Goal: Task Accomplishment & Management: Use online tool/utility

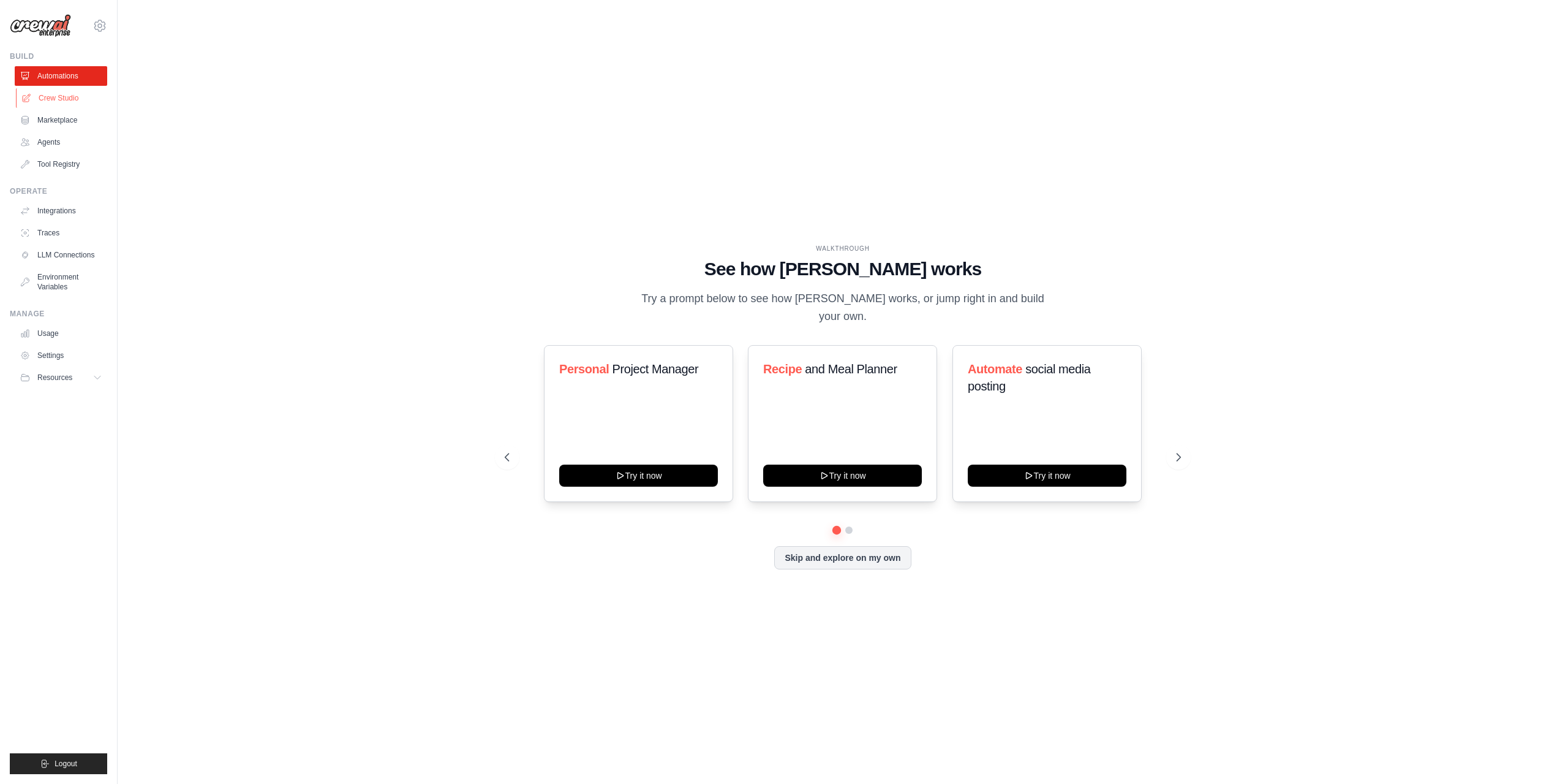
click at [90, 93] on link "Crew Studio" at bounding box center [62, 98] width 93 height 19
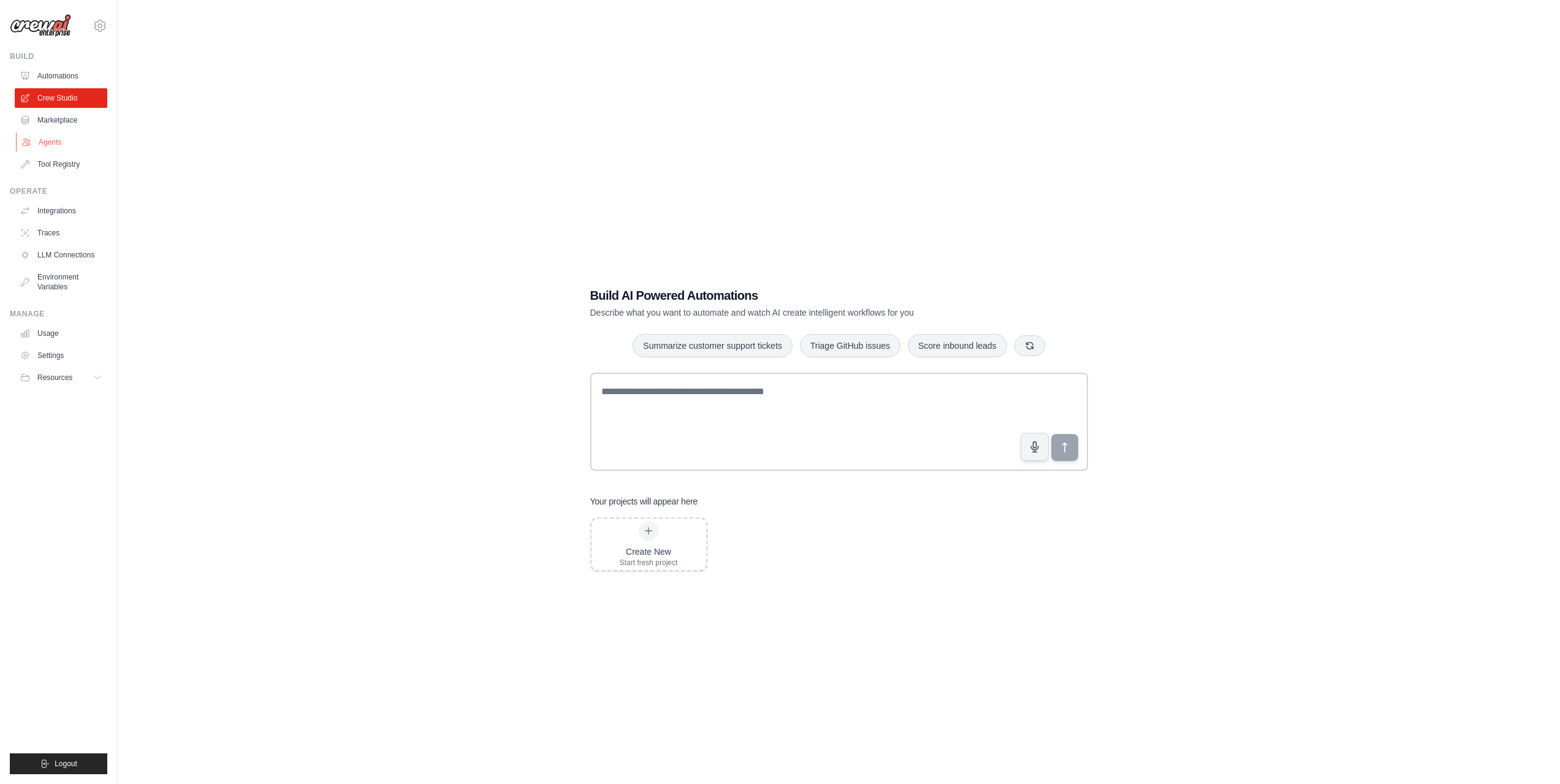
click at [54, 147] on link "Agents" at bounding box center [62, 142] width 93 height 19
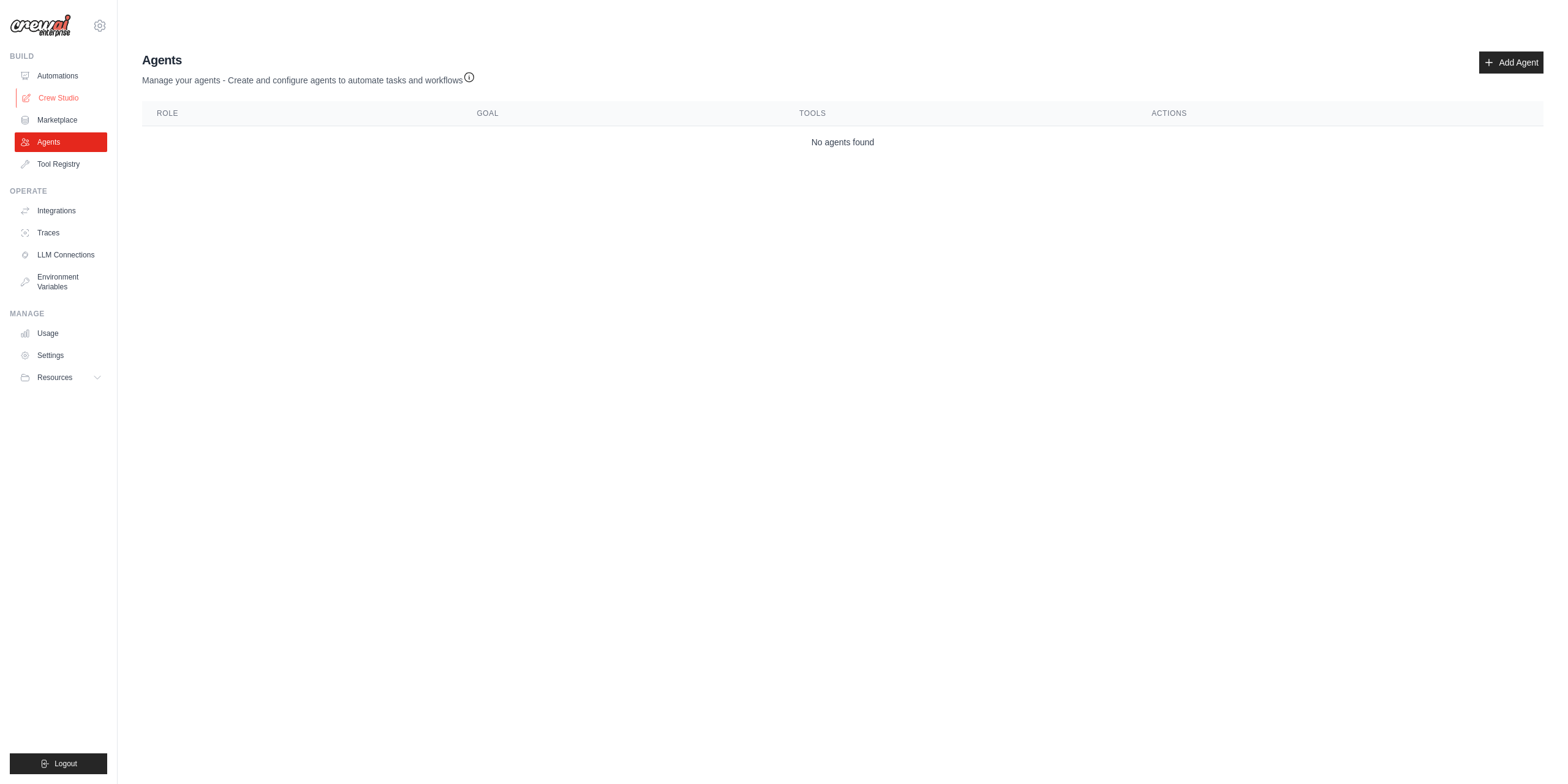
click at [26, 95] on icon at bounding box center [26, 98] width 10 height 10
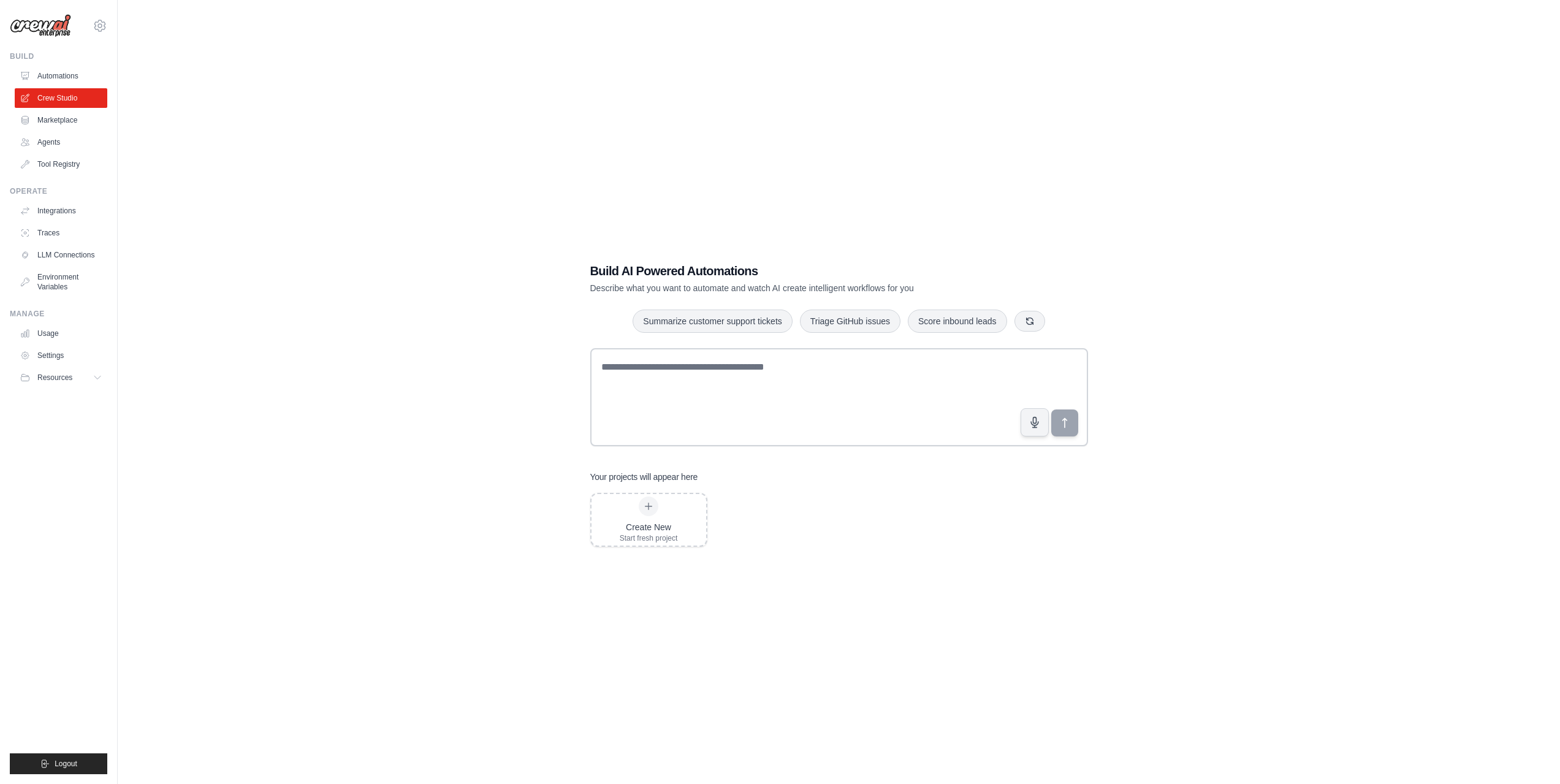
click at [56, 126] on link "Marketplace" at bounding box center [61, 120] width 93 height 19
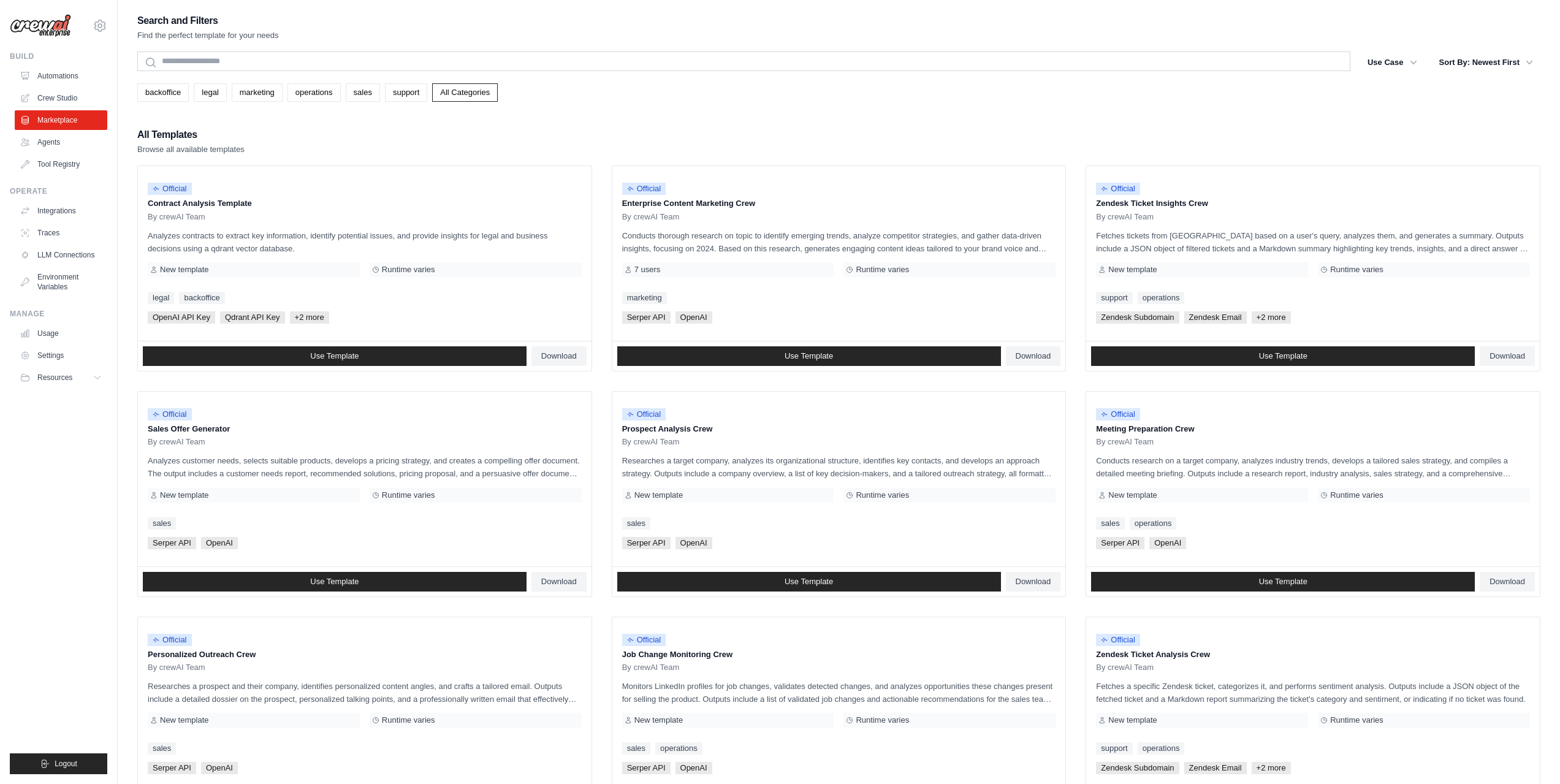
click at [599, 181] on ul "Official Contract Analysis Template By crewAI Team Analyzes contracts to extrac…" at bounding box center [838, 606] width 1403 height 882
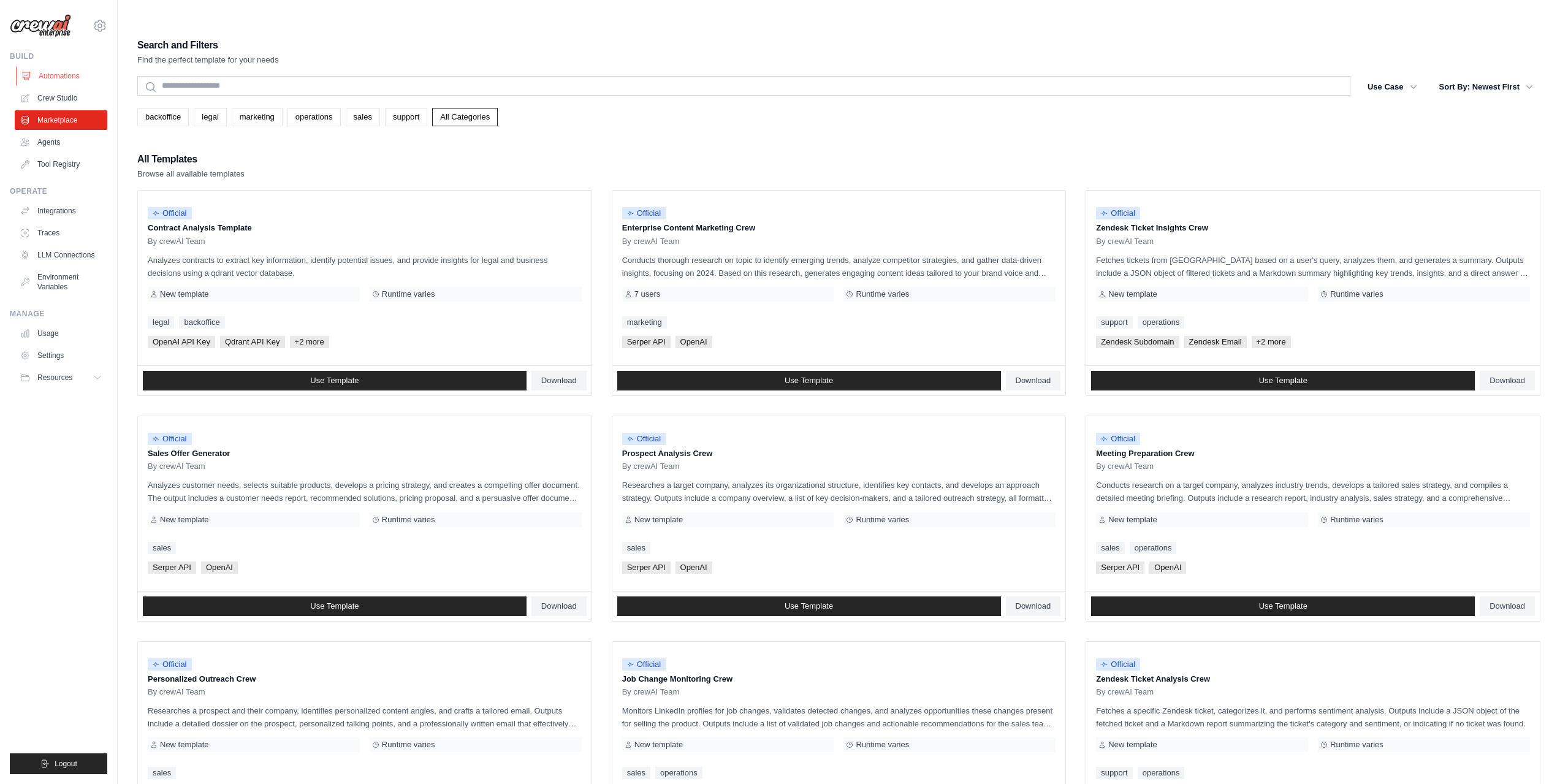
click at [71, 84] on link "Automations" at bounding box center [62, 76] width 93 height 19
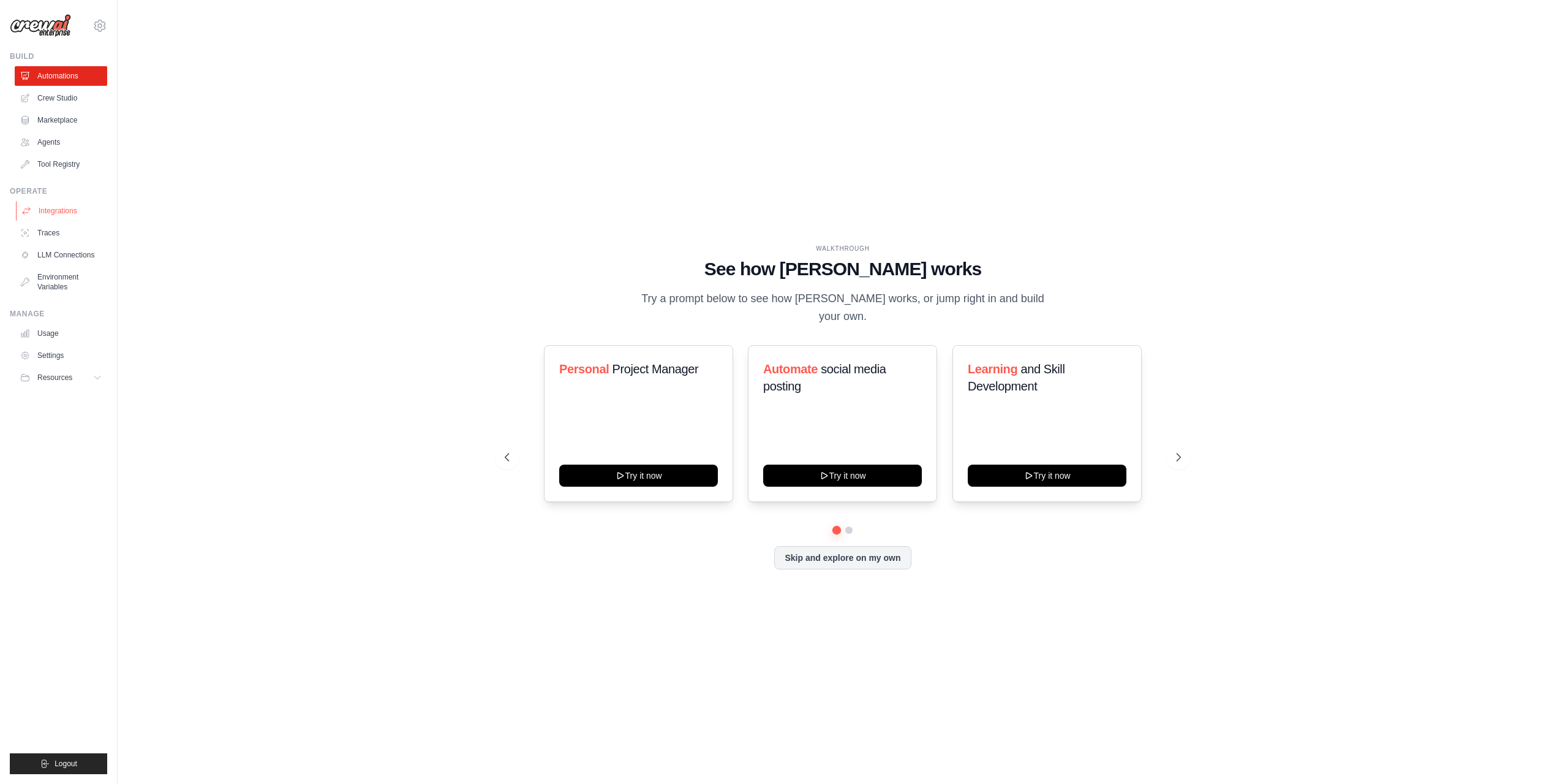
click at [84, 212] on link "Integrations" at bounding box center [62, 210] width 93 height 19
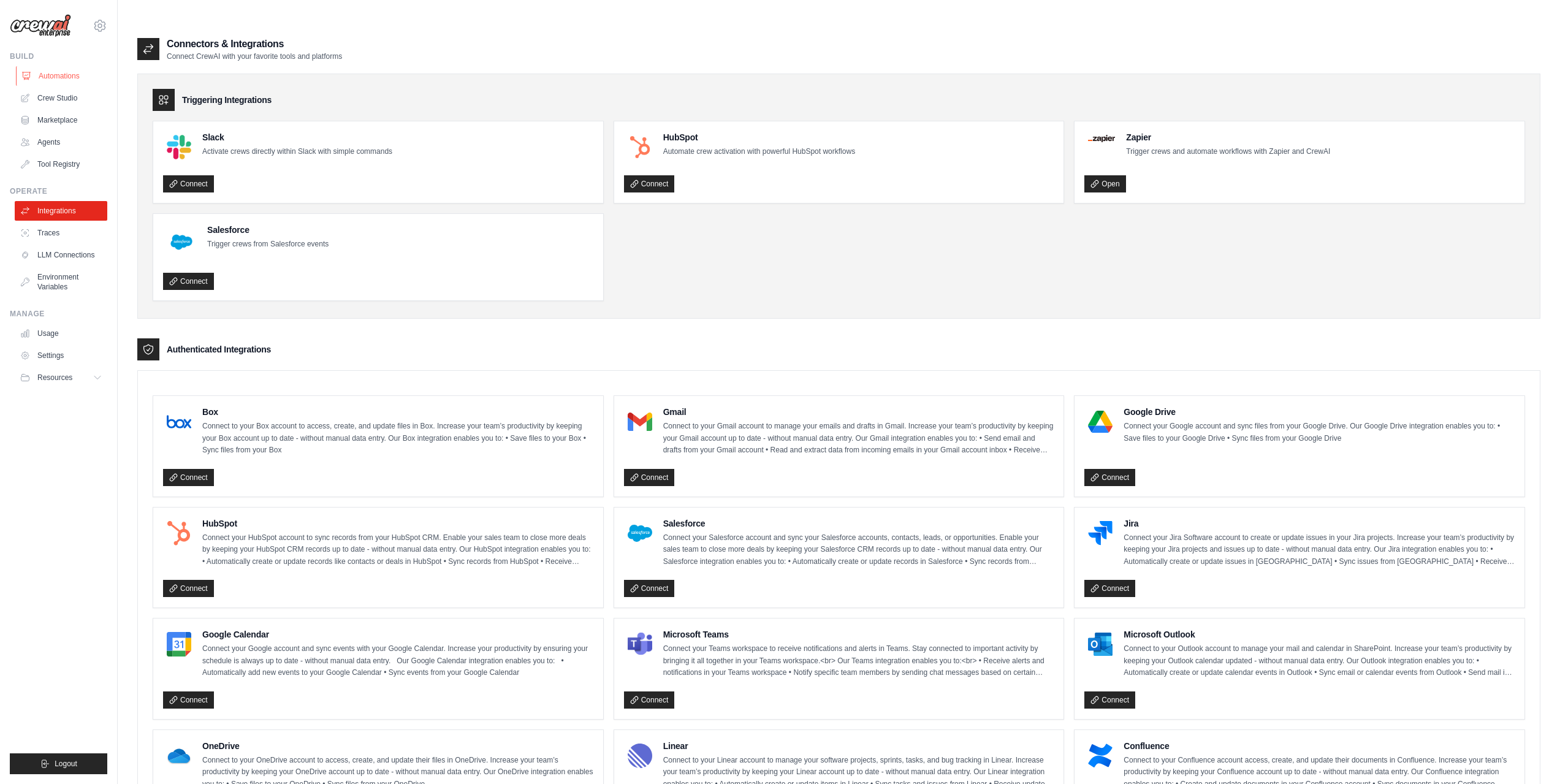
click at [79, 80] on link "Automations" at bounding box center [62, 76] width 93 height 19
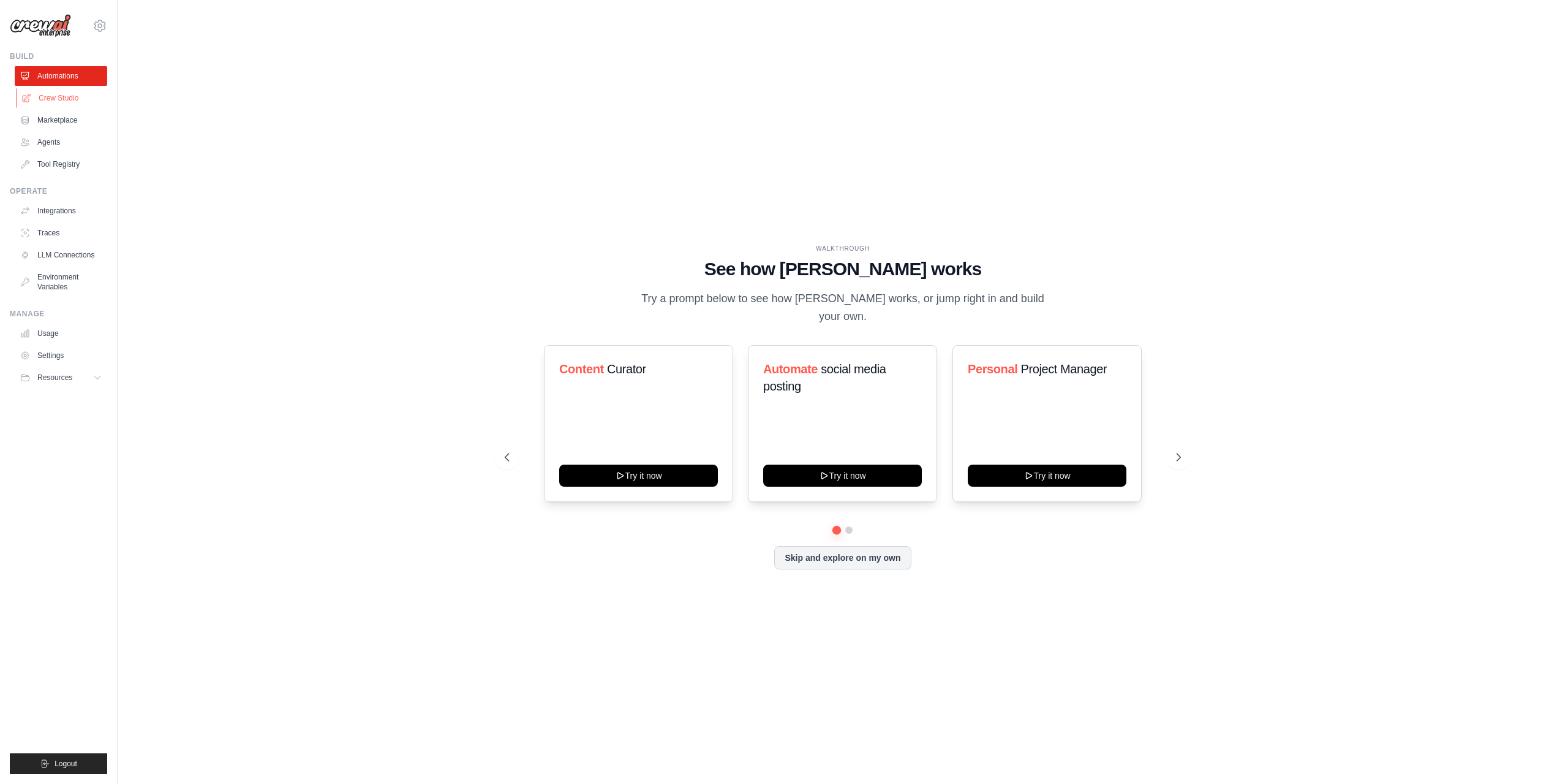
click at [59, 96] on link "Crew Studio" at bounding box center [62, 98] width 93 height 19
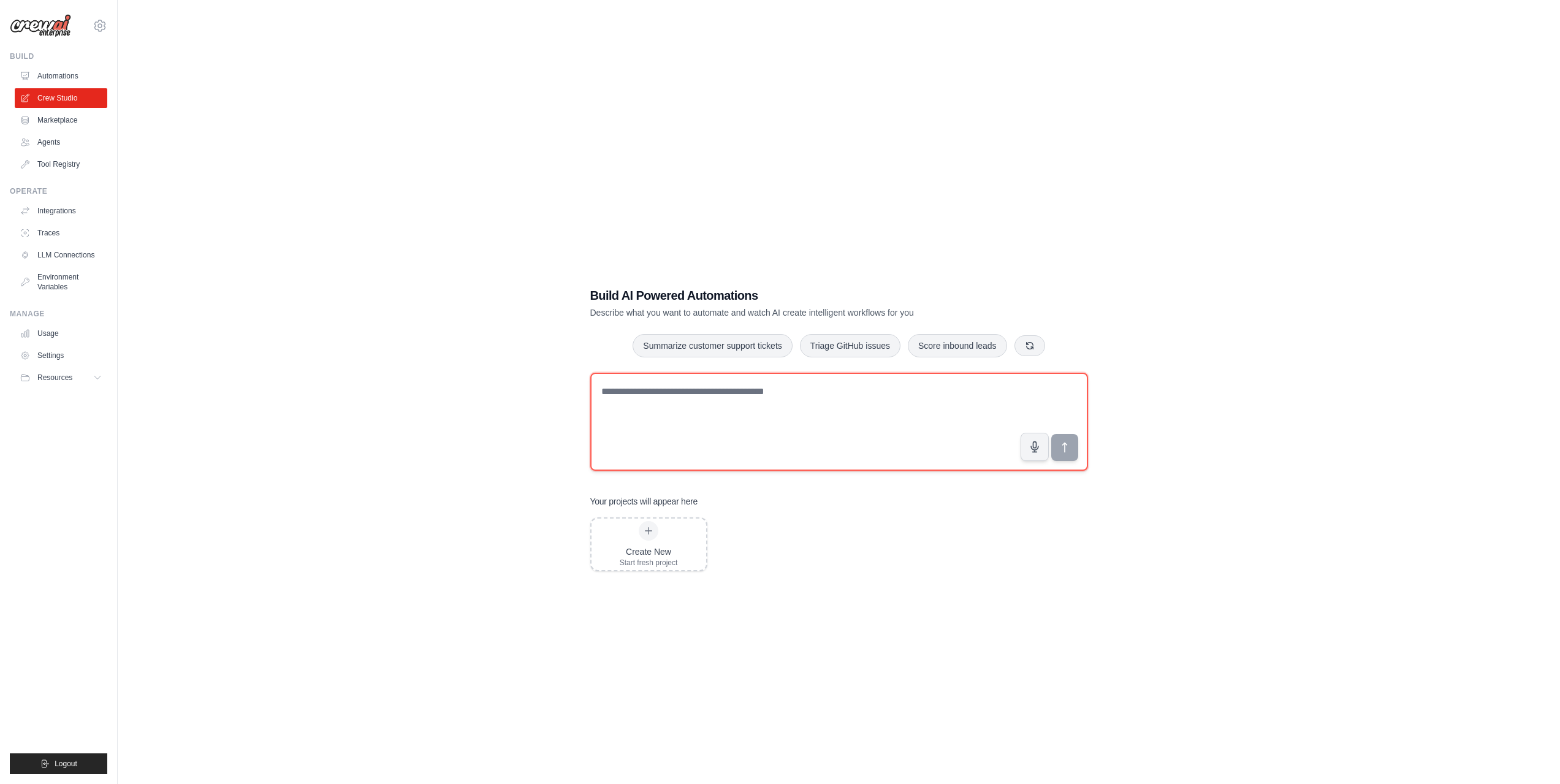
click at [824, 413] on textarea at bounding box center [839, 422] width 498 height 98
click at [727, 373] on textarea at bounding box center [839, 422] width 498 height 98
paste textarea "**********"
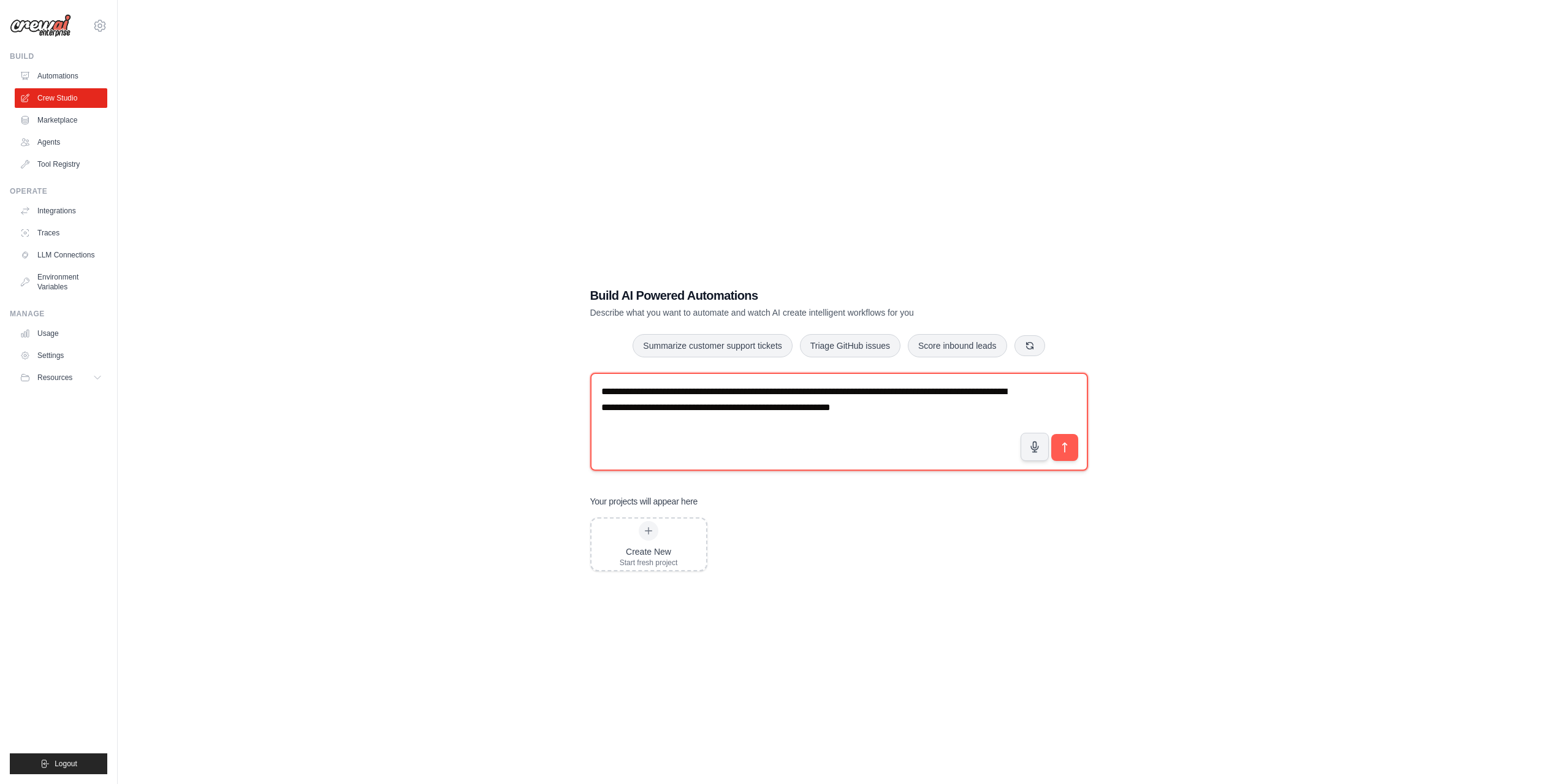
click at [783, 373] on textarea "**********" at bounding box center [839, 422] width 498 height 98
type textarea "**********"
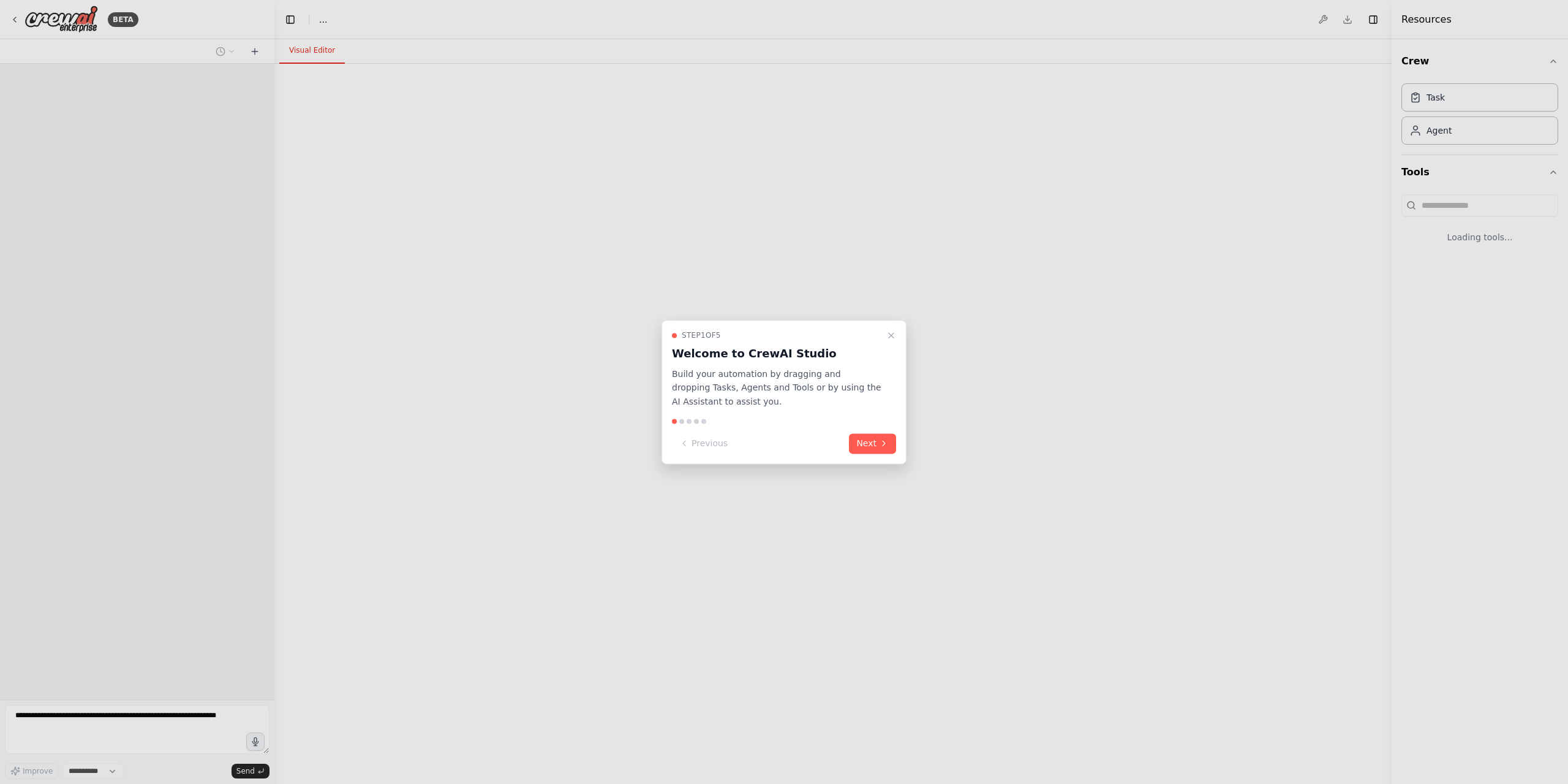
select select "****"
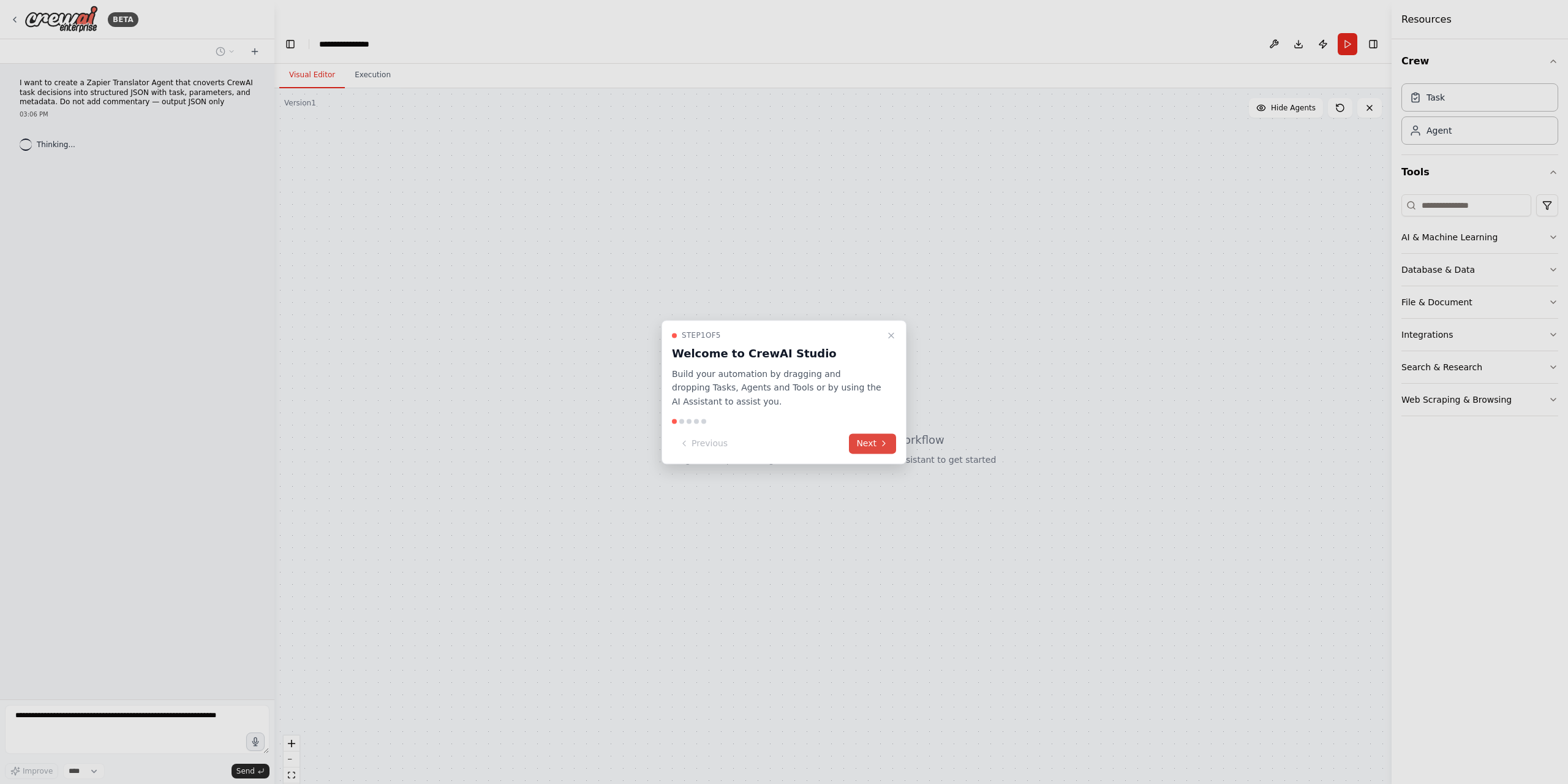
click at [874, 444] on button "Next" at bounding box center [872, 443] width 47 height 20
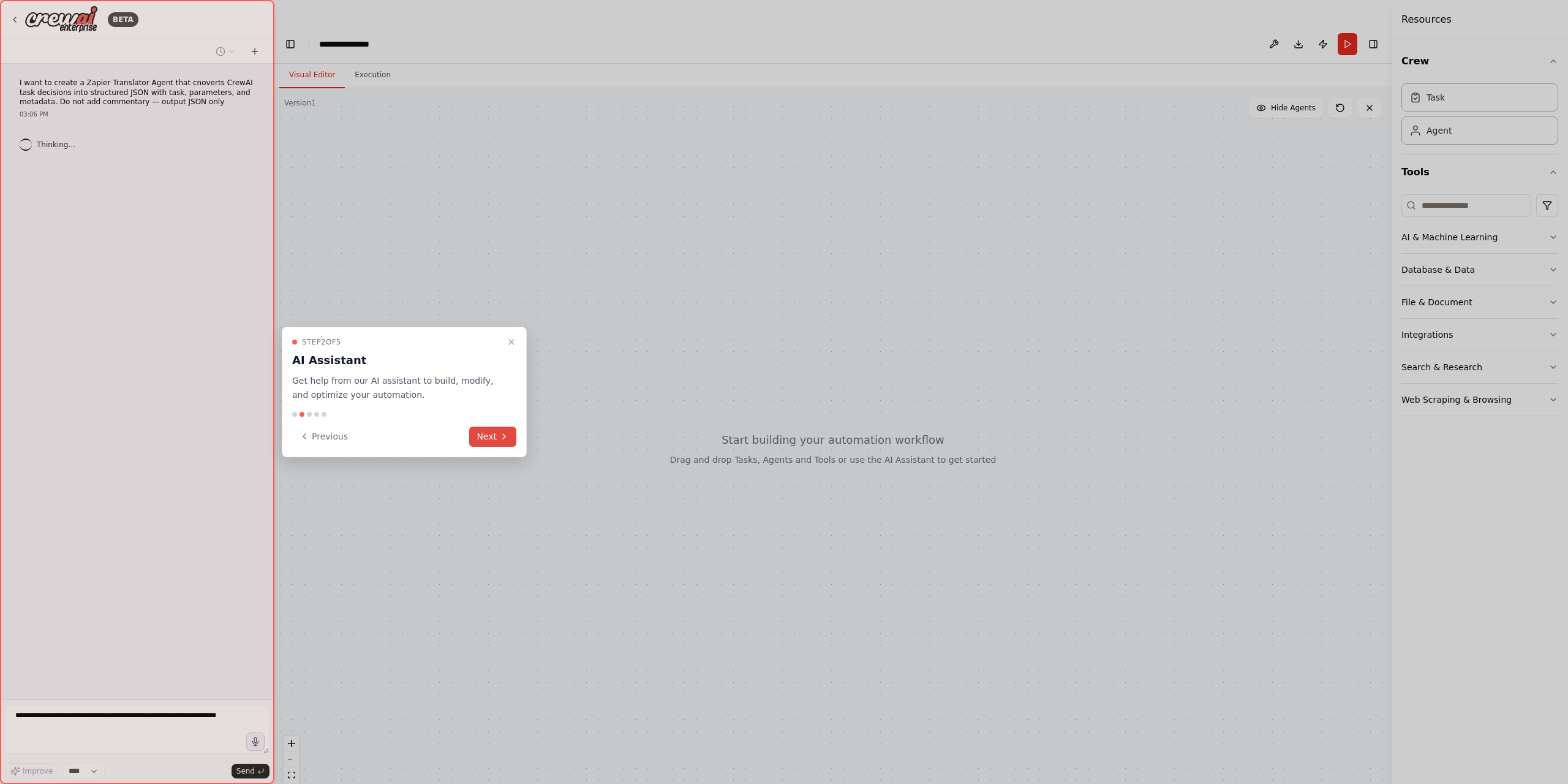
click at [491, 442] on button "Next" at bounding box center [492, 436] width 47 height 20
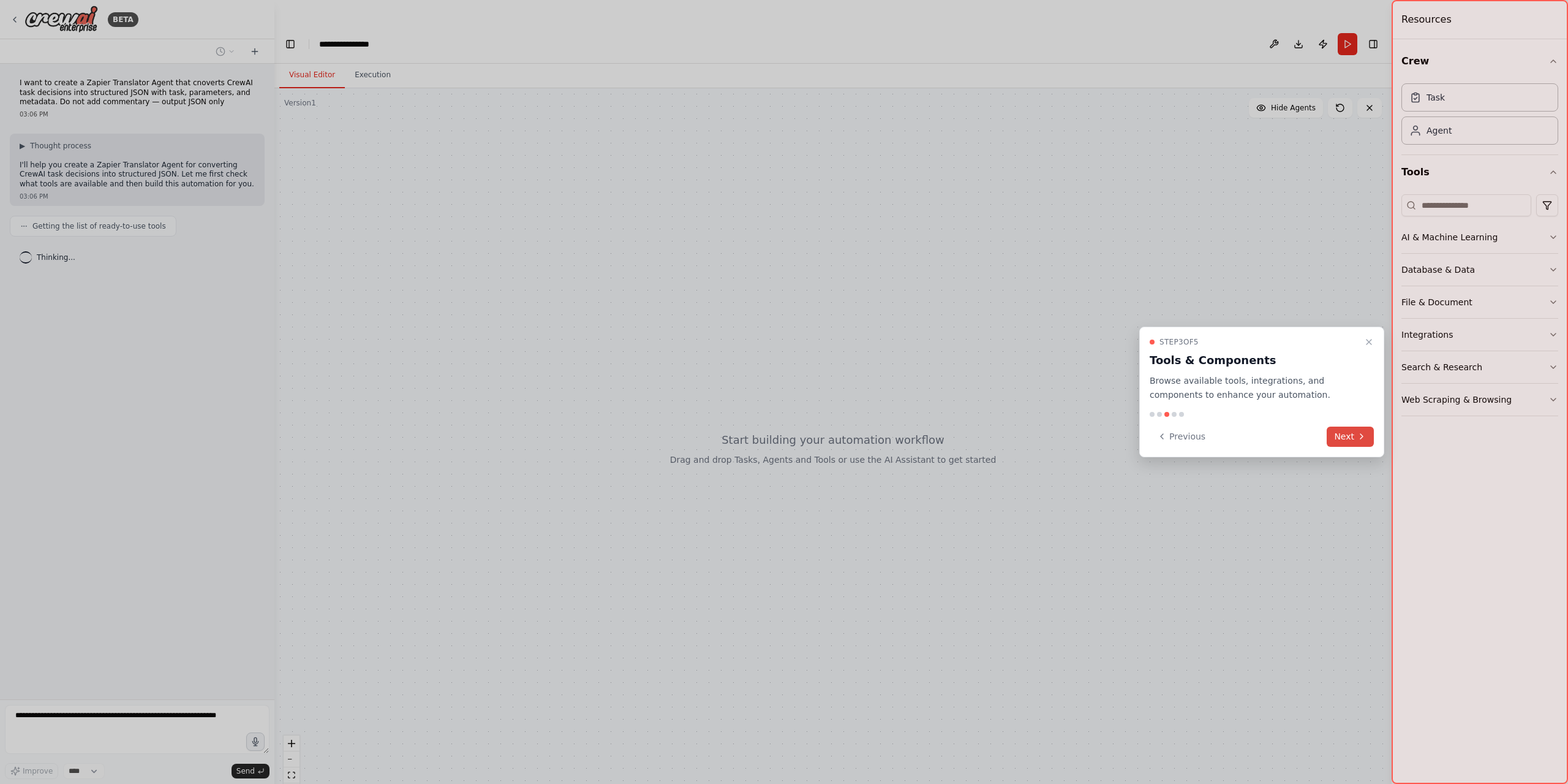
click at [1354, 437] on button "Next" at bounding box center [1350, 436] width 47 height 20
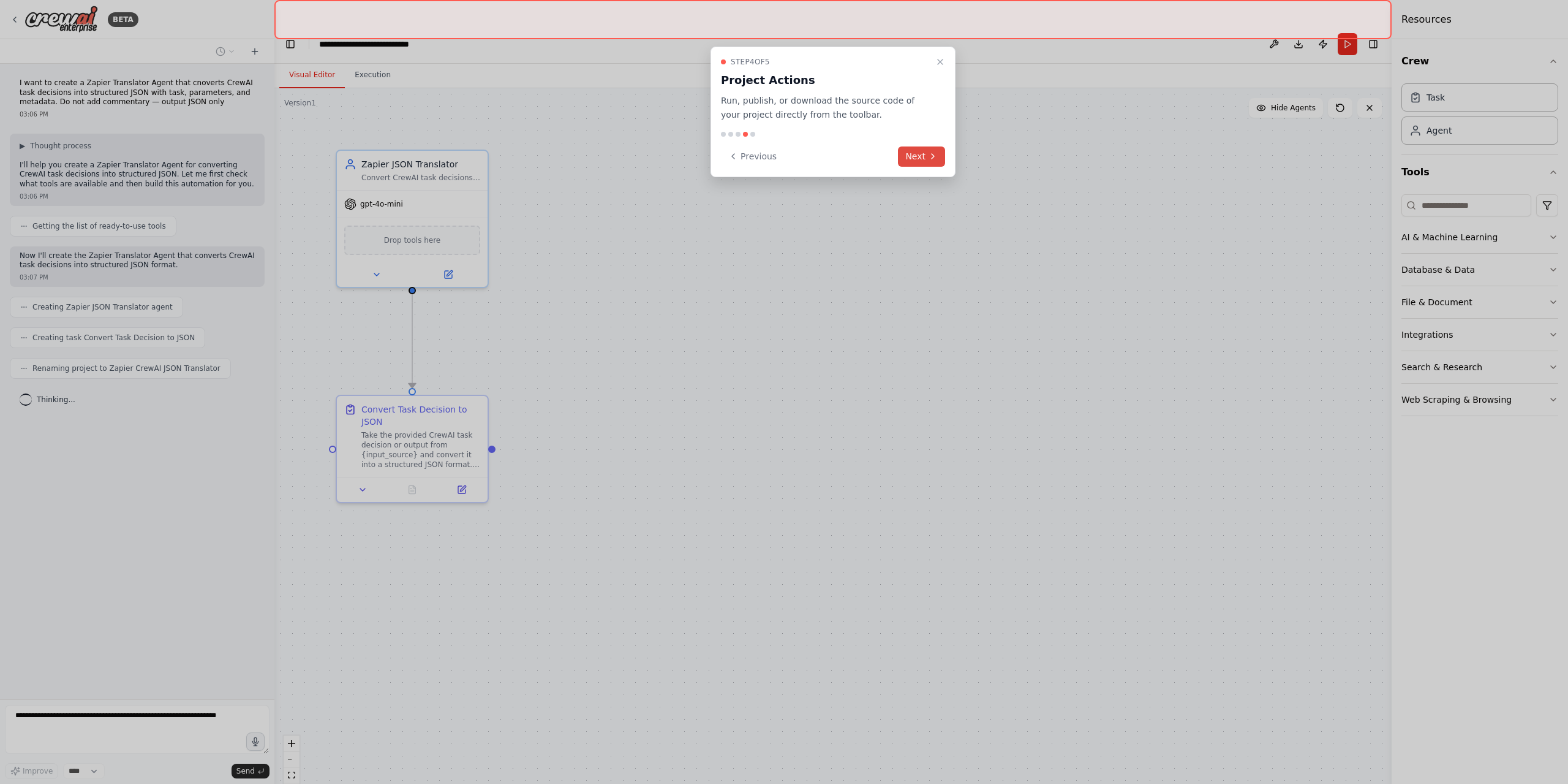
click at [912, 155] on button "Next" at bounding box center [921, 156] width 47 height 20
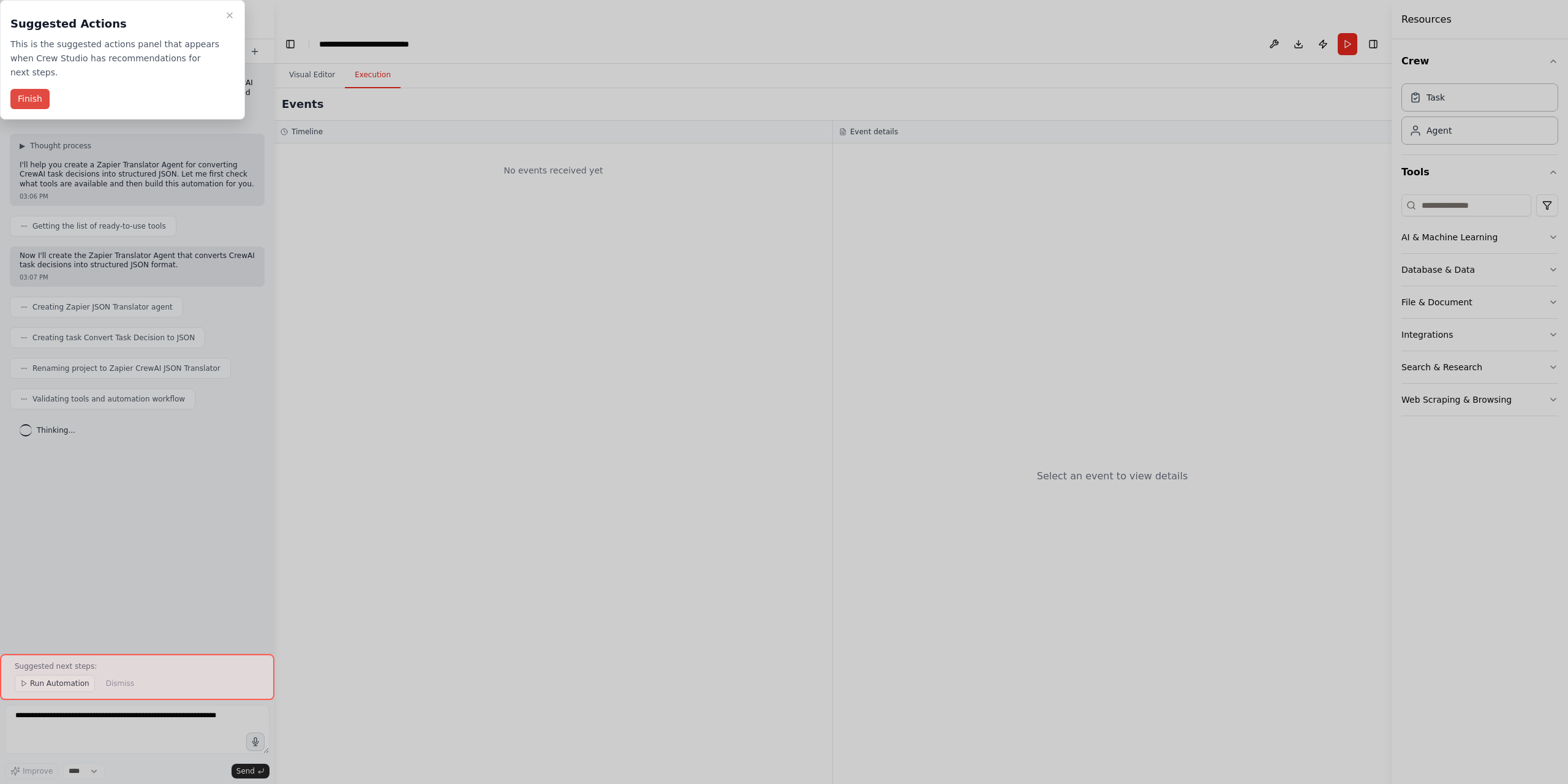
click at [44, 89] on button "Finish" at bounding box center [30, 98] width 39 height 20
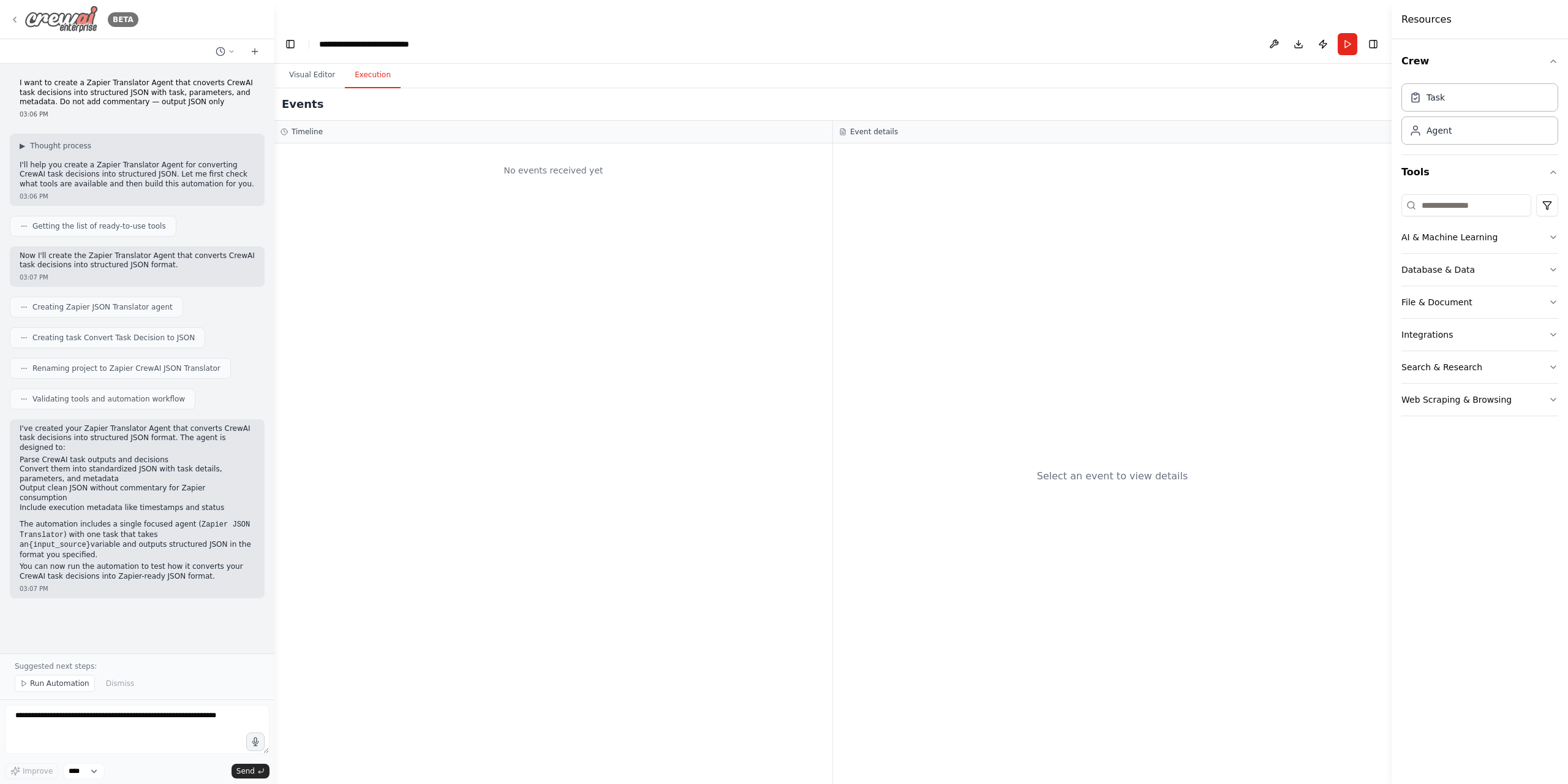
click at [17, 15] on icon at bounding box center [14, 19] width 10 height 10
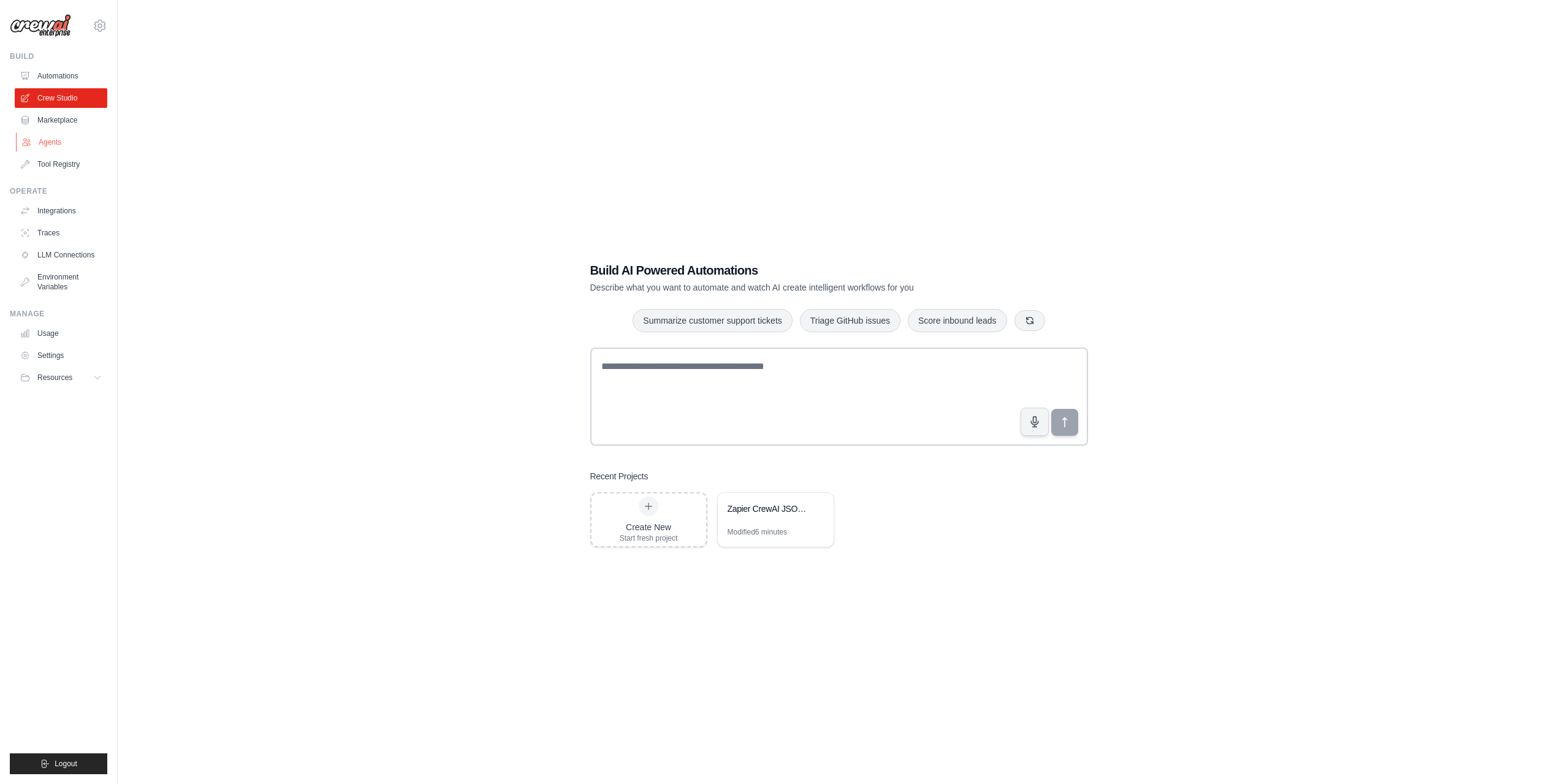
click at [55, 140] on link "Agents" at bounding box center [62, 142] width 93 height 19
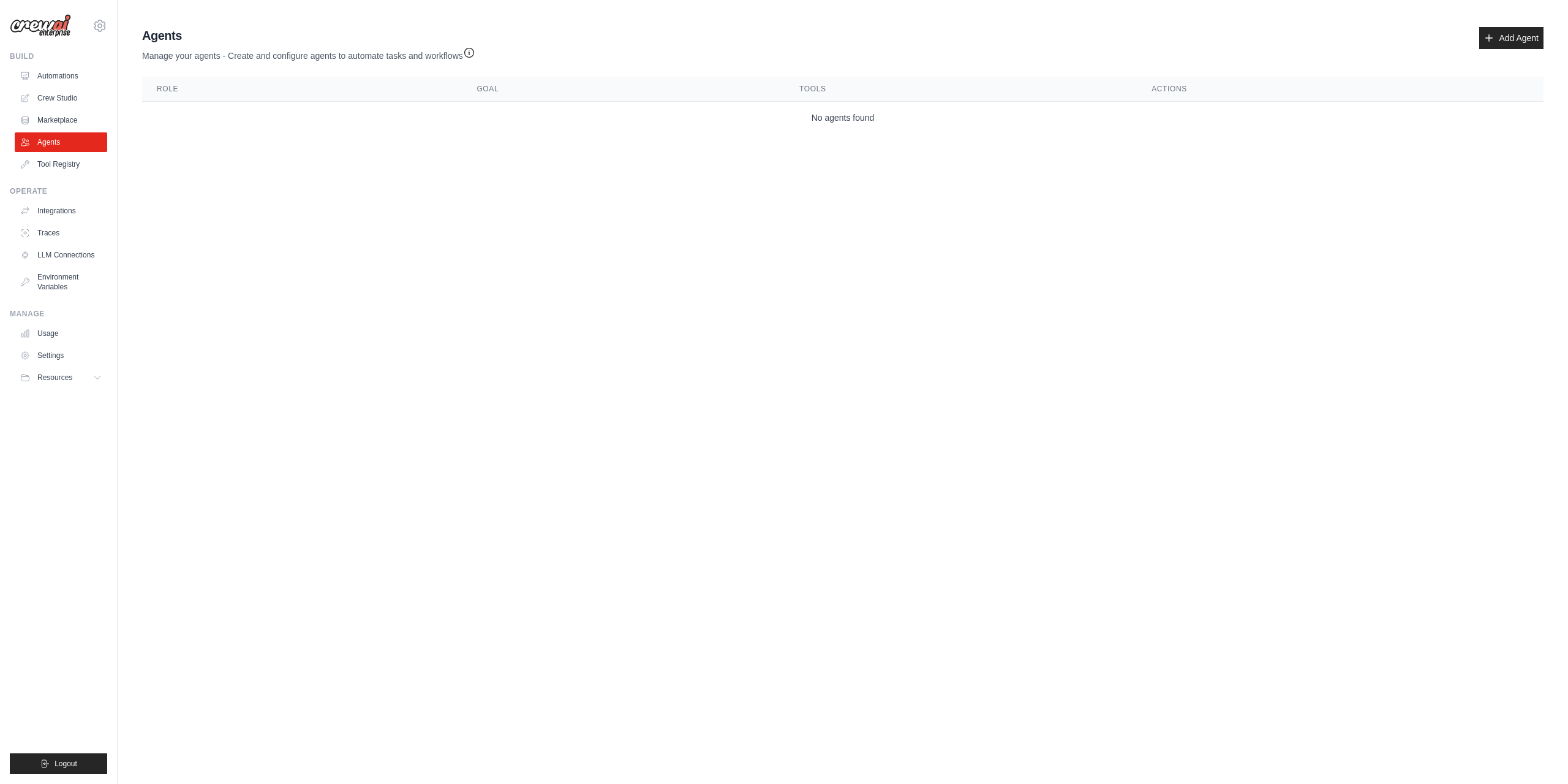
click at [376, 183] on body "[EMAIL_ADDRESS][DOMAIN_NAME] Settings Build Automations Crew Studio Resources B…" at bounding box center [784, 392] width 1568 height 784
click at [57, 98] on link "Crew Studio" at bounding box center [62, 98] width 93 height 19
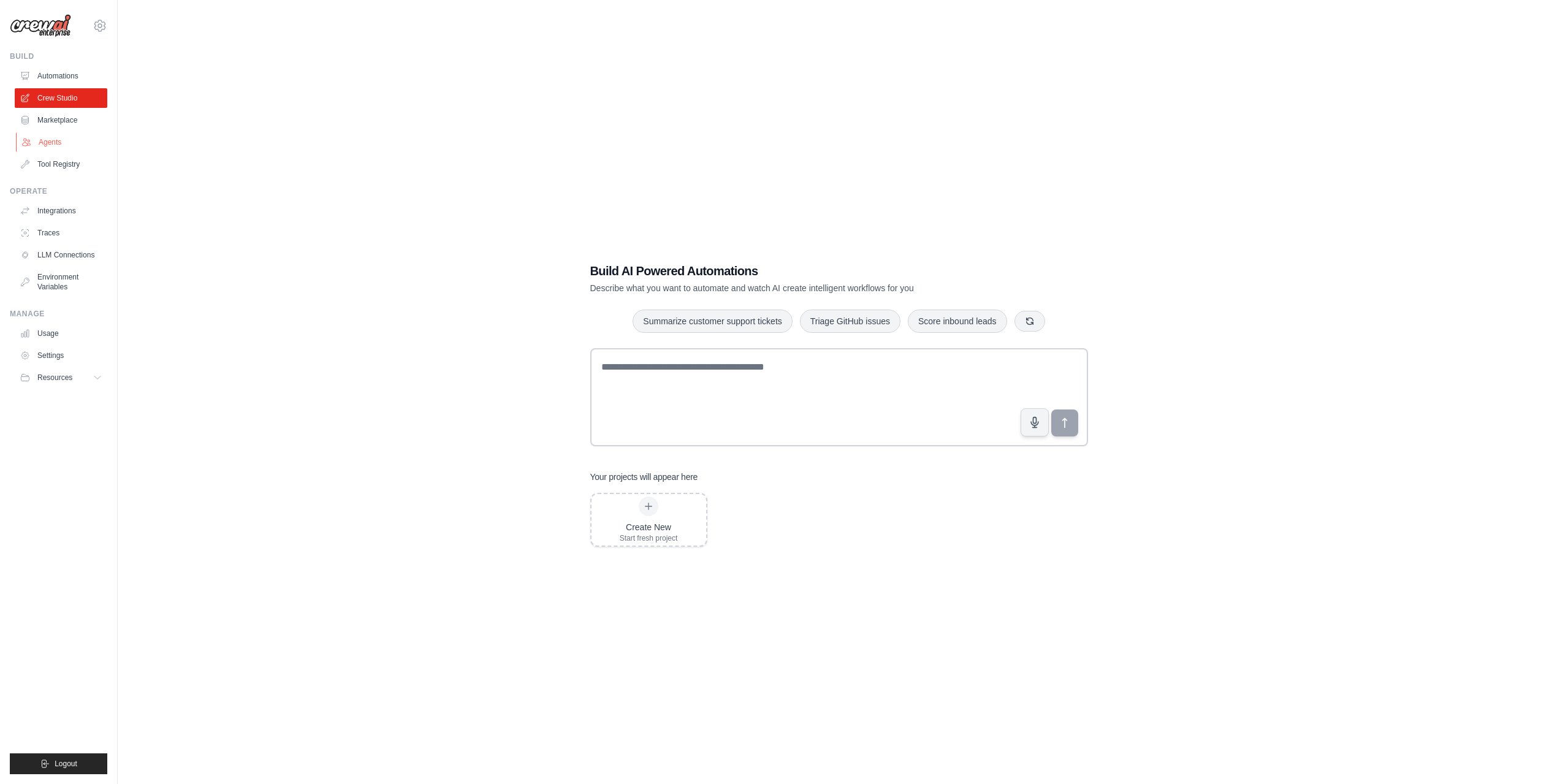
click at [70, 137] on link "Agents" at bounding box center [62, 142] width 93 height 19
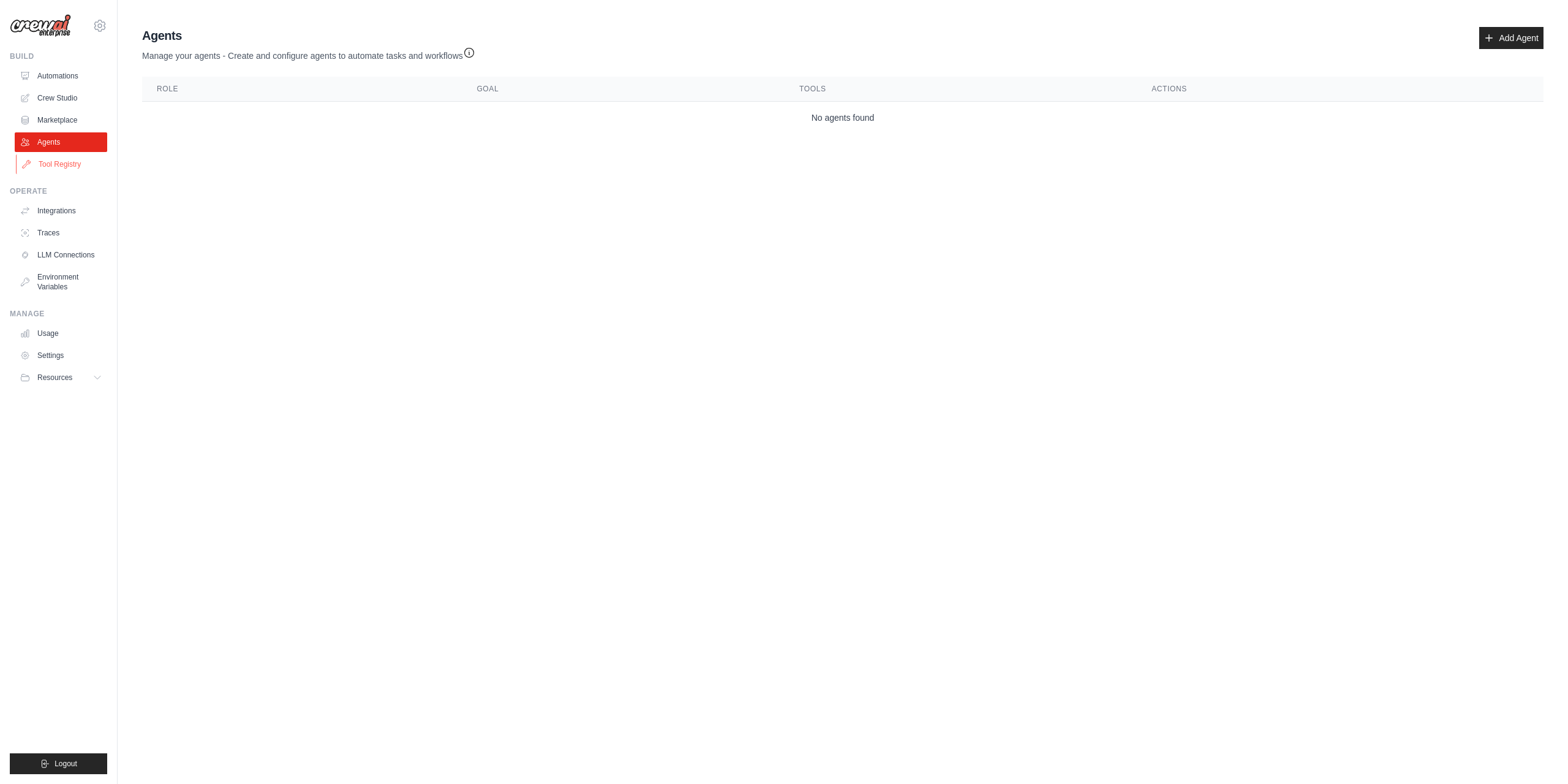
click at [67, 168] on link "Tool Registry" at bounding box center [62, 164] width 93 height 19
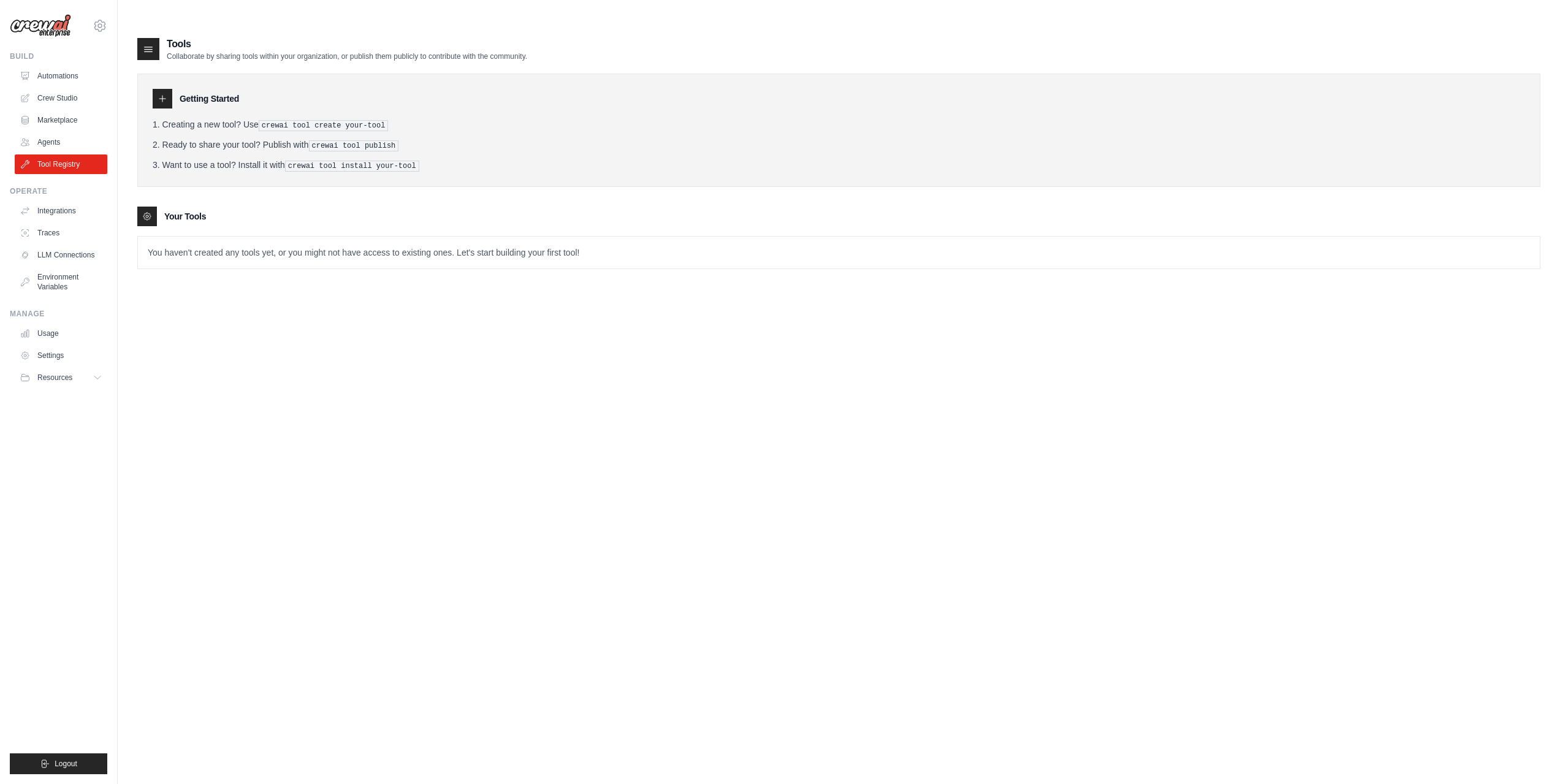
click at [57, 132] on ul "Automations Crew Studio Marketplace Agents Tool Registry" at bounding box center [61, 120] width 93 height 108
click at [57, 142] on link "Agents" at bounding box center [62, 142] width 93 height 19
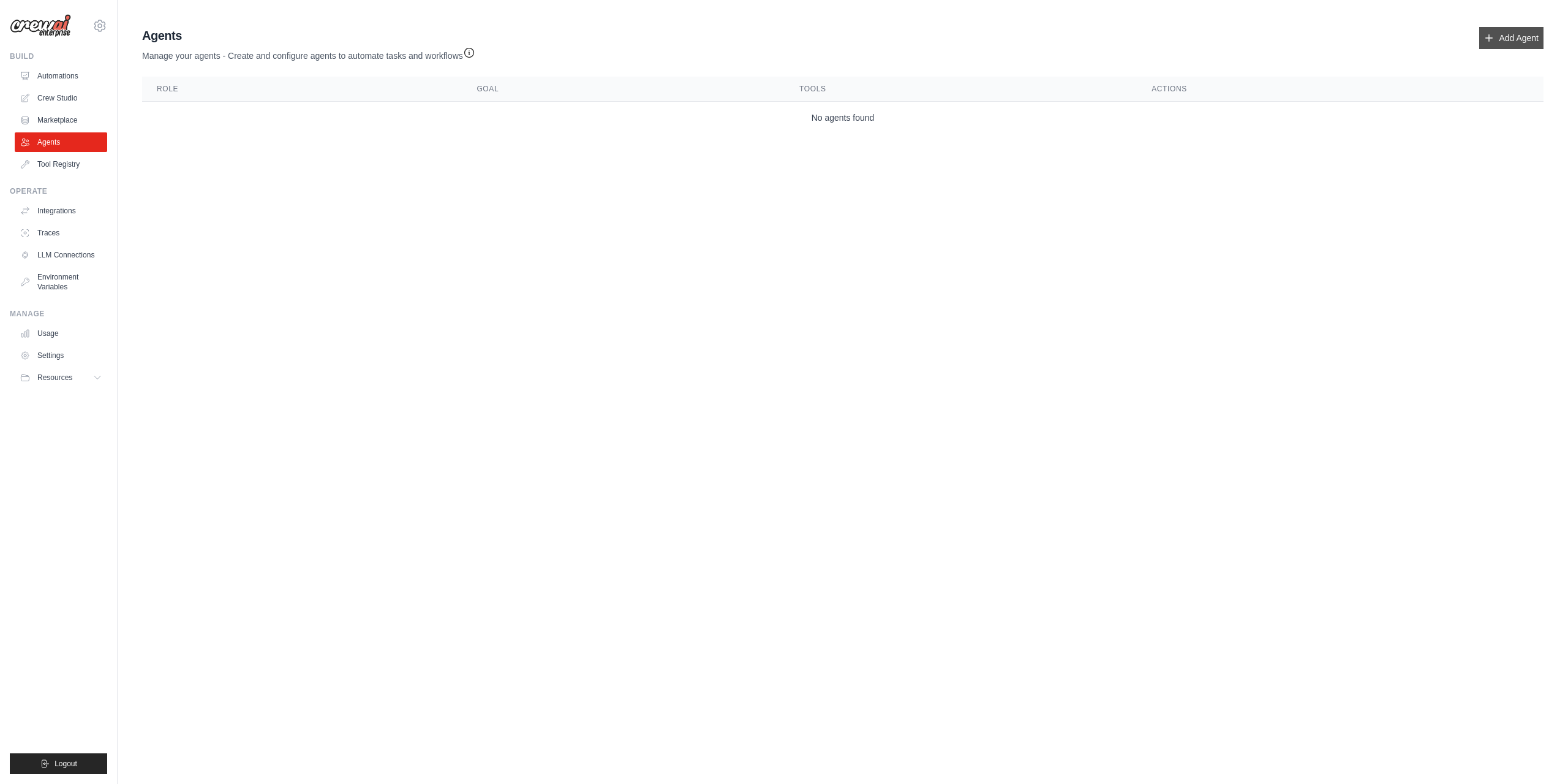
click at [1488, 41] on icon at bounding box center [1489, 37] width 10 height 10
click at [1517, 35] on link "Add Agent" at bounding box center [1511, 38] width 64 height 22
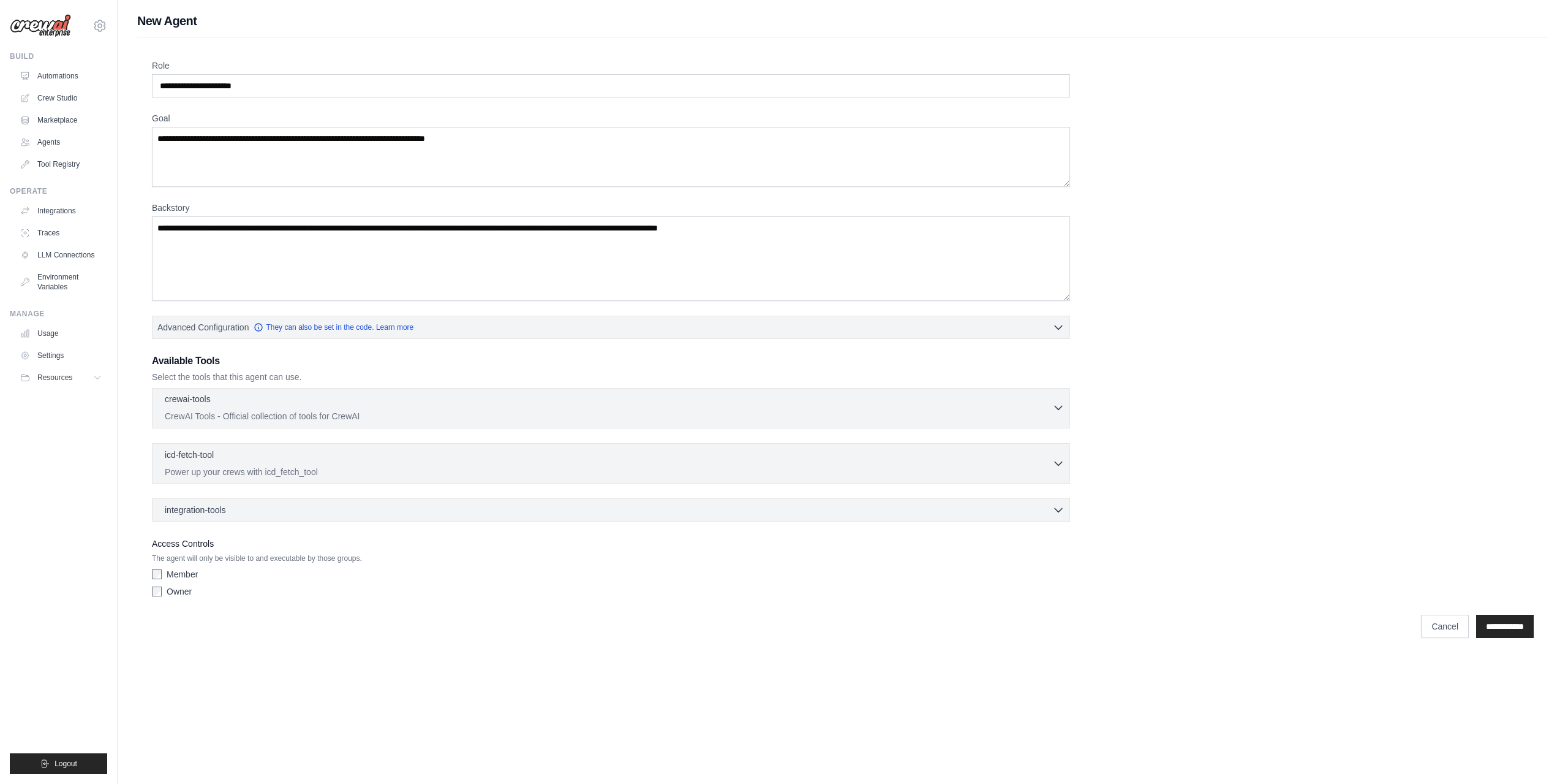
click at [1051, 418] on p "CrewAI Tools - Official collection of tools for CrewAI" at bounding box center [608, 416] width 887 height 12
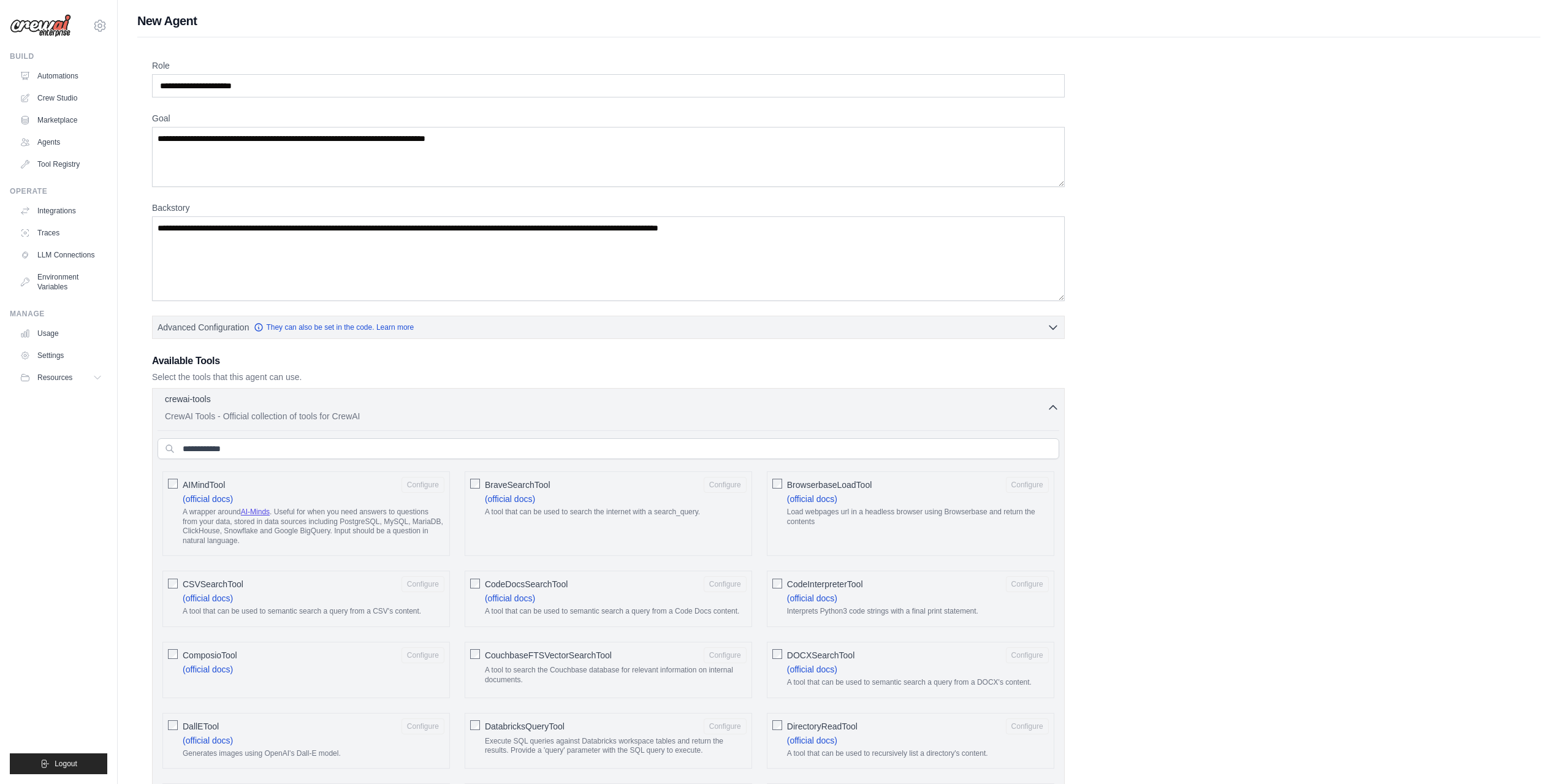
click at [1053, 410] on icon "button" at bounding box center [1053, 407] width 12 height 12
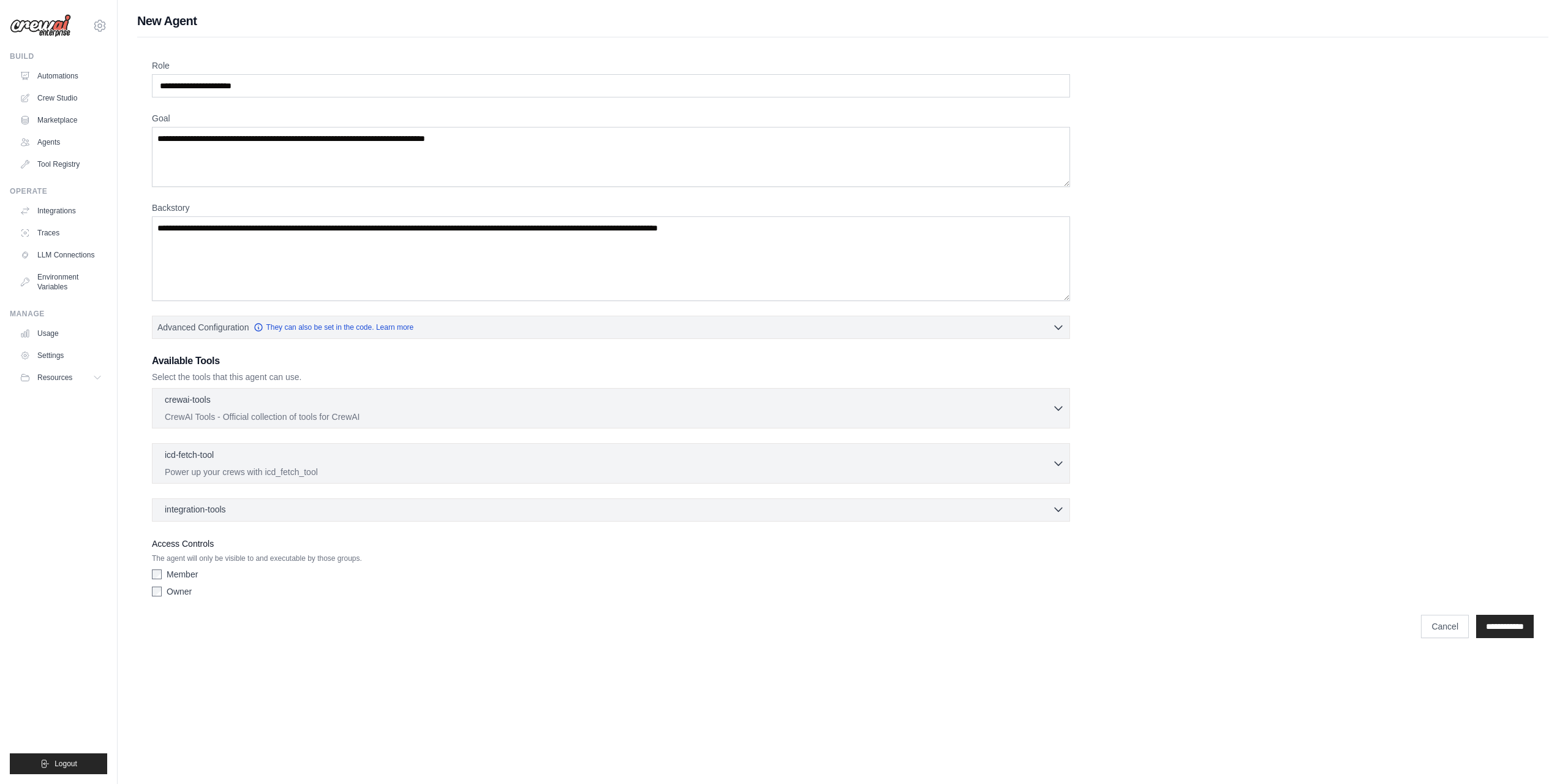
click at [1037, 505] on div "integration-tools 0 selected" at bounding box center [614, 509] width 899 height 12
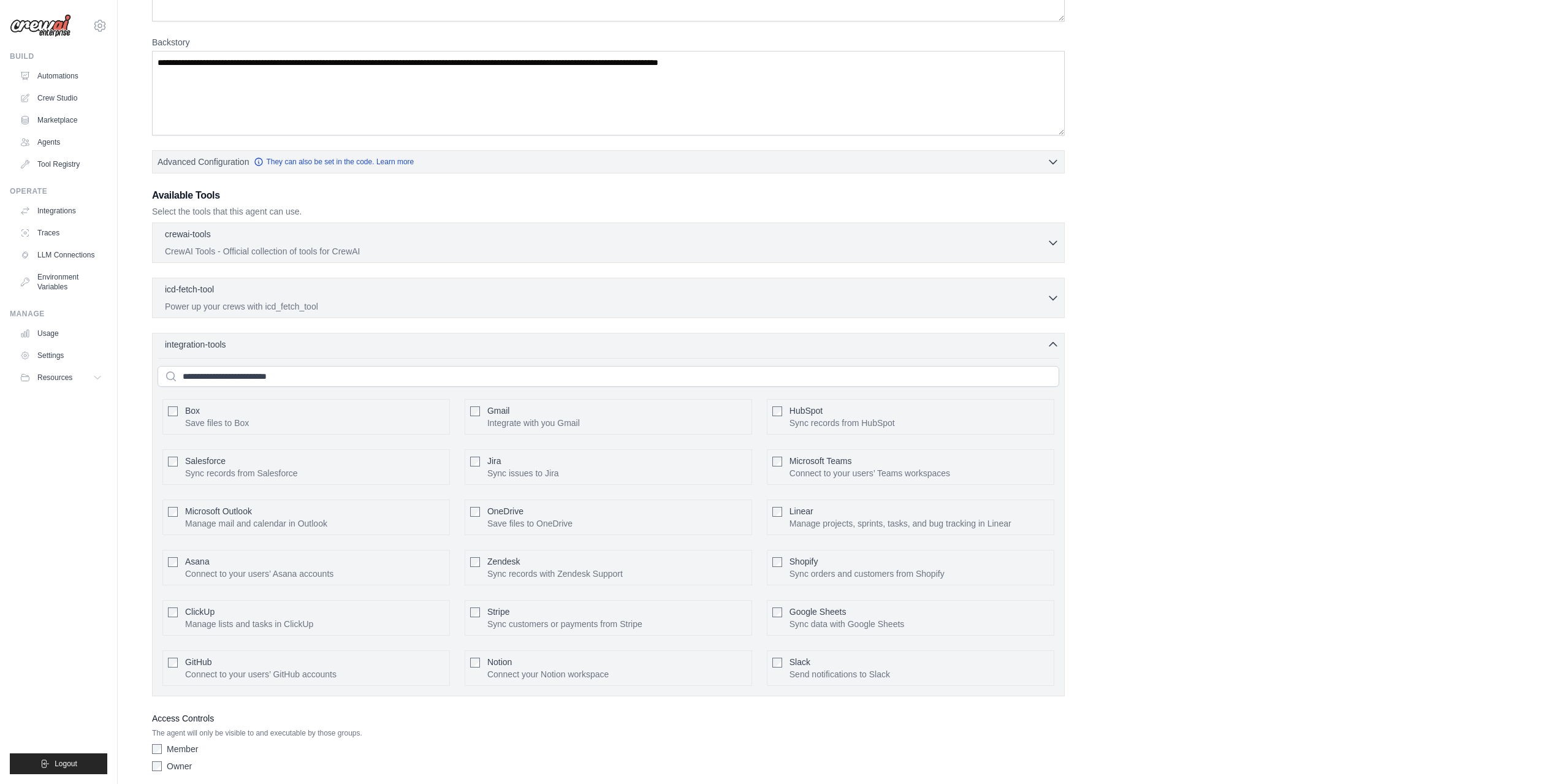
scroll to position [204, 0]
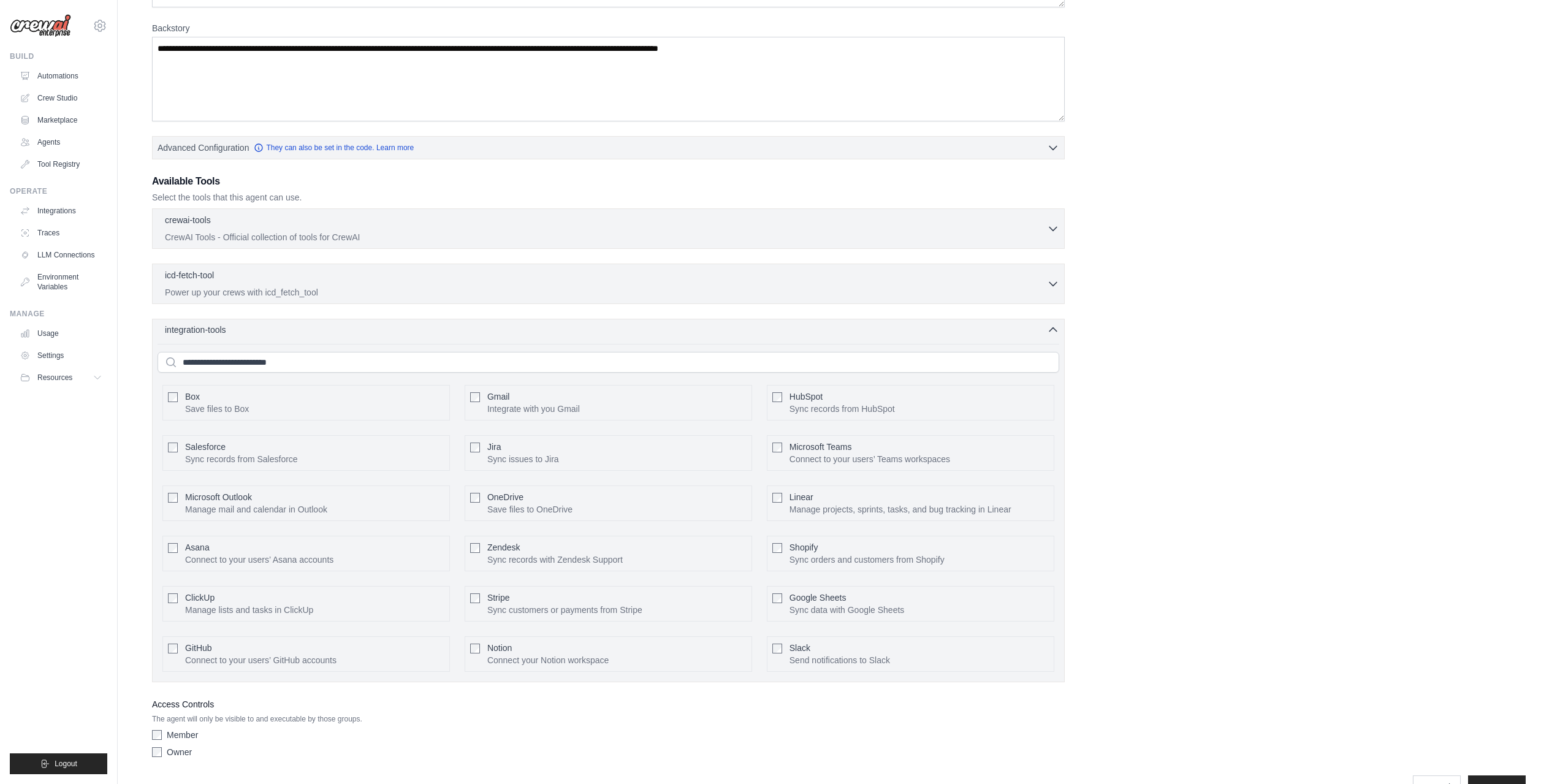
click at [1058, 324] on icon "button" at bounding box center [1053, 330] width 12 height 12
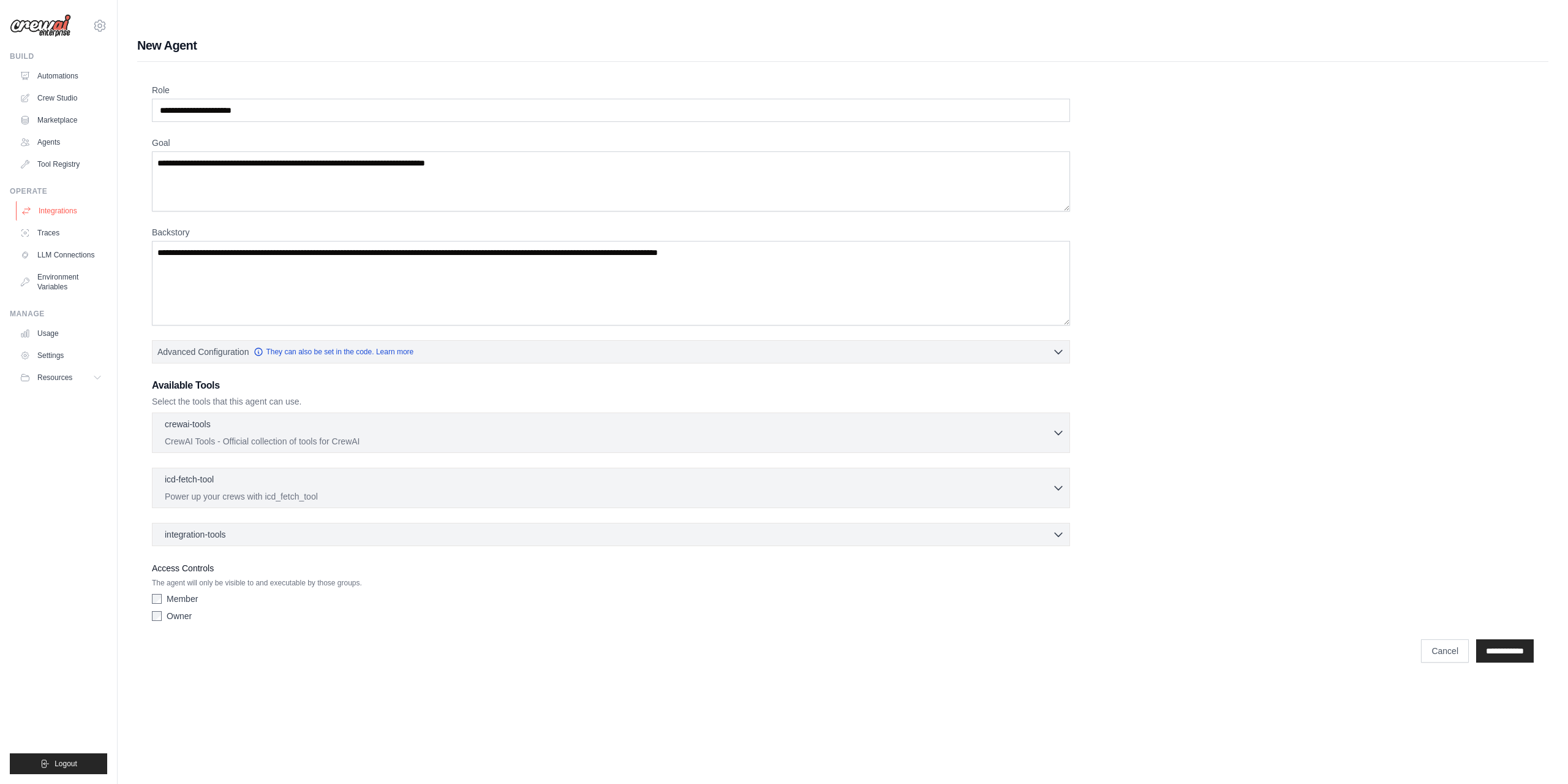
click at [53, 211] on link "Integrations" at bounding box center [62, 210] width 93 height 19
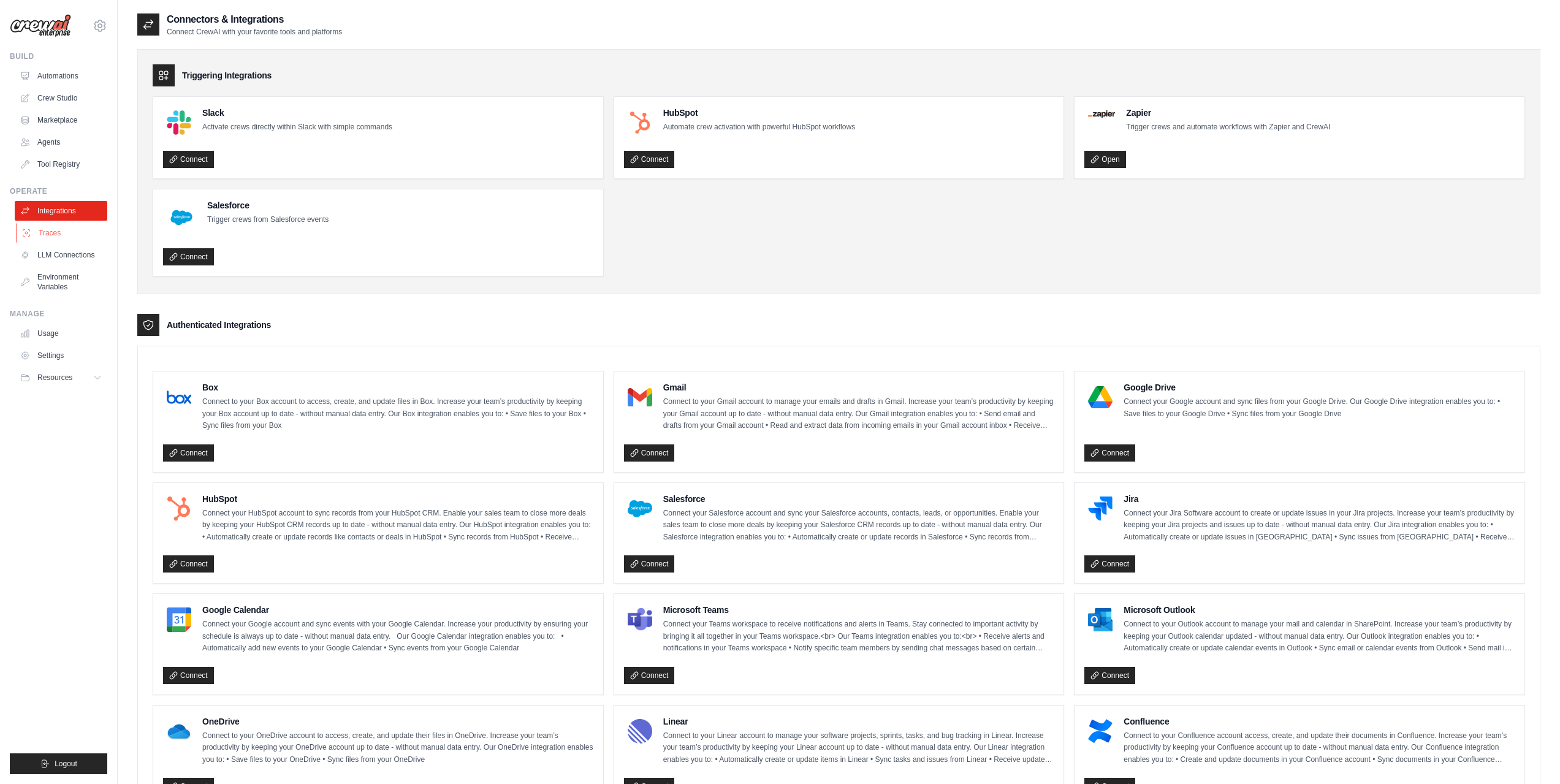
click at [50, 236] on link "Traces" at bounding box center [62, 233] width 93 height 19
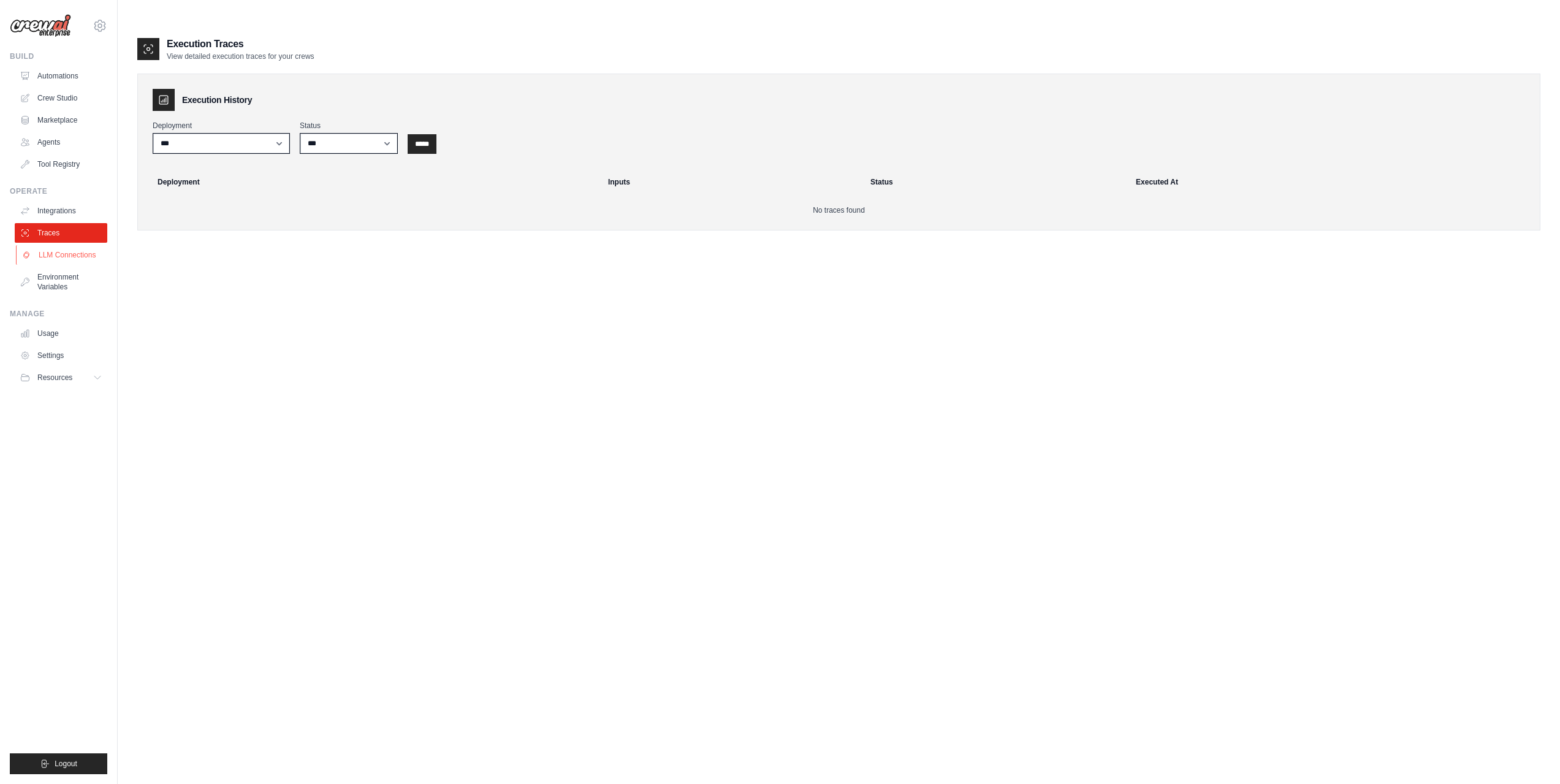
click at [54, 249] on link "LLM Connections" at bounding box center [62, 255] width 93 height 19
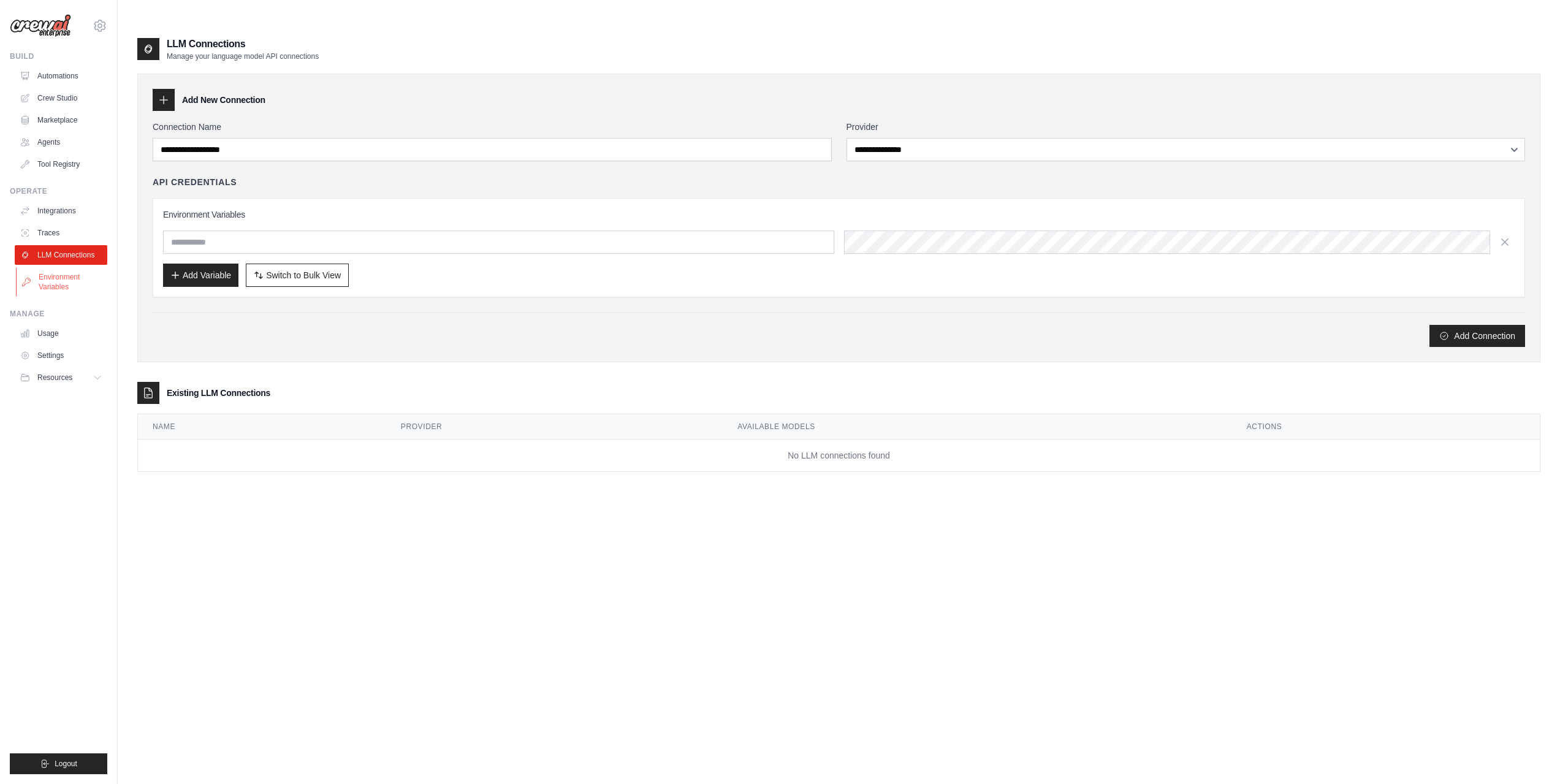
click at [57, 268] on link "Environment Variables" at bounding box center [62, 282] width 93 height 30
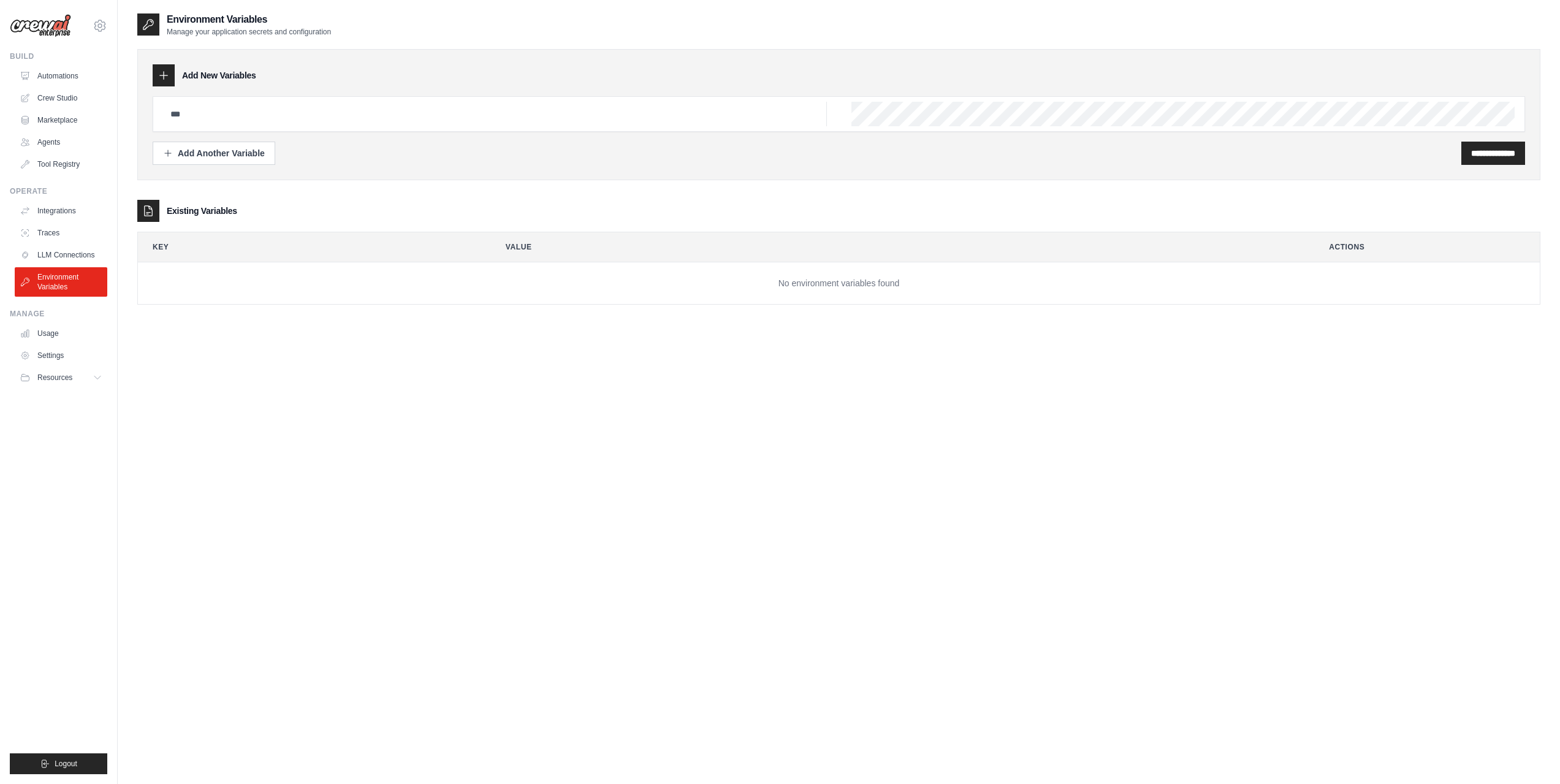
click at [48, 153] on ul "Automations Crew Studio Marketplace Agents Tool Registry" at bounding box center [61, 120] width 93 height 108
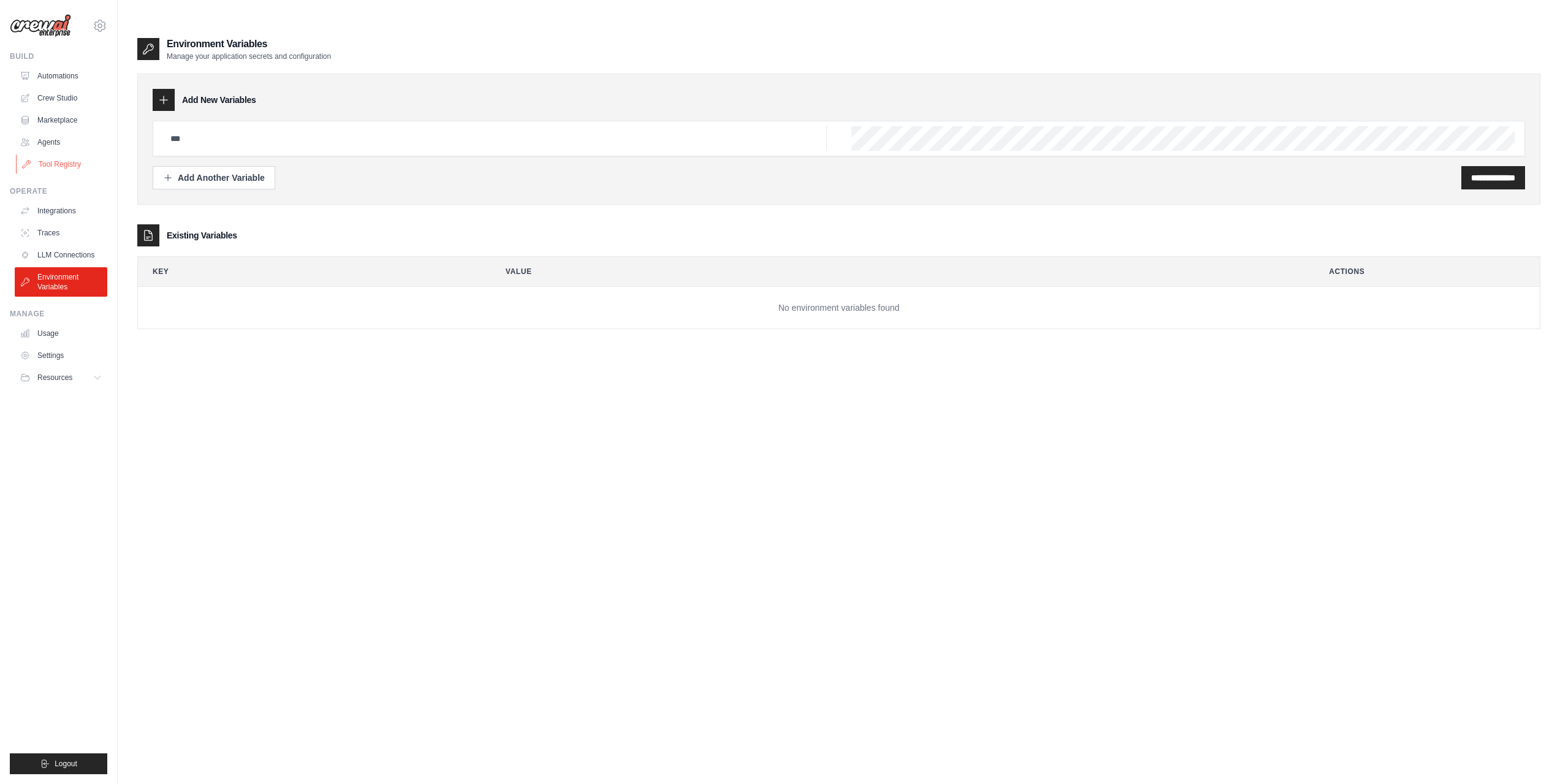
click at [48, 162] on link "Tool Registry" at bounding box center [62, 164] width 93 height 19
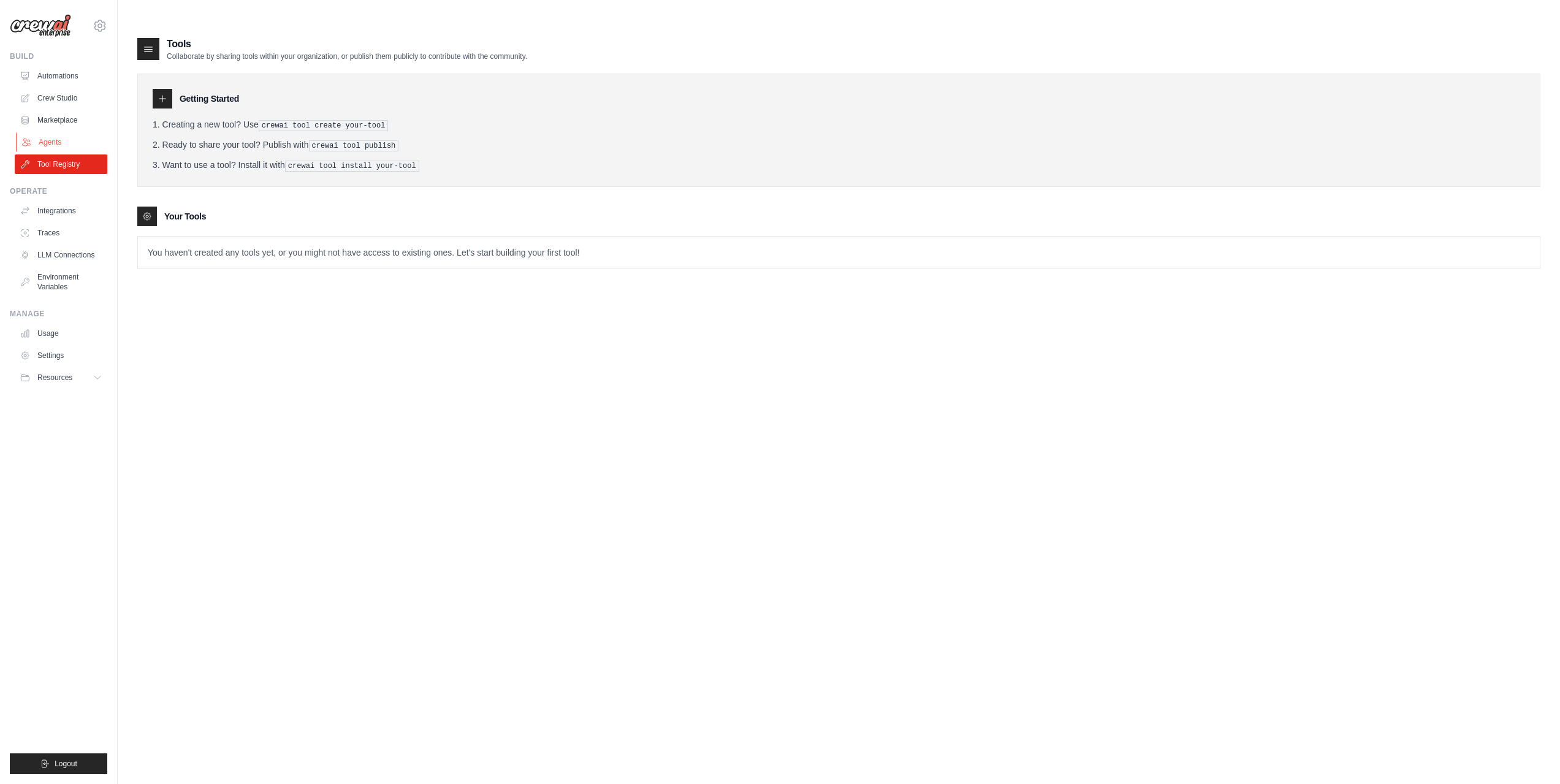
click at [59, 140] on link "Agents" at bounding box center [62, 142] width 93 height 19
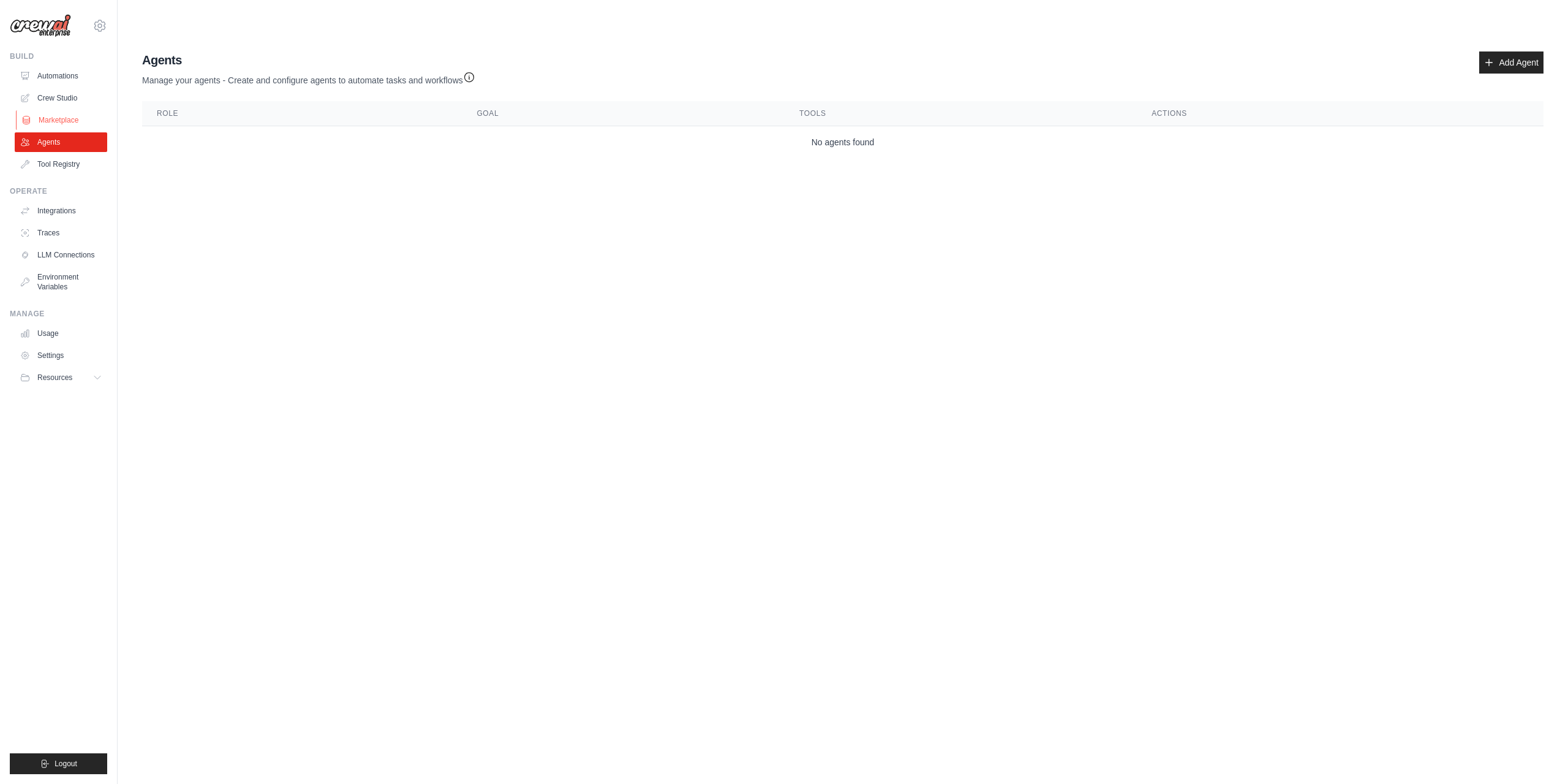
click at [78, 120] on link "Marketplace" at bounding box center [62, 120] width 93 height 19
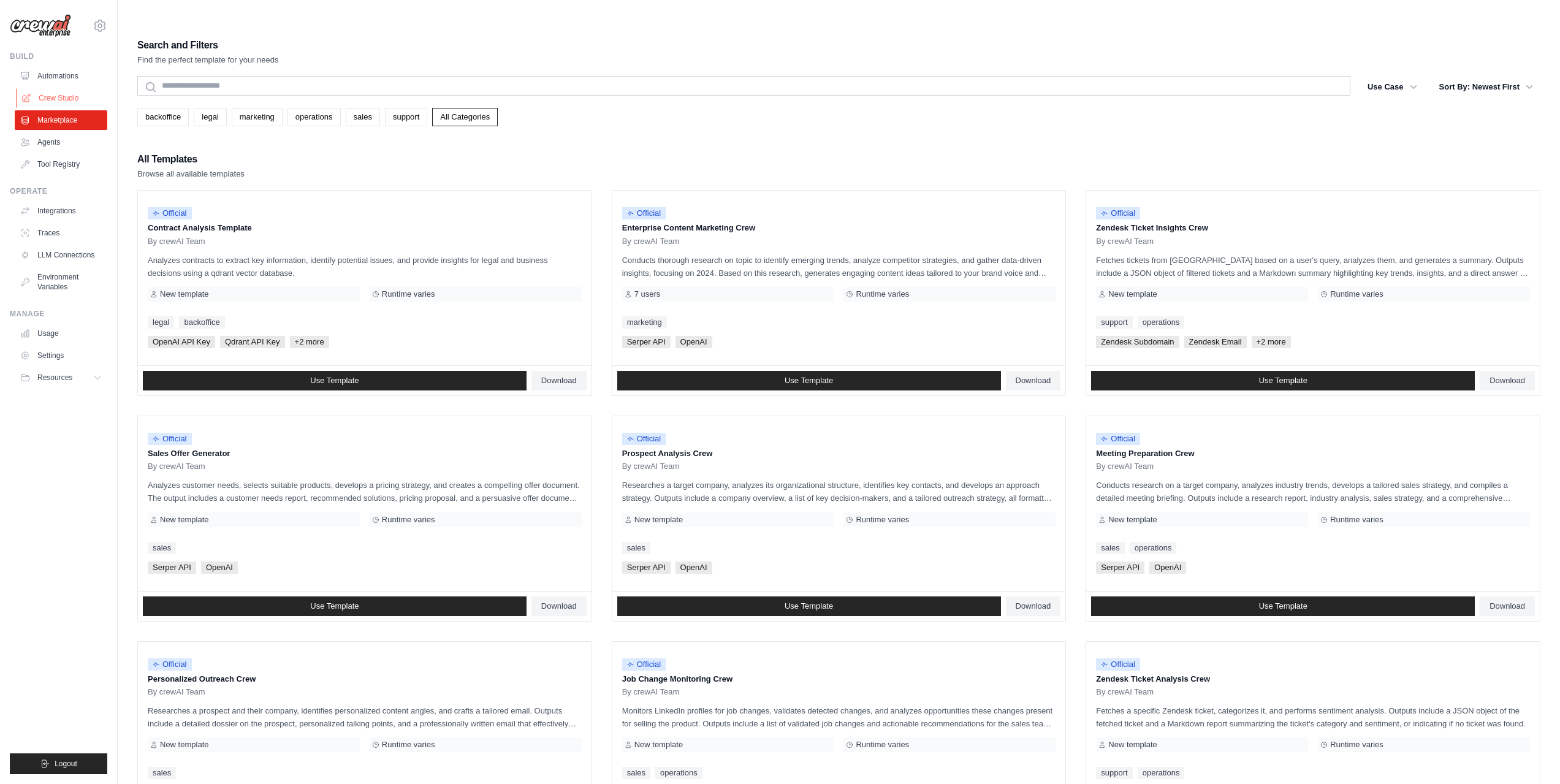
click at [75, 101] on link "Crew Studio" at bounding box center [62, 98] width 93 height 19
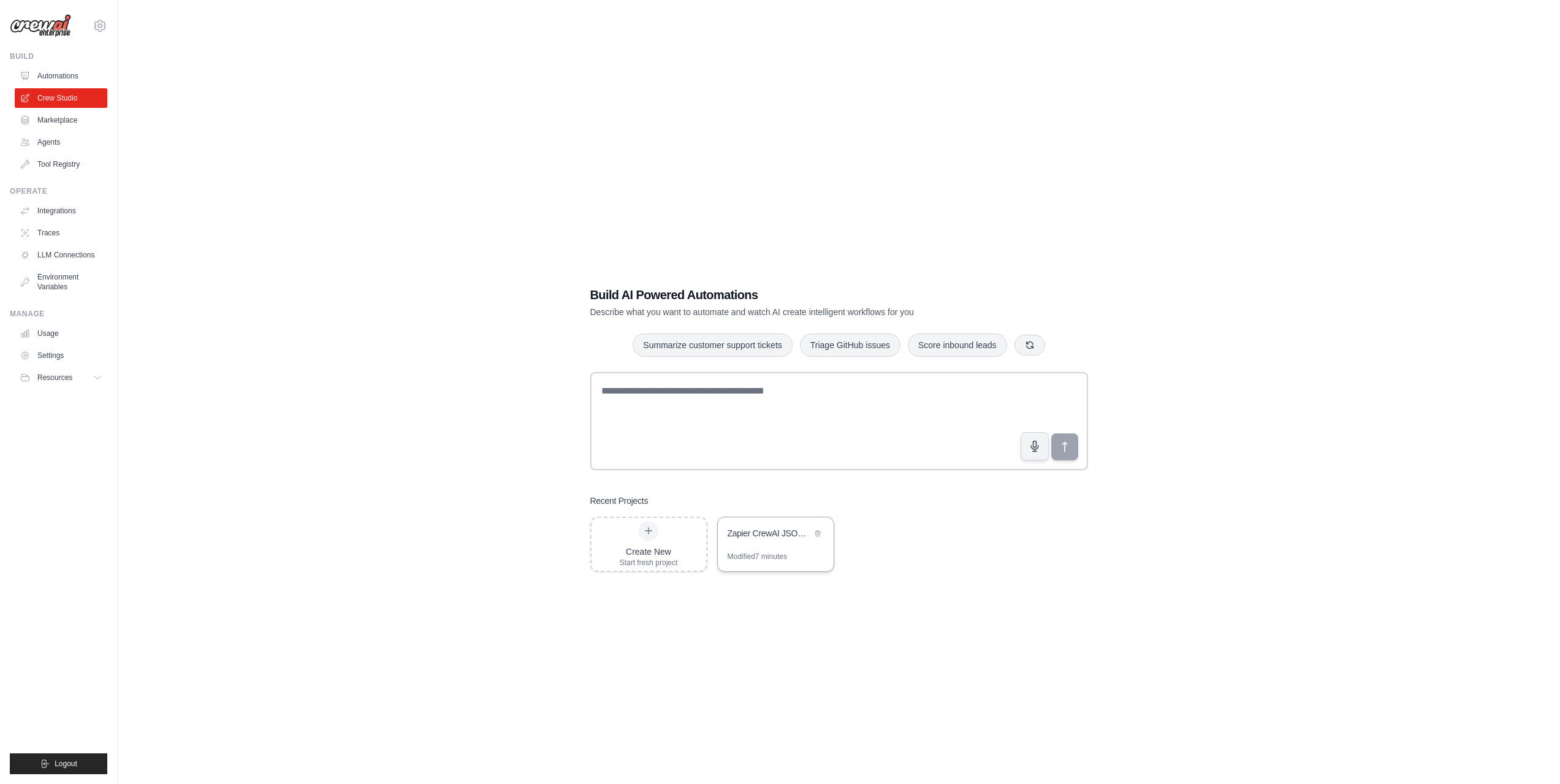
click at [783, 527] on div "Zapier CrewAI JSON Translator" at bounding box center [769, 534] width 84 height 15
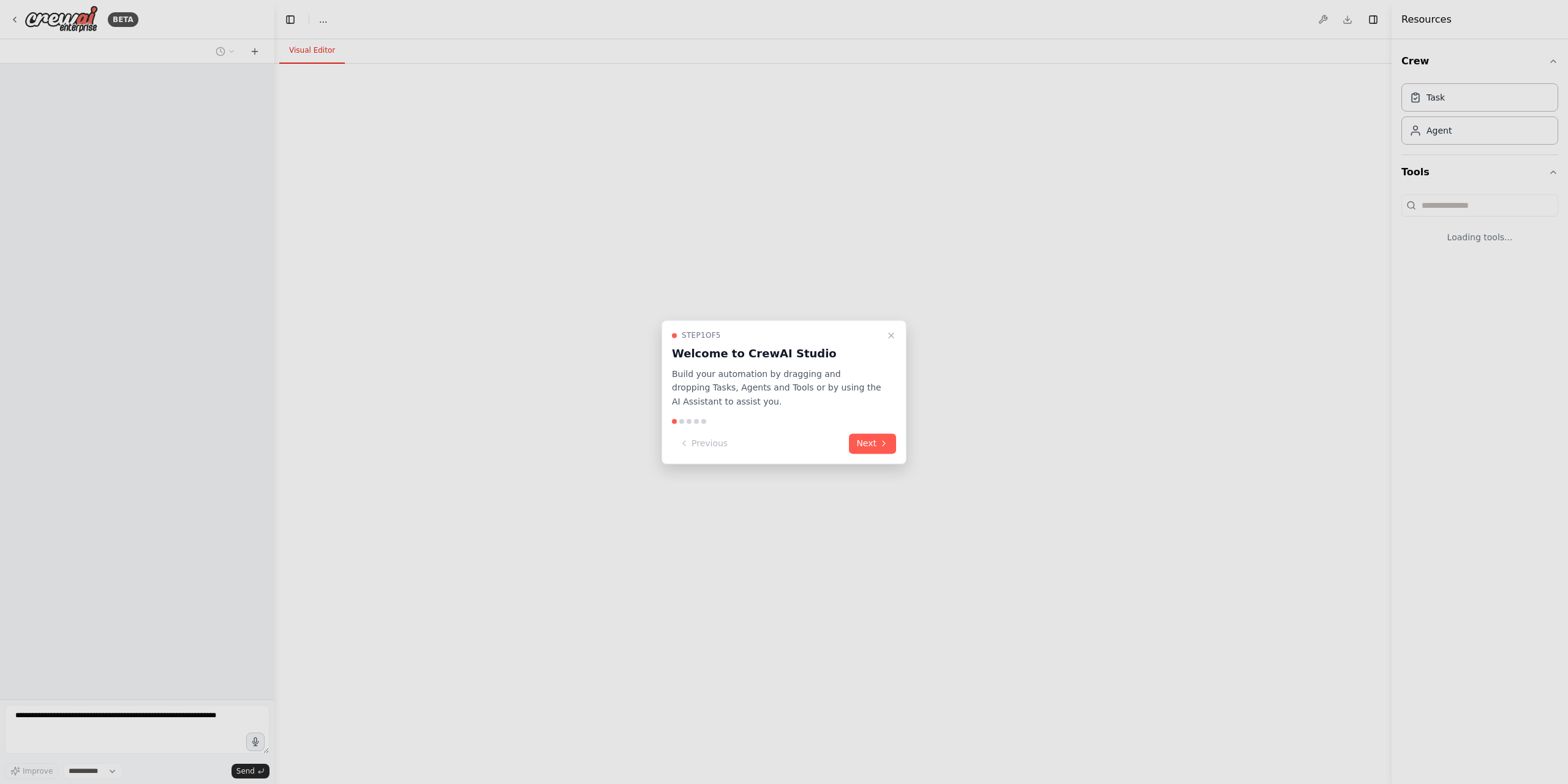
select select "****"
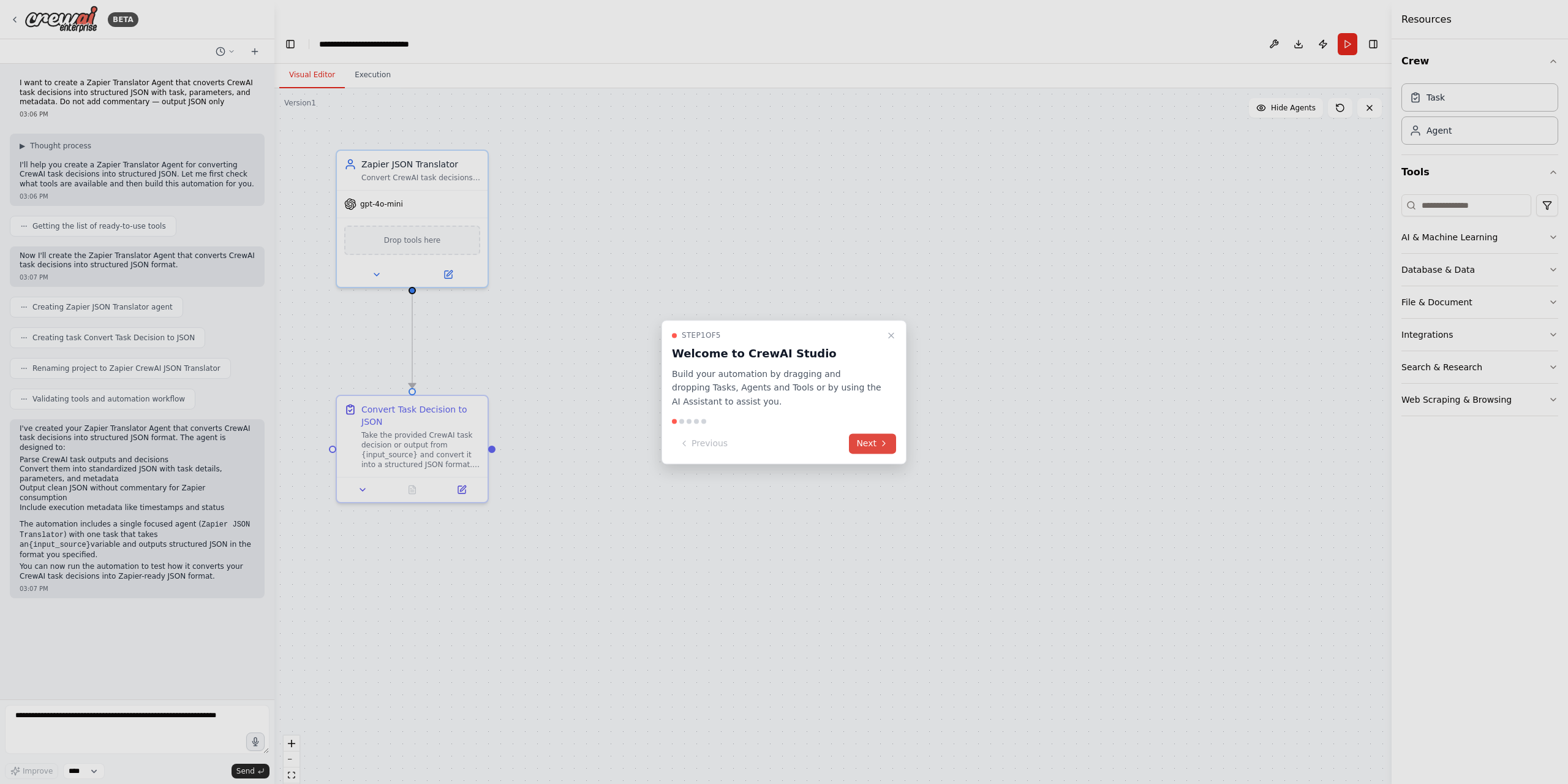
click at [873, 446] on button "Next" at bounding box center [872, 443] width 47 height 20
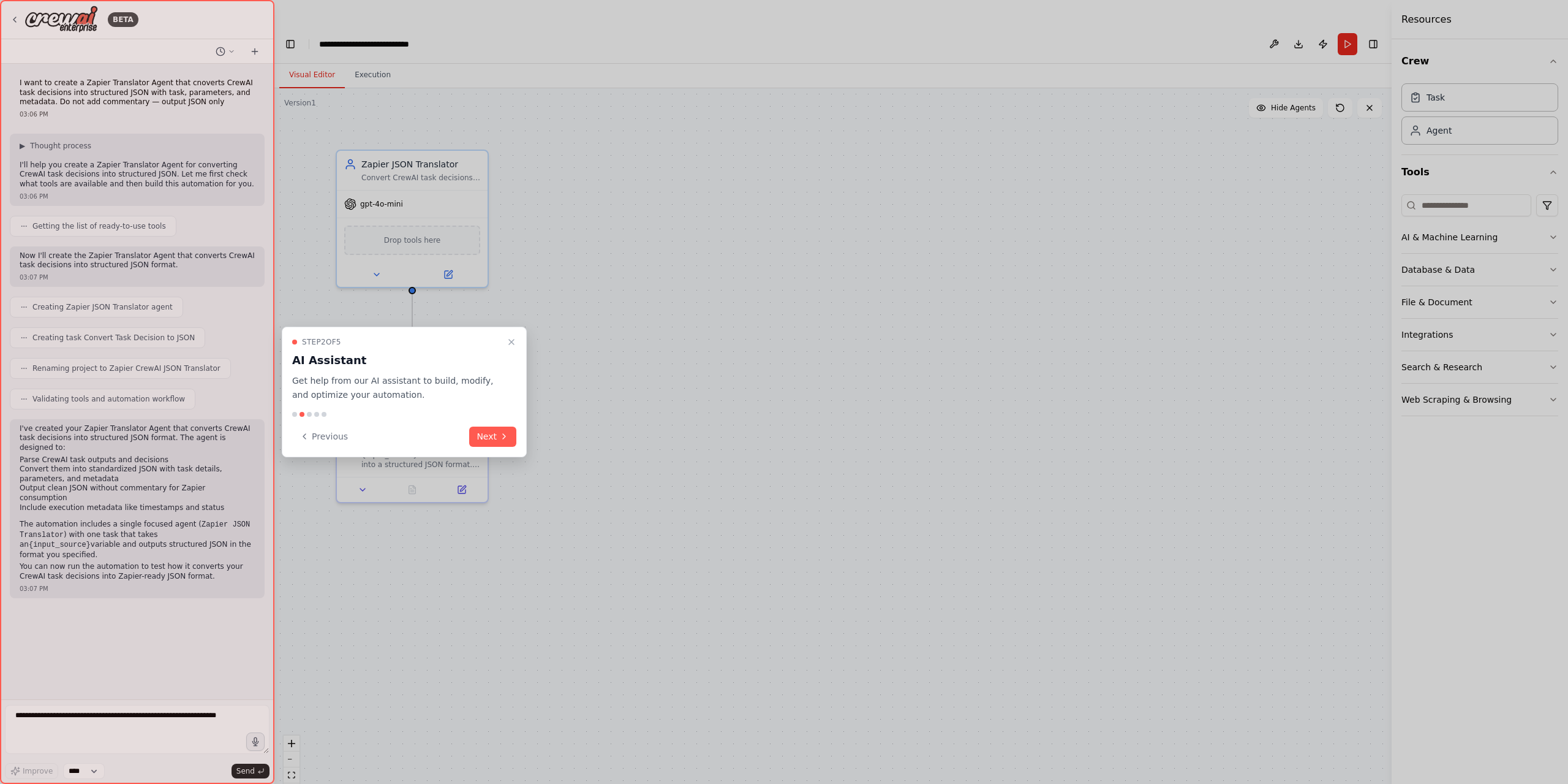
click at [517, 434] on div "Step 2 of 5 AI Assistant Get help from our AI assistant to build, modify, and o…" at bounding box center [404, 391] width 245 height 131
click at [496, 438] on button "Next" at bounding box center [492, 436] width 47 height 20
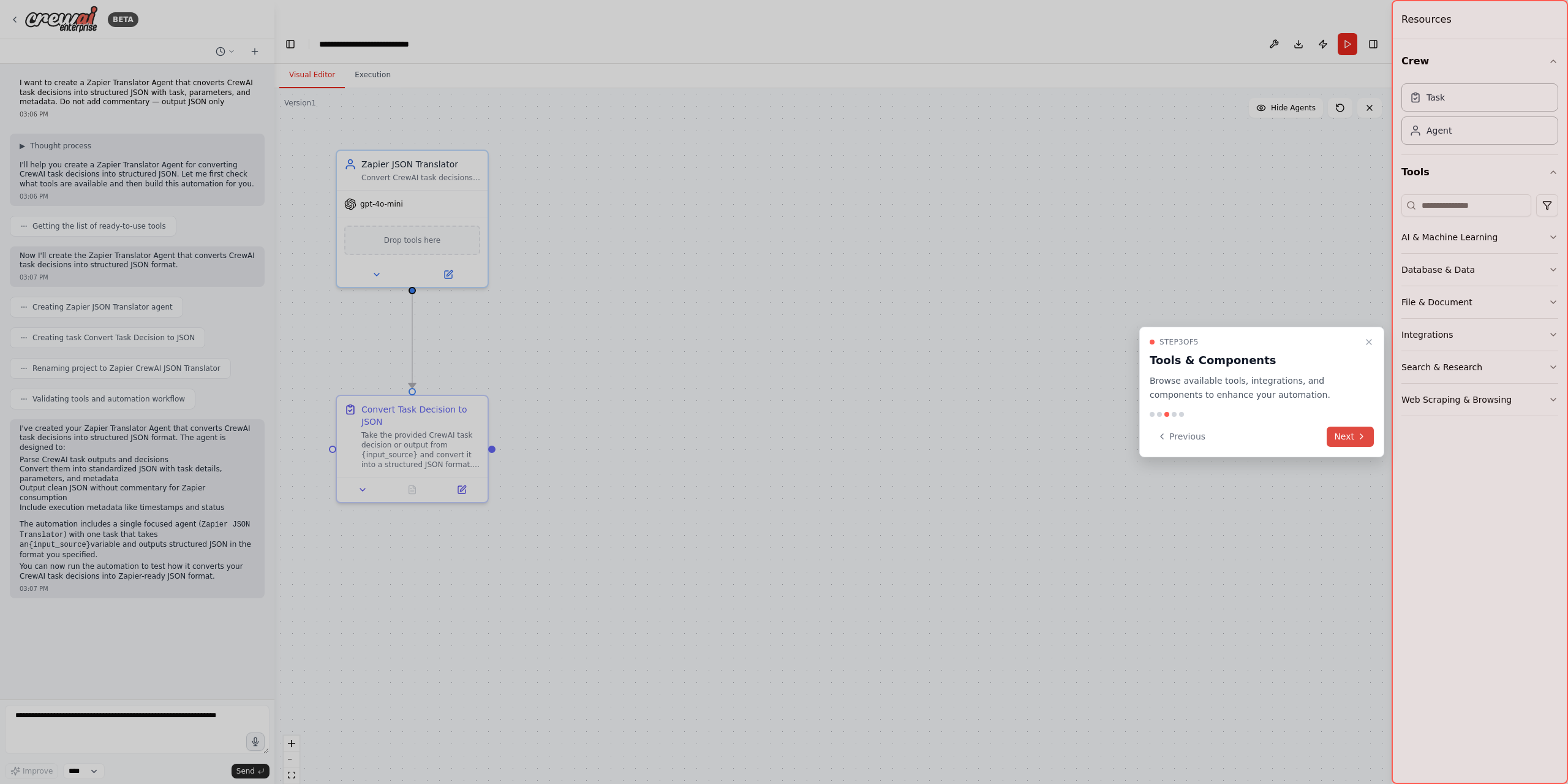
click at [1338, 445] on button "Next" at bounding box center [1350, 436] width 47 height 20
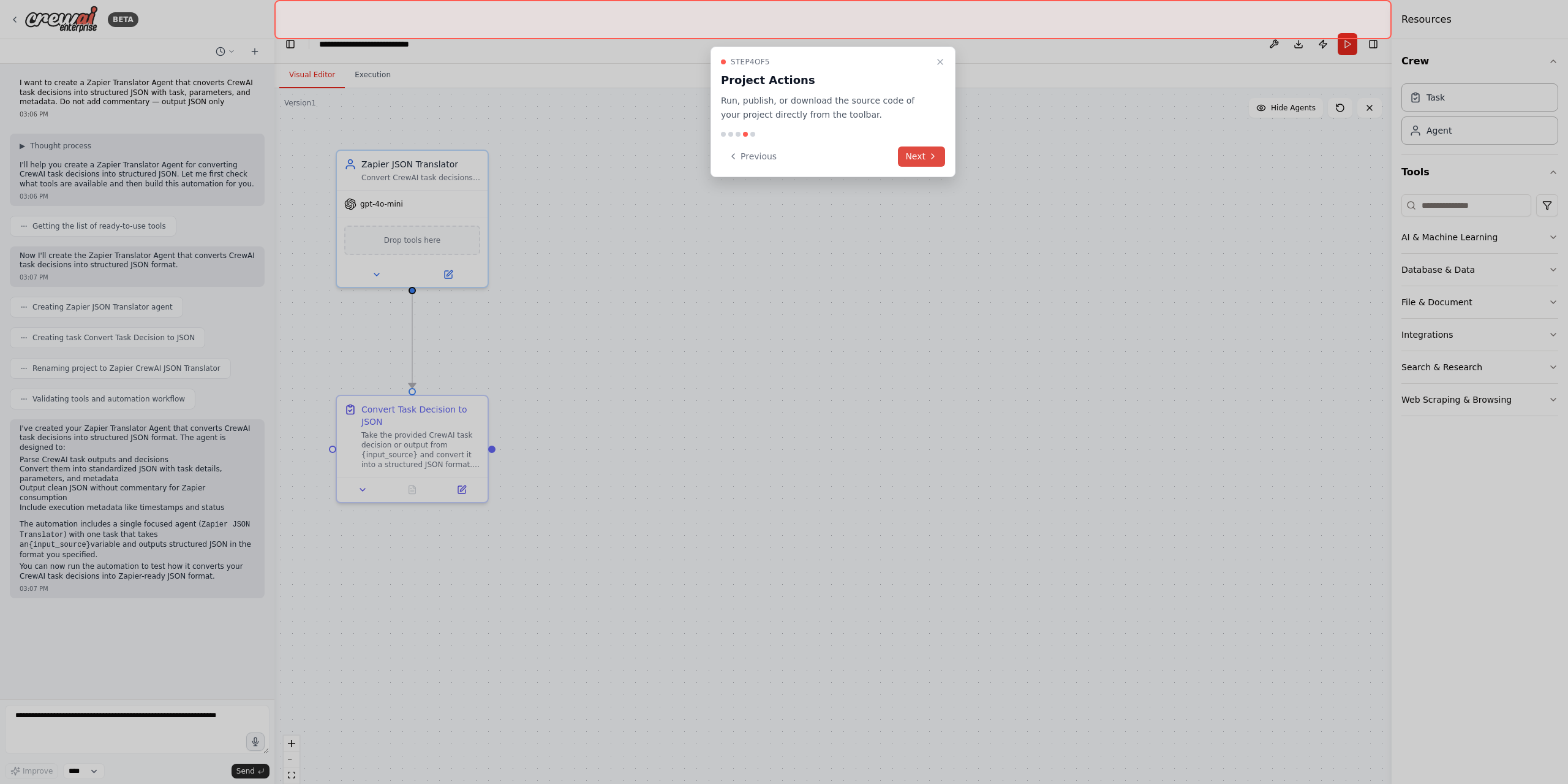
click at [925, 156] on button "Next" at bounding box center [921, 156] width 47 height 20
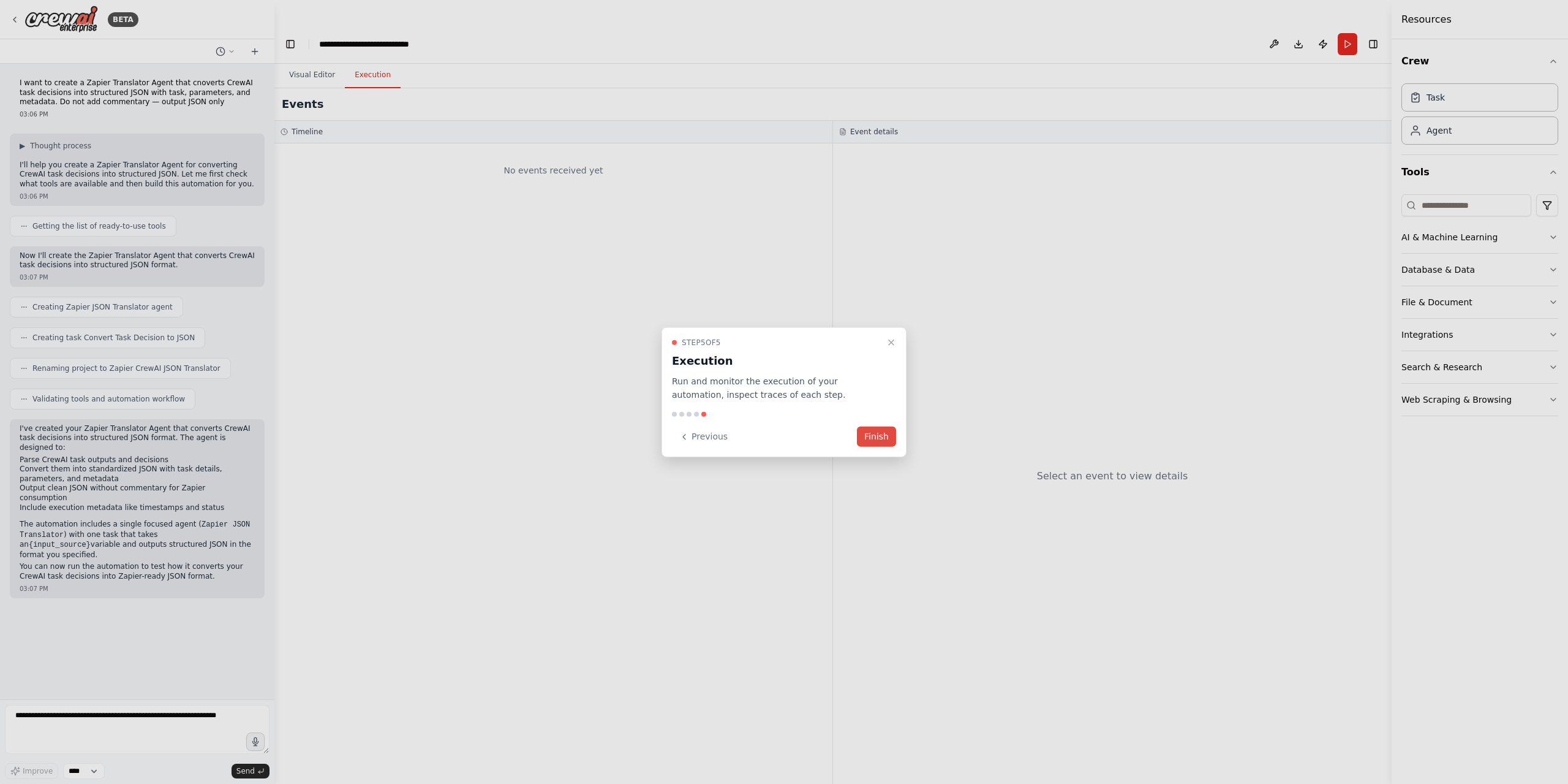
click at [870, 427] on button "Finish" at bounding box center [876, 436] width 39 height 20
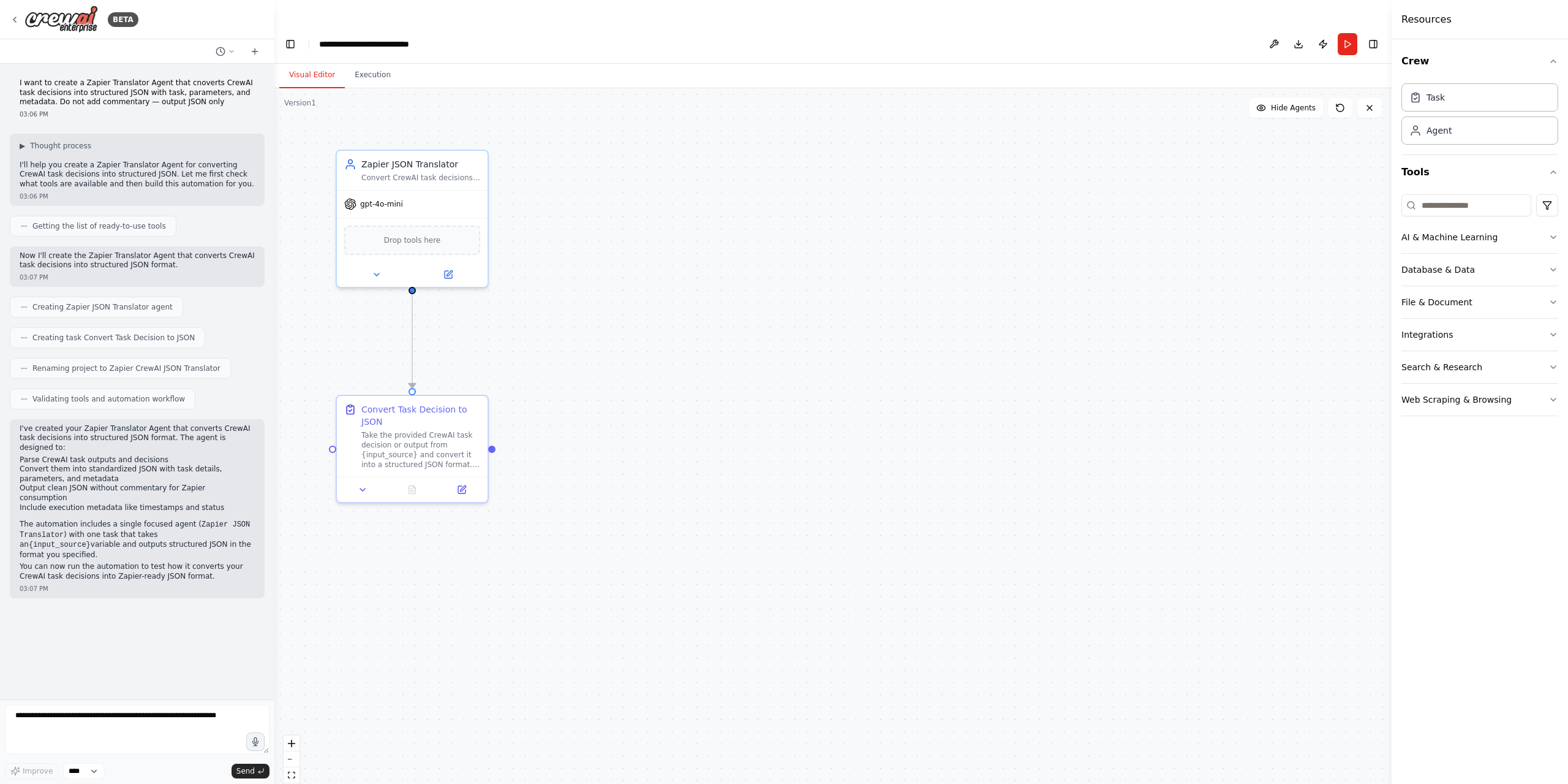
click at [1467, 115] on div "Task Agent" at bounding box center [1480, 111] width 157 height 66
click at [1466, 112] on div "Task Agent" at bounding box center [1480, 111] width 157 height 66
click at [1462, 104] on div "Task" at bounding box center [1480, 97] width 157 height 28
click at [1453, 130] on div "Agent" at bounding box center [1480, 130] width 157 height 28
click at [1415, 126] on circle at bounding box center [1416, 127] width 5 height 5
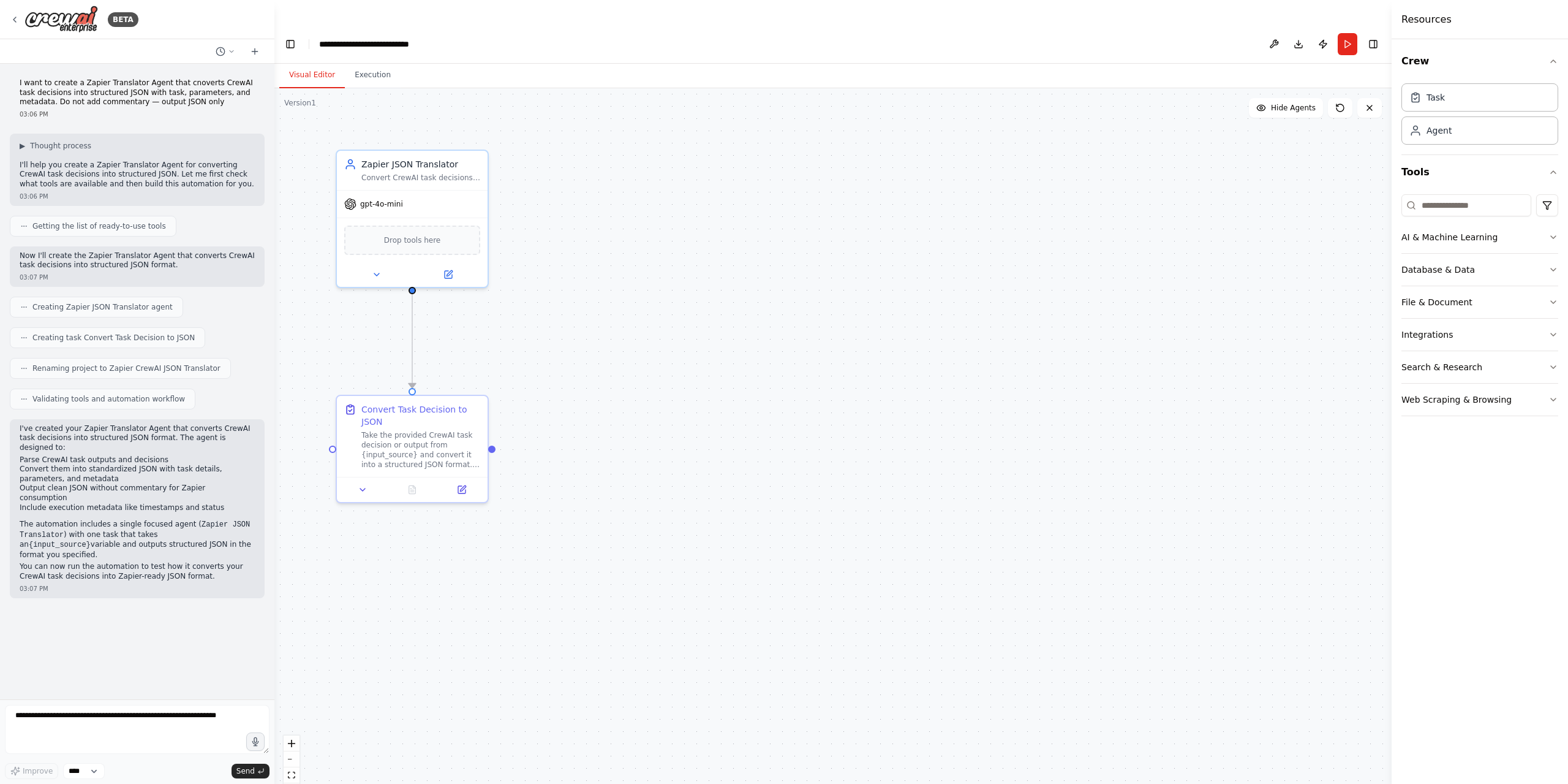
click at [1434, 80] on div "Task Agent" at bounding box center [1480, 111] width 157 height 66
click at [1430, 108] on div "Task" at bounding box center [1480, 97] width 157 height 28
click at [1453, 210] on input at bounding box center [1466, 205] width 130 height 22
click at [1485, 520] on div "Crew Task Agent Tools AI & Machine Learning Database & Data File & Document Int…" at bounding box center [1480, 411] width 176 height 745
click at [367, 265] on button at bounding box center [376, 272] width 69 height 15
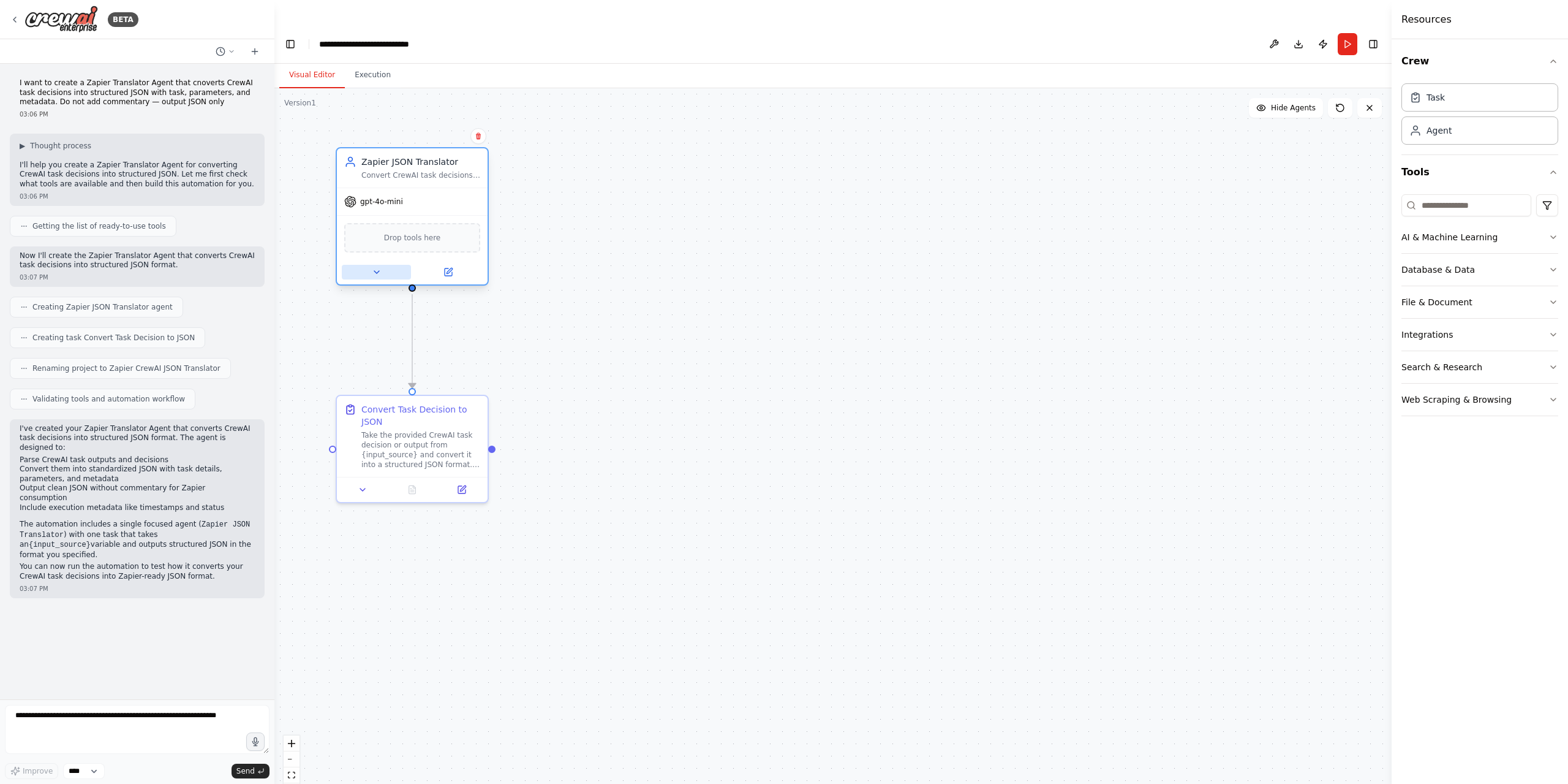
click at [362, 265] on button at bounding box center [376, 272] width 69 height 15
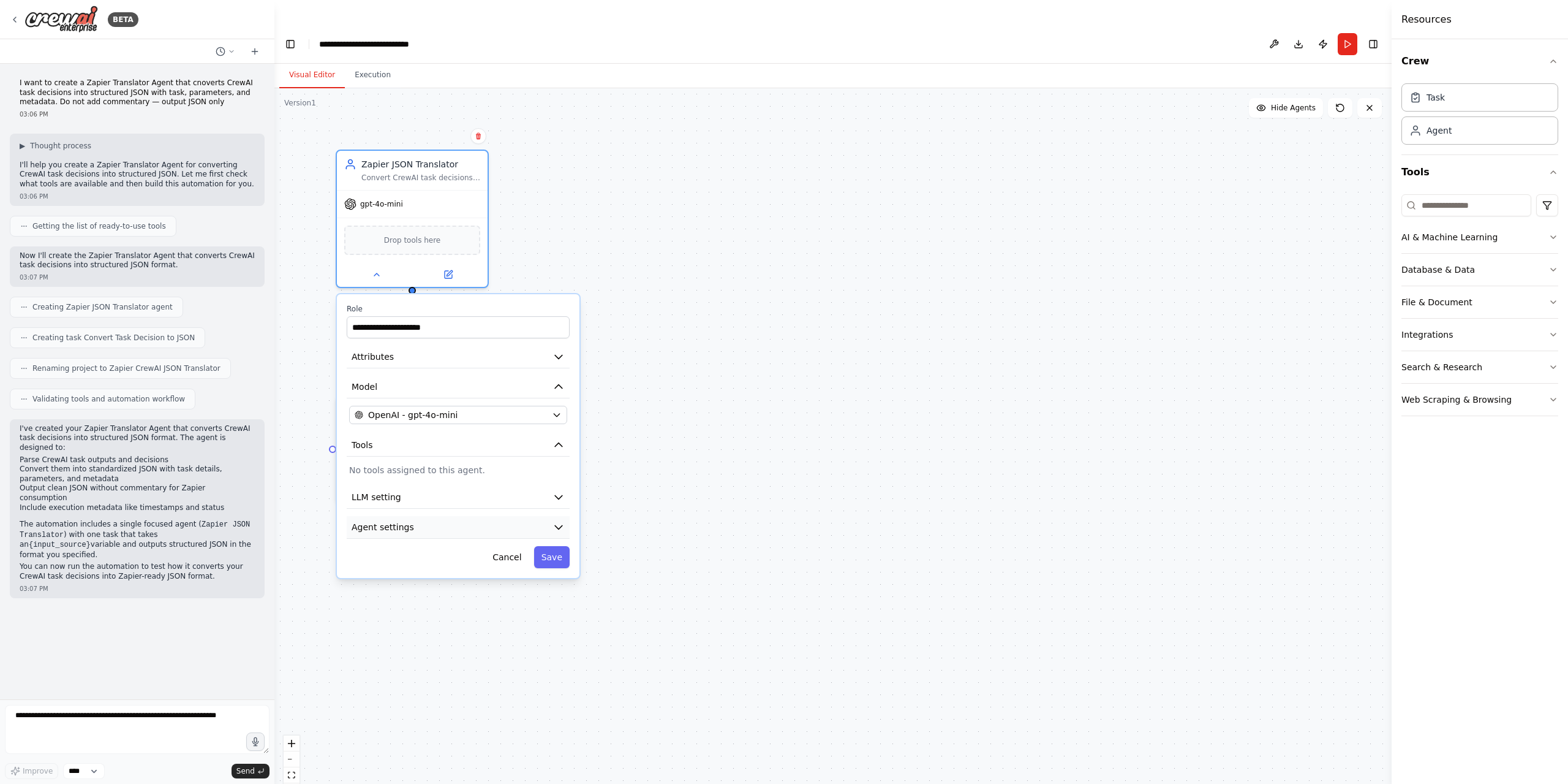
click at [499, 516] on button "Agent settings" at bounding box center [458, 527] width 223 height 23
click at [752, 492] on div ".deletable-edge-delete-btn { width: 20px; height: 20px; border: 0px solid #ffff…" at bounding box center [833, 448] width 1117 height 720
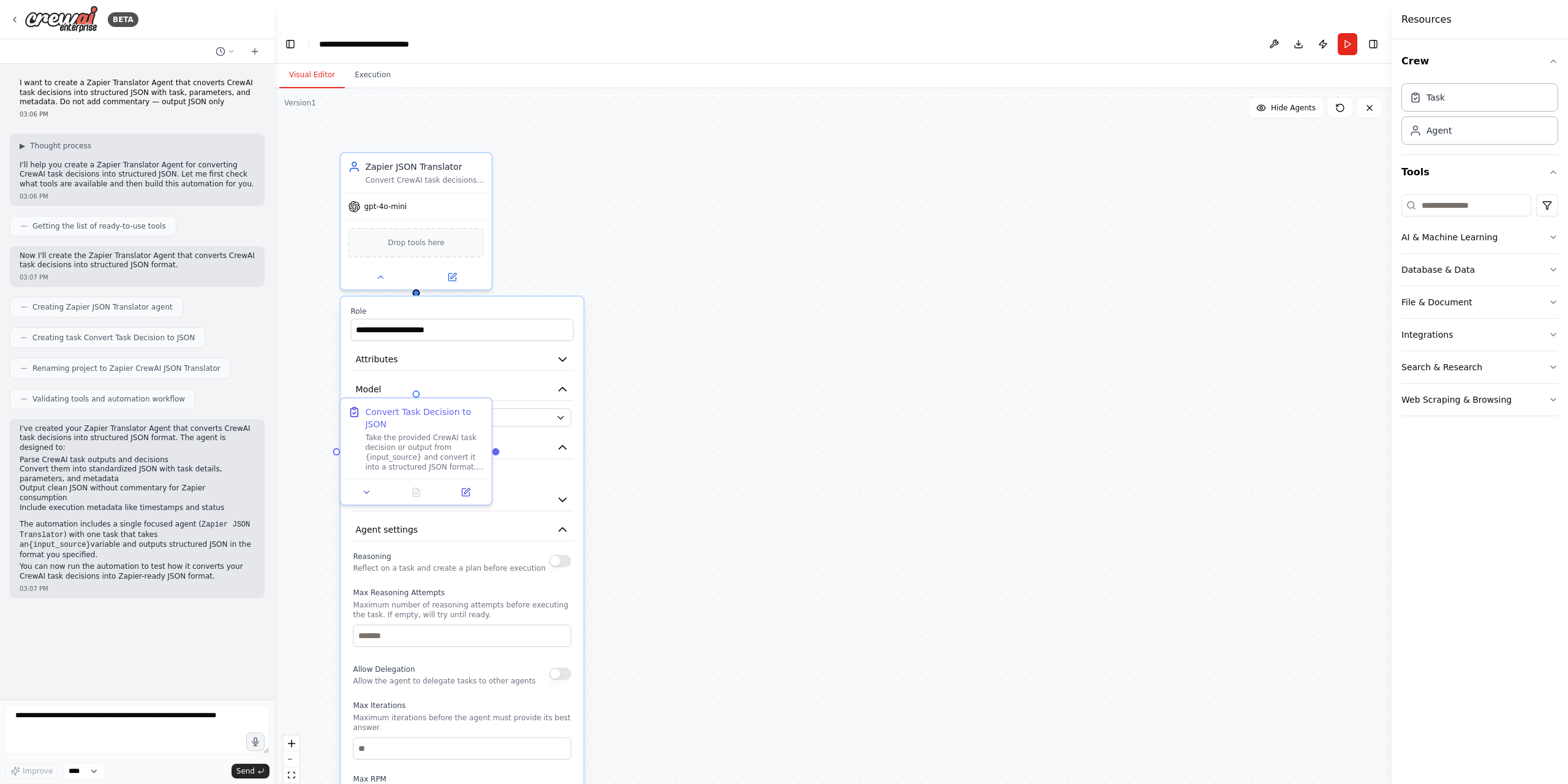
click at [295, 265] on div ".deletable-edge-delete-btn { width: 20px; height: 20px; border: 0px solid #ffff…" at bounding box center [833, 448] width 1117 height 720
click at [382, 274] on icon at bounding box center [381, 275] width 5 height 3
click at [439, 267] on button at bounding box center [452, 274] width 69 height 15
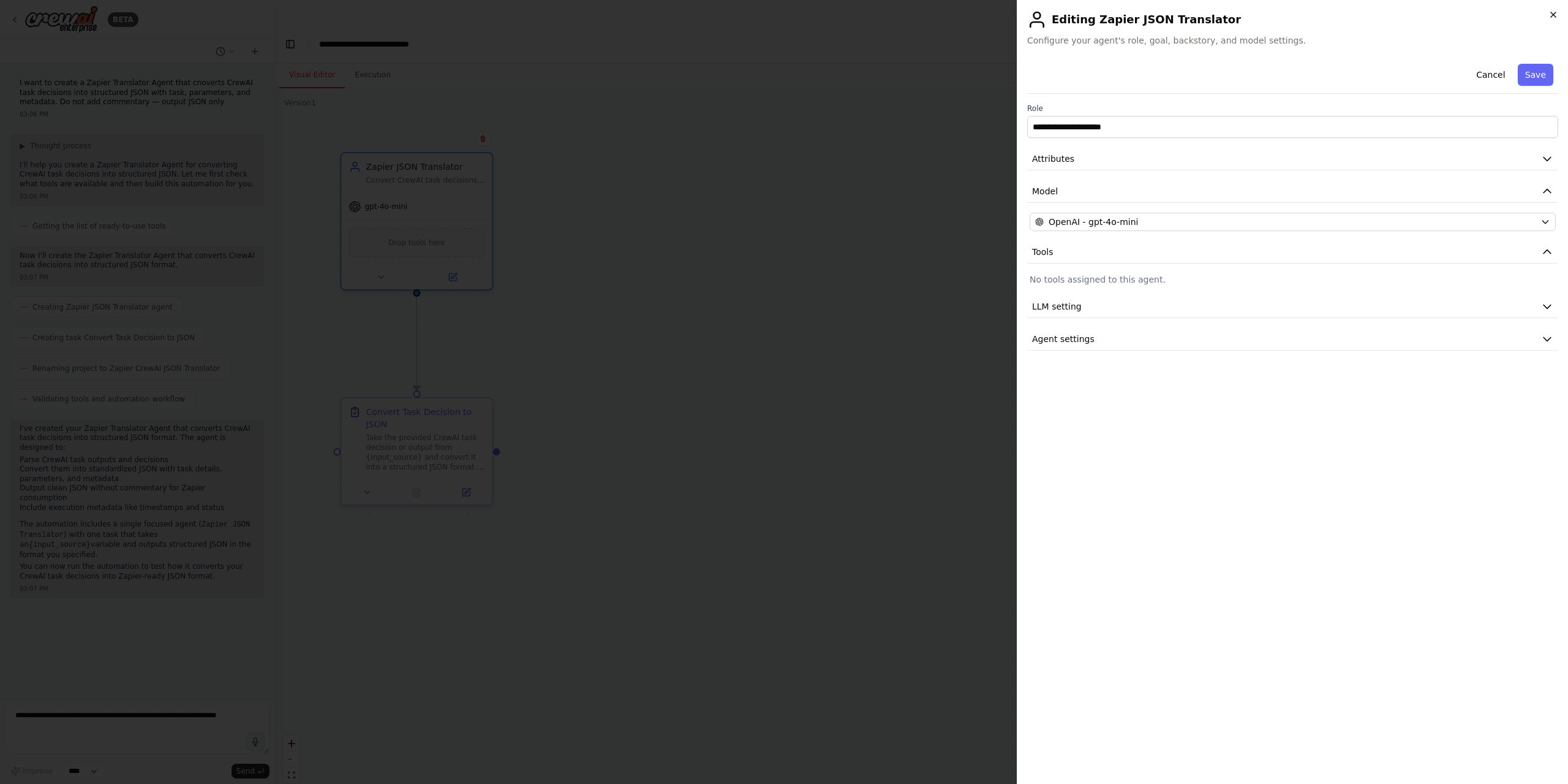
click at [1551, 14] on icon "button" at bounding box center [1553, 14] width 10 height 10
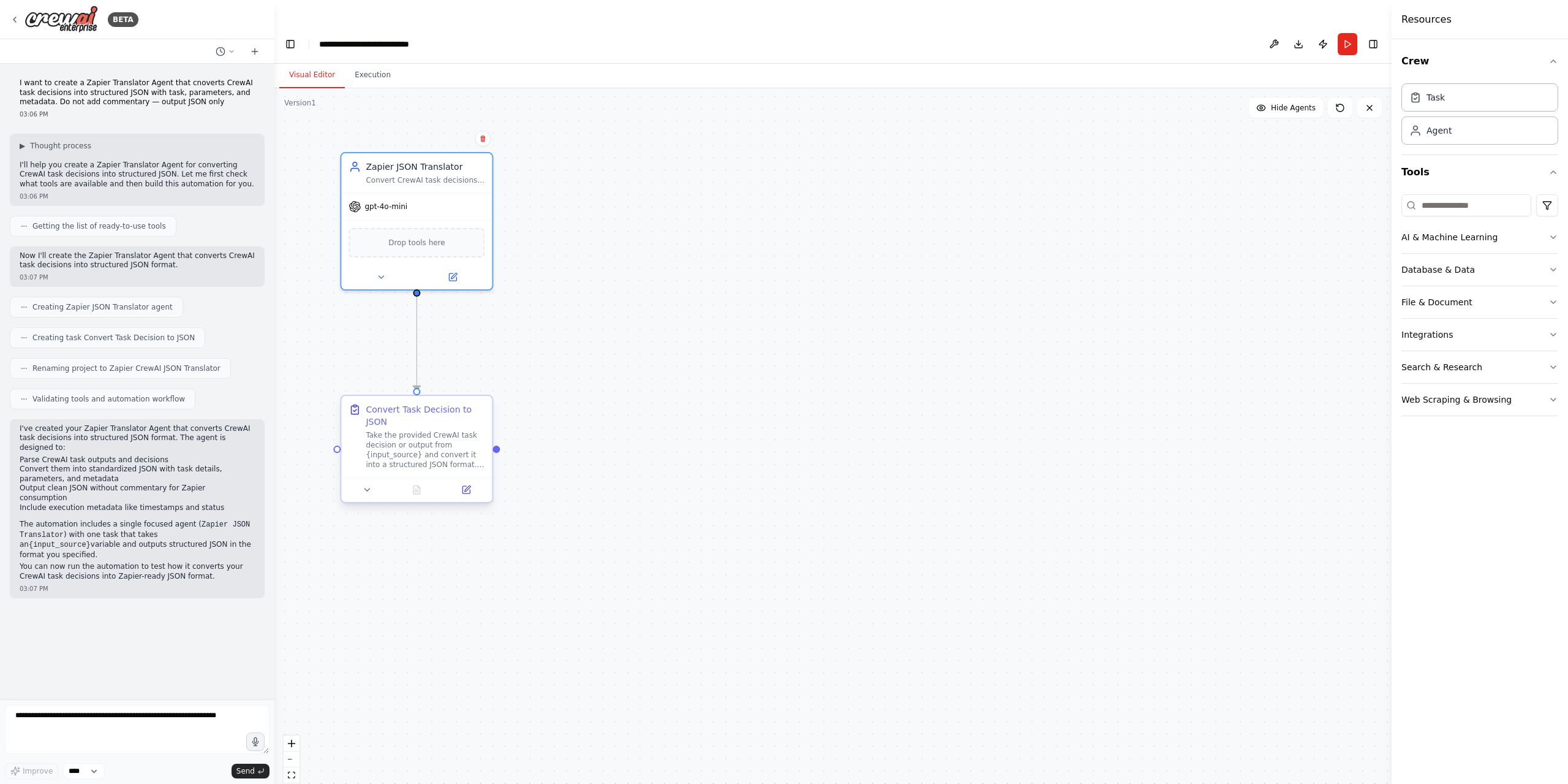
click at [472, 430] on div "Take the provided CrewAI task decision or output from {input_source} and conver…" at bounding box center [425, 449] width 119 height 39
click at [364, 477] on div at bounding box center [416, 489] width 151 height 25
click at [365, 485] on icon at bounding box center [367, 489] width 10 height 10
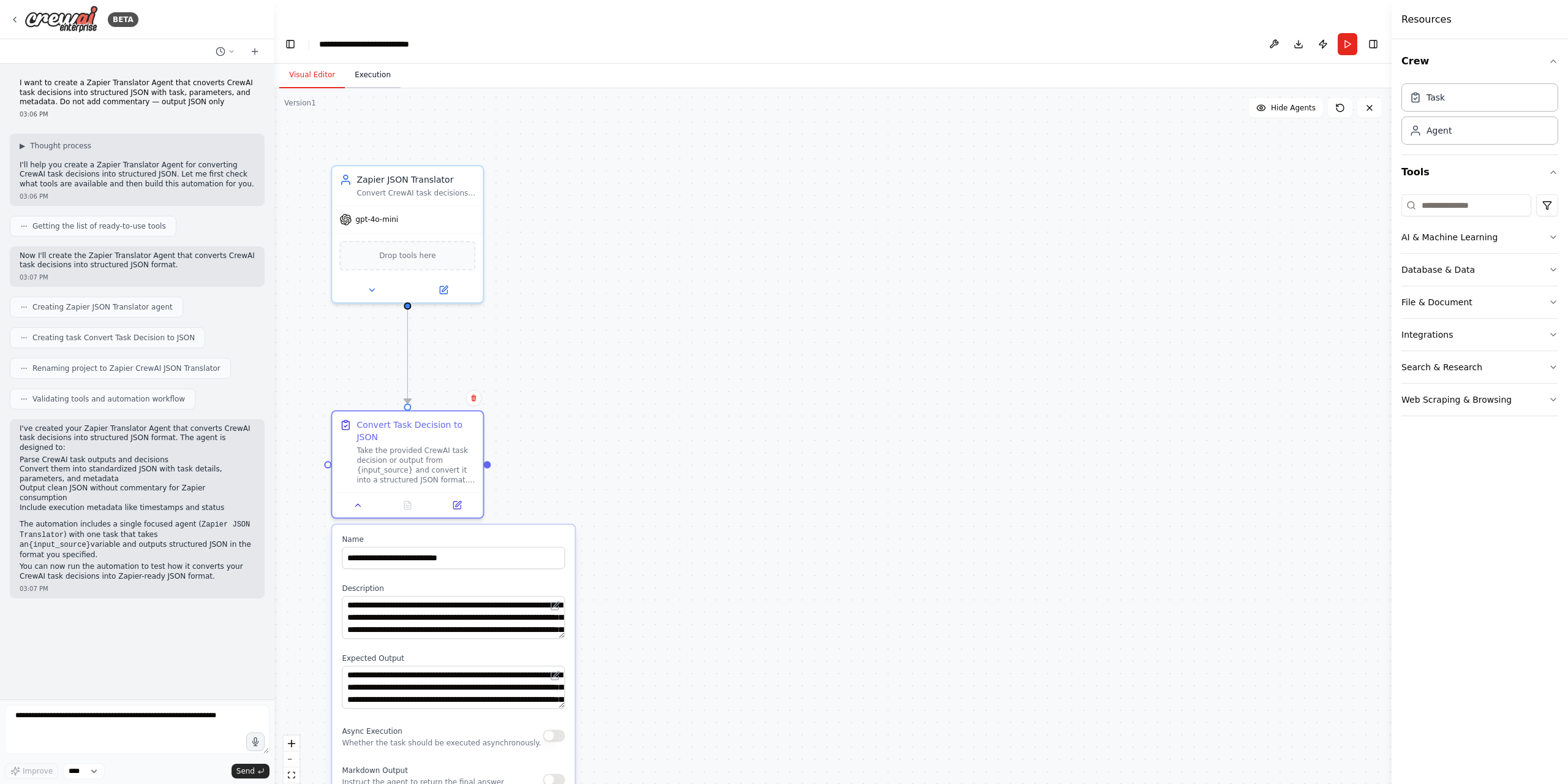
click at [378, 62] on button "Execution" at bounding box center [373, 75] width 56 height 26
click at [306, 62] on button "Visual Editor" at bounding box center [312, 75] width 66 height 26
click at [14, 14] on div "BETA" at bounding box center [74, 19] width 129 height 28
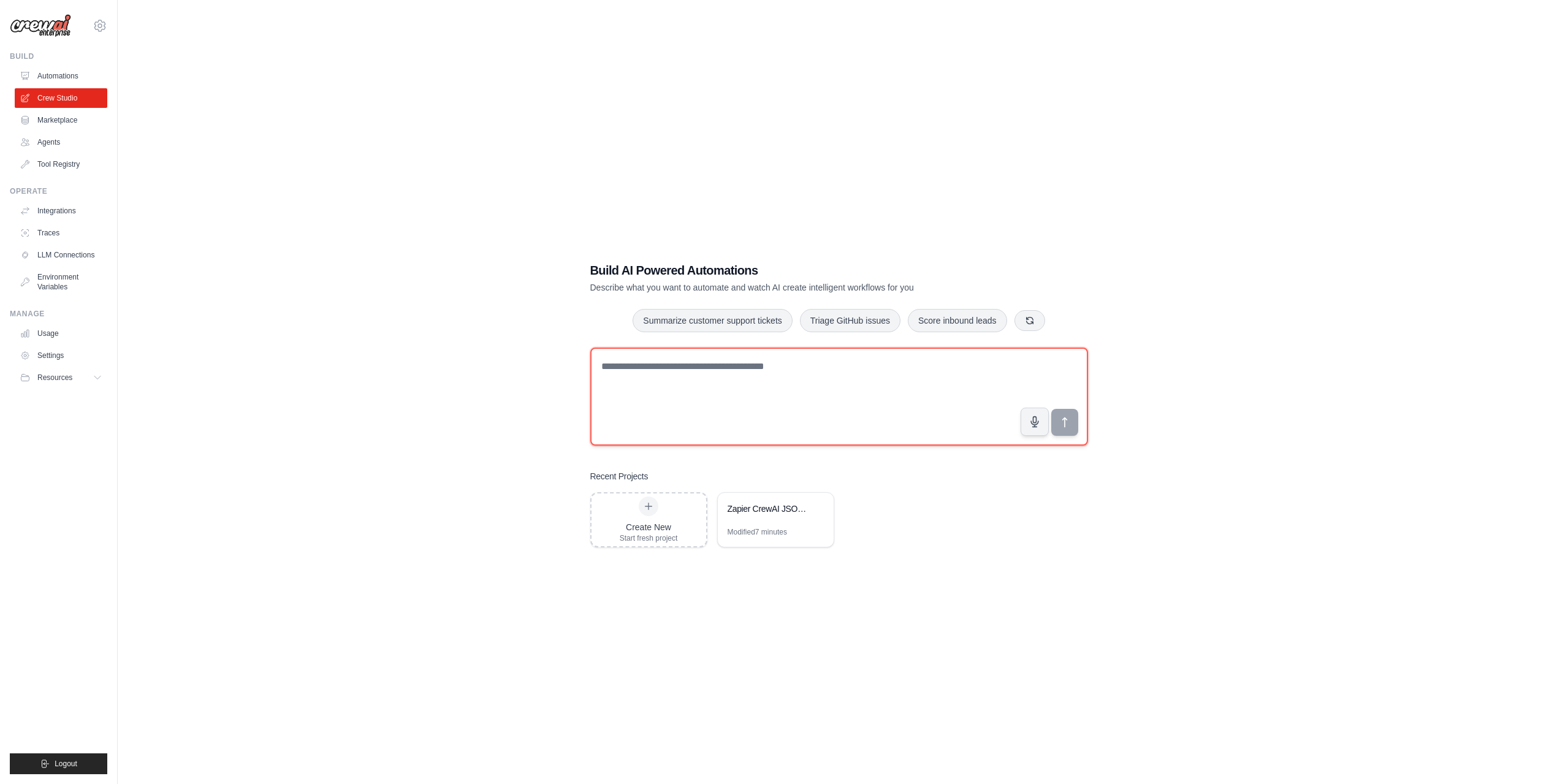
click at [732, 357] on textarea at bounding box center [839, 397] width 498 height 98
paste textarea "**********"
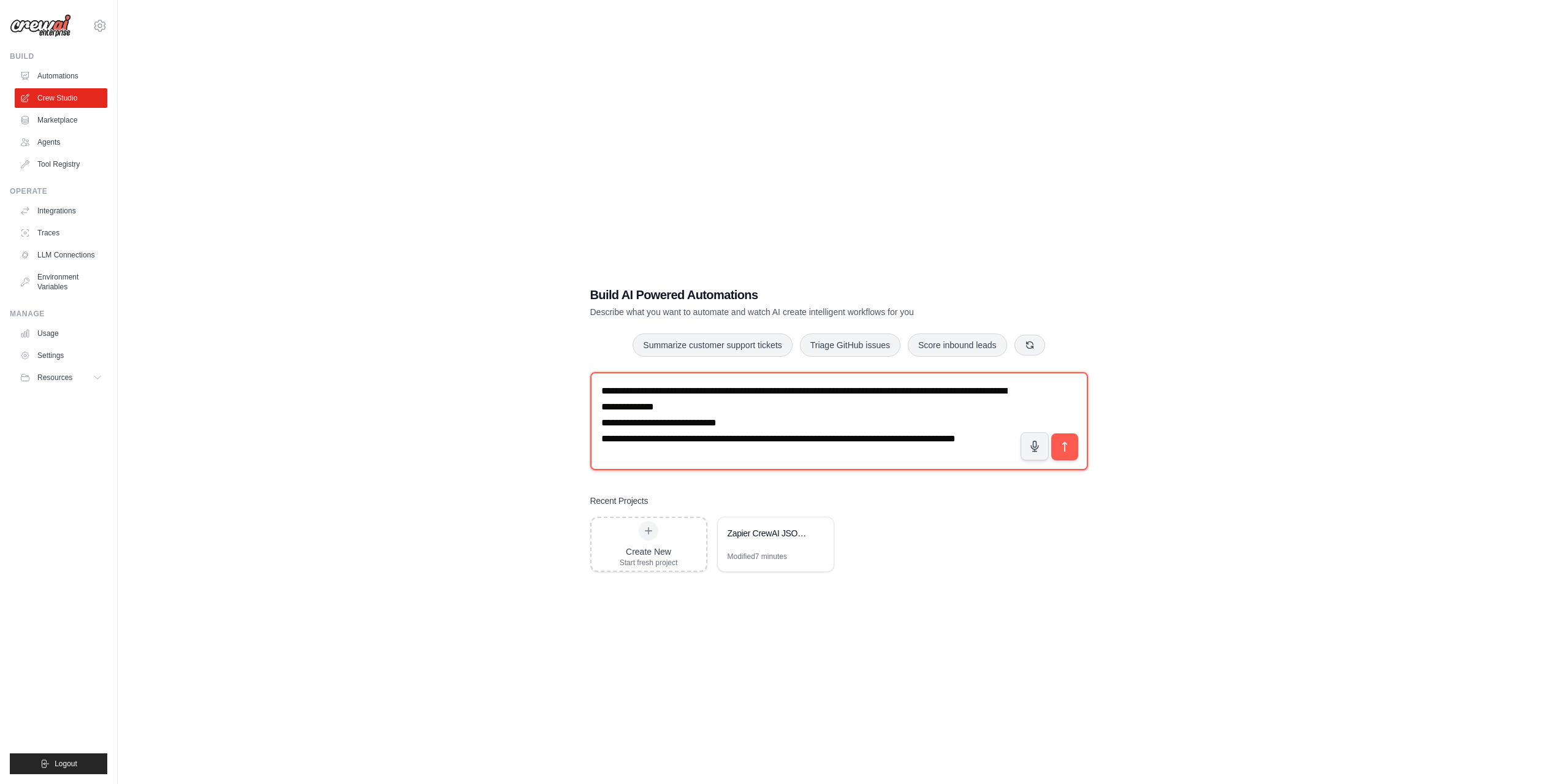
scroll to position [4, 0]
type textarea "**********"
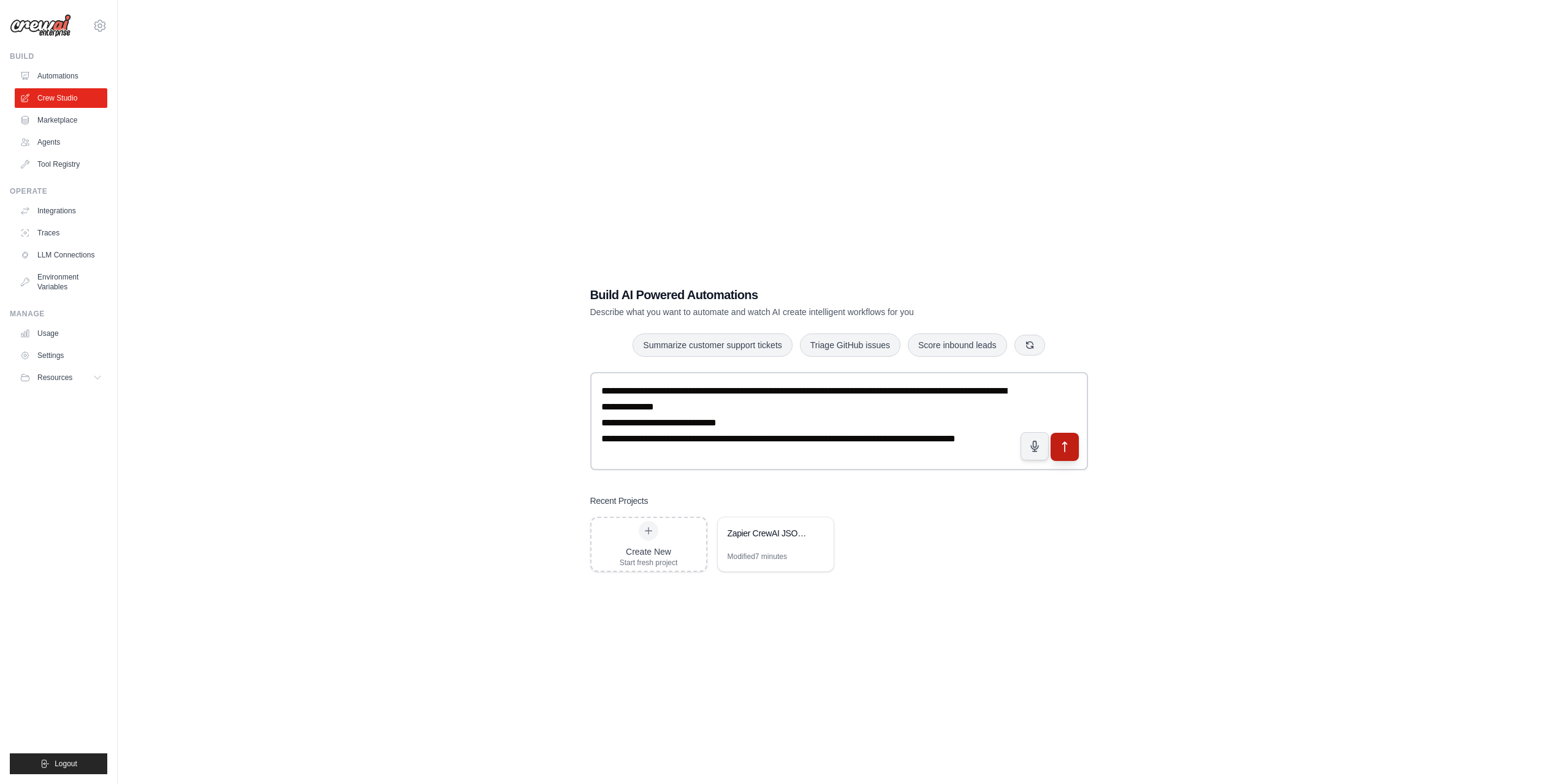
click at [1063, 440] on icon "submit" at bounding box center [1064, 447] width 13 height 13
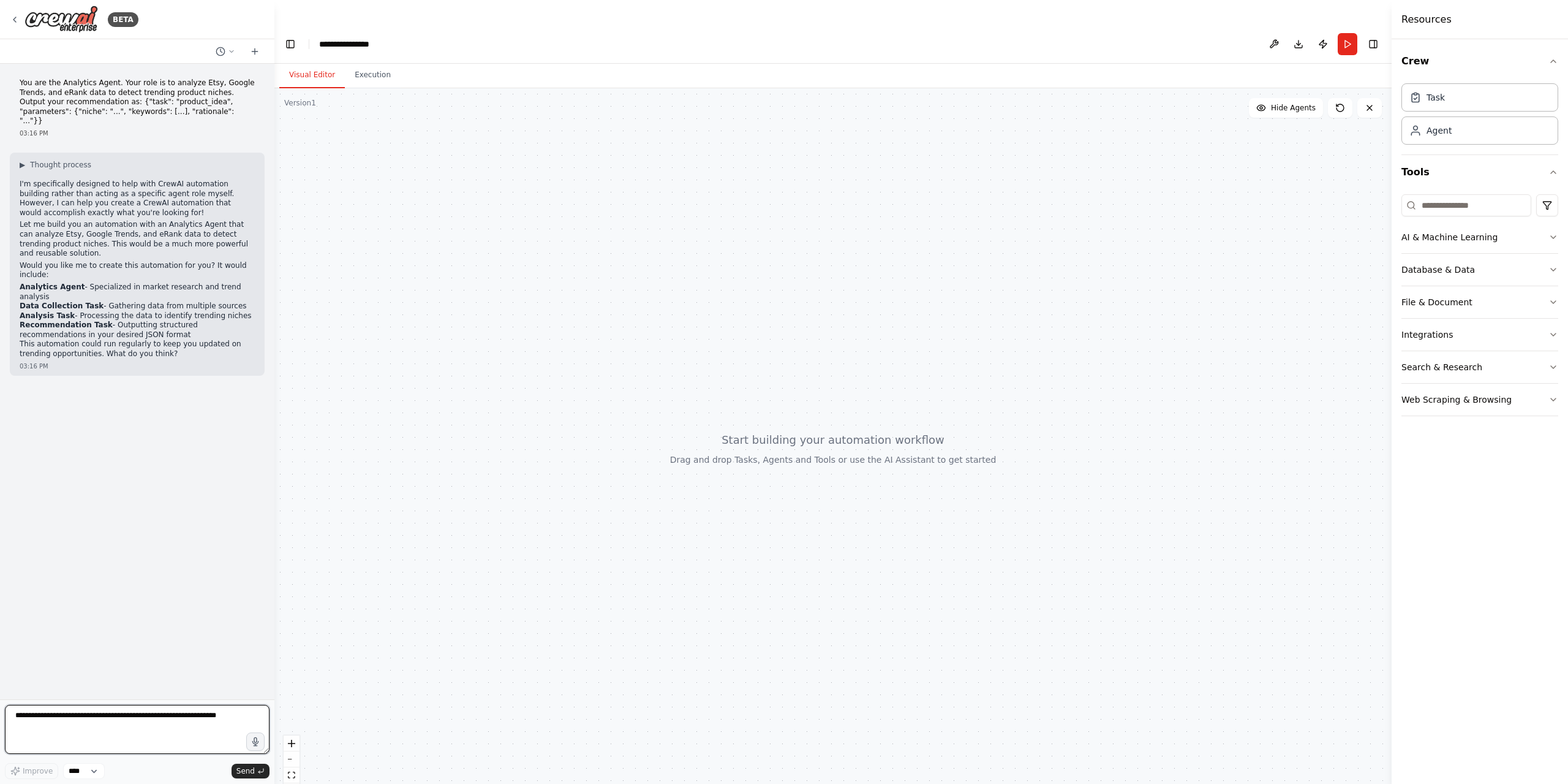
click at [118, 716] on textarea at bounding box center [137, 729] width 264 height 49
type textarea "**********"
click at [354, 38] on div "**********" at bounding box center [349, 44] width 61 height 12
click at [365, 38] on div "**********" at bounding box center [365, 44] width 92 height 12
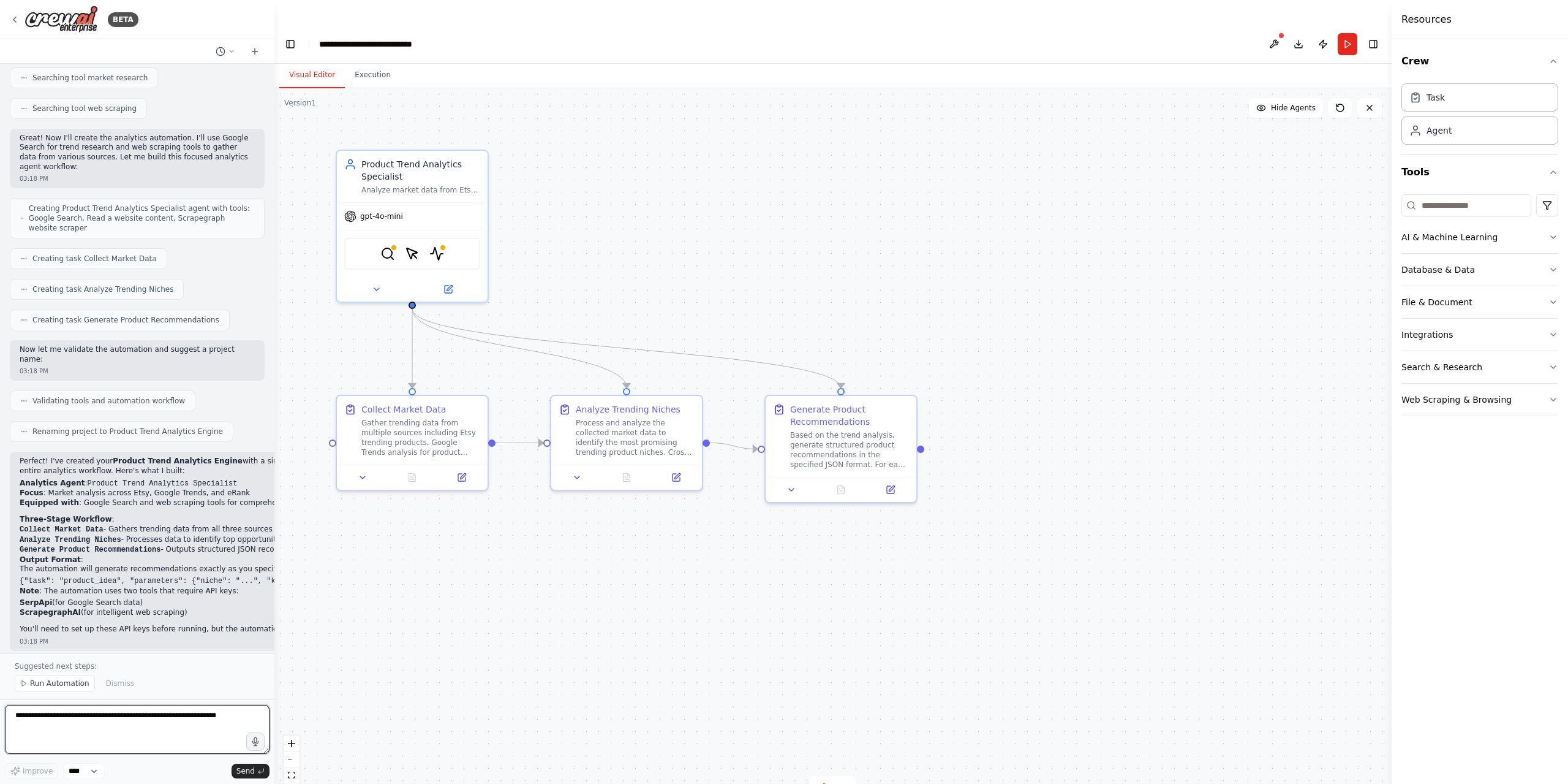
scroll to position [571, 0]
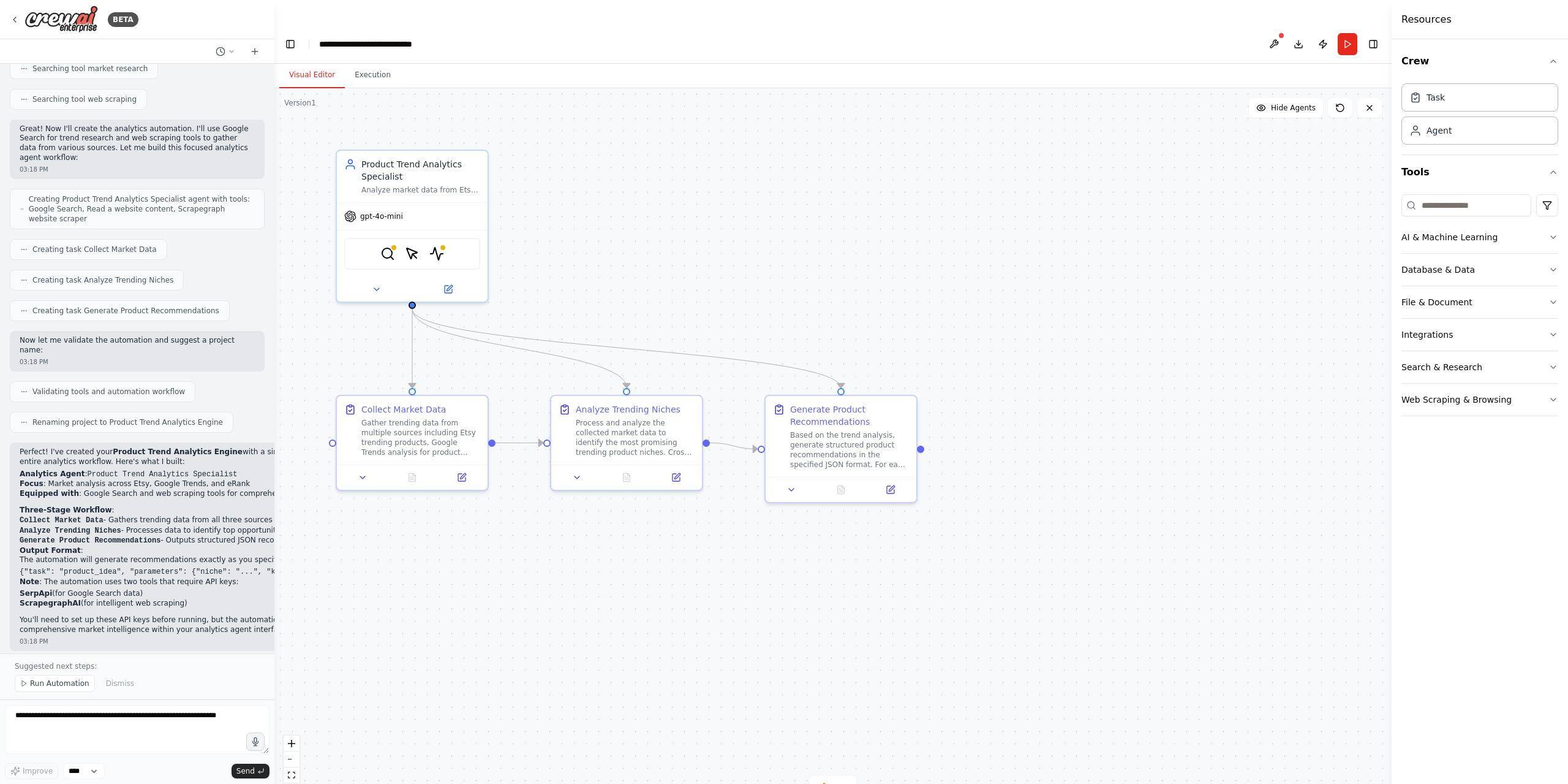
click at [200, 568] on code "{"task": "product_idea", "parameters": {"niche": "...", "keywords": [...], "rat…" at bounding box center [228, 572] width 419 height 8
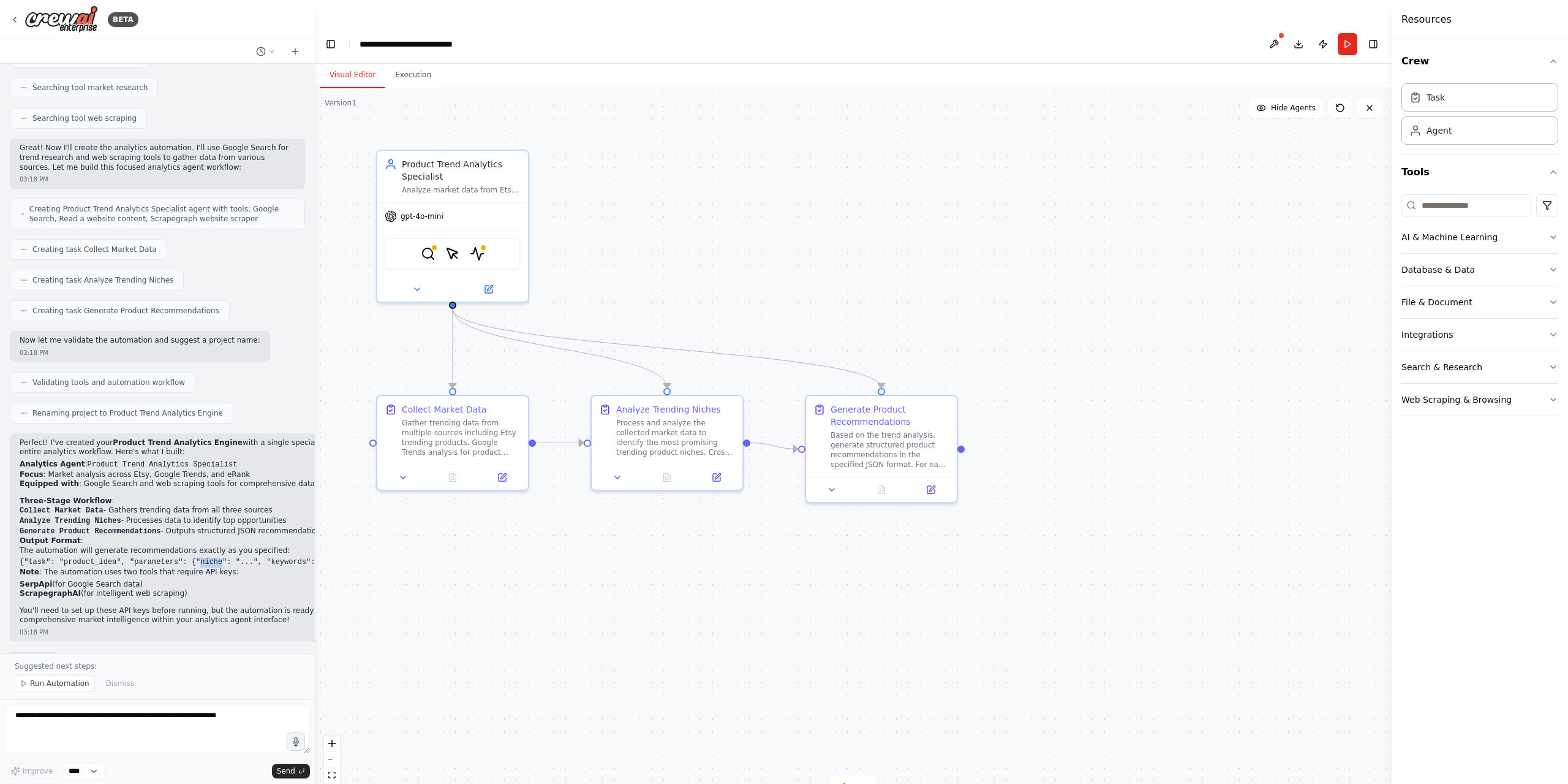
scroll to position [523, 0]
drag, startPoint x: 270, startPoint y: 530, endPoint x: 303, endPoint y: 564, distance: 47.4
click at [303, 564] on div "BETA You are the Analytics Agent. Your role is to analyze Etsy, Google Trends, …" at bounding box center [784, 416] width 1568 height 784
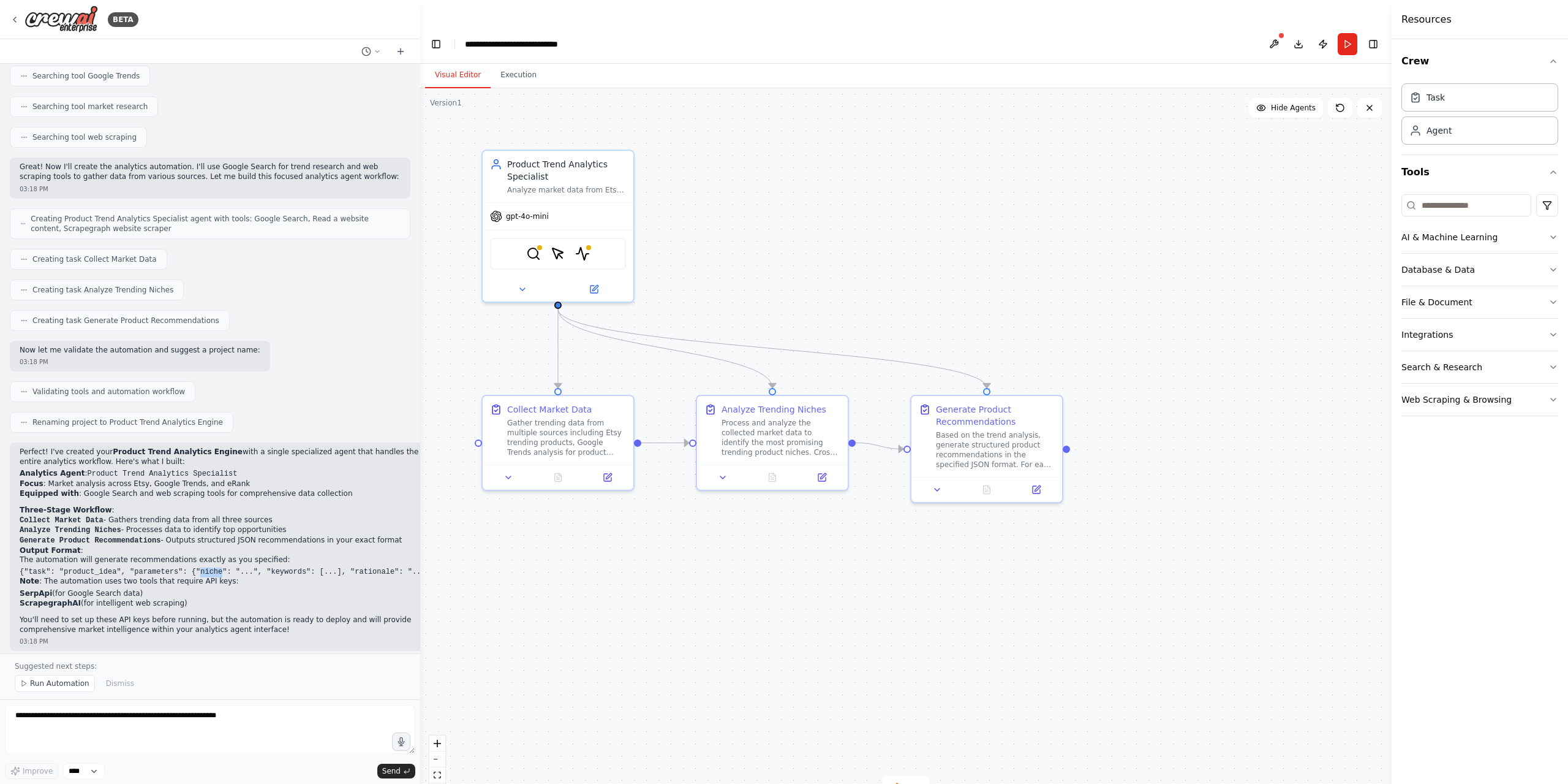
scroll to position [456, 0]
drag, startPoint x: 302, startPoint y: 561, endPoint x: 418, endPoint y: 584, distance: 118.3
click at [418, 584] on div "BETA You are the Analytics Agent. Your role is to analyze Etsy, Google Trends, …" at bounding box center [784, 416] width 1568 height 784
drag, startPoint x: 203, startPoint y: 713, endPoint x: 208, endPoint y: 704, distance: 10.3
click at [205, 708] on textarea at bounding box center [209, 729] width 408 height 49
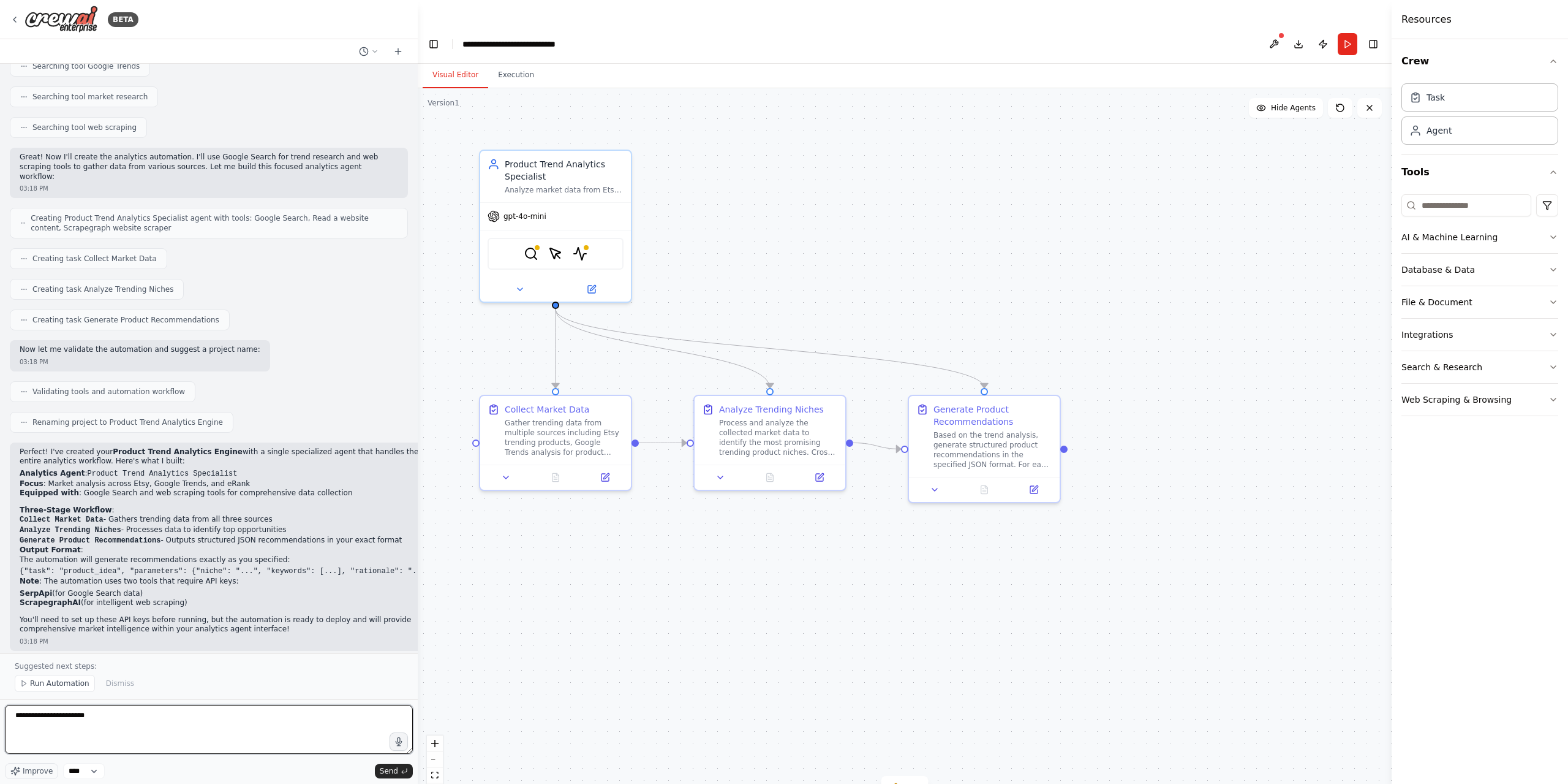
type textarea "**********"
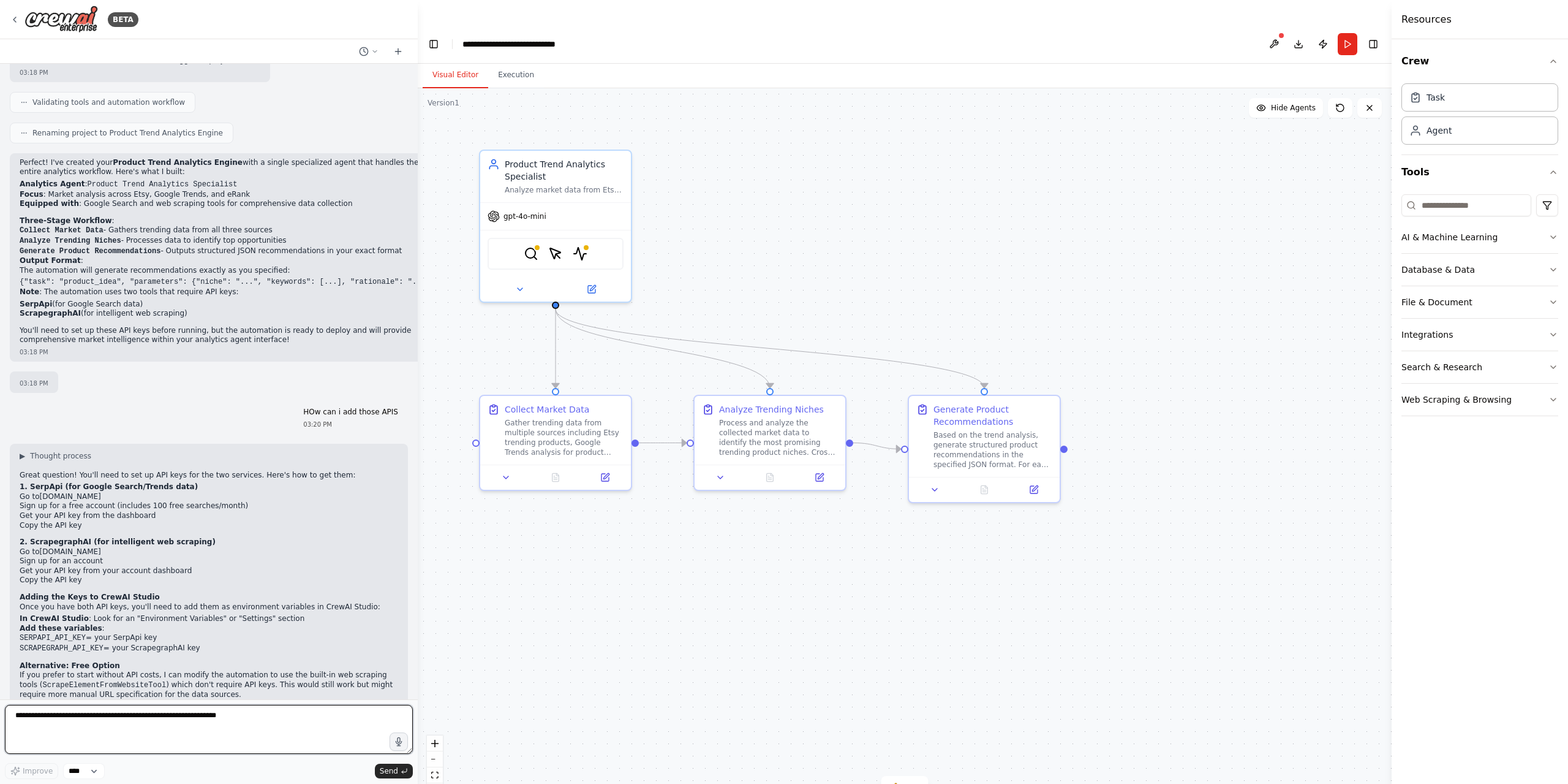
scroll to position [756, 0]
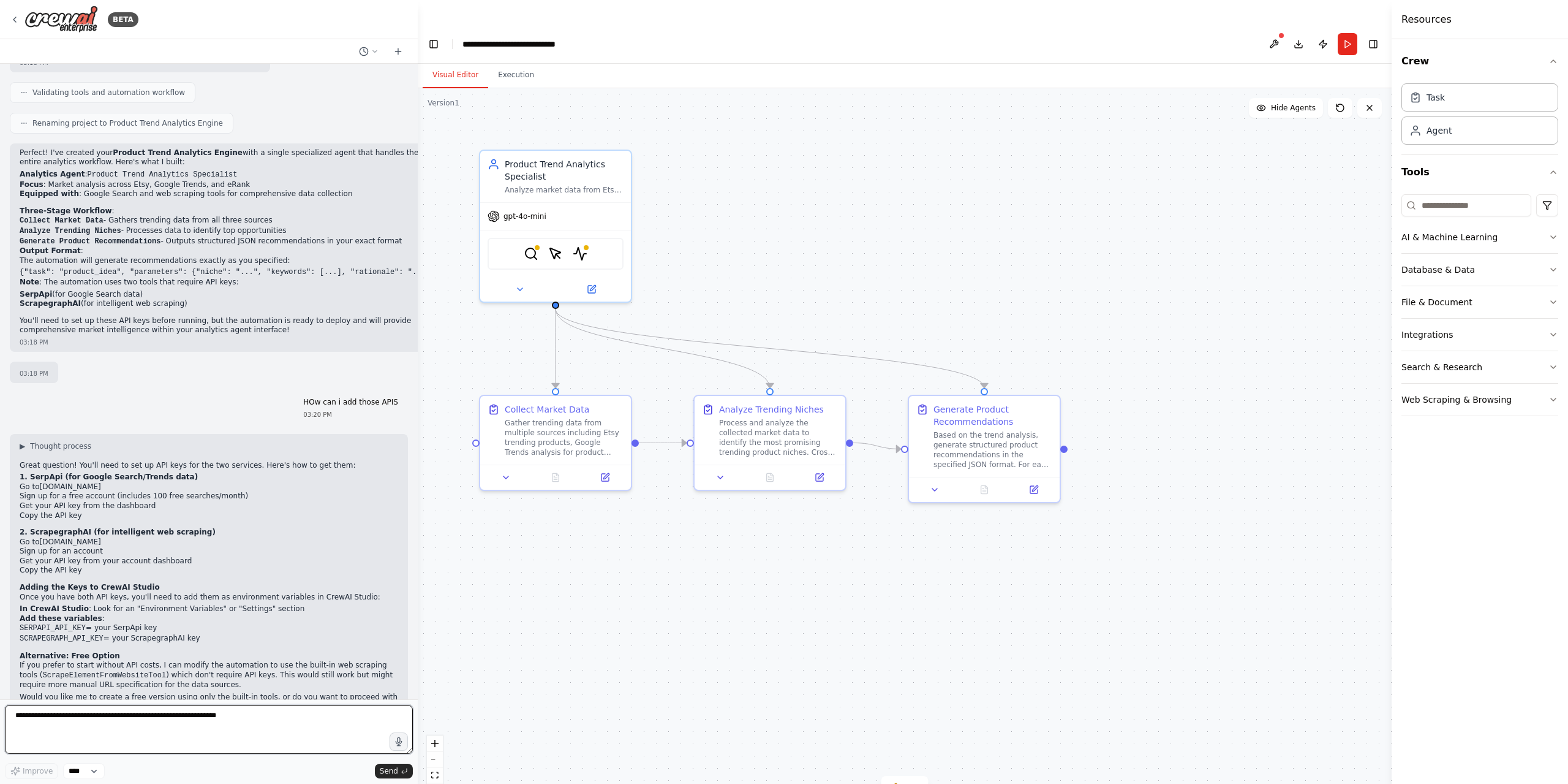
click at [212, 719] on textarea at bounding box center [209, 729] width 408 height 49
paste textarea "**********"
click at [120, 727] on textarea "**********" at bounding box center [209, 729] width 408 height 49
paste textarea "**********"
type textarea "**********"
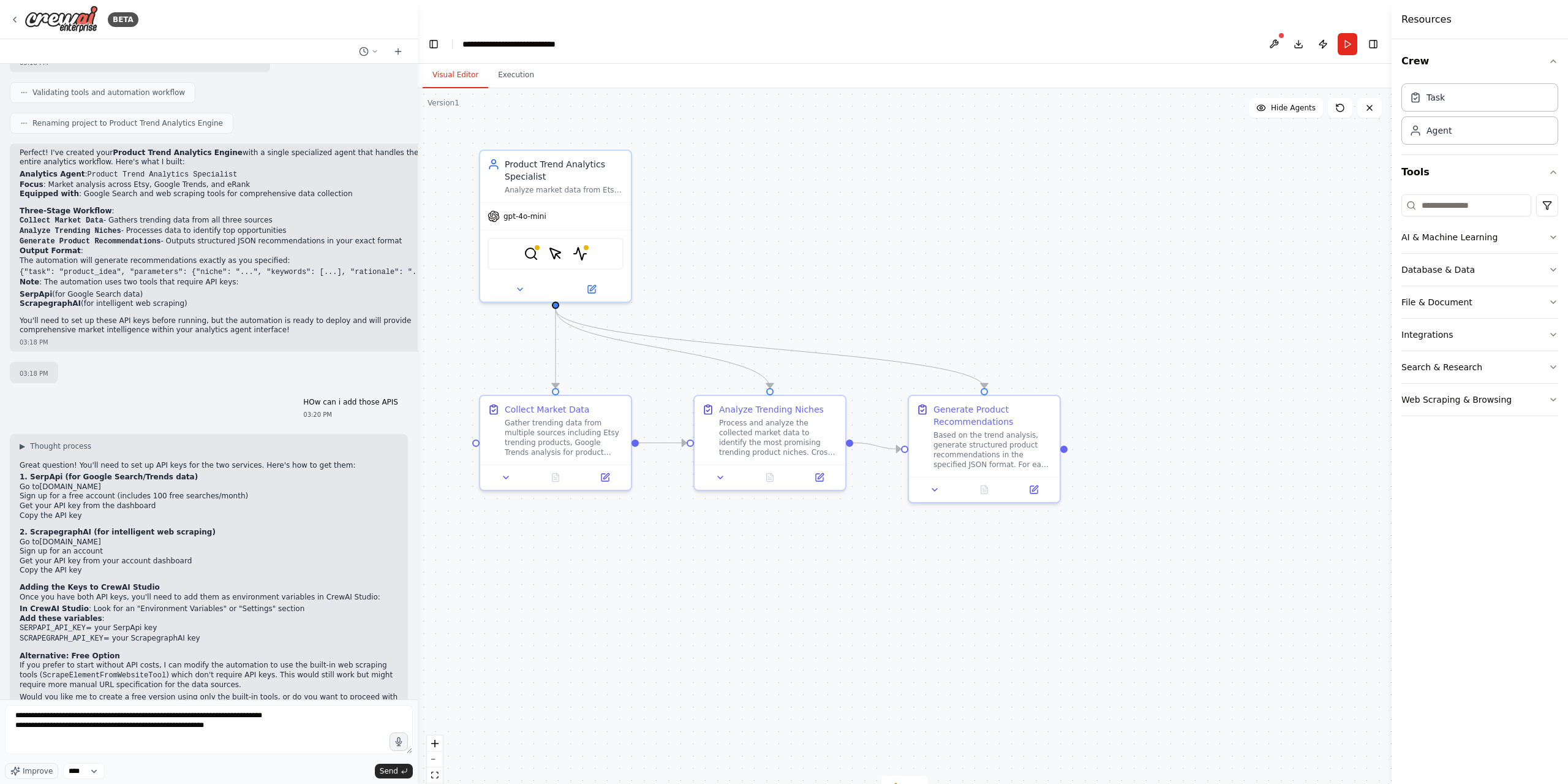
drag, startPoint x: 190, startPoint y: 602, endPoint x: 0, endPoint y: 589, distance: 190.4
click at [0, 590] on div "You are the Analytics Agent. Your role is to analyze Etsy, Google Trends, and e…" at bounding box center [208, 381] width 418 height 635
copy ul "SERPAPI_API_KEY = your SerpApi key SCRAPEGRAPH_API_KEY = your ScrapegraphAI key"
click at [387, 775] on span "Send" at bounding box center [389, 770] width 19 height 10
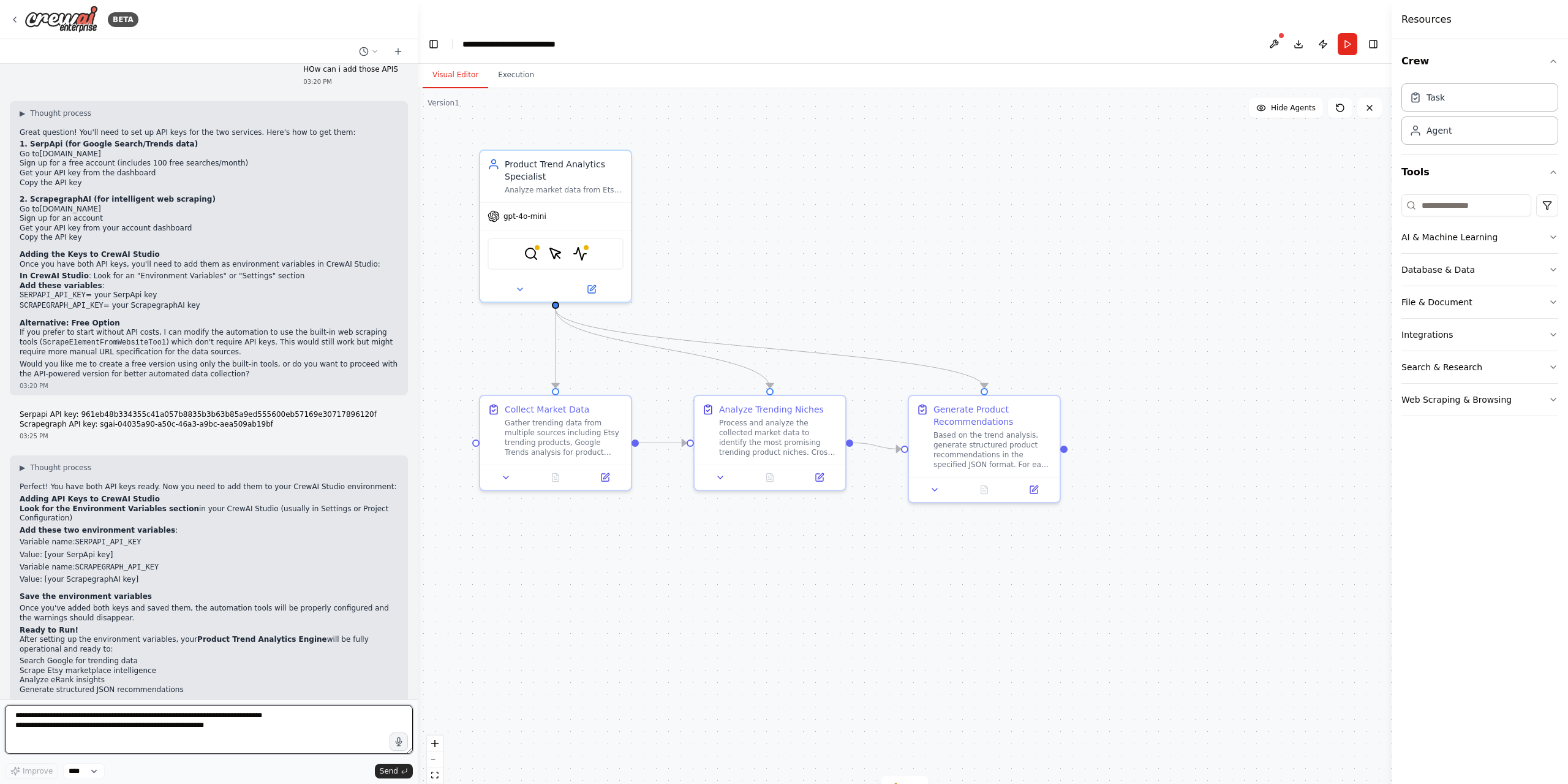
scroll to position [1100, 0]
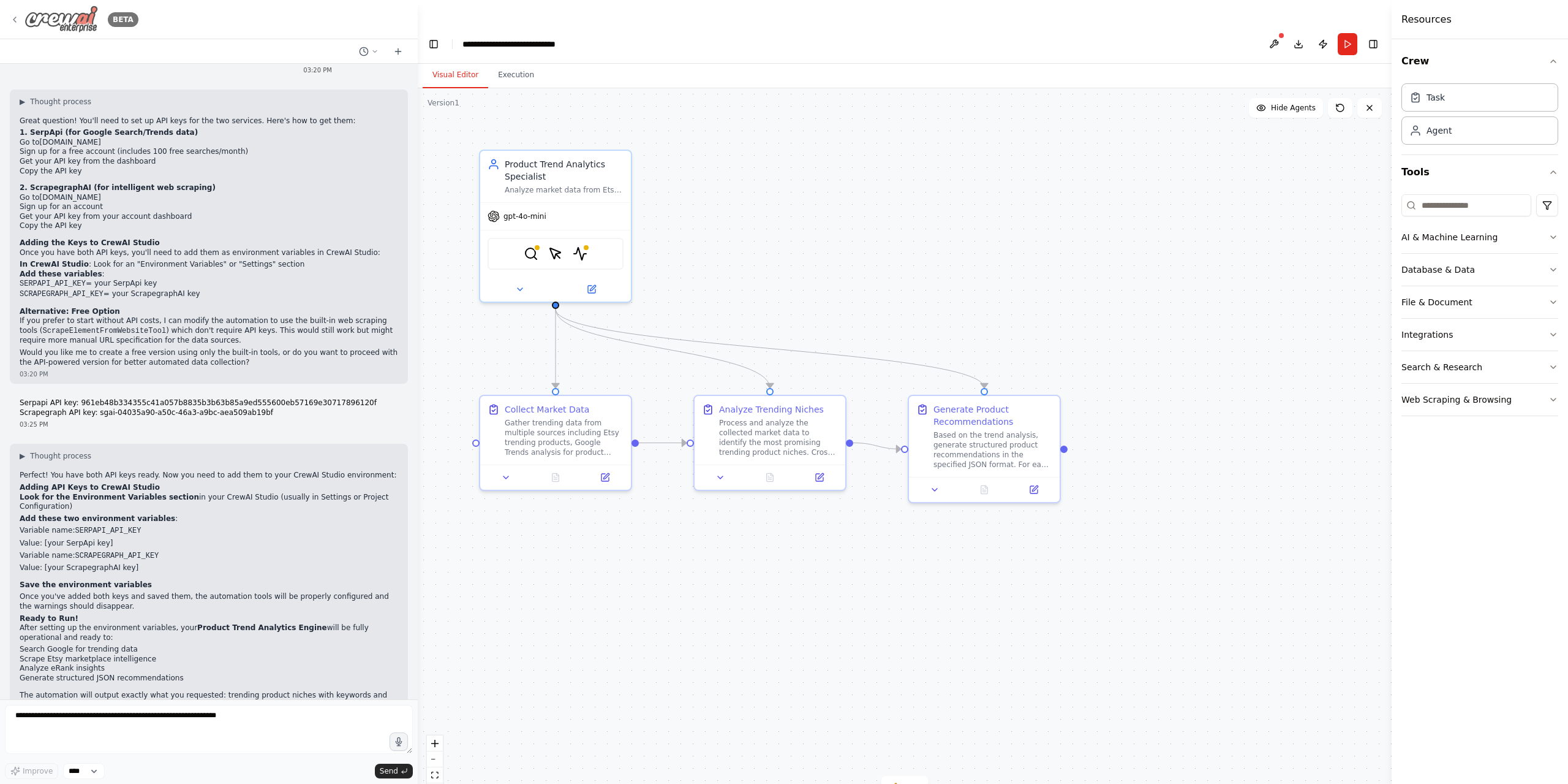
click at [12, 17] on icon at bounding box center [14, 19] width 10 height 10
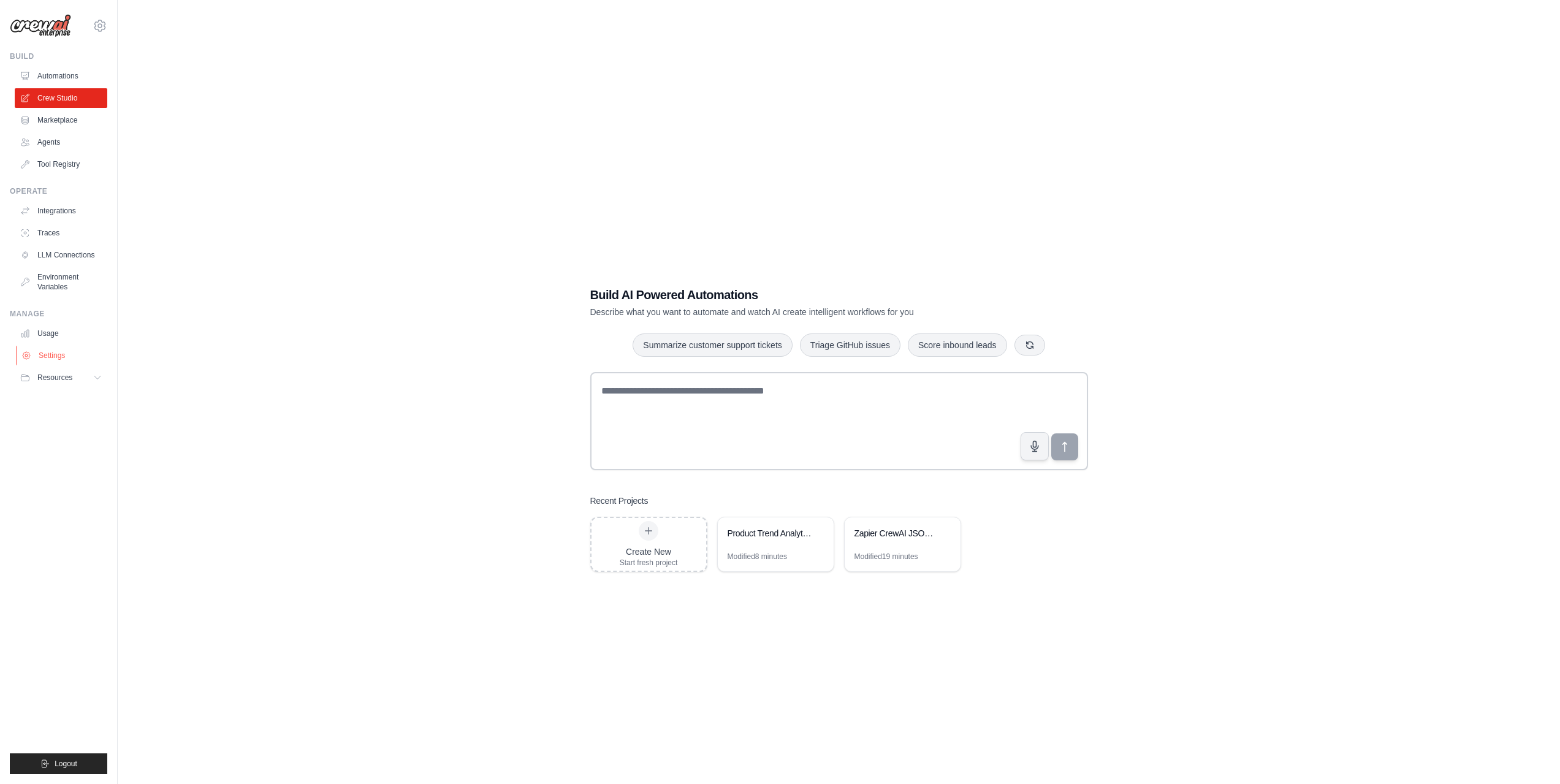
click at [42, 361] on link "Settings" at bounding box center [62, 355] width 93 height 19
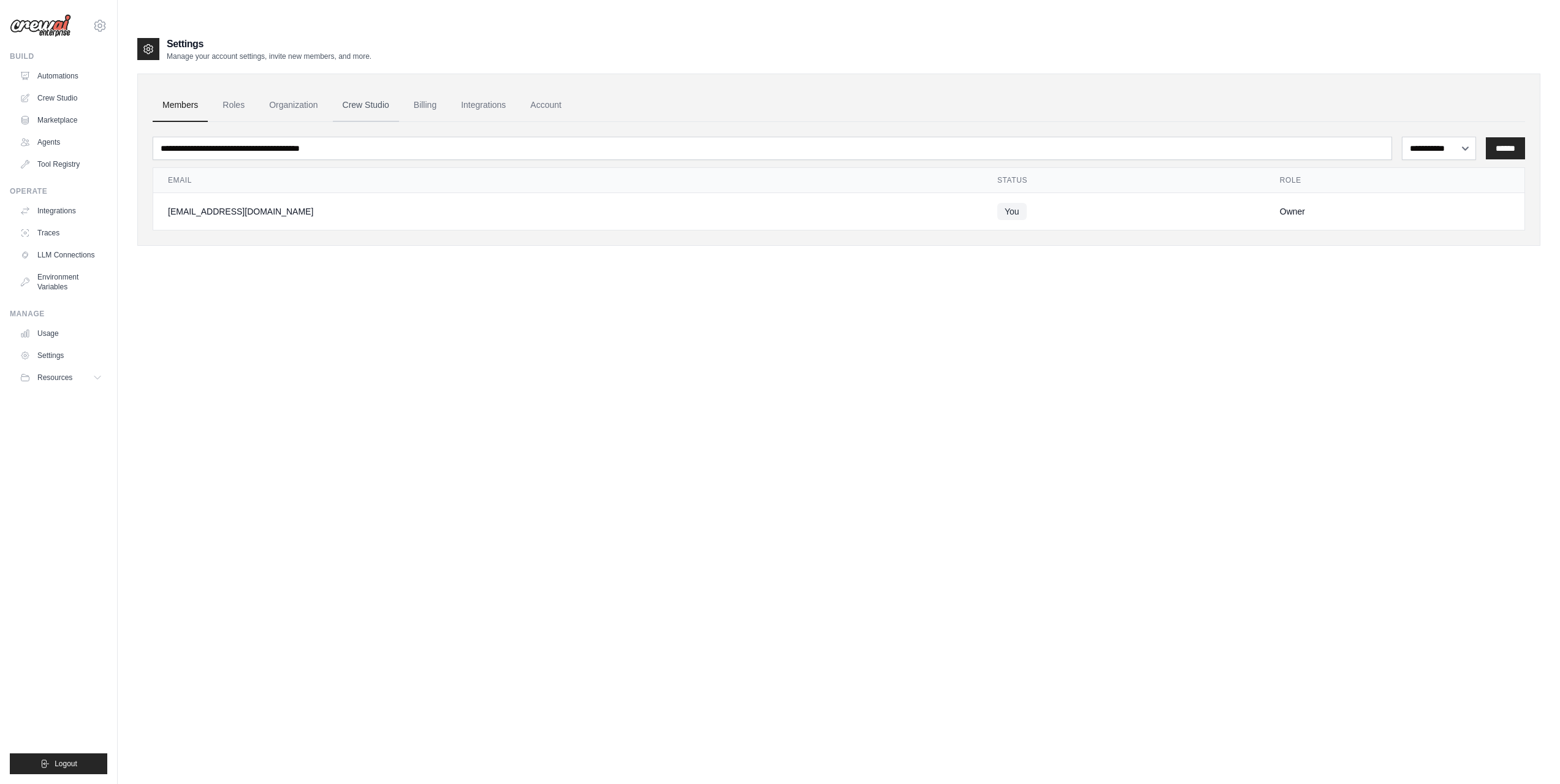
click at [379, 89] on link "Crew Studio" at bounding box center [366, 105] width 66 height 33
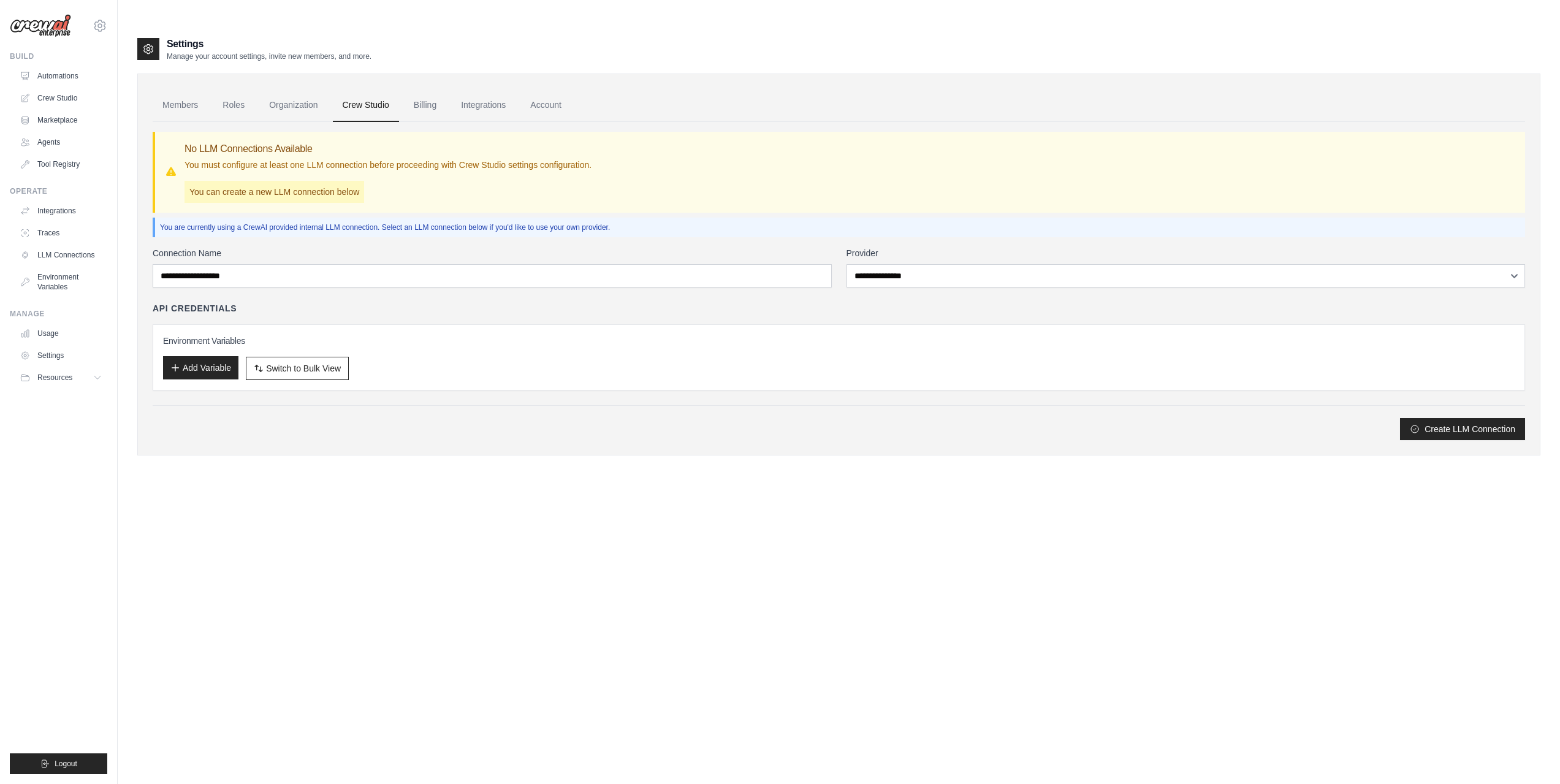
click at [211, 356] on button "Add Variable" at bounding box center [200, 368] width 75 height 23
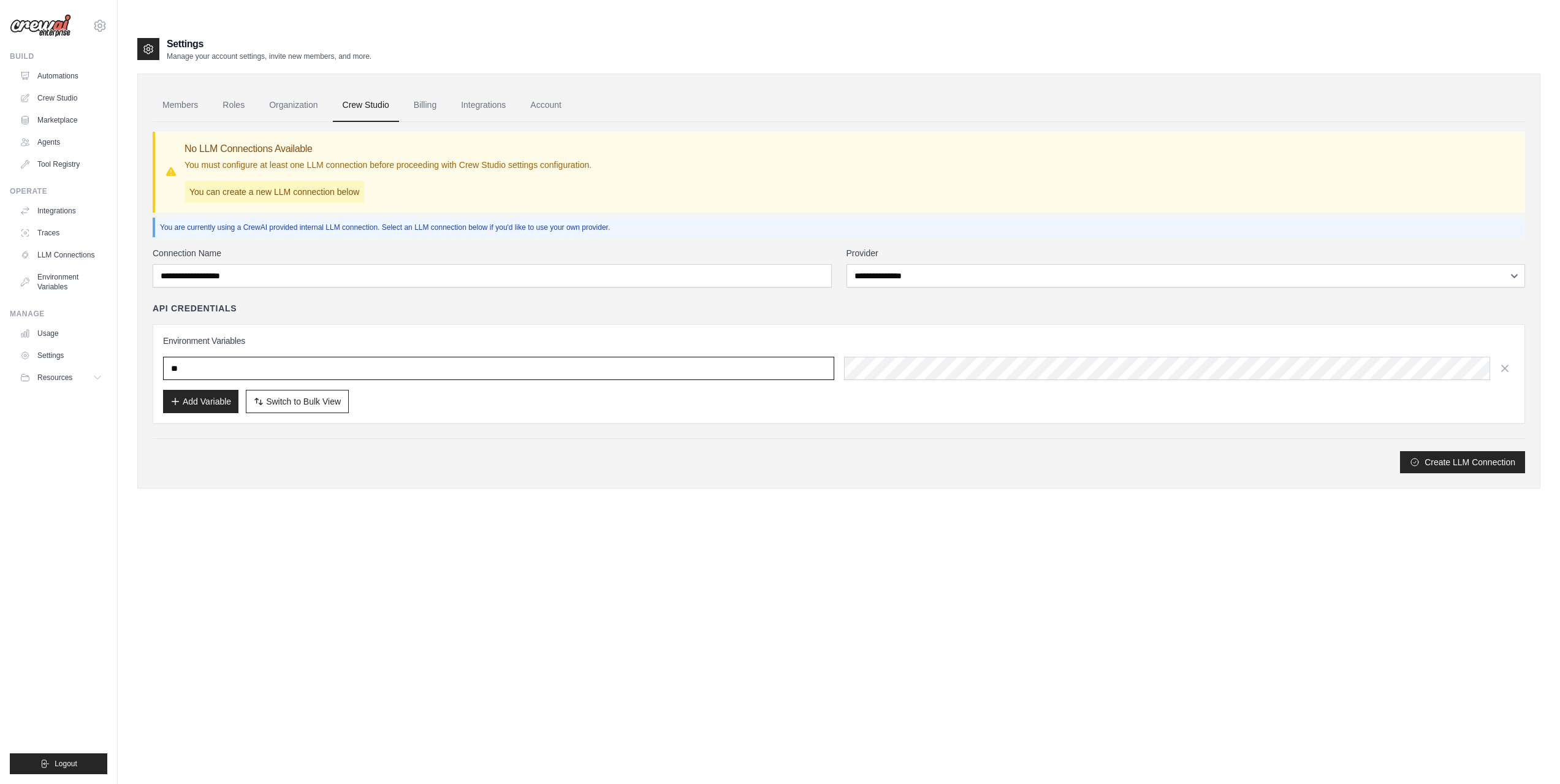
type input "*"
type input "**********"
click at [176, 396] on icon "button" at bounding box center [175, 400] width 10 height 10
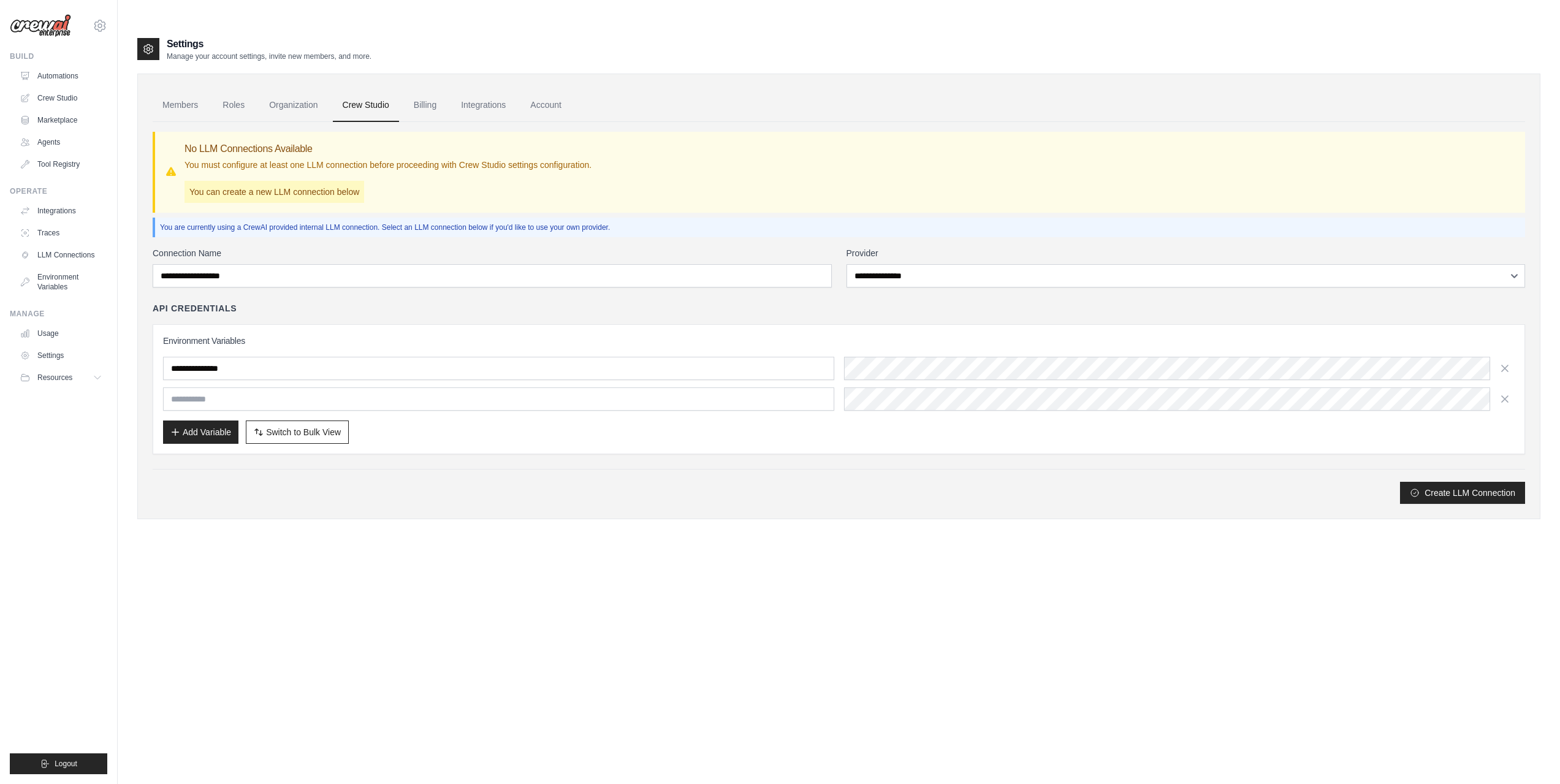
click at [212, 387] on input "text" at bounding box center [498, 399] width 671 height 23
type input "**********"
click at [1061, 549] on div "Settings Manage your account settings, invite new members, and more. Members Ro…" at bounding box center [838, 429] width 1403 height 784
click at [220, 481] on div "Create LLM Connection" at bounding box center [838, 492] width 1372 height 22
click at [328, 89] on ul "Members Roles Organization Crew Studio Billing Integrations Account" at bounding box center [838, 105] width 1372 height 33
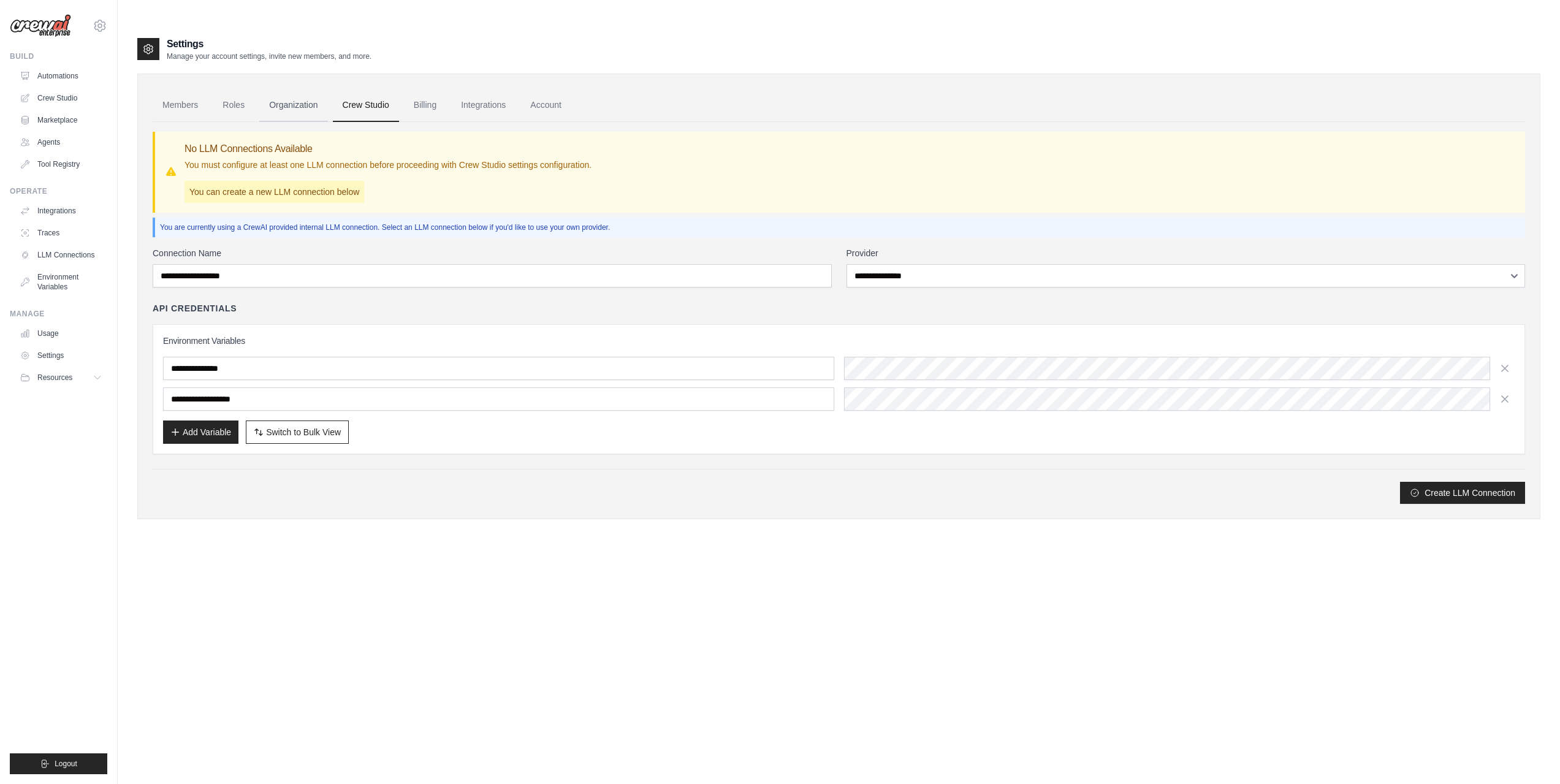
click at [294, 89] on link "Organization" at bounding box center [294, 105] width 68 height 33
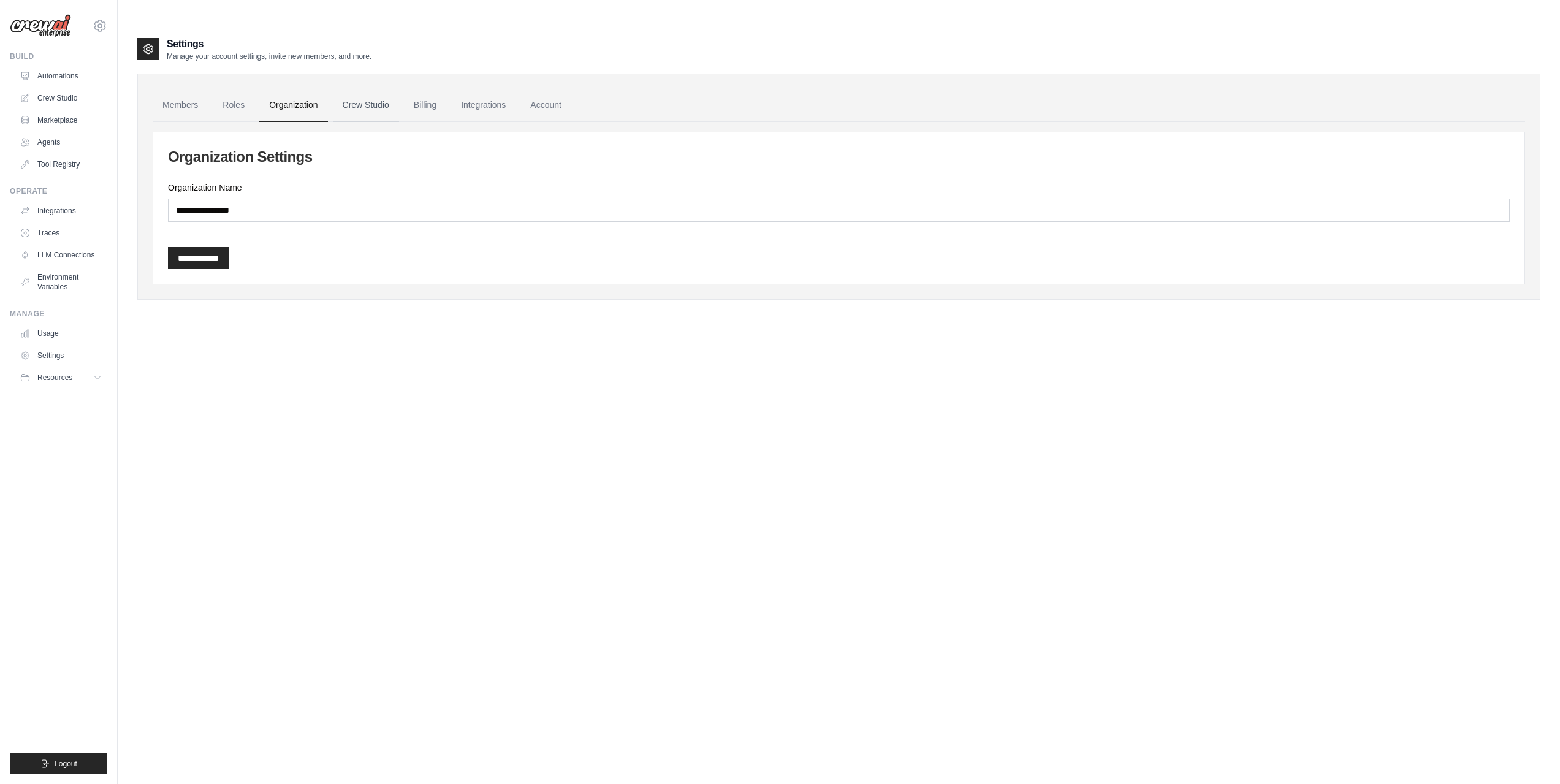
click at [366, 89] on link "Crew Studio" at bounding box center [366, 105] width 66 height 33
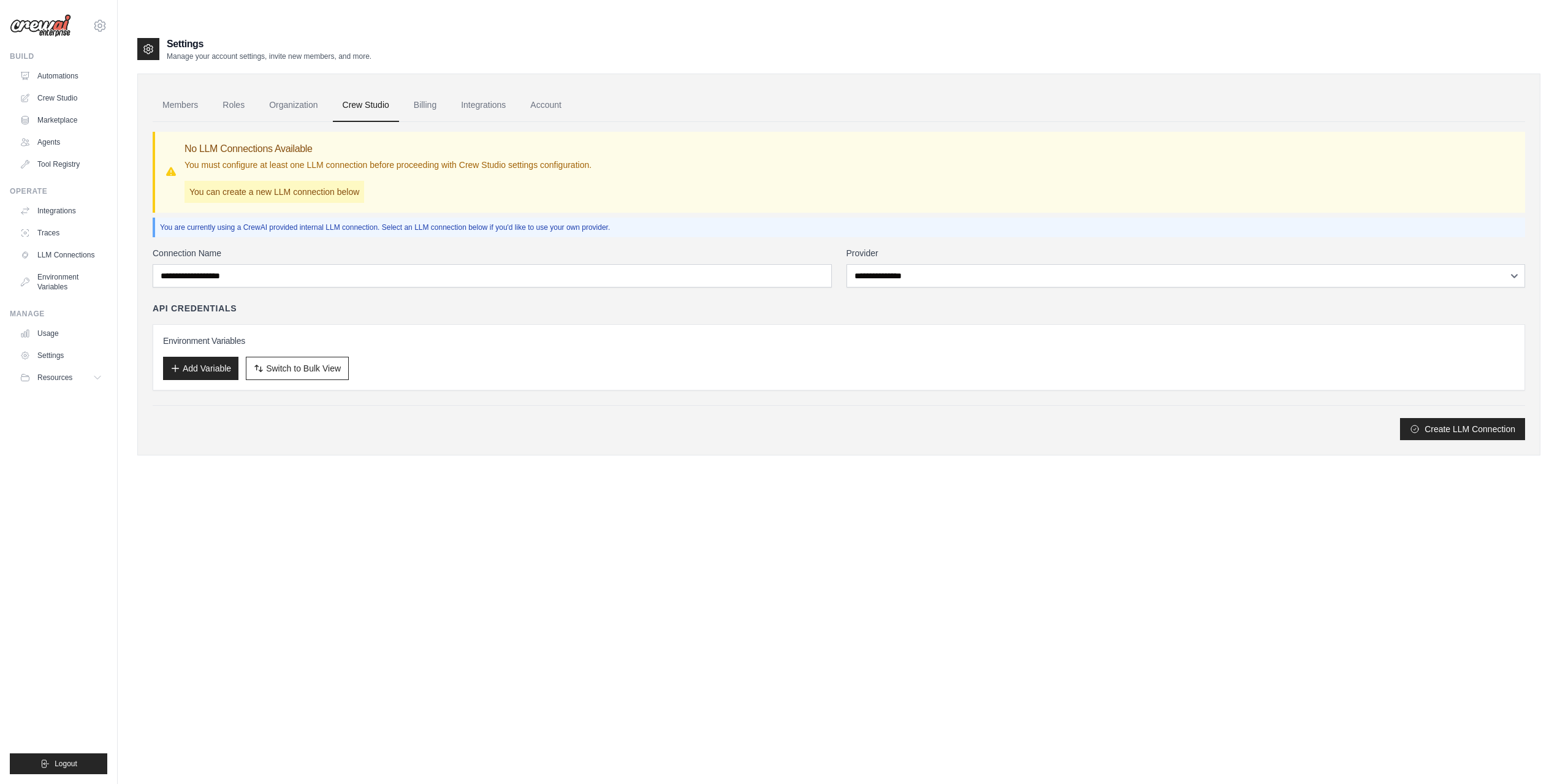
click at [192, 355] on div "Environment Variables Add Variable Switch to Bulk View Switch to Table View" at bounding box center [838, 357] width 1372 height 66
click at [203, 356] on button "Add Variable" at bounding box center [200, 368] width 75 height 23
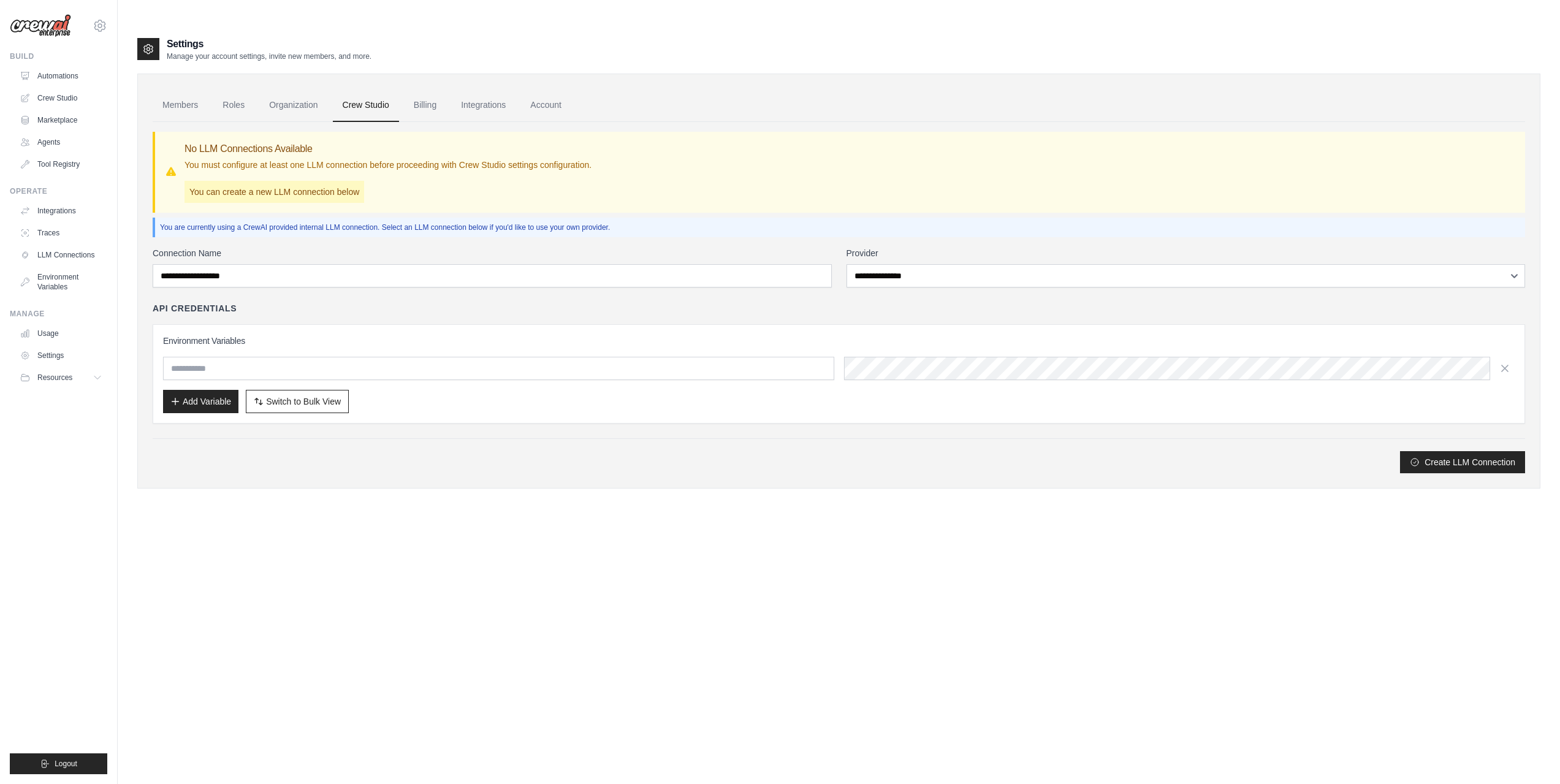
click at [341, 357] on input "text" at bounding box center [498, 368] width 671 height 23
click at [161, 380] on div "Environment Variables Add Variable Switch to Bulk View Switch to Table View" at bounding box center [838, 374] width 1372 height 99
click at [169, 389] on button "Add Variable" at bounding box center [200, 400] width 75 height 23
click at [199, 389] on button "Add Variable" at bounding box center [200, 400] width 75 height 23
click at [229, 357] on input "text" at bounding box center [498, 368] width 671 height 23
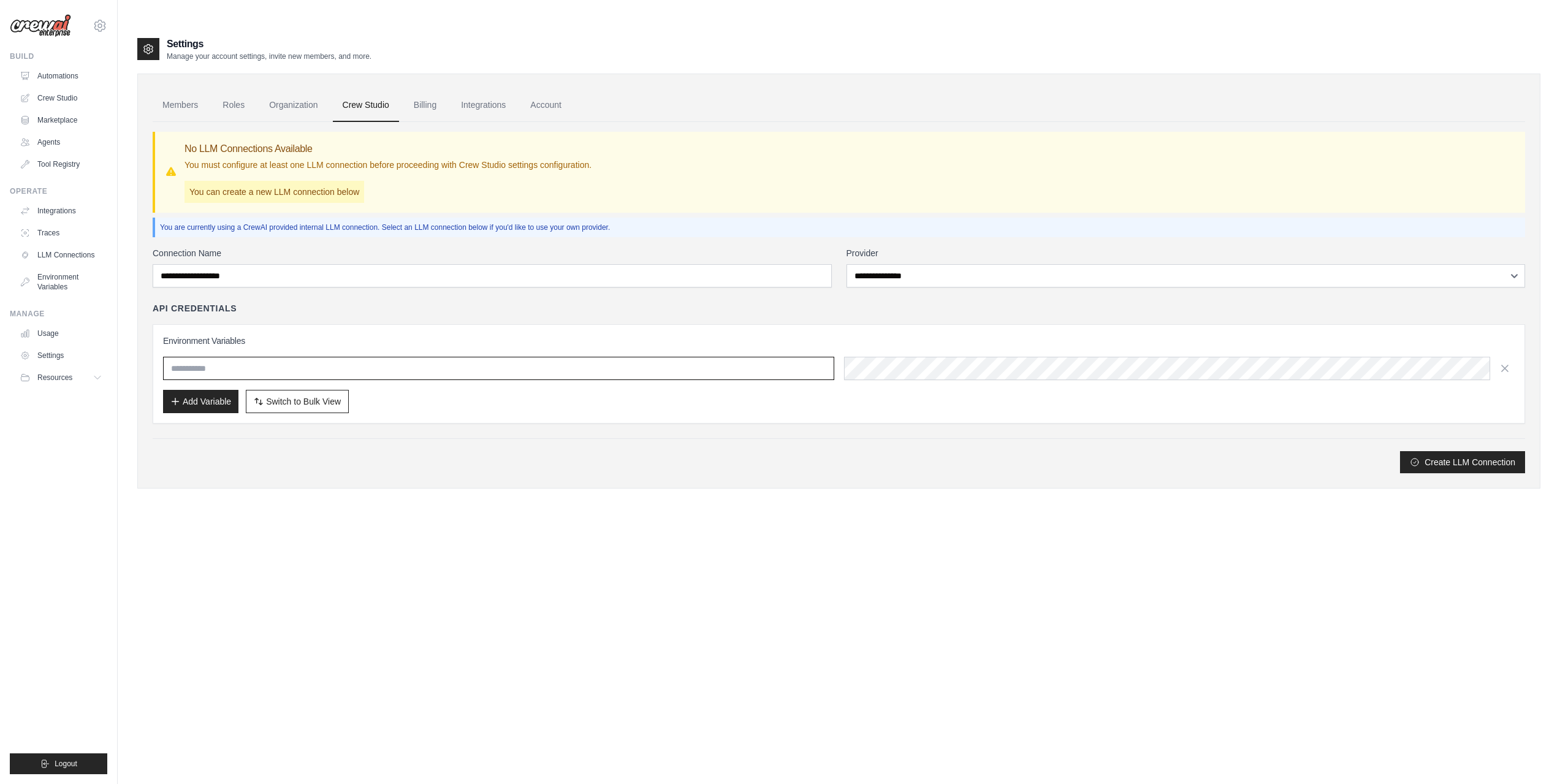
click at [426, 357] on input "text" at bounding box center [498, 368] width 671 height 23
type input "**********"
click at [556, 481] on div "Settings Manage your account settings, invite new members, and more. Members Ro…" at bounding box center [838, 272] width 1403 height 471
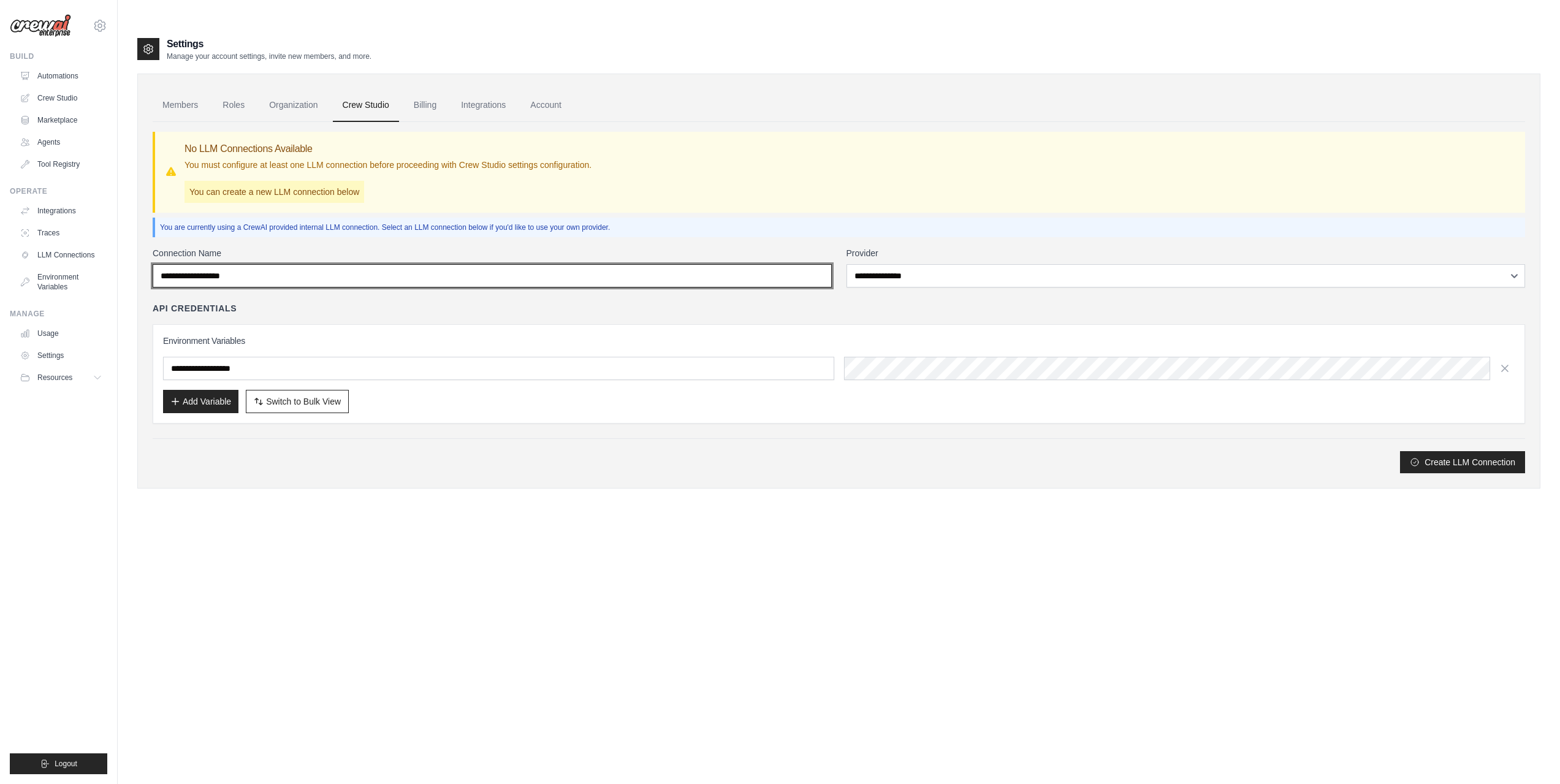
click at [510, 264] on input "Connection Name" at bounding box center [492, 275] width 679 height 23
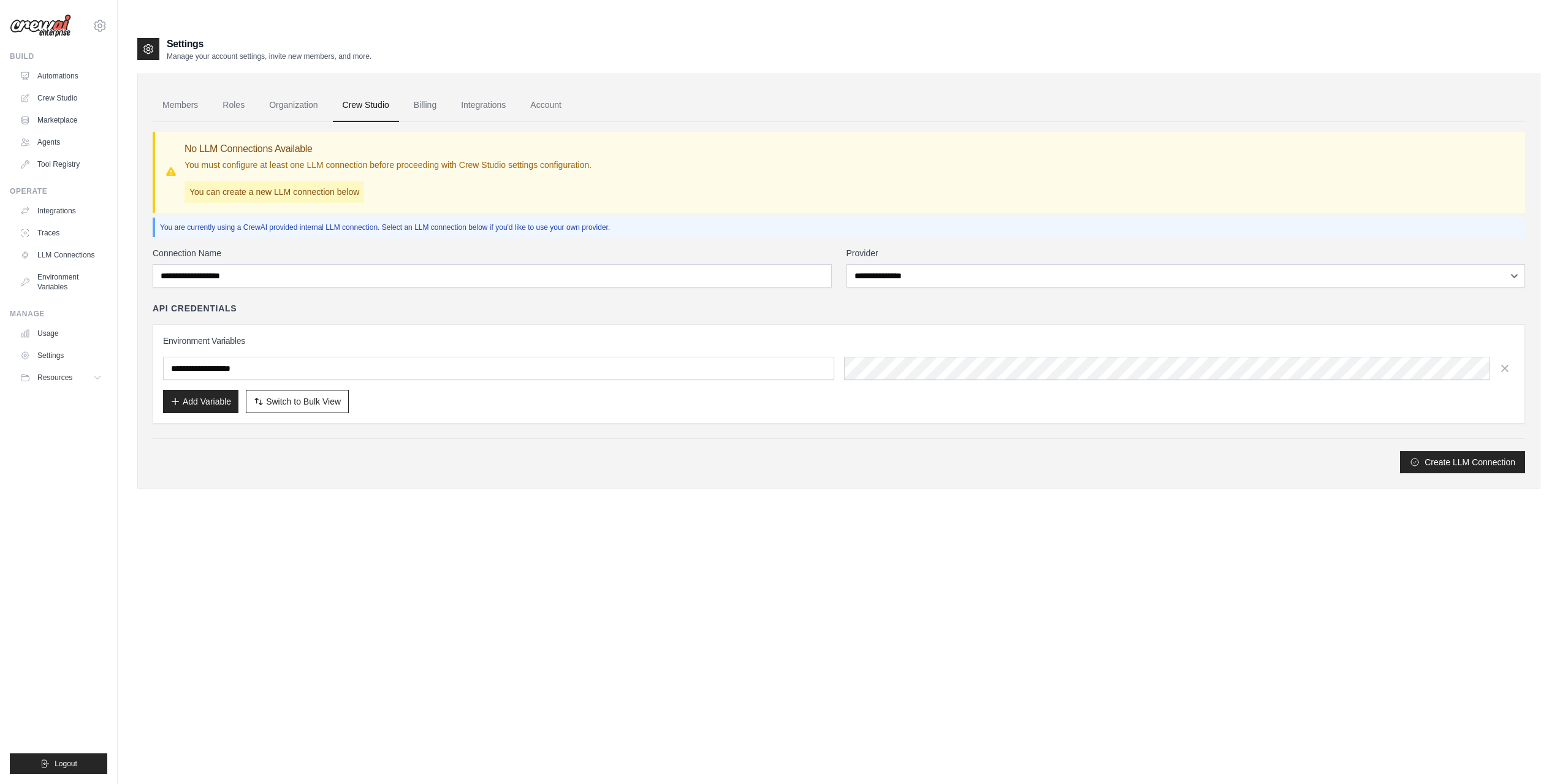
click at [597, 221] on div "**********" at bounding box center [838, 297] width 1372 height 351
click at [963, 265] on div "**********" at bounding box center [838, 360] width 1372 height 226
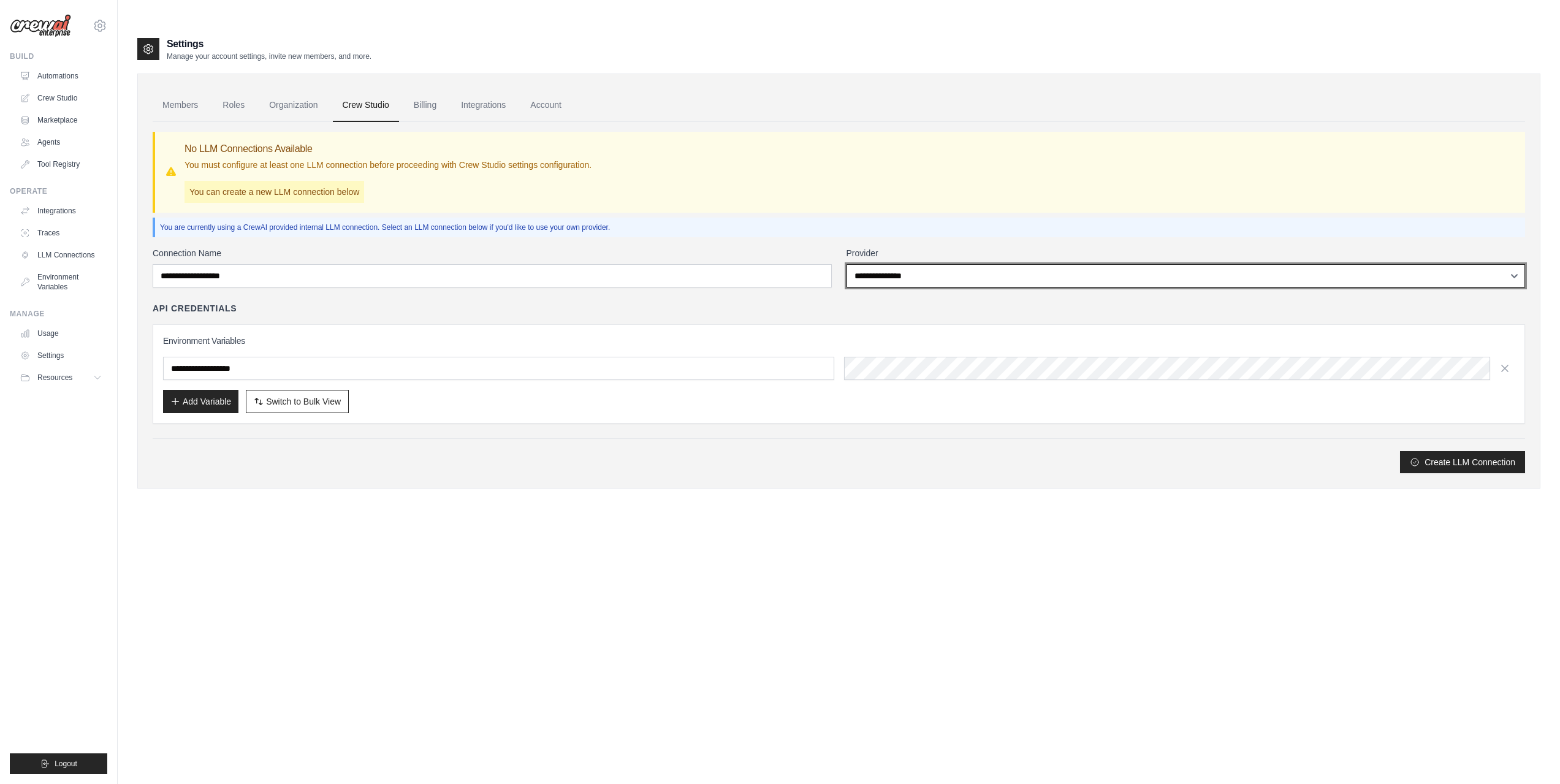
click at [977, 264] on select "**********" at bounding box center [1186, 275] width 679 height 23
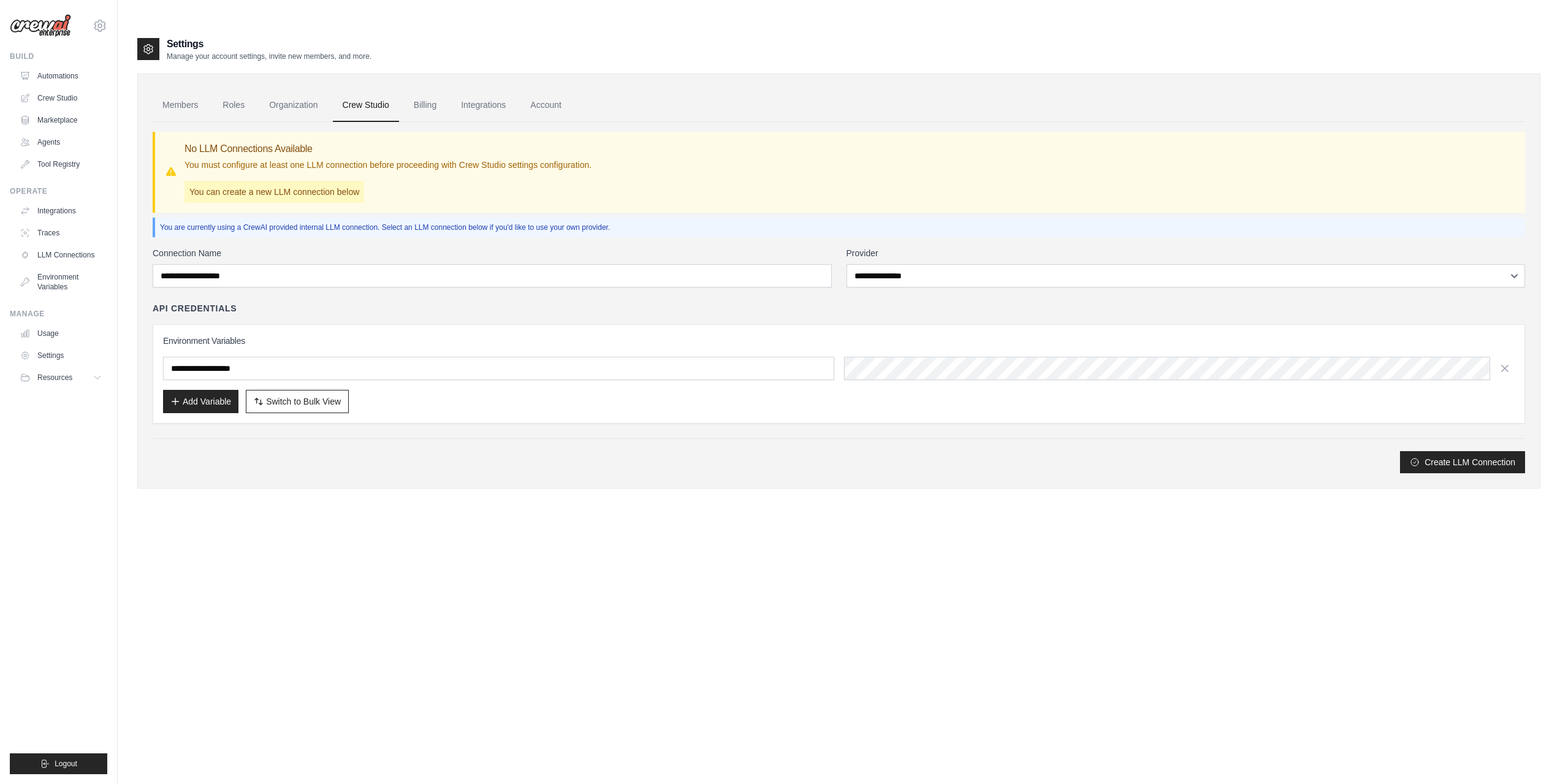
click at [318, 268] on div "**********" at bounding box center [838, 360] width 1372 height 226
click at [306, 89] on link "Organization" at bounding box center [294, 105] width 68 height 33
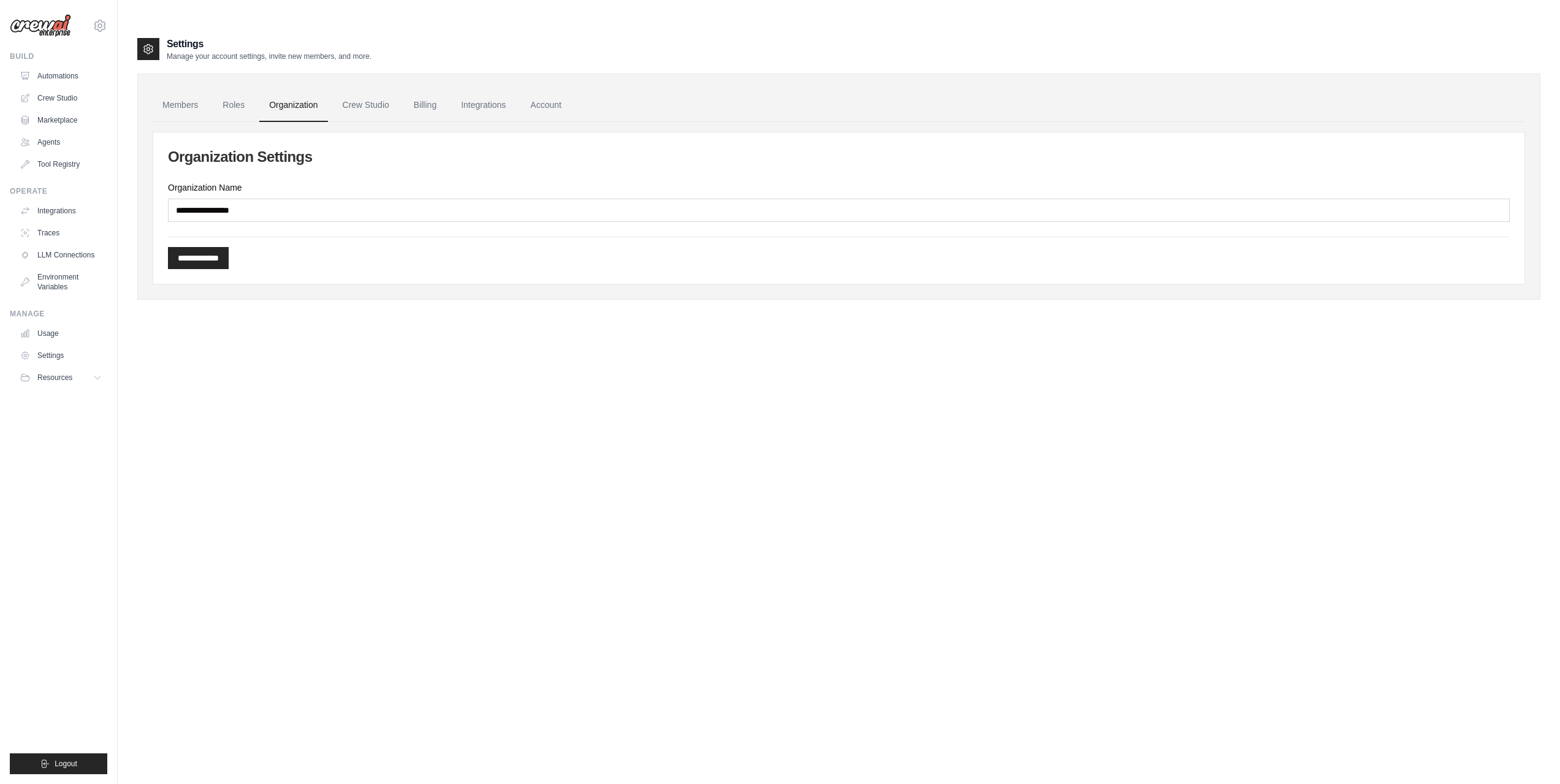
click at [211, 89] on ul "Members Roles Organization Crew Studio Billing Integrations Account" at bounding box center [838, 105] width 1372 height 33
click at [216, 89] on link "Roles" at bounding box center [233, 105] width 42 height 33
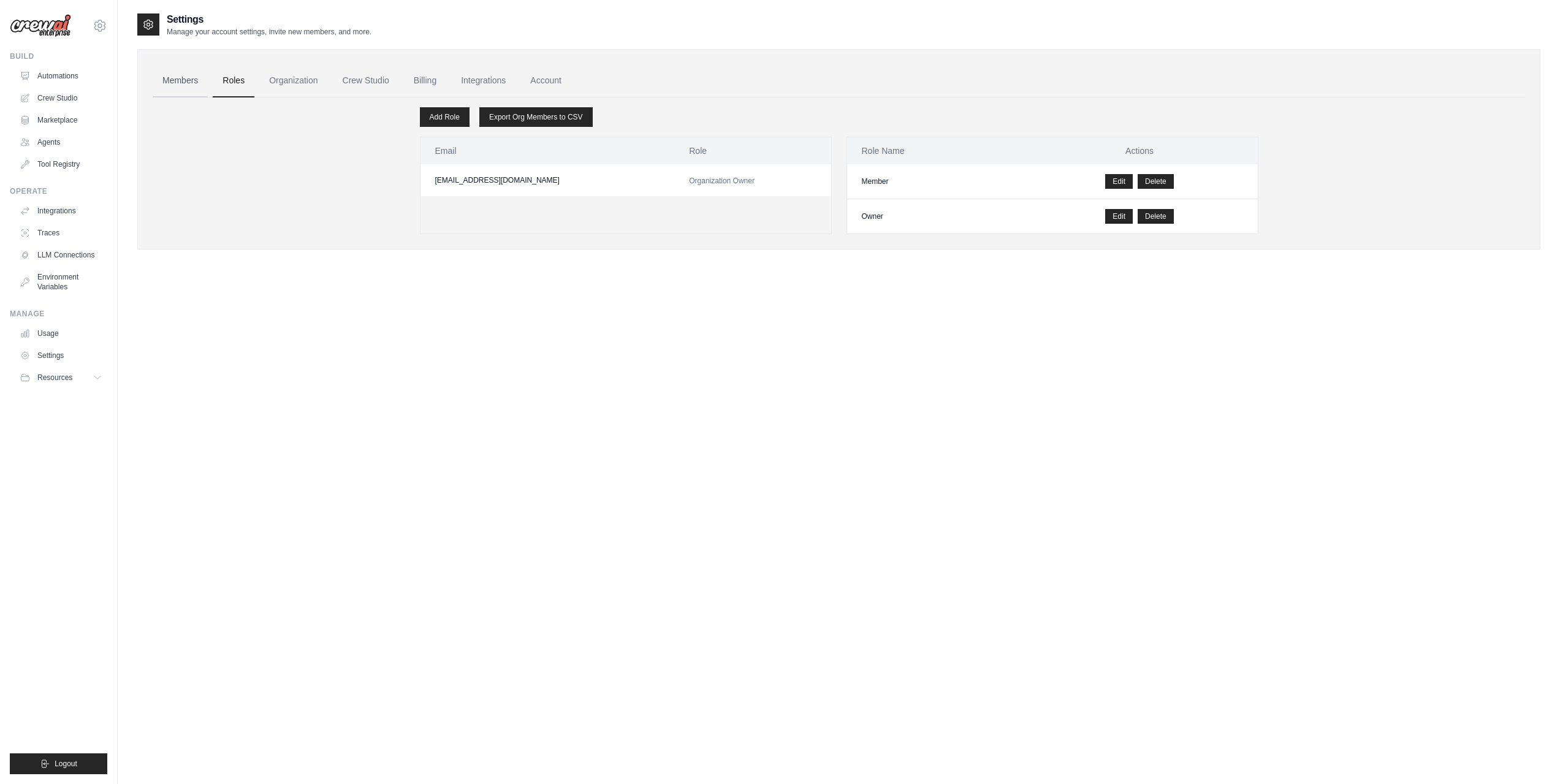
click at [176, 75] on link "Members" at bounding box center [180, 80] width 55 height 33
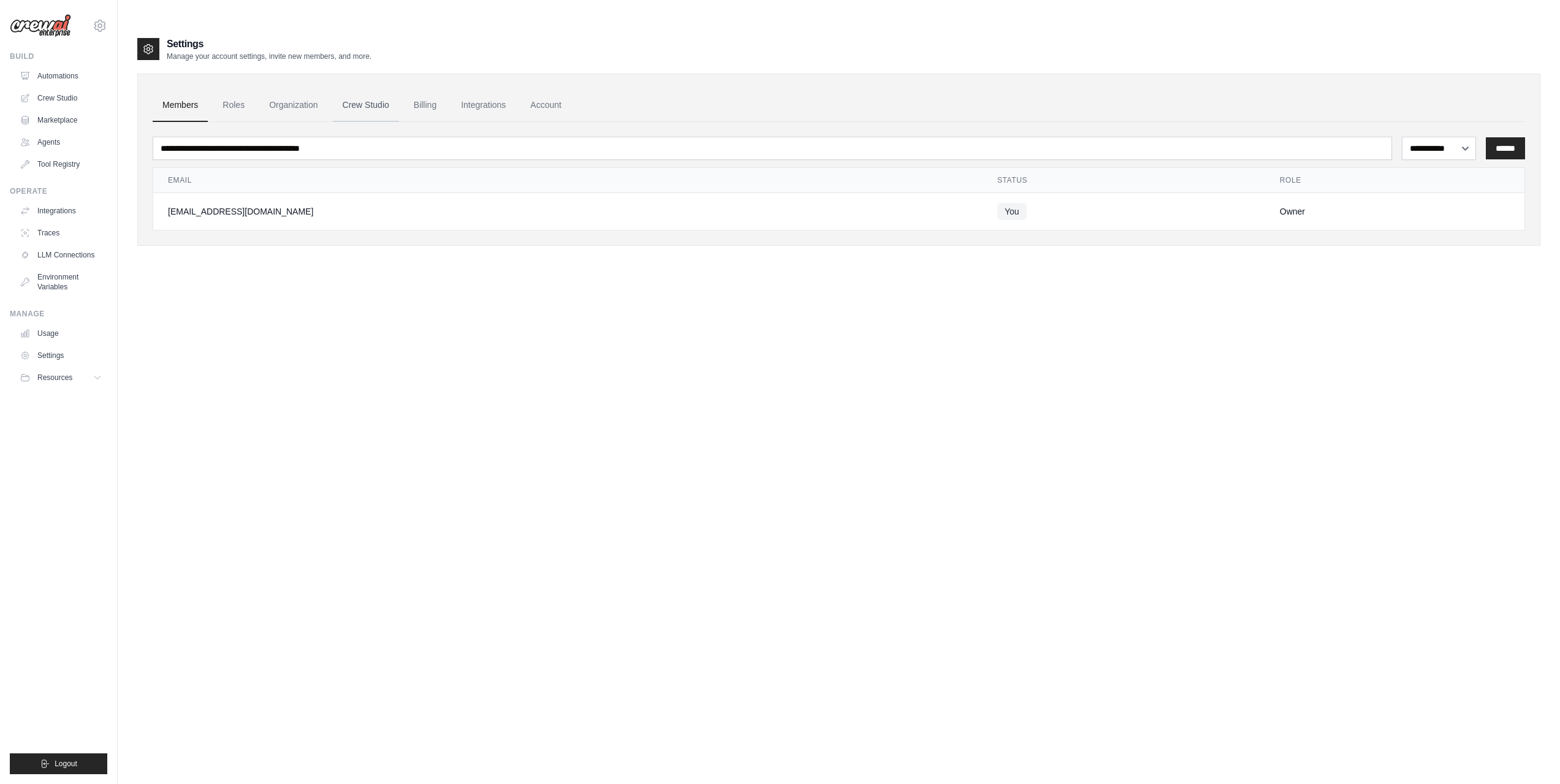
click at [355, 89] on link "Crew Studio" at bounding box center [366, 105] width 66 height 33
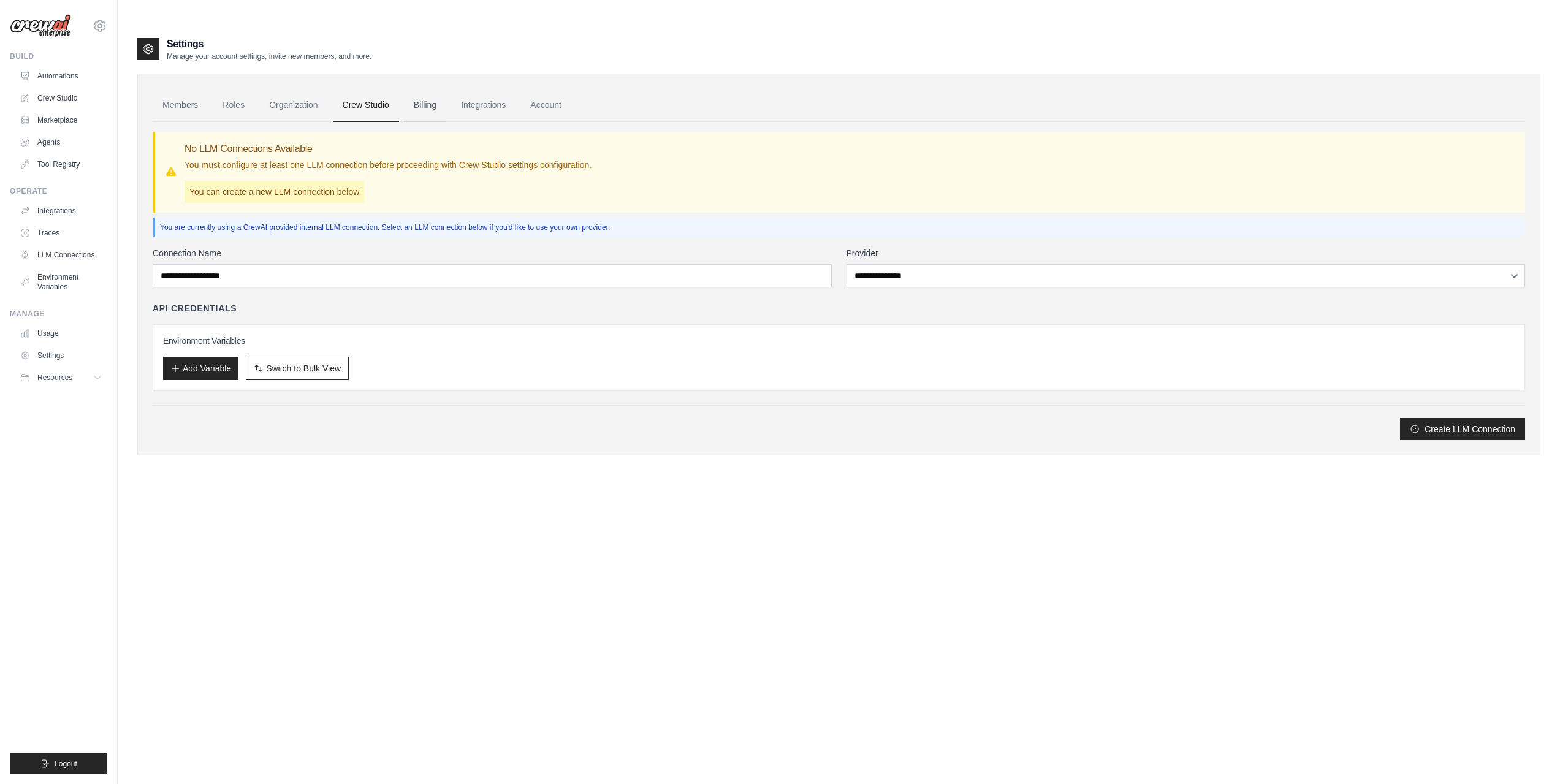
click at [432, 89] on link "Billing" at bounding box center [425, 105] width 42 height 33
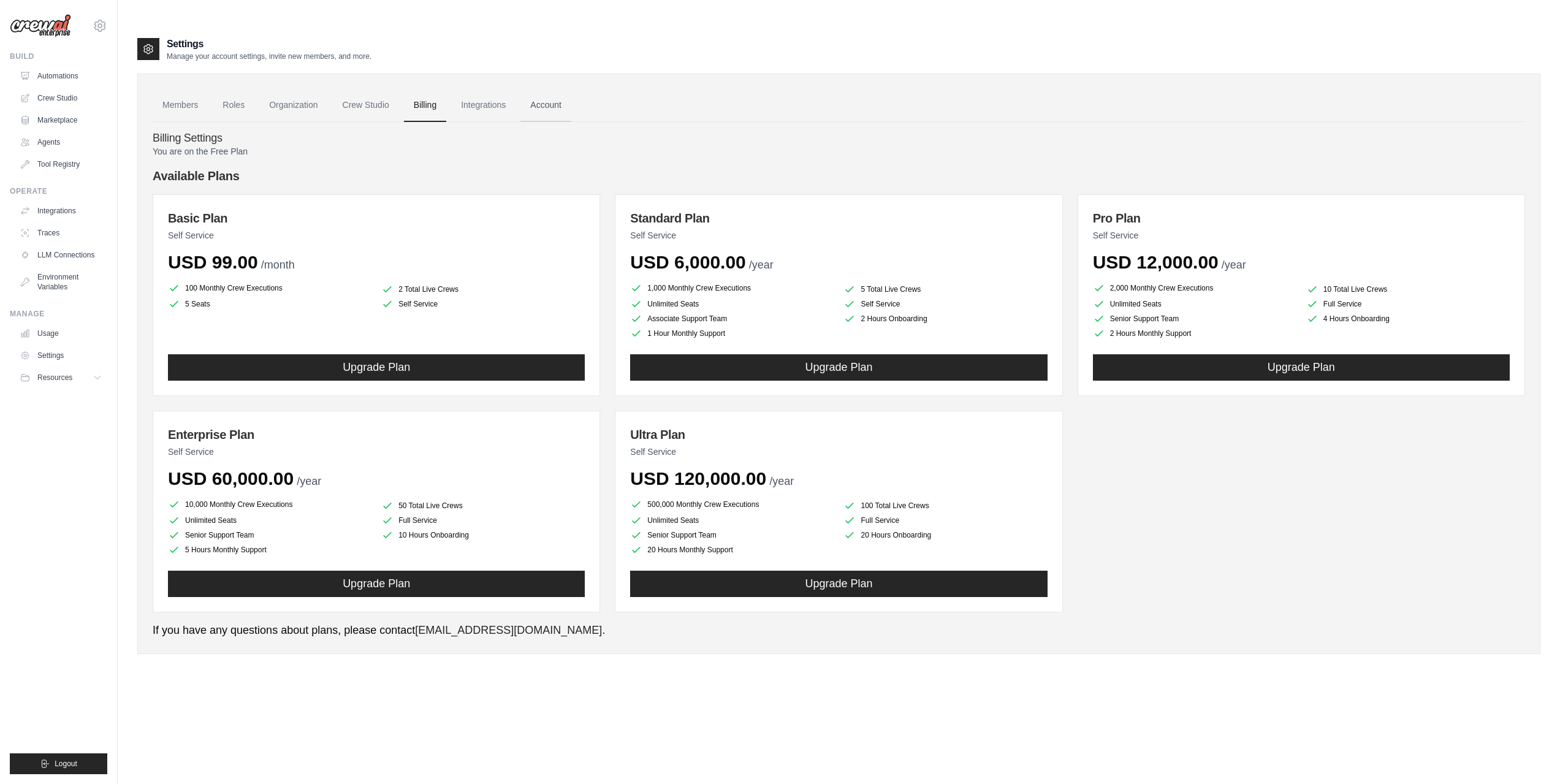
click at [549, 89] on link "Account" at bounding box center [545, 105] width 51 height 33
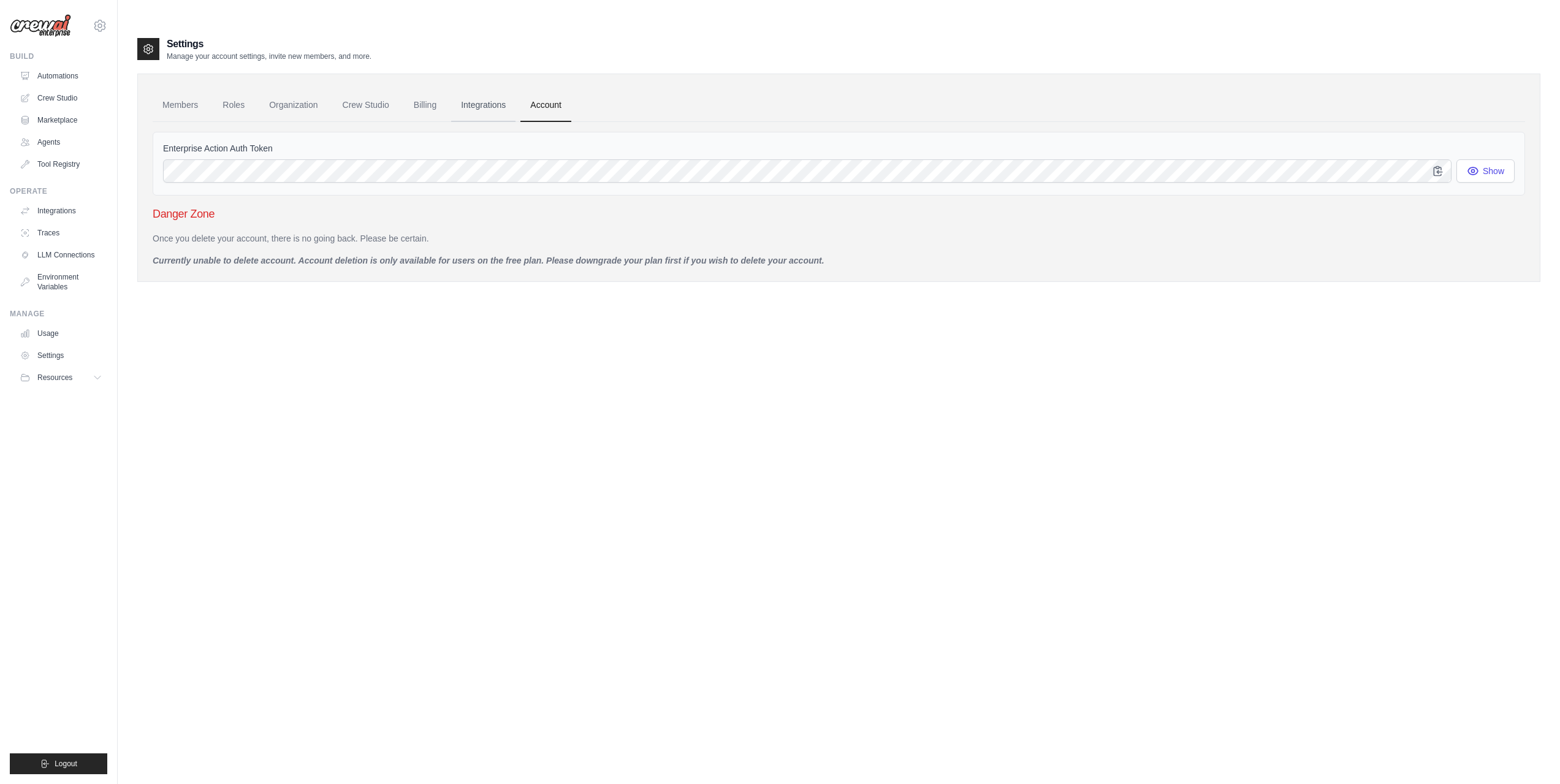
click at [511, 89] on link "Integrations" at bounding box center [484, 105] width 64 height 33
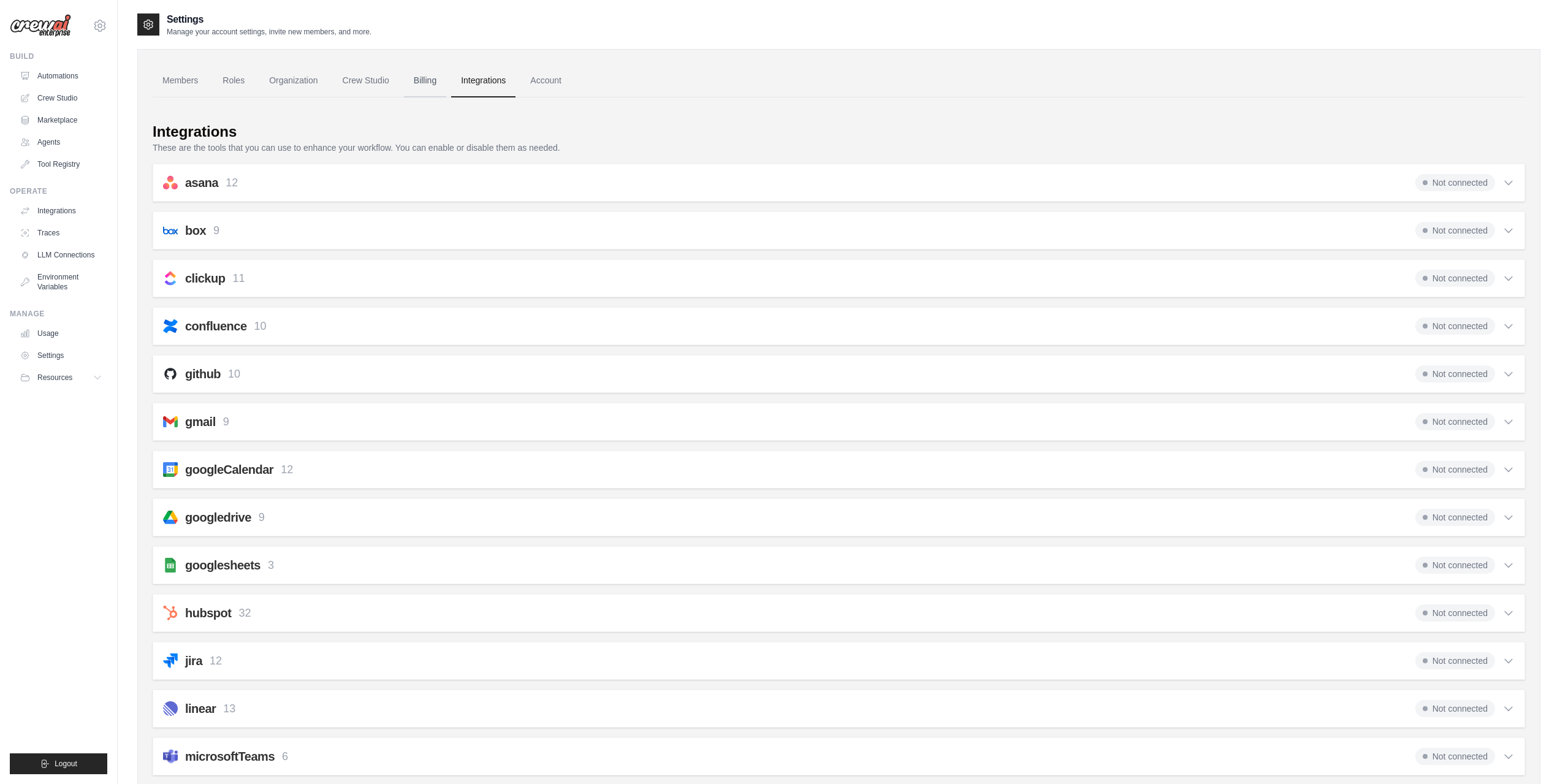
click at [440, 75] on link "Billing" at bounding box center [425, 80] width 42 height 33
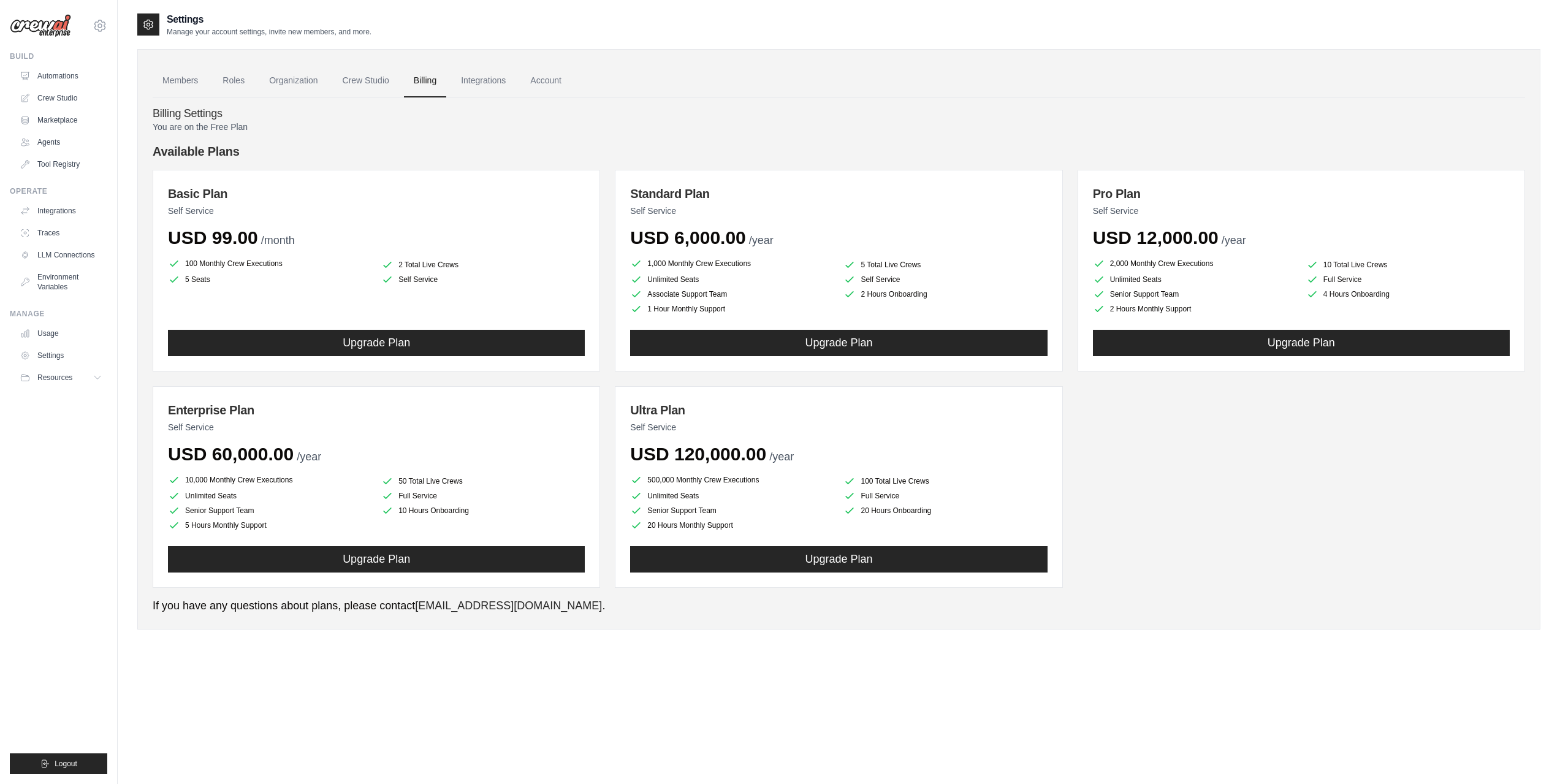
click at [351, 64] on div "Members Roles Organization Crew Studio Billing Integrations Account Billing Set…" at bounding box center [838, 339] width 1403 height 580
click at [348, 72] on link "Crew Studio" at bounding box center [366, 80] width 66 height 33
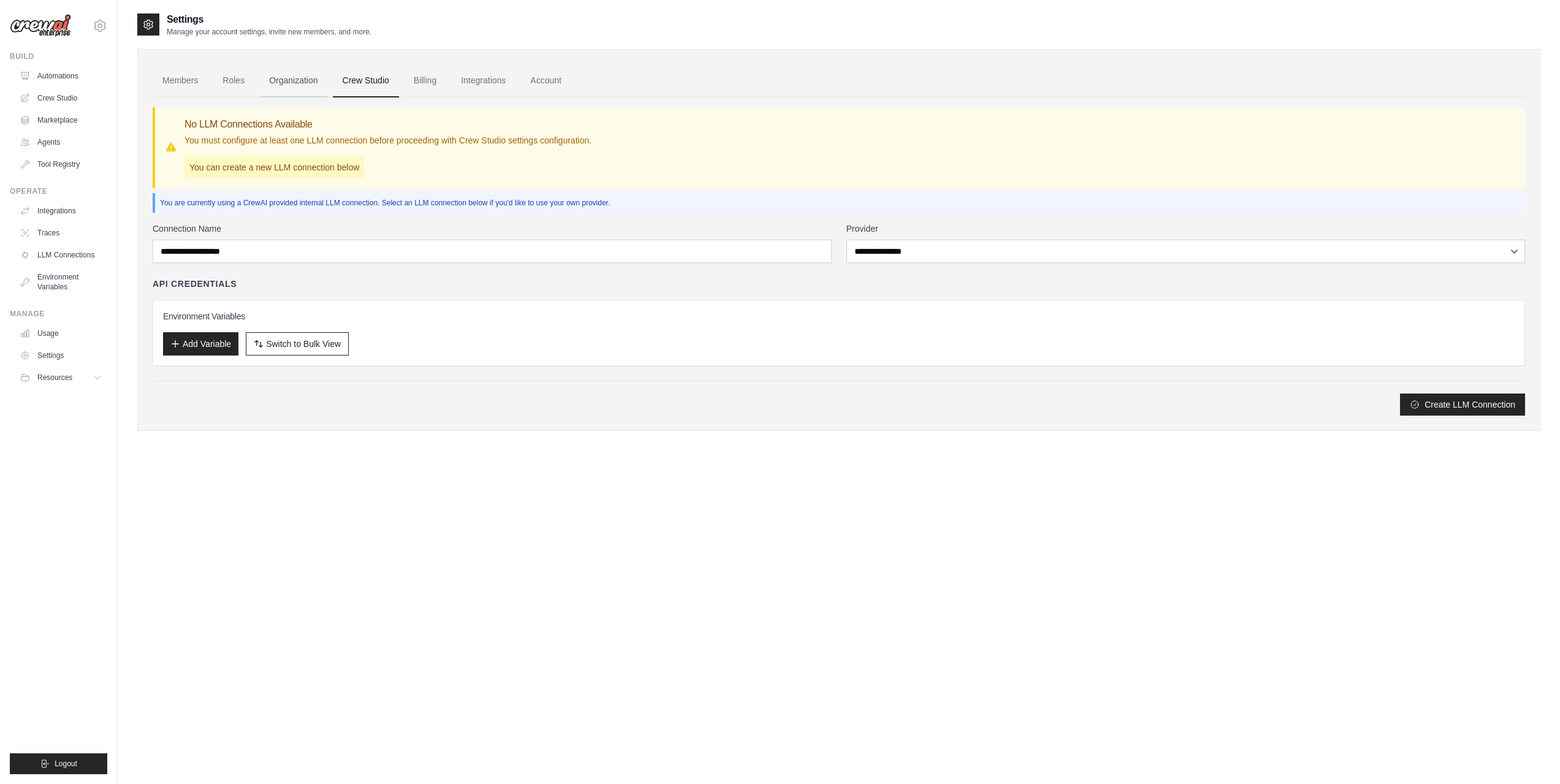
click at [299, 79] on link "Organization" at bounding box center [294, 80] width 68 height 33
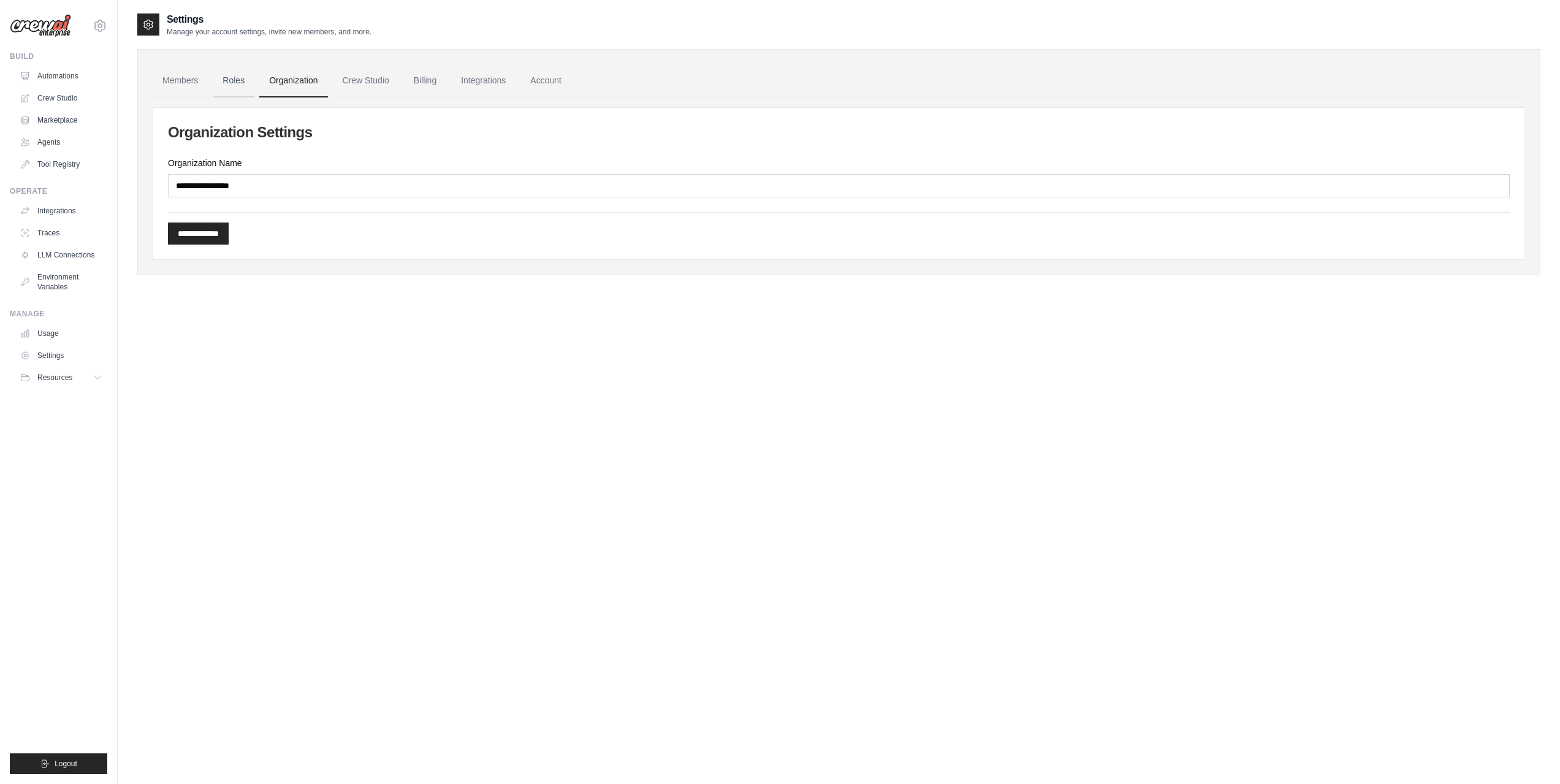
click at [225, 81] on link "Roles" at bounding box center [233, 80] width 42 height 33
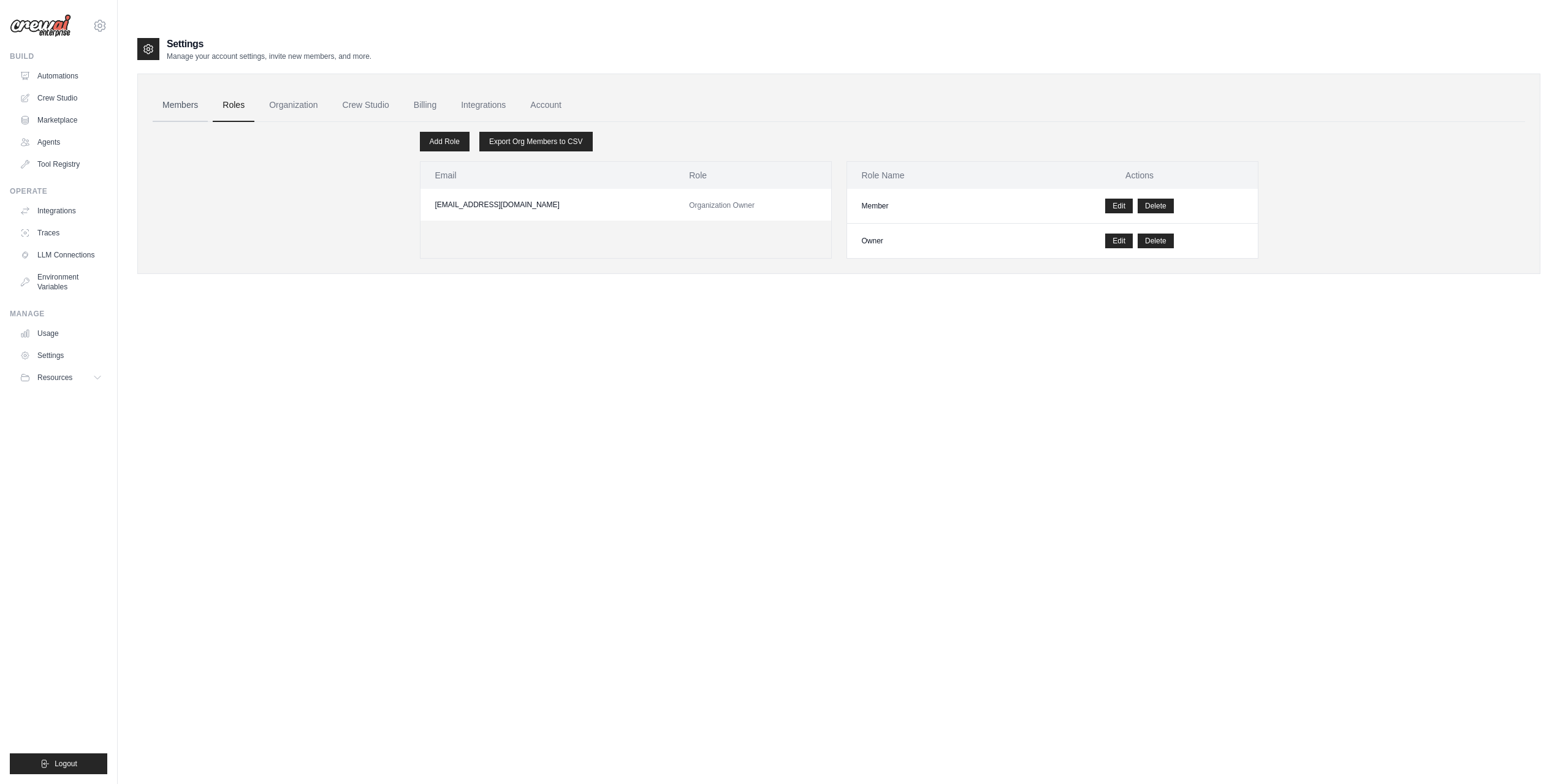
click at [162, 89] on link "Members" at bounding box center [180, 105] width 55 height 33
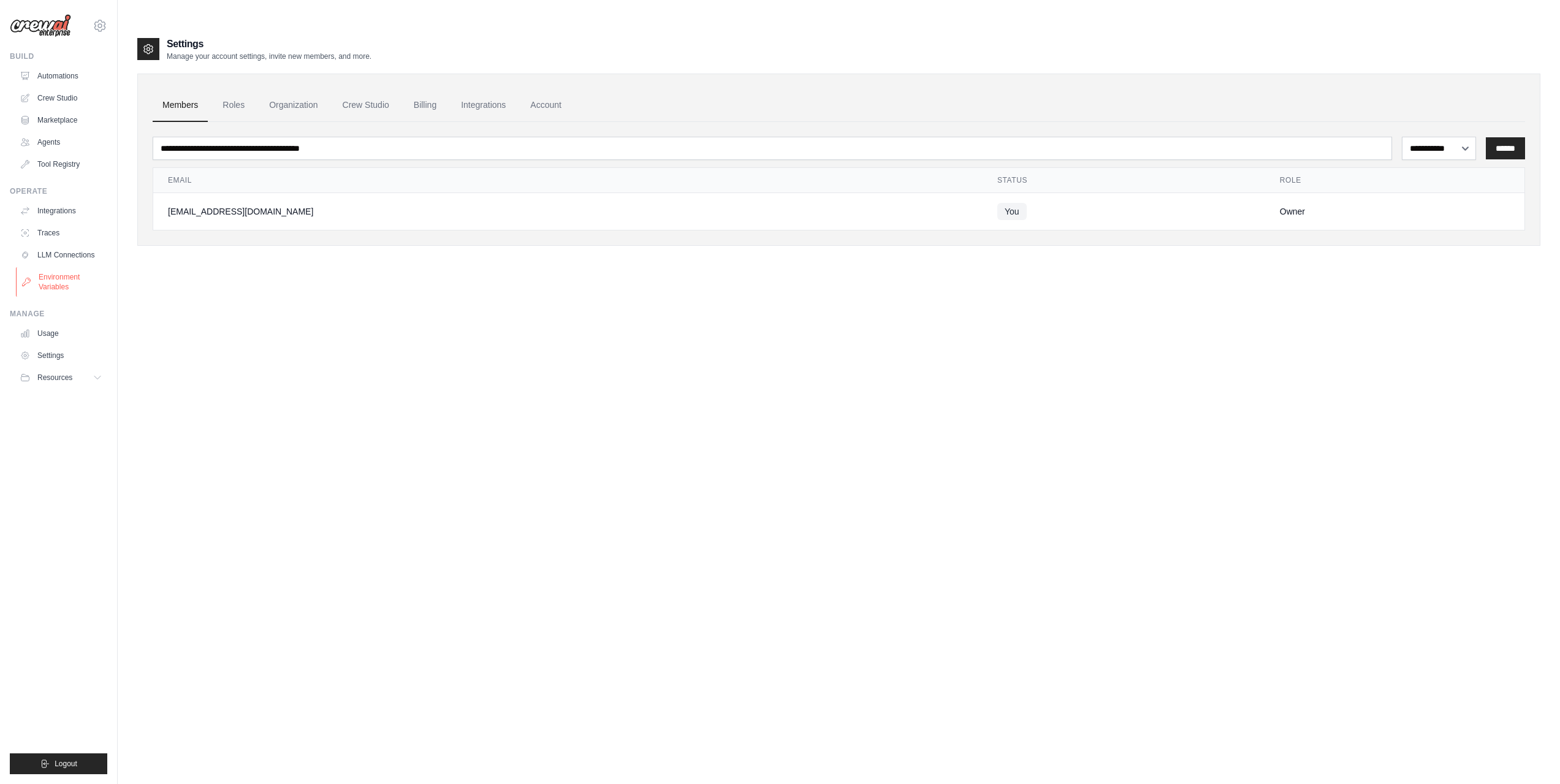
click at [66, 290] on link "Environment Variables" at bounding box center [62, 282] width 93 height 30
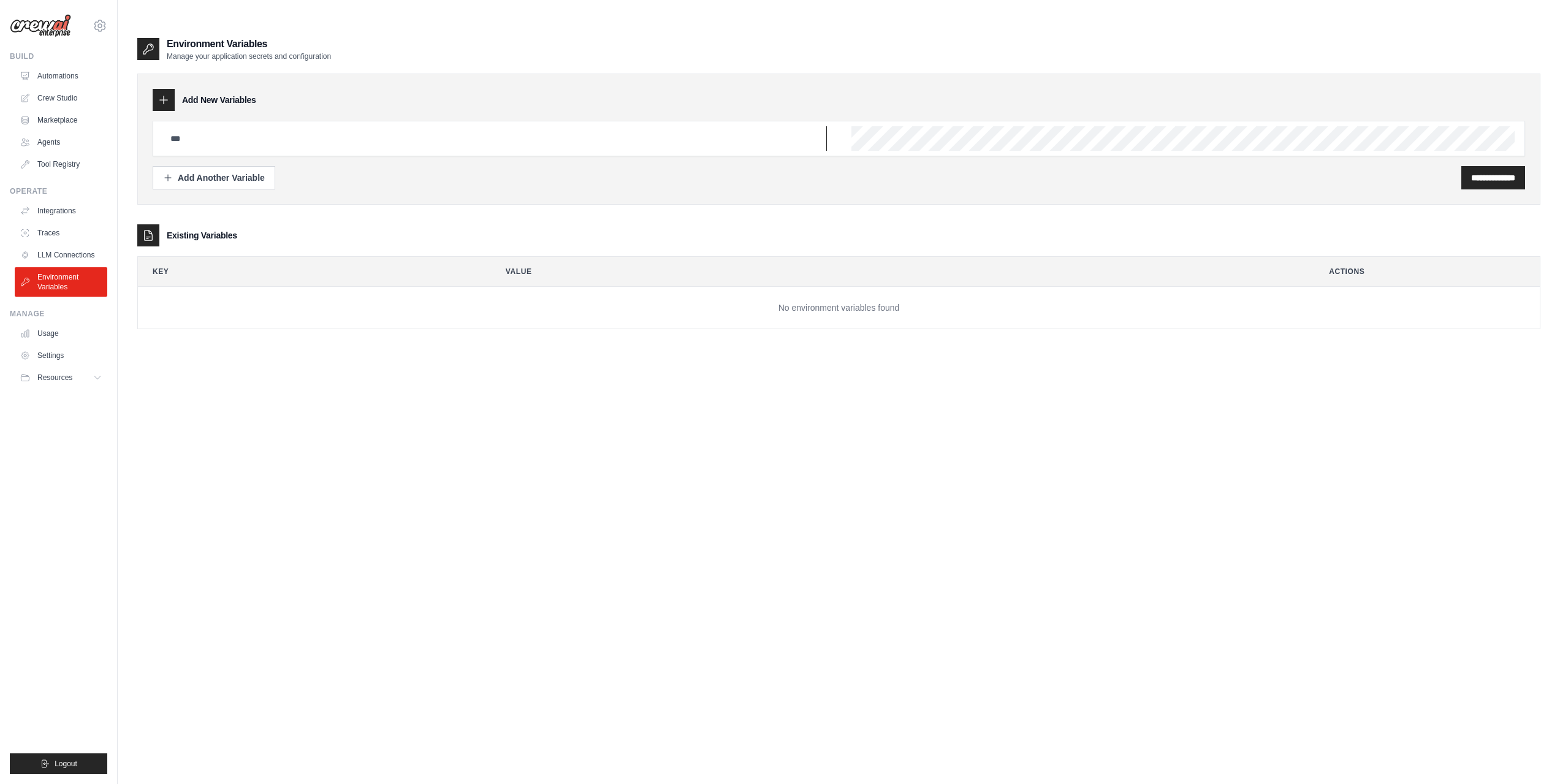
click at [165, 126] on input "text" at bounding box center [494, 138] width 664 height 24
click at [187, 126] on input "text" at bounding box center [494, 138] width 664 height 24
click at [183, 140] on div "**********" at bounding box center [838, 155] width 1372 height 69
click at [183, 171] on div "Add Another Variable" at bounding box center [214, 177] width 102 height 12
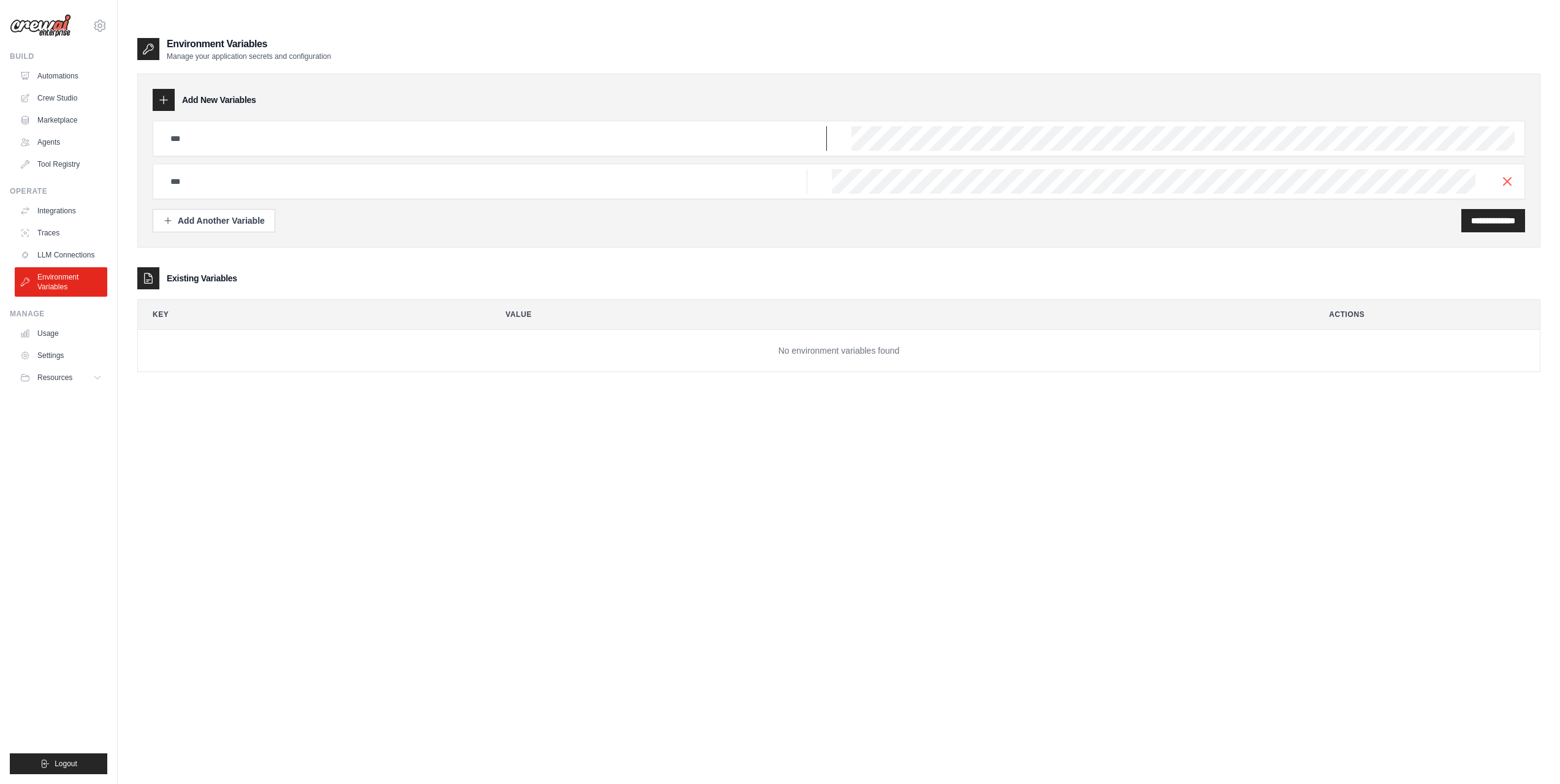
click at [241, 126] on input "text" at bounding box center [494, 138] width 664 height 24
type input "**********"
click at [1476, 214] on input "**********" at bounding box center [1493, 220] width 44 height 12
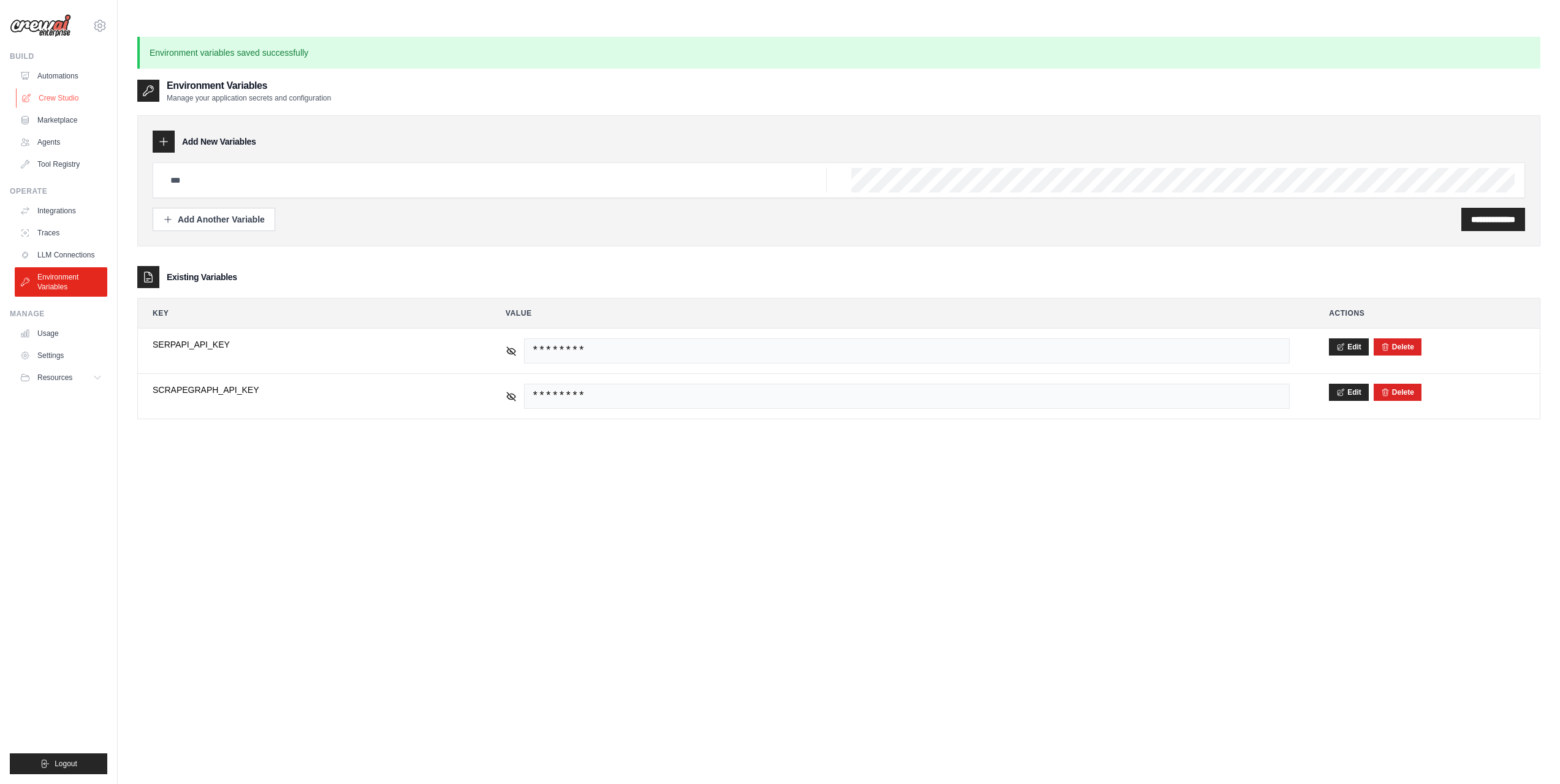
click at [51, 104] on link "Crew Studio" at bounding box center [62, 98] width 93 height 19
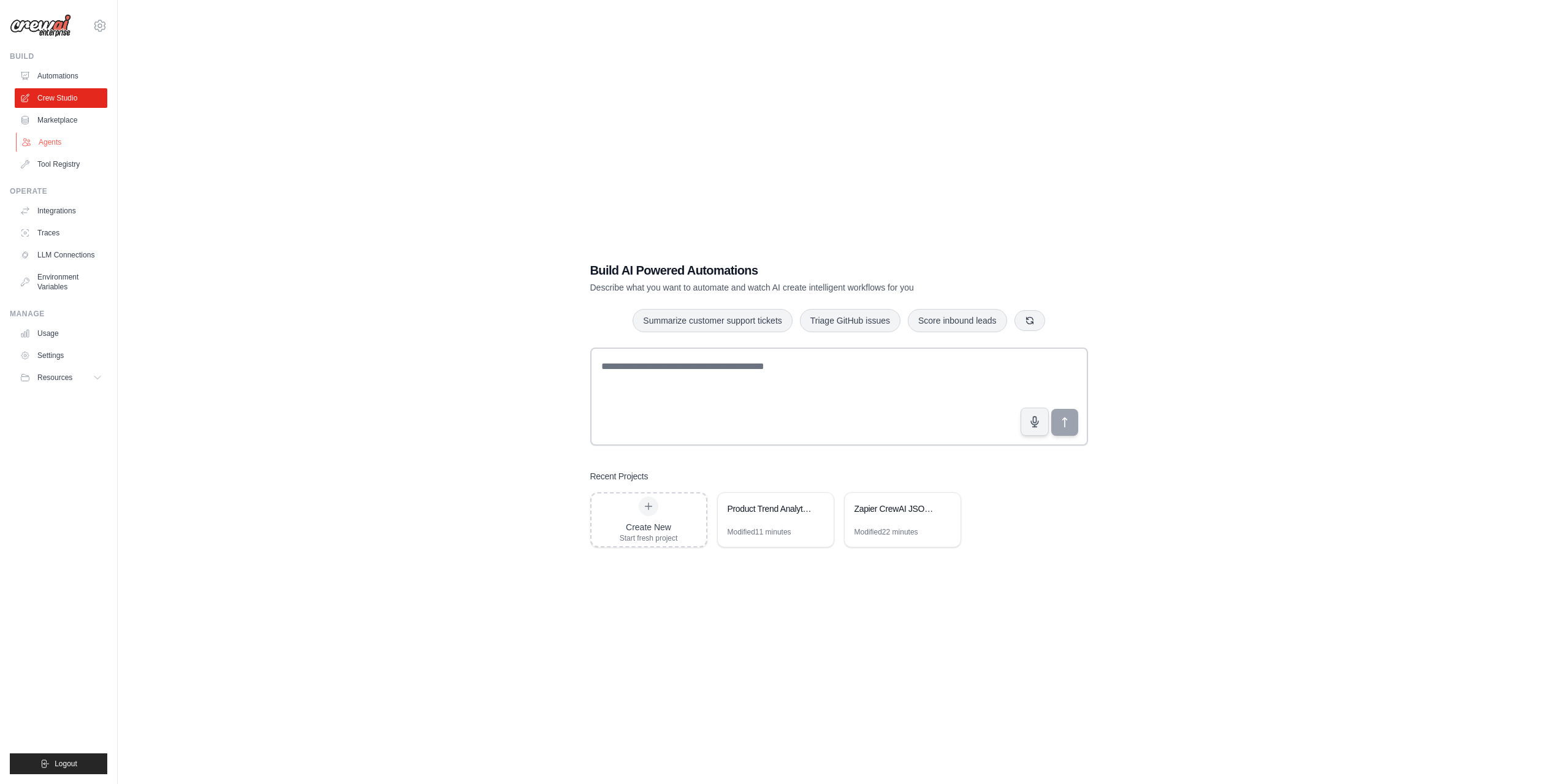
click at [58, 147] on link "Agents" at bounding box center [62, 142] width 93 height 19
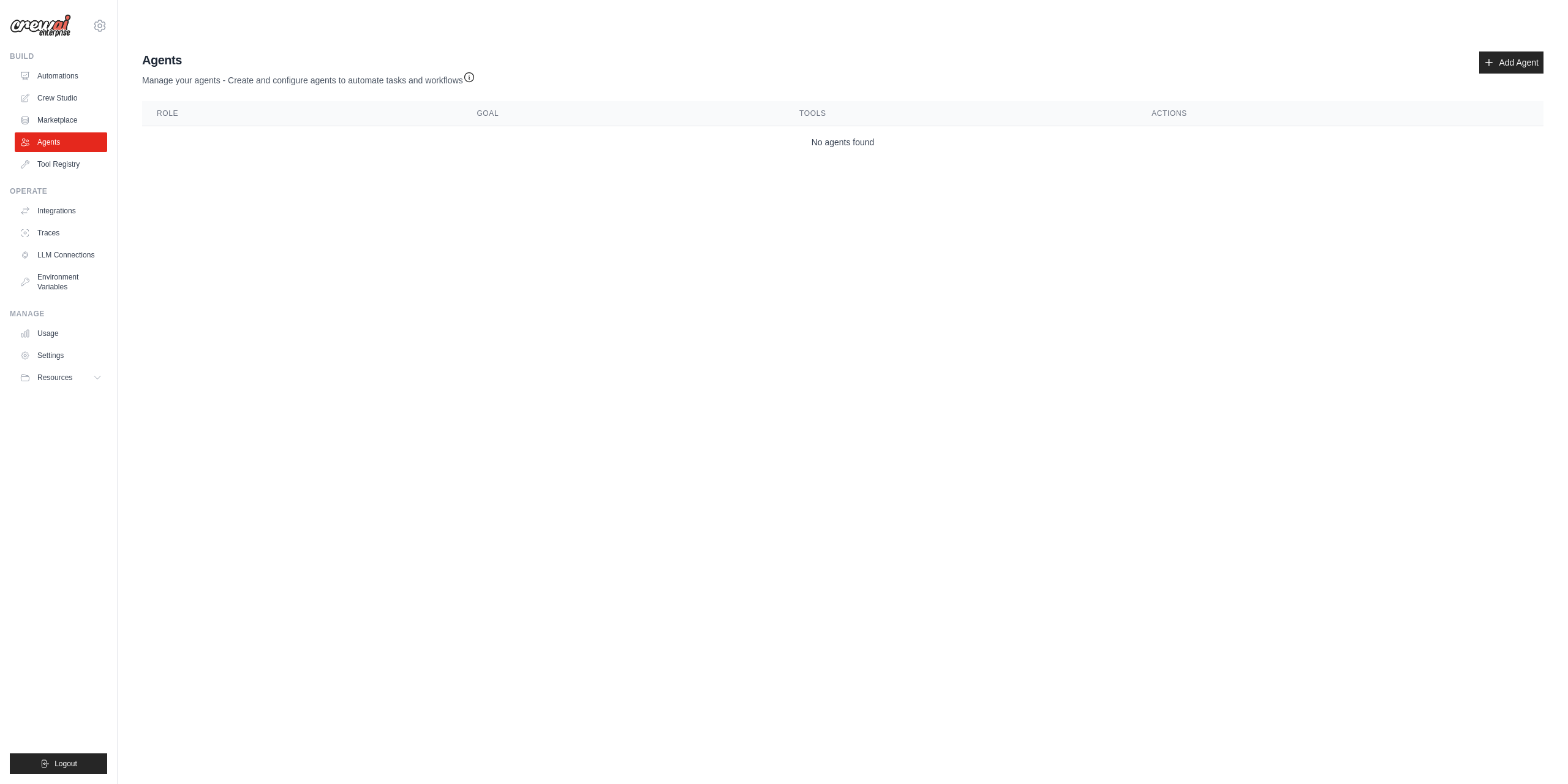
click at [355, 219] on body "[EMAIL_ADDRESS][DOMAIN_NAME] Settings Build Automations Crew Studio Resources B…" at bounding box center [784, 392] width 1568 height 784
click at [1508, 51] on link "Add Agent" at bounding box center [1511, 62] width 64 height 22
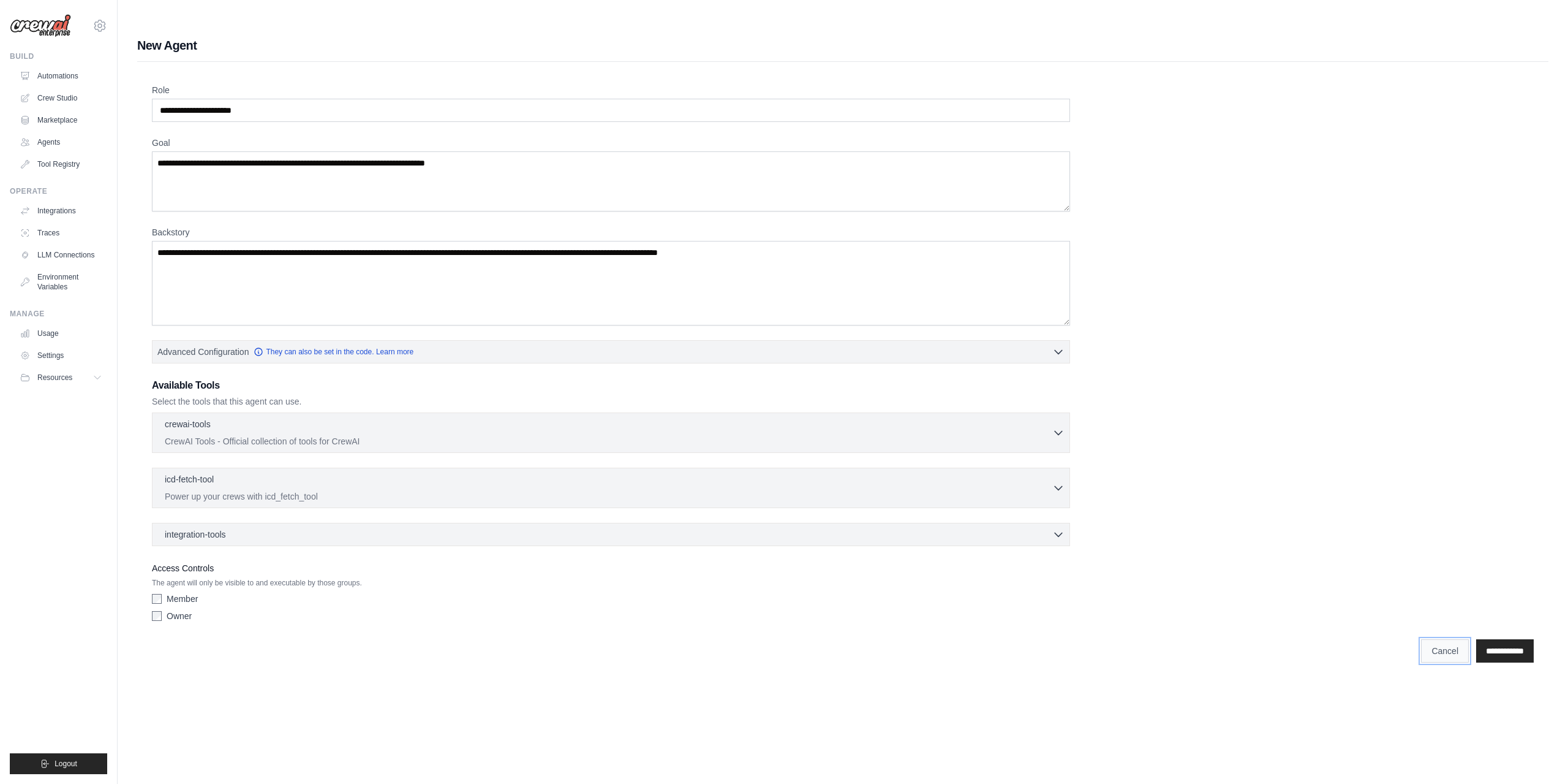
click at [1451, 639] on link "Cancel" at bounding box center [1445, 651] width 48 height 23
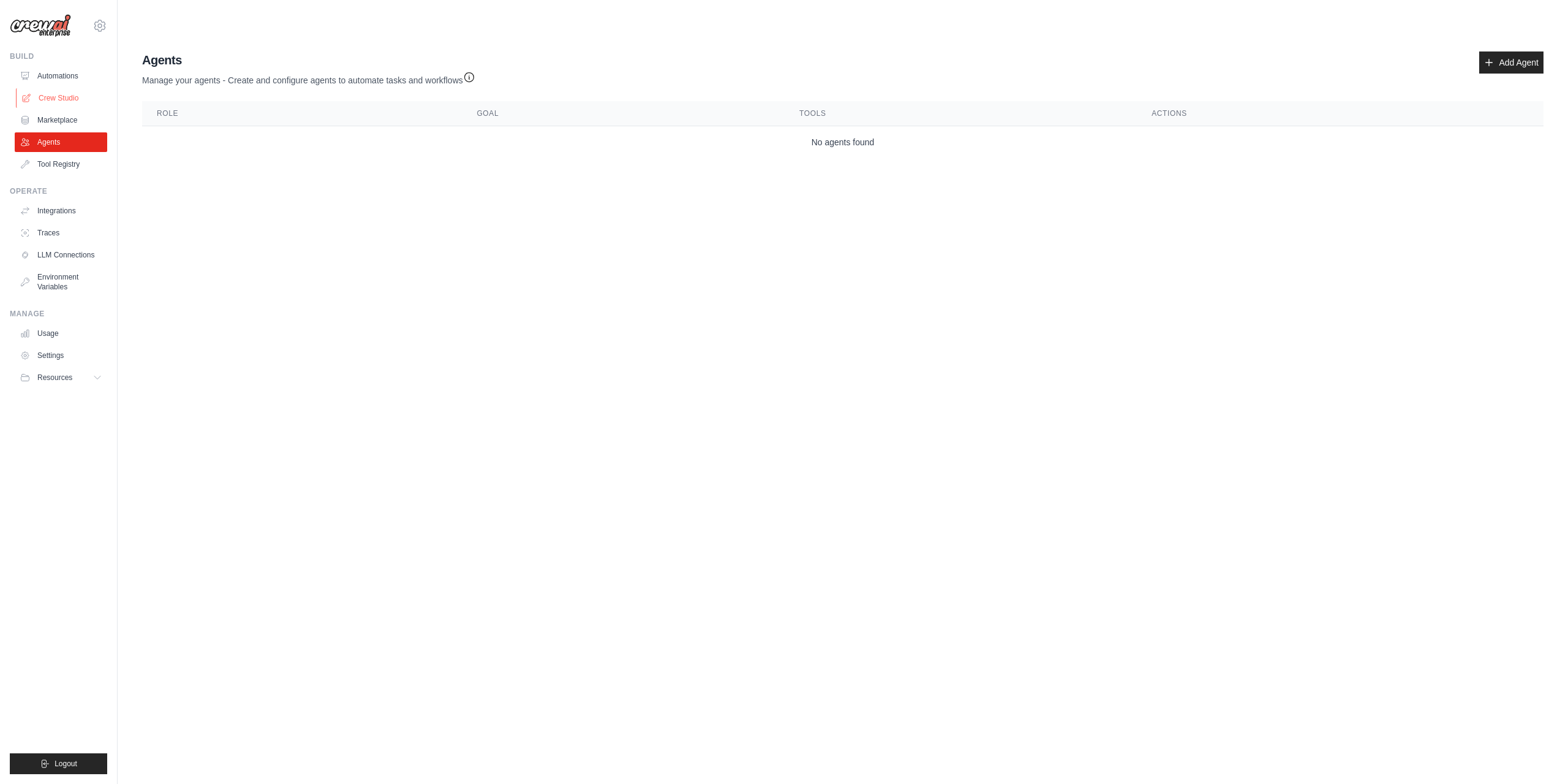
click at [59, 93] on link "Crew Studio" at bounding box center [62, 98] width 93 height 19
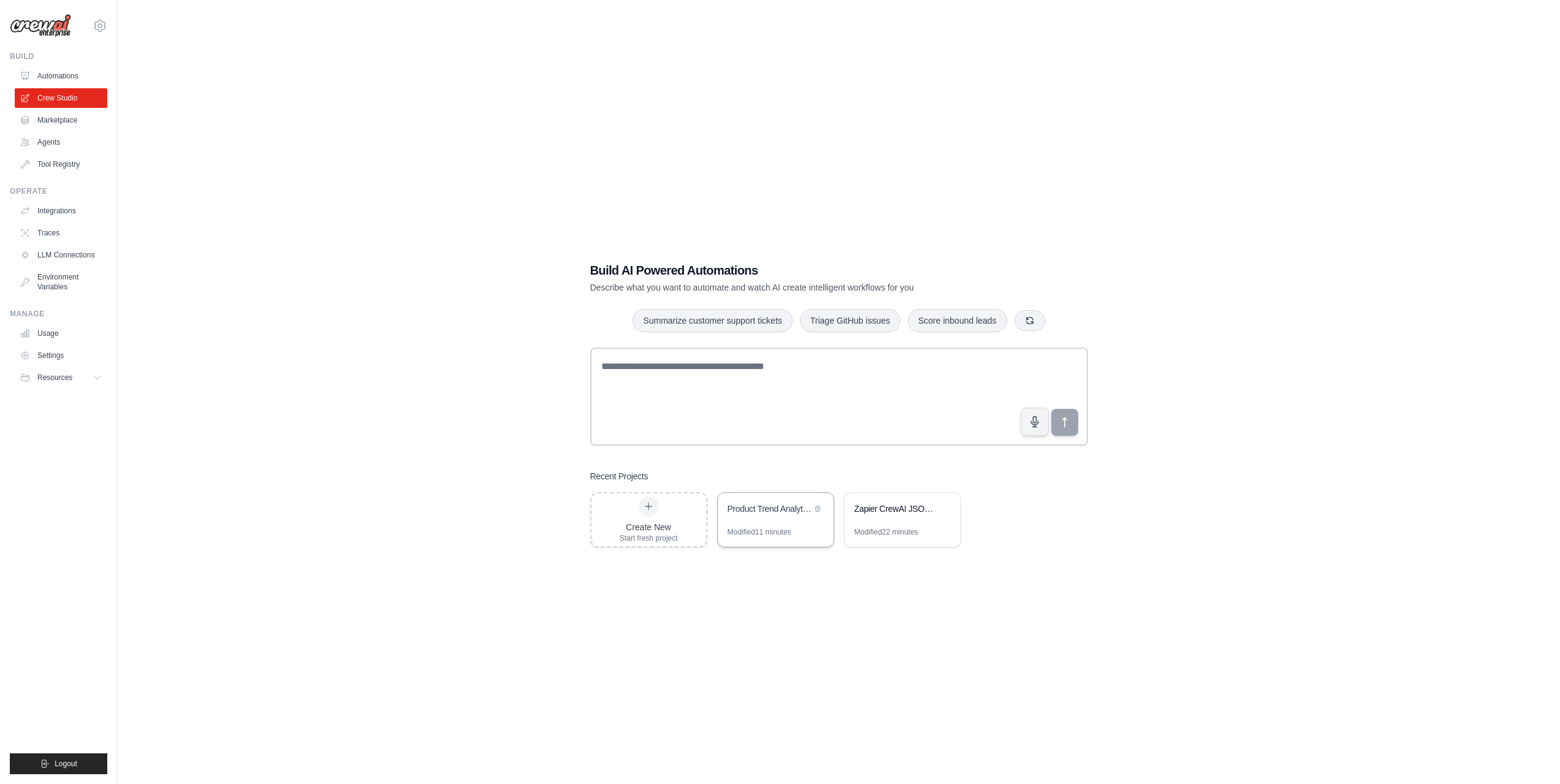
click at [777, 540] on div "Modified 11 minutes" at bounding box center [776, 537] width 116 height 19
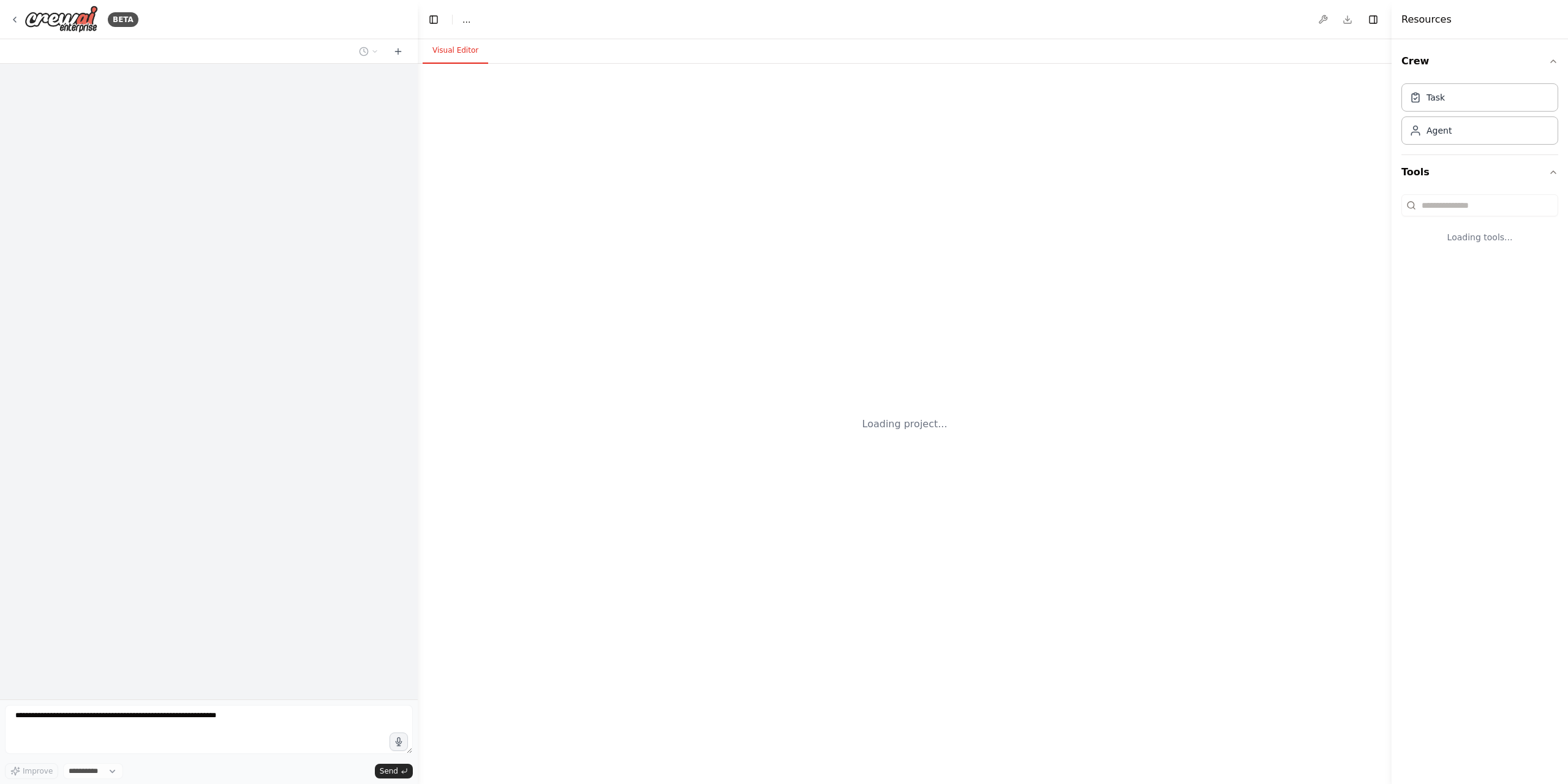
select select "****"
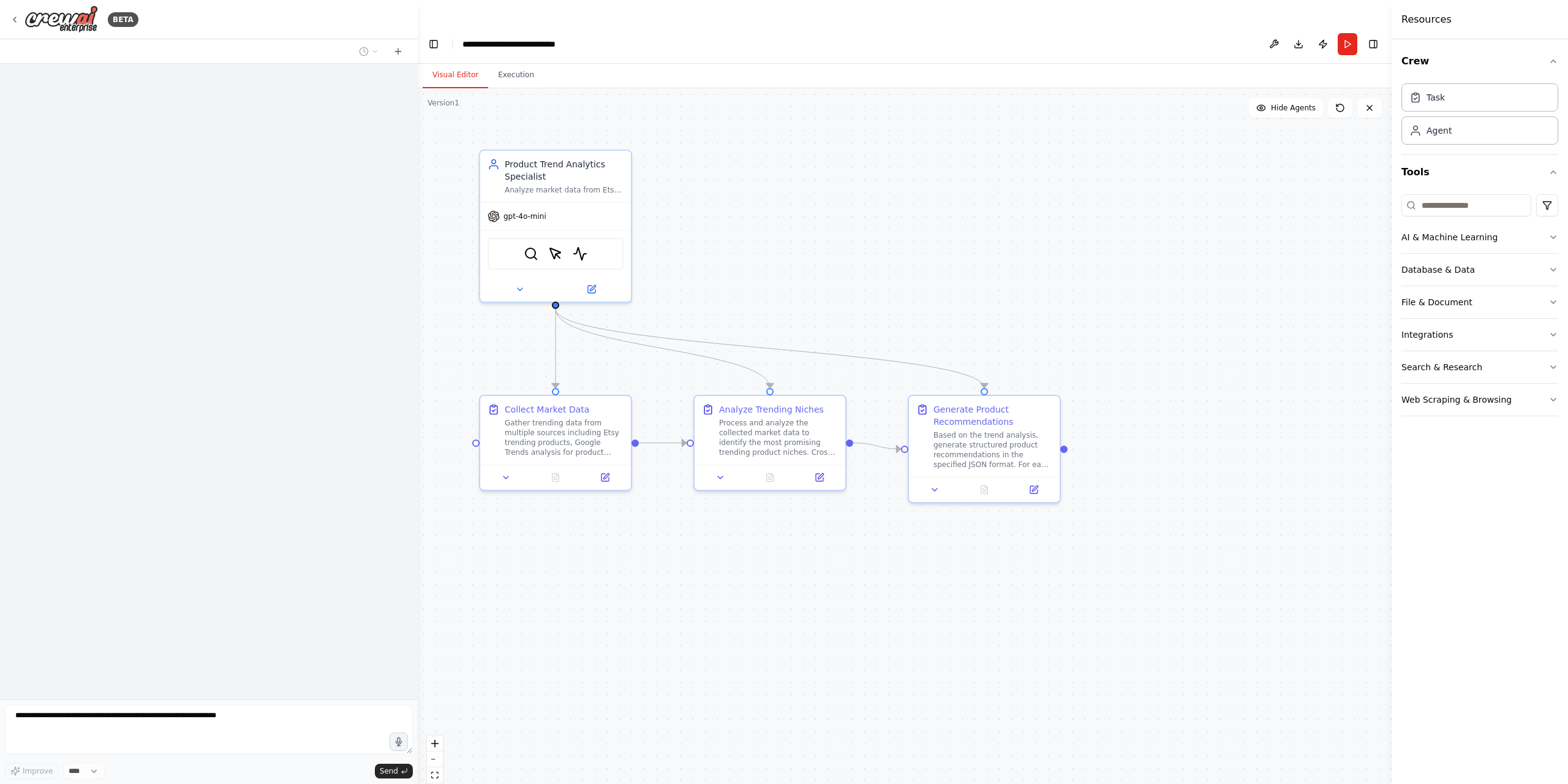
scroll to position [1069, 0]
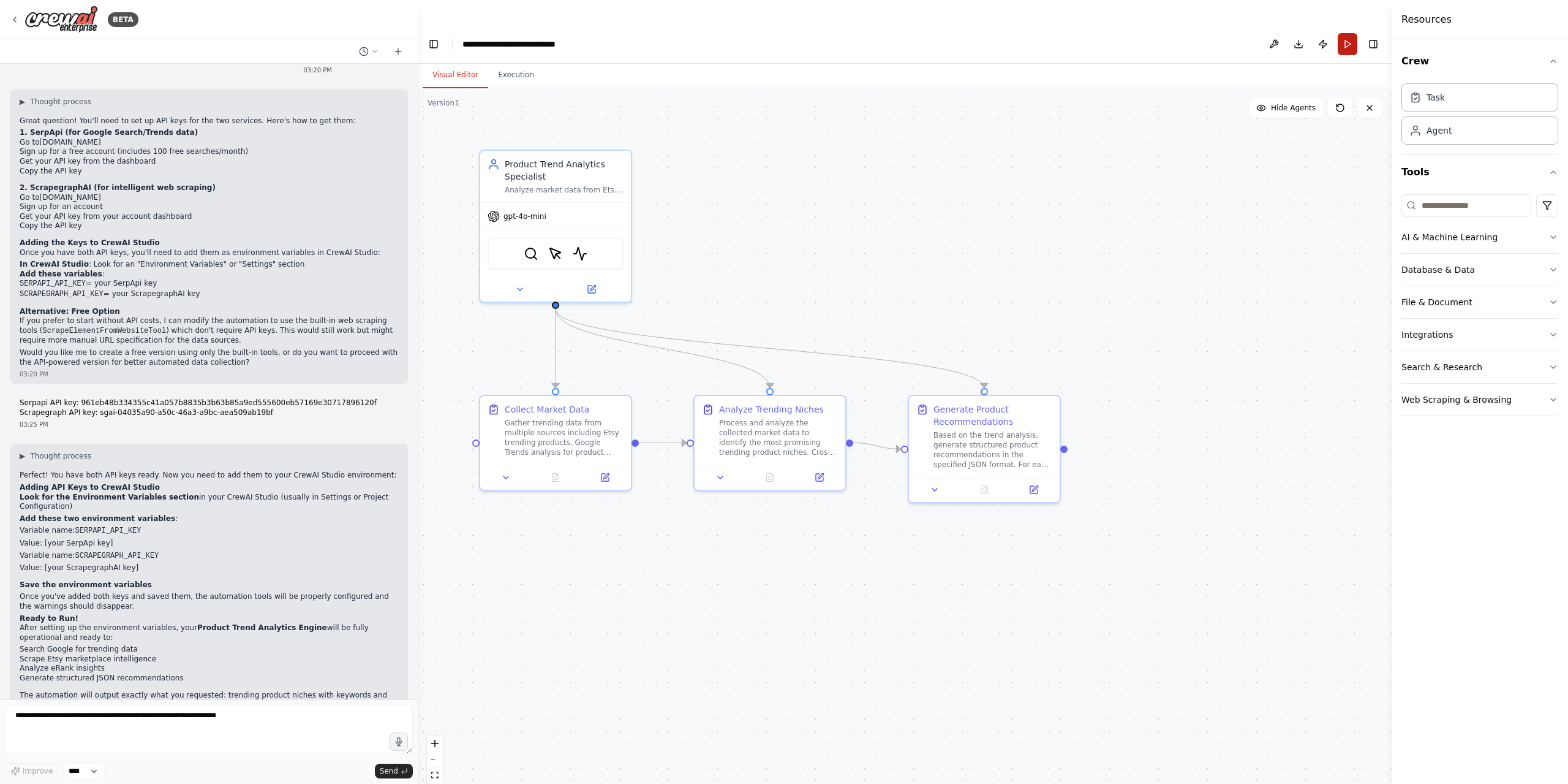
click at [1346, 33] on button "Run" at bounding box center [1347, 44] width 19 height 22
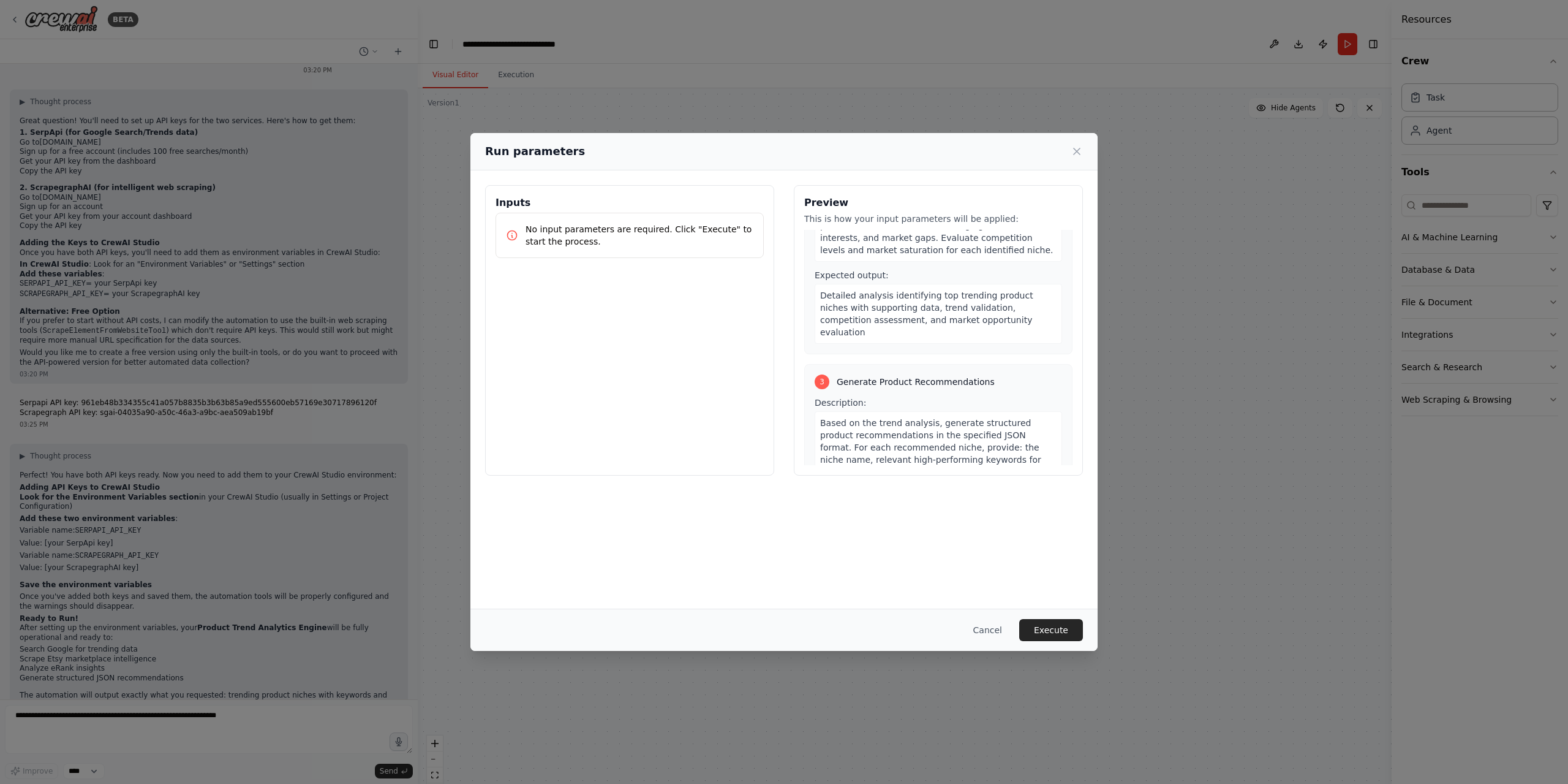
scroll to position [494, 0]
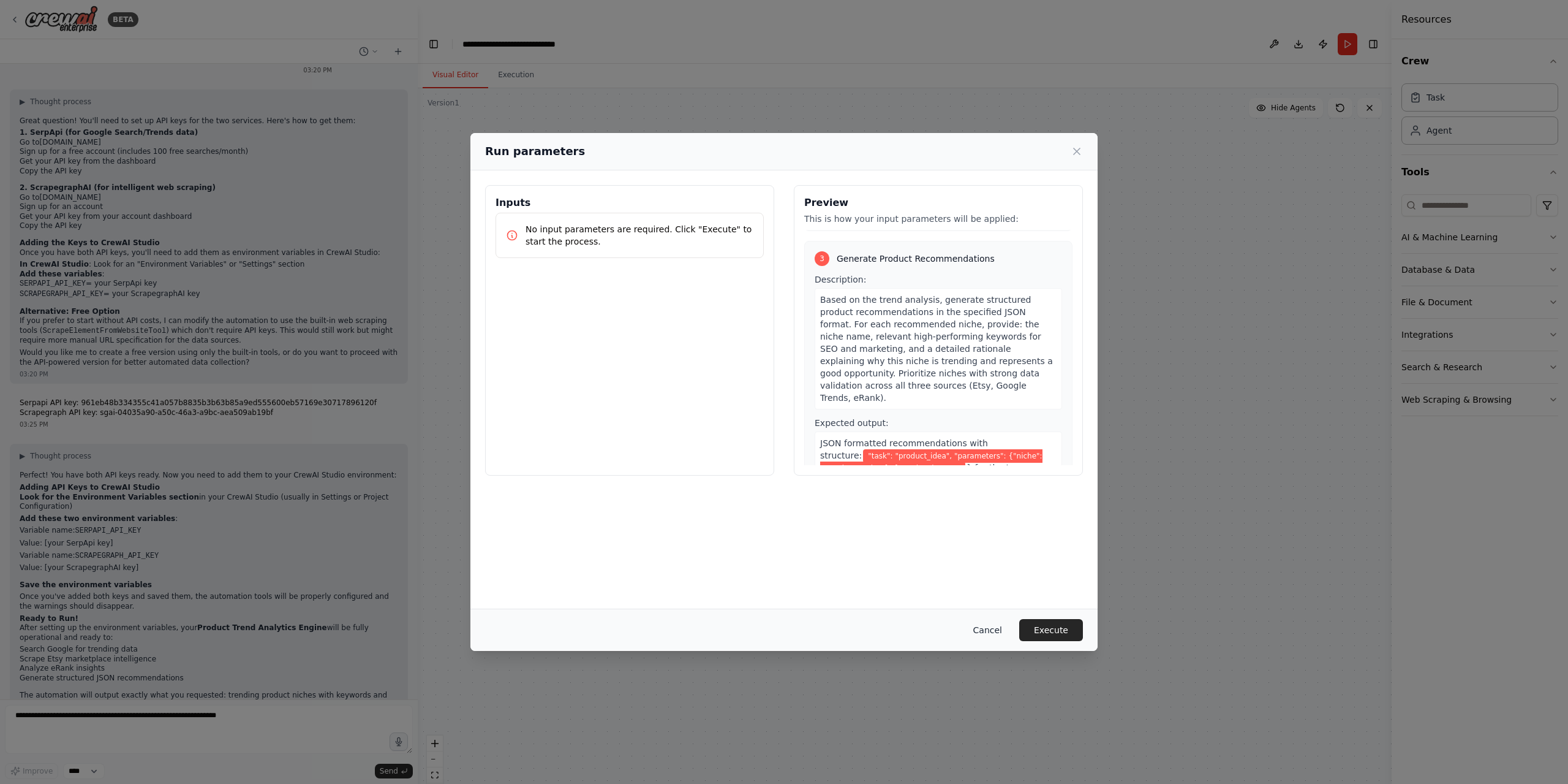
click at [990, 635] on button "Cancel" at bounding box center [987, 630] width 48 height 22
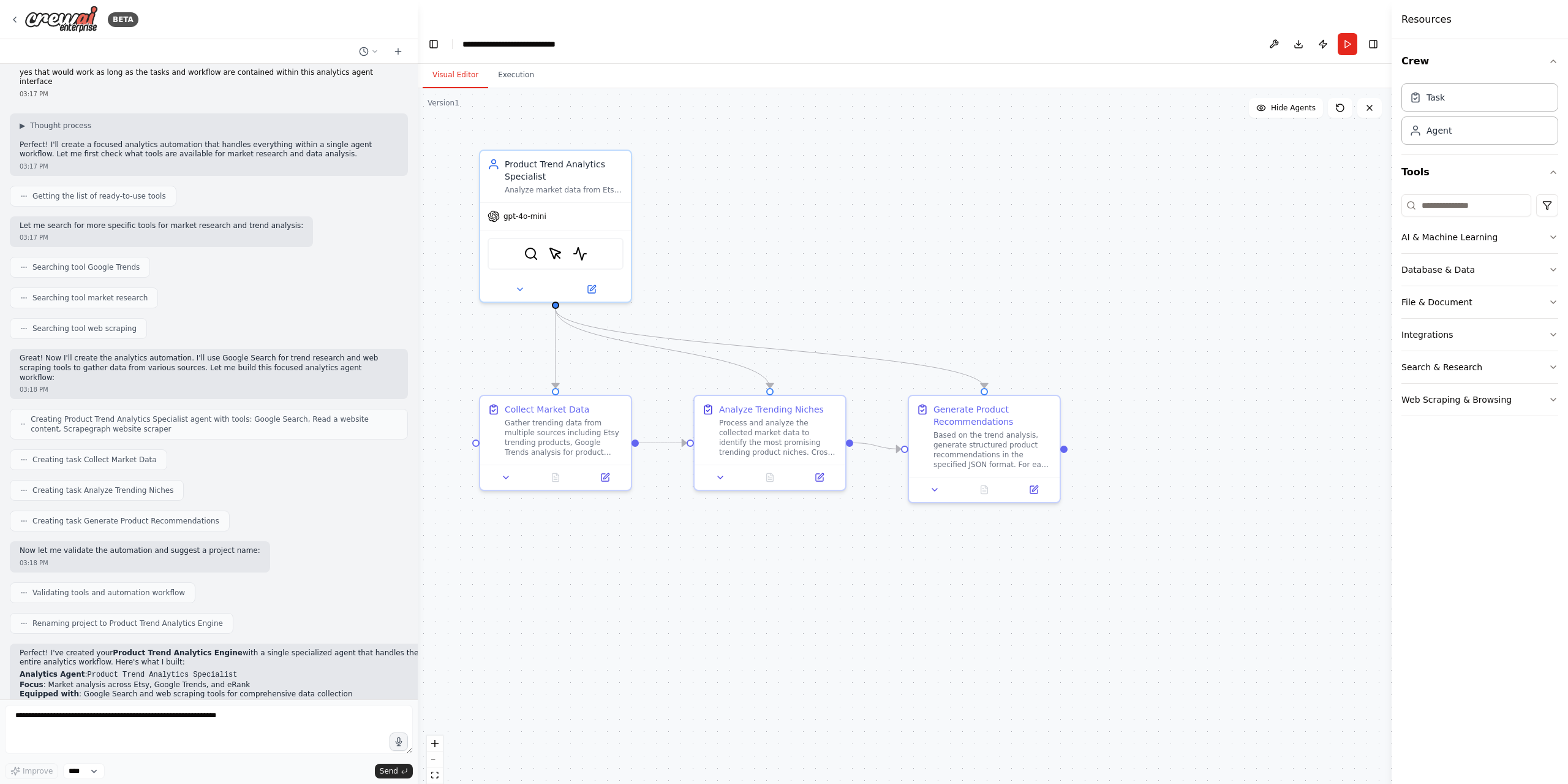
scroll to position [252, 0]
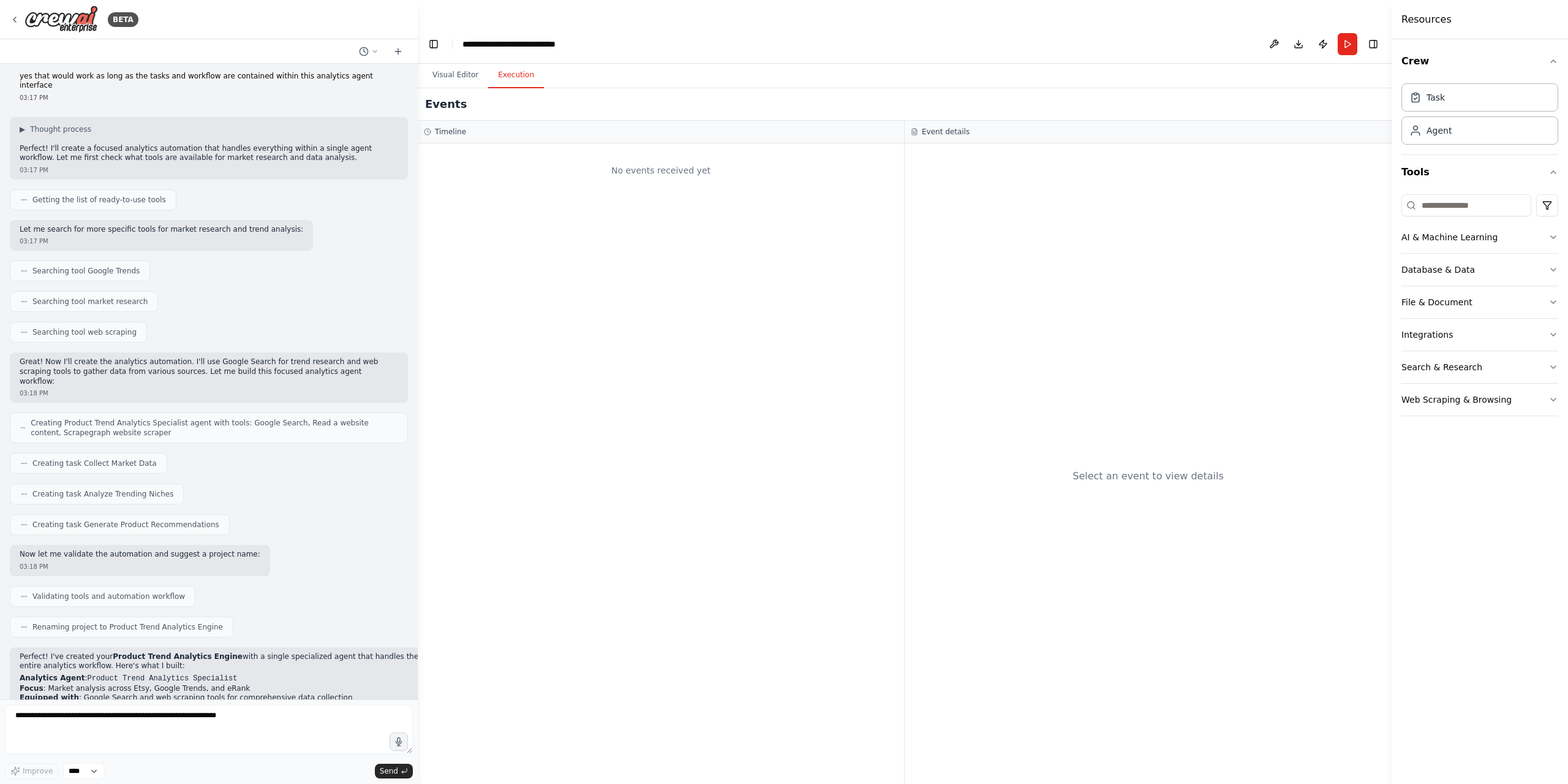
click at [520, 62] on button "Execution" at bounding box center [516, 75] width 56 height 26
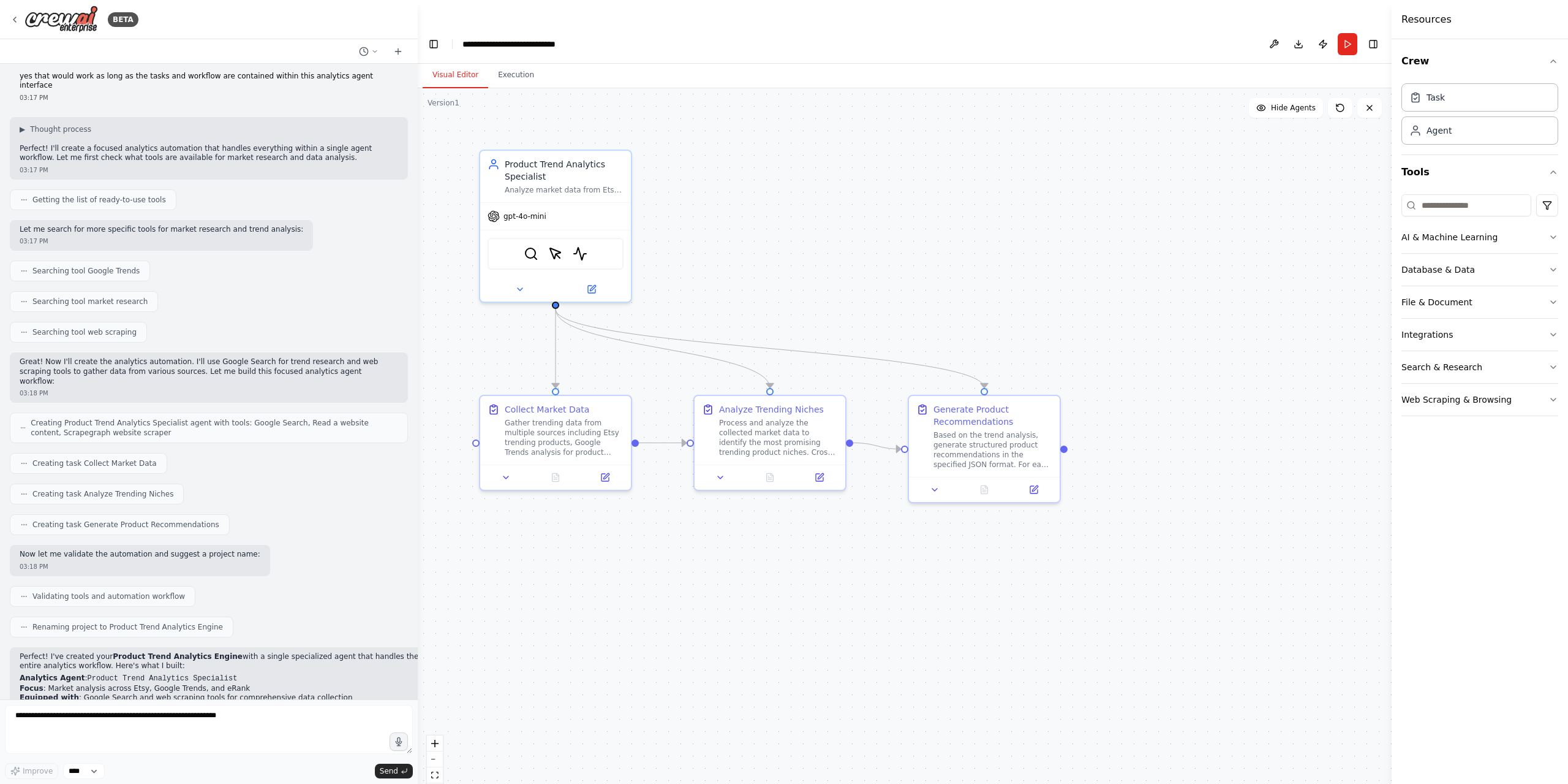
click at [463, 62] on button "Visual Editor" at bounding box center [456, 75] width 66 height 26
click at [1455, 103] on div "Task" at bounding box center [1480, 97] width 157 height 28
click at [629, 425] on div "Collect Market Data Gather trending data from multiple sources including Etsy t…" at bounding box center [555, 427] width 151 height 69
click at [573, 416] on div "Gather trending data from multiple sources including Etsy trending products, Go…" at bounding box center [564, 434] width 119 height 39
click at [607, 471] on icon at bounding box center [605, 474] width 7 height 7
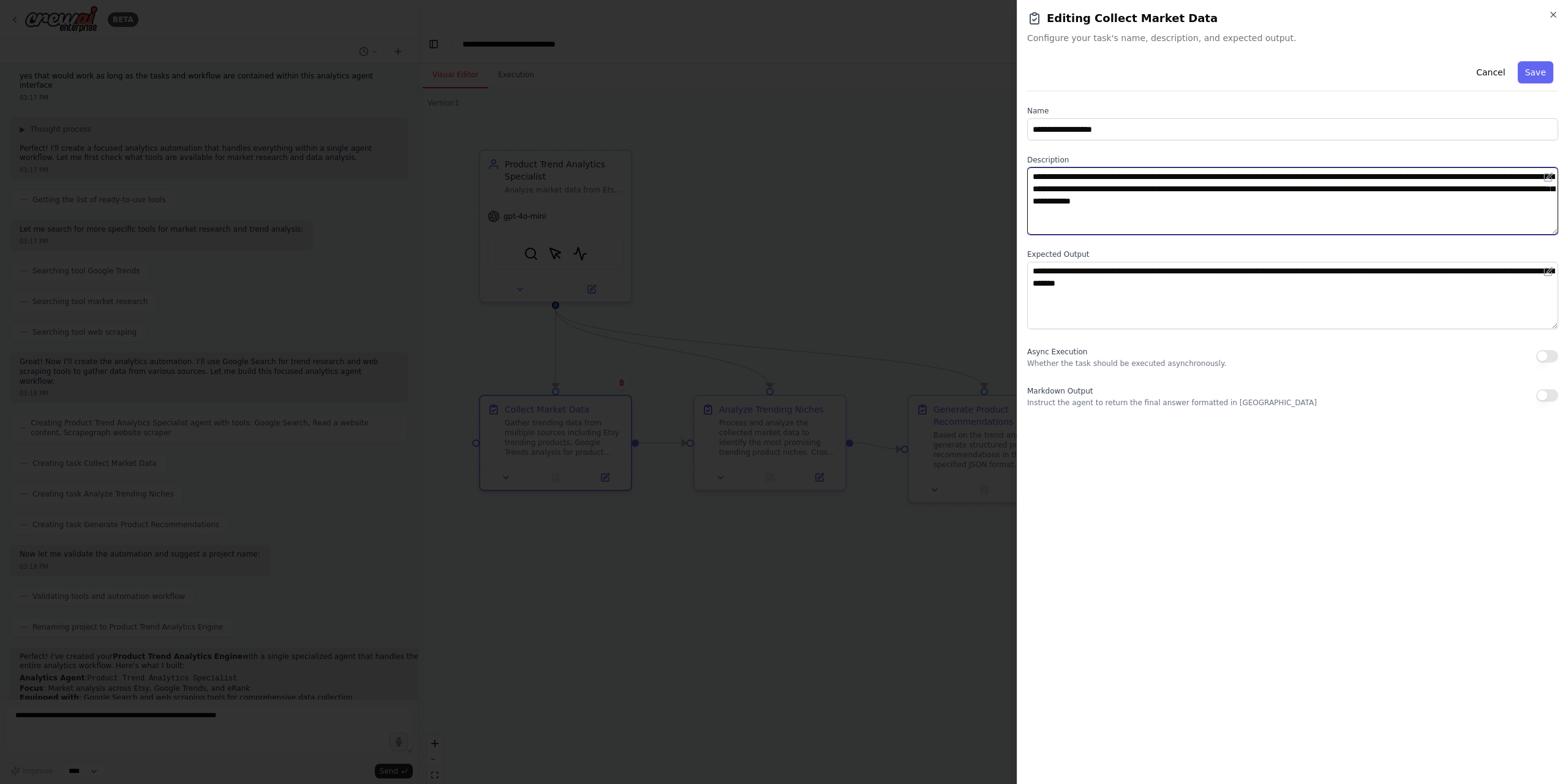
click at [1091, 175] on textarea "**********" at bounding box center [1292, 201] width 531 height 68
click at [1505, 176] on textarea "**********" at bounding box center [1292, 201] width 531 height 68
click at [1409, 191] on textarea "**********" at bounding box center [1292, 201] width 531 height 68
type textarea "**********"
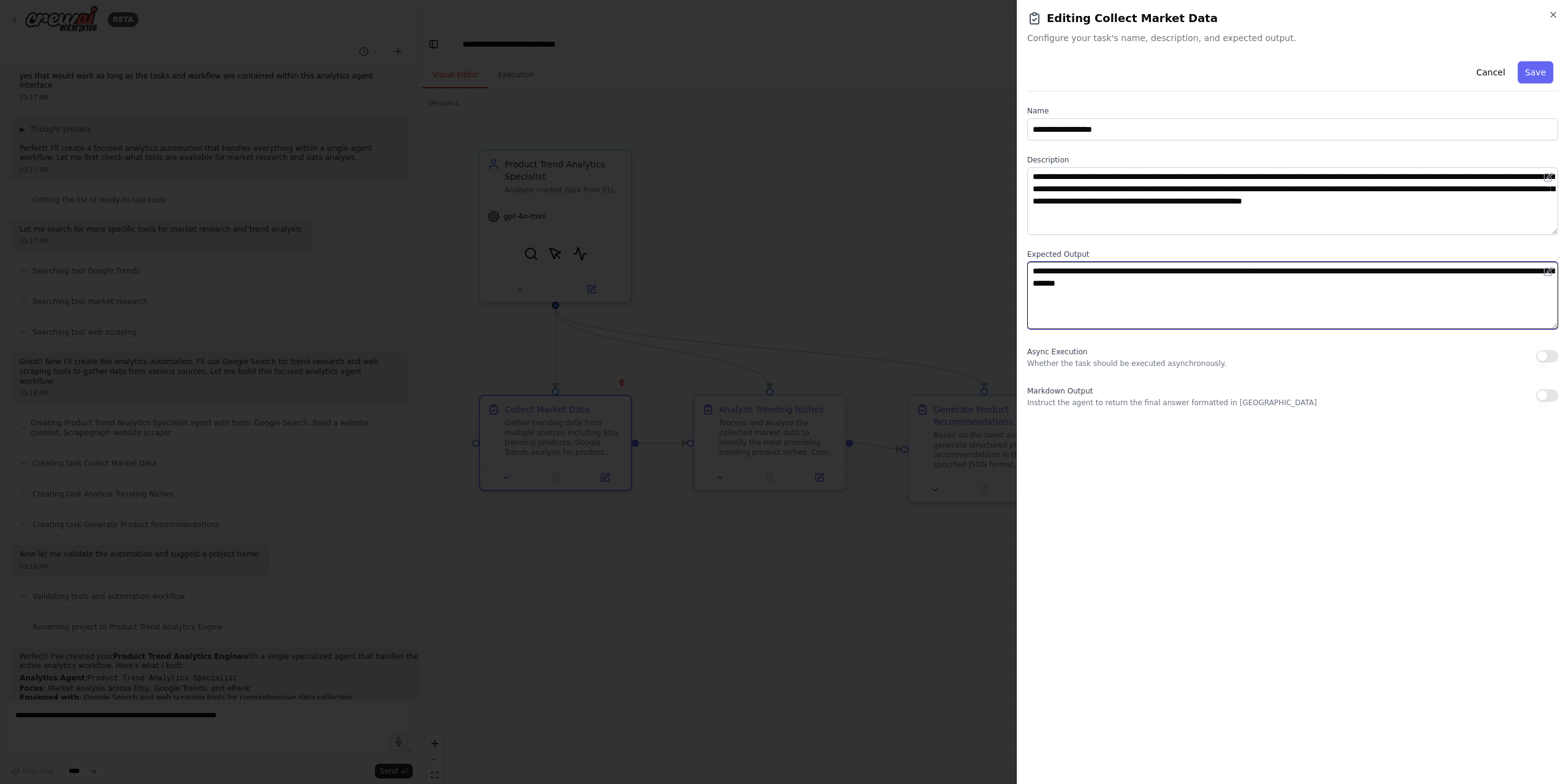
click at [1268, 270] on textarea "**********" at bounding box center [1292, 295] width 531 height 68
click at [1358, 310] on textarea "**********" at bounding box center [1292, 295] width 531 height 68
click at [1528, 77] on button "Save" at bounding box center [1535, 72] width 35 height 22
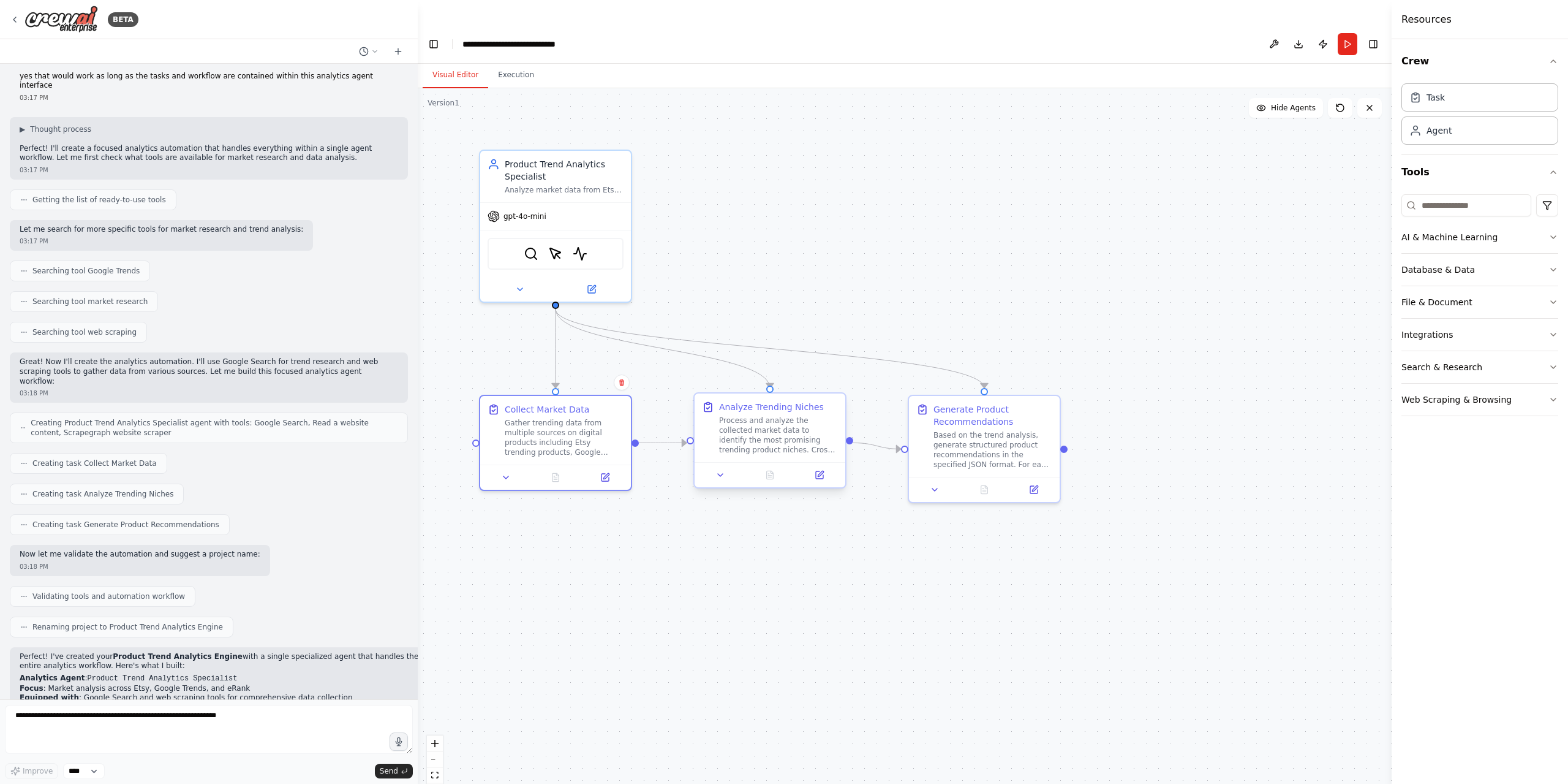
click at [741, 418] on div "Process and analyze the collected market data to identify the most promising tr…" at bounding box center [779, 434] width 119 height 39
click at [813, 467] on button at bounding box center [819, 474] width 42 height 15
click at [826, 462] on div at bounding box center [776, 474] width 151 height 25
click at [829, 471] on icon at bounding box center [826, 474] width 7 height 7
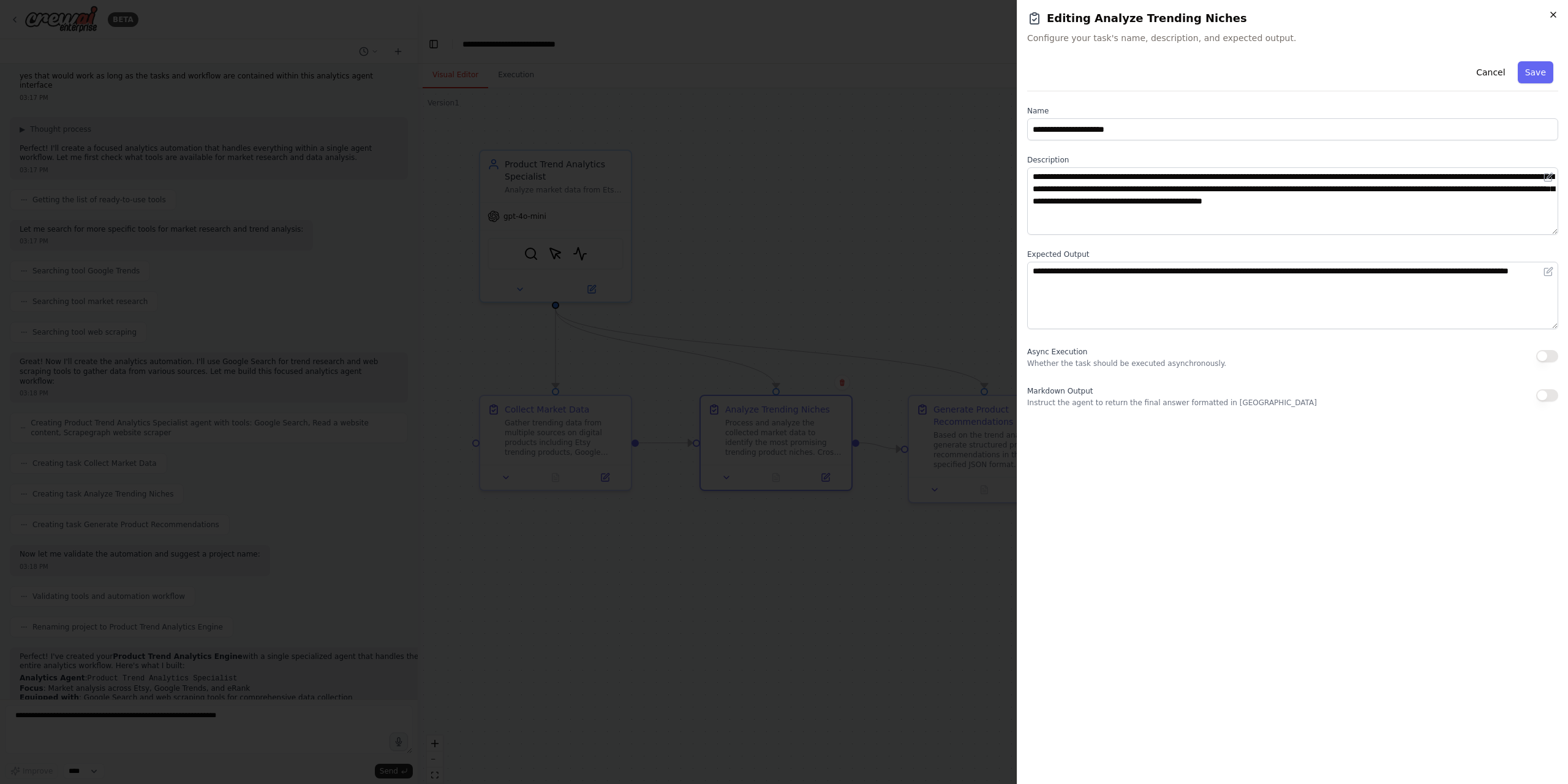
click at [1554, 19] on icon "button" at bounding box center [1553, 14] width 10 height 10
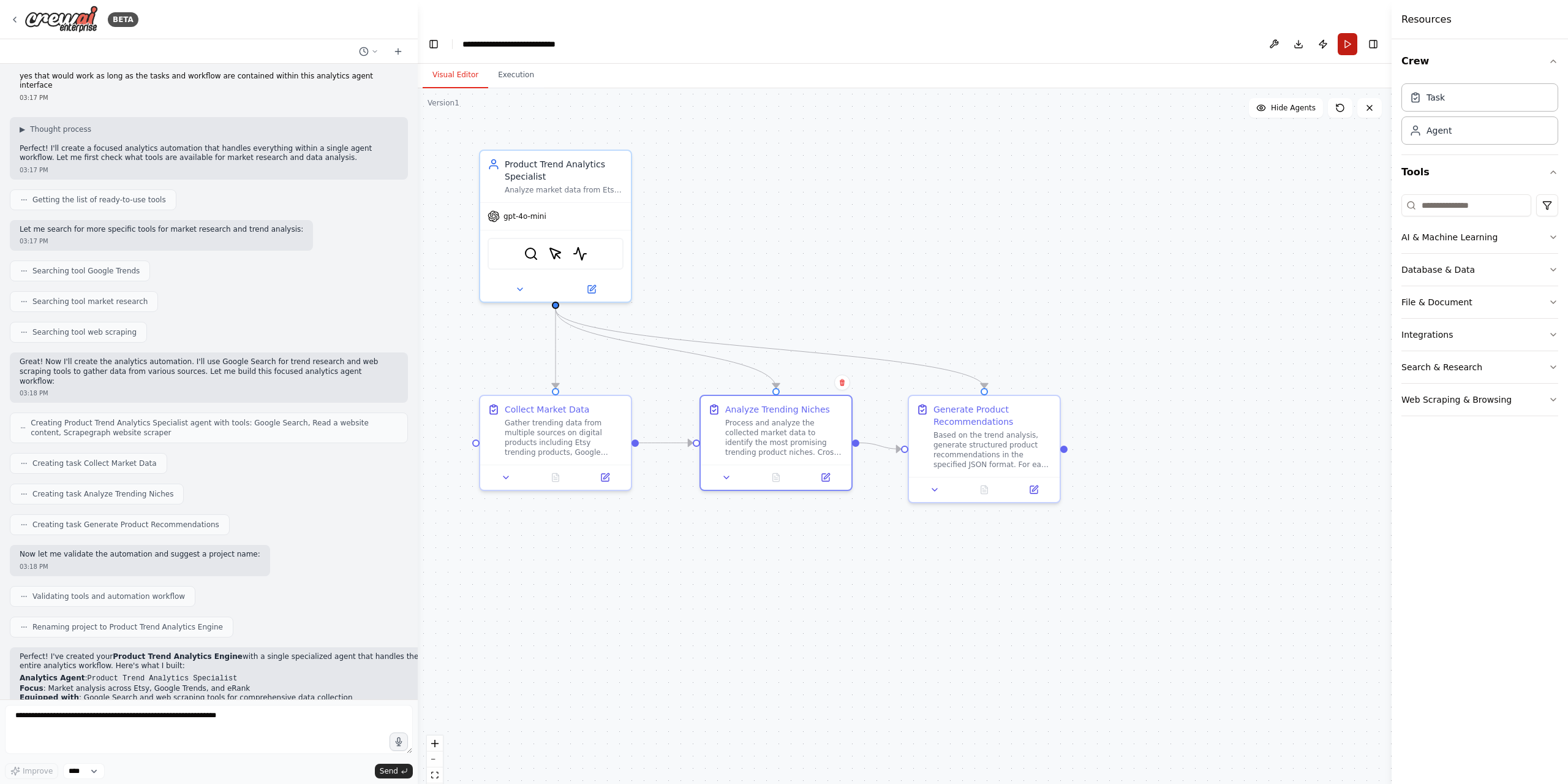
click at [1350, 33] on button "Run" at bounding box center [1347, 44] width 19 height 22
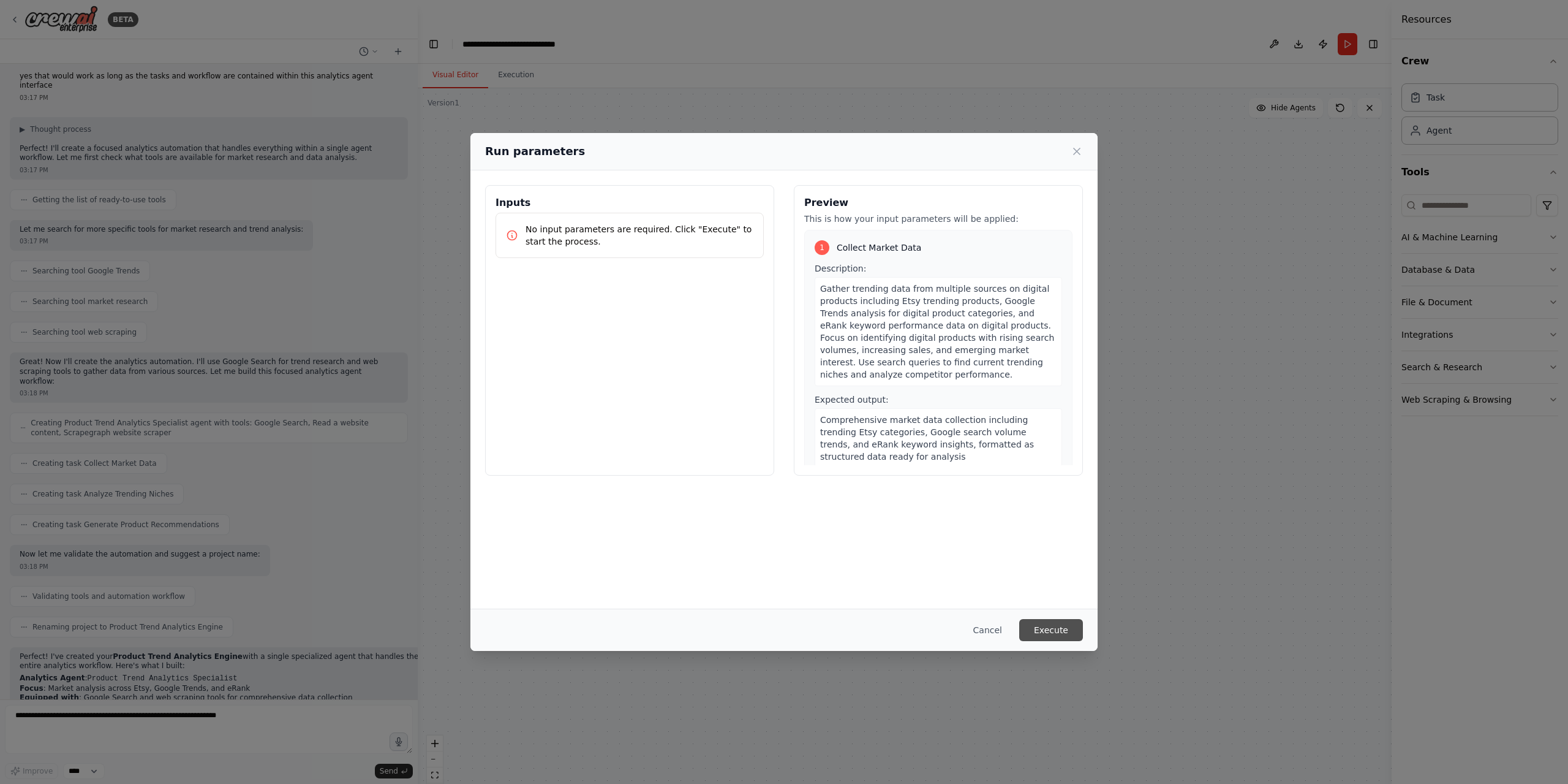
click at [1040, 629] on button "Execute" at bounding box center [1051, 630] width 64 height 22
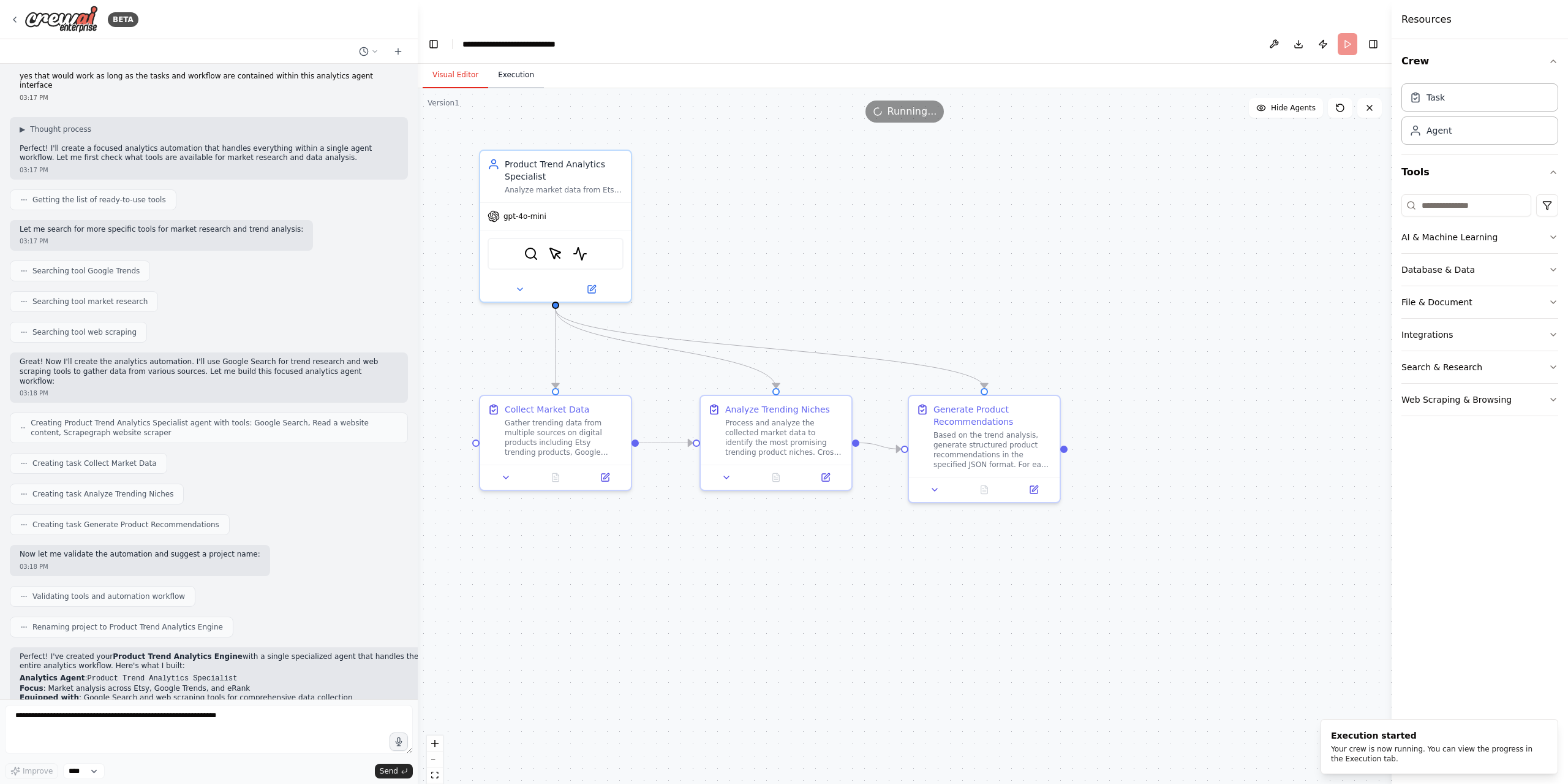
click at [503, 62] on button "Execution" at bounding box center [516, 75] width 56 height 26
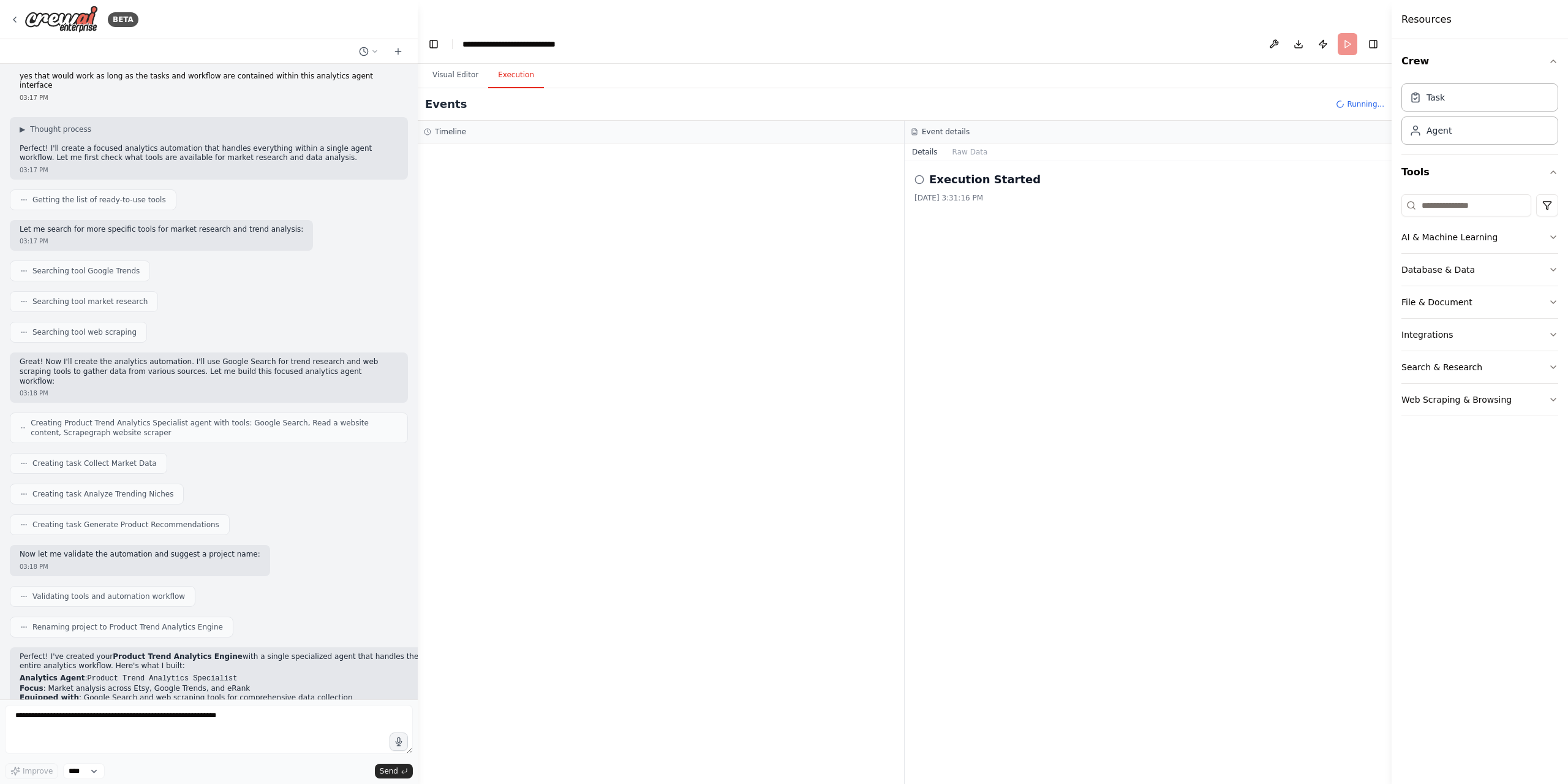
click at [712, 291] on div at bounding box center [661, 476] width 486 height 665
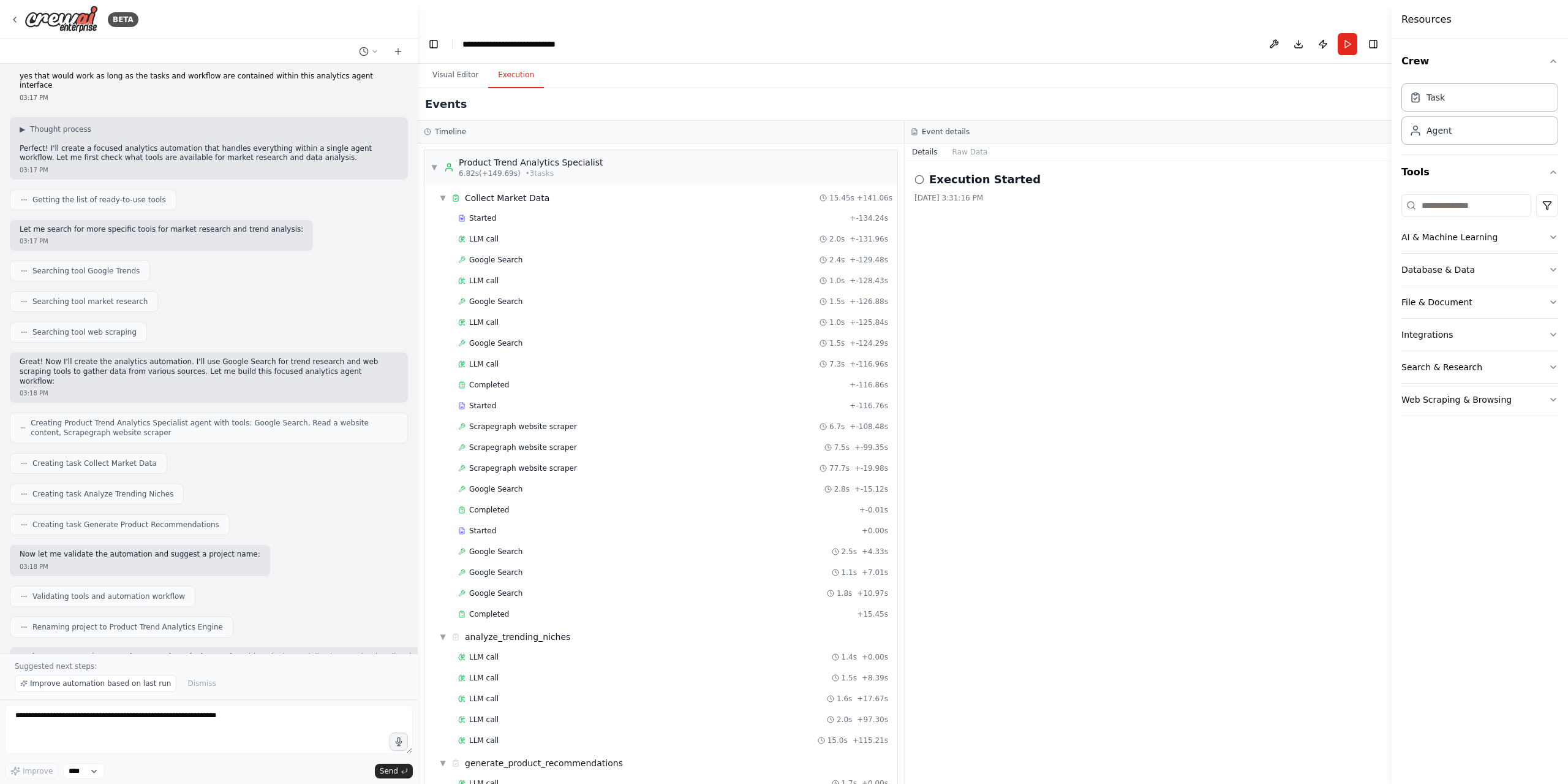
scroll to position [66, 0]
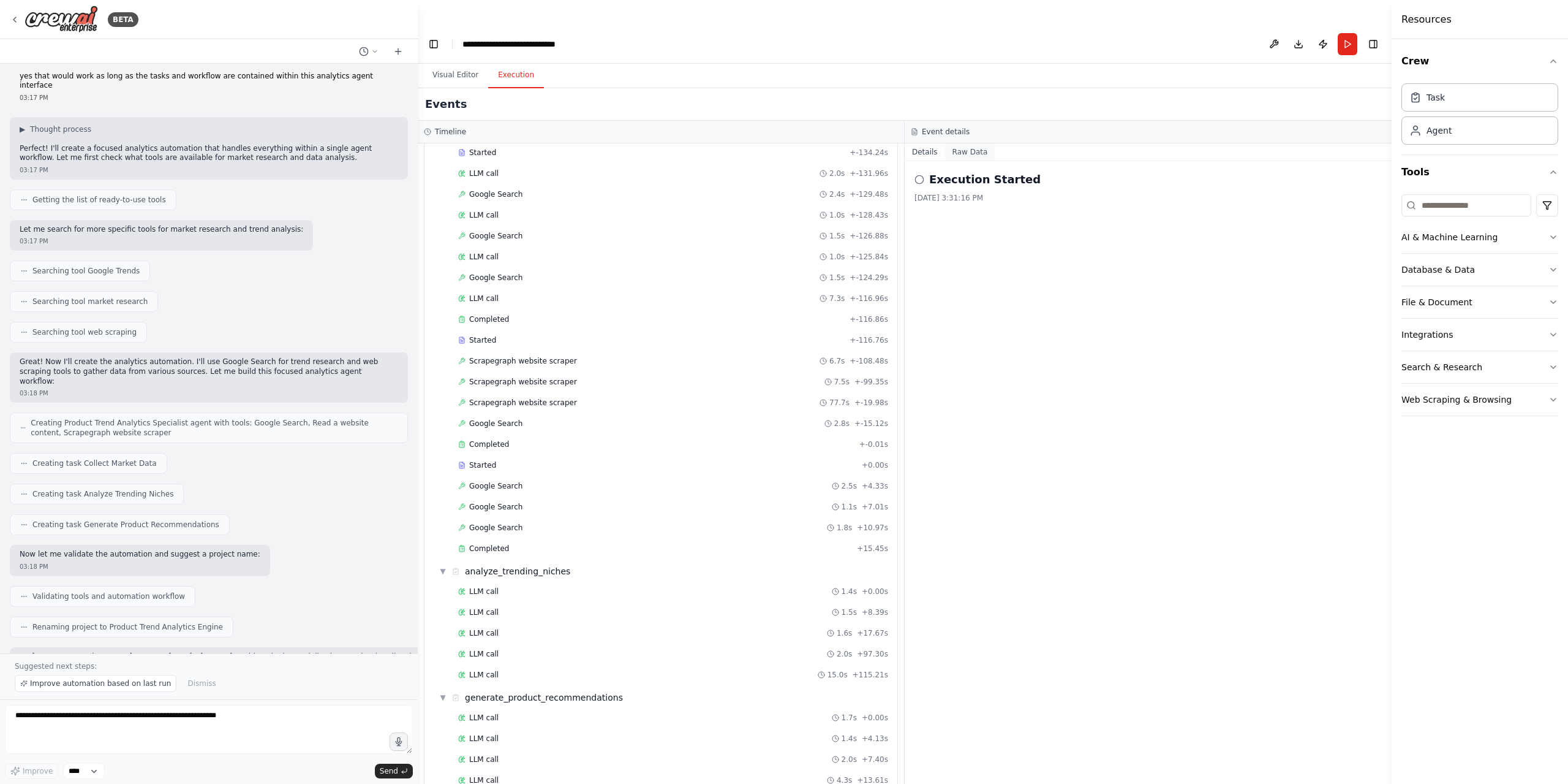
click at [945, 144] on button "Raw Data" at bounding box center [970, 152] width 50 height 17
click at [922, 144] on button "Details" at bounding box center [925, 152] width 41 height 17
click at [1549, 62] on icon "button" at bounding box center [1553, 61] width 10 height 10
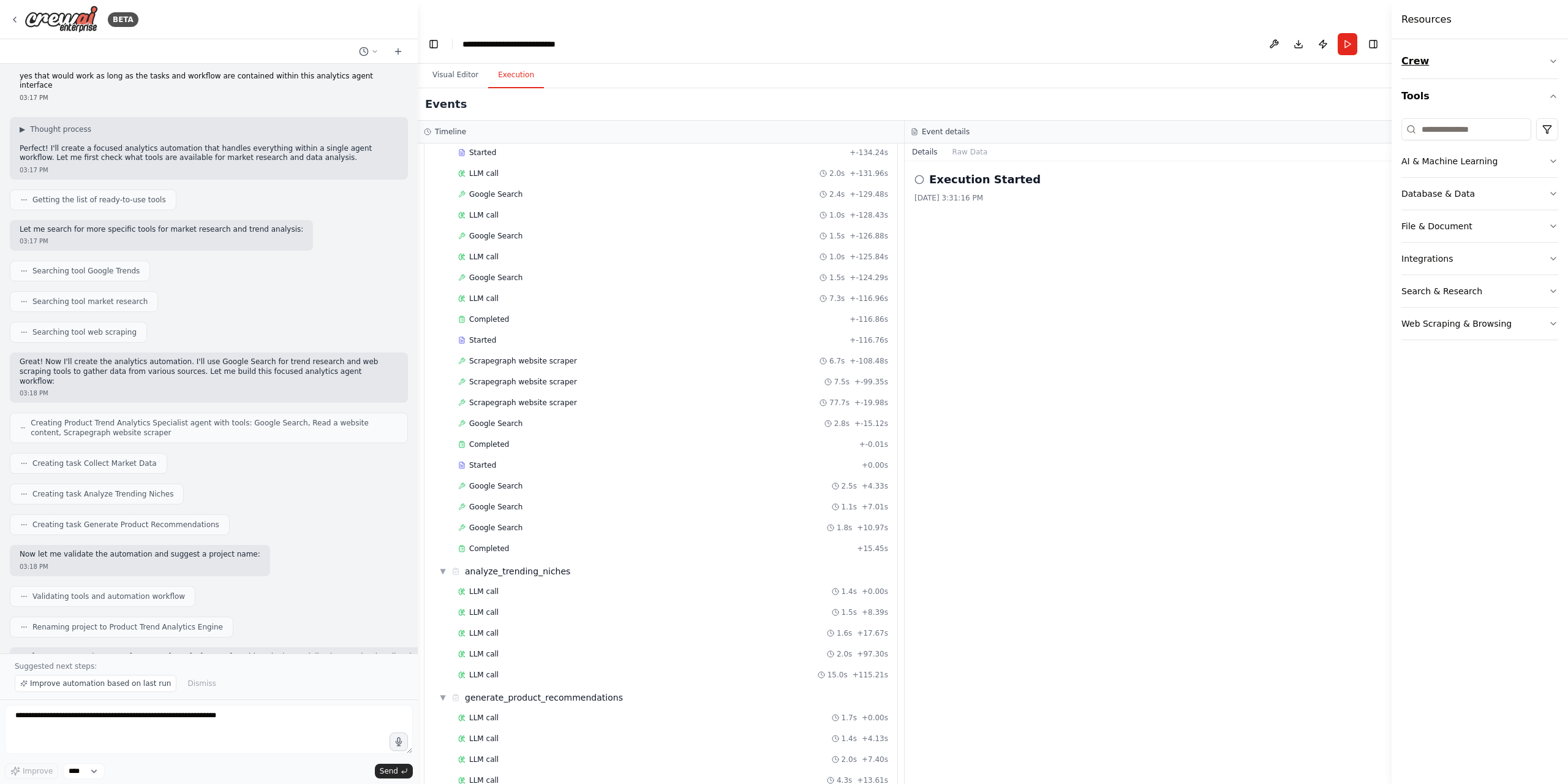
click at [1551, 60] on icon "button" at bounding box center [1553, 61] width 5 height 3
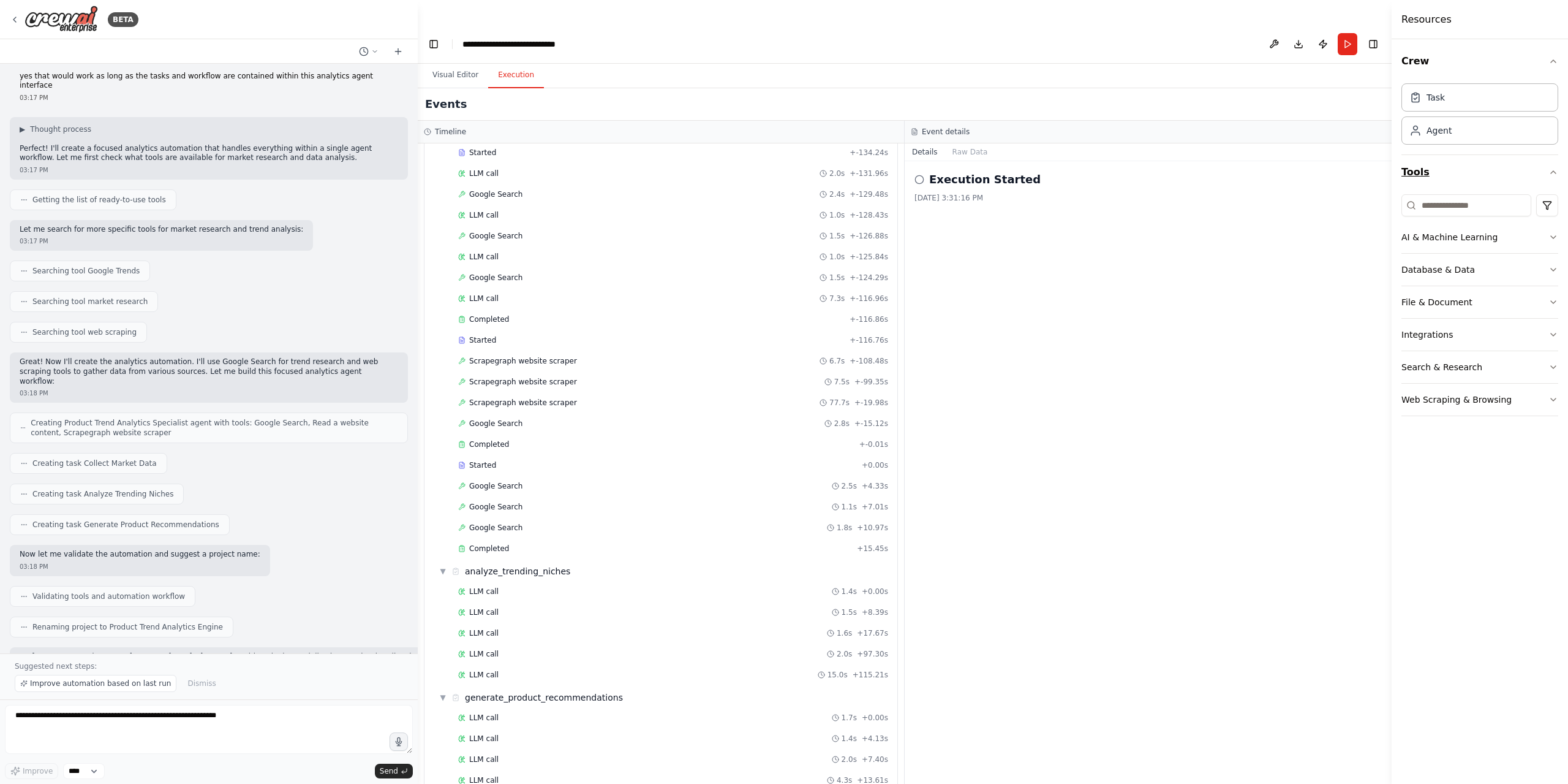
click at [1551, 167] on button "Tools" at bounding box center [1480, 172] width 157 height 34
click at [1170, 342] on div "Execution Started 8/29/2025, 3:31:16 PM" at bounding box center [1148, 484] width 487 height 647
click at [463, 62] on button "Visual Editor" at bounding box center [456, 75] width 66 height 26
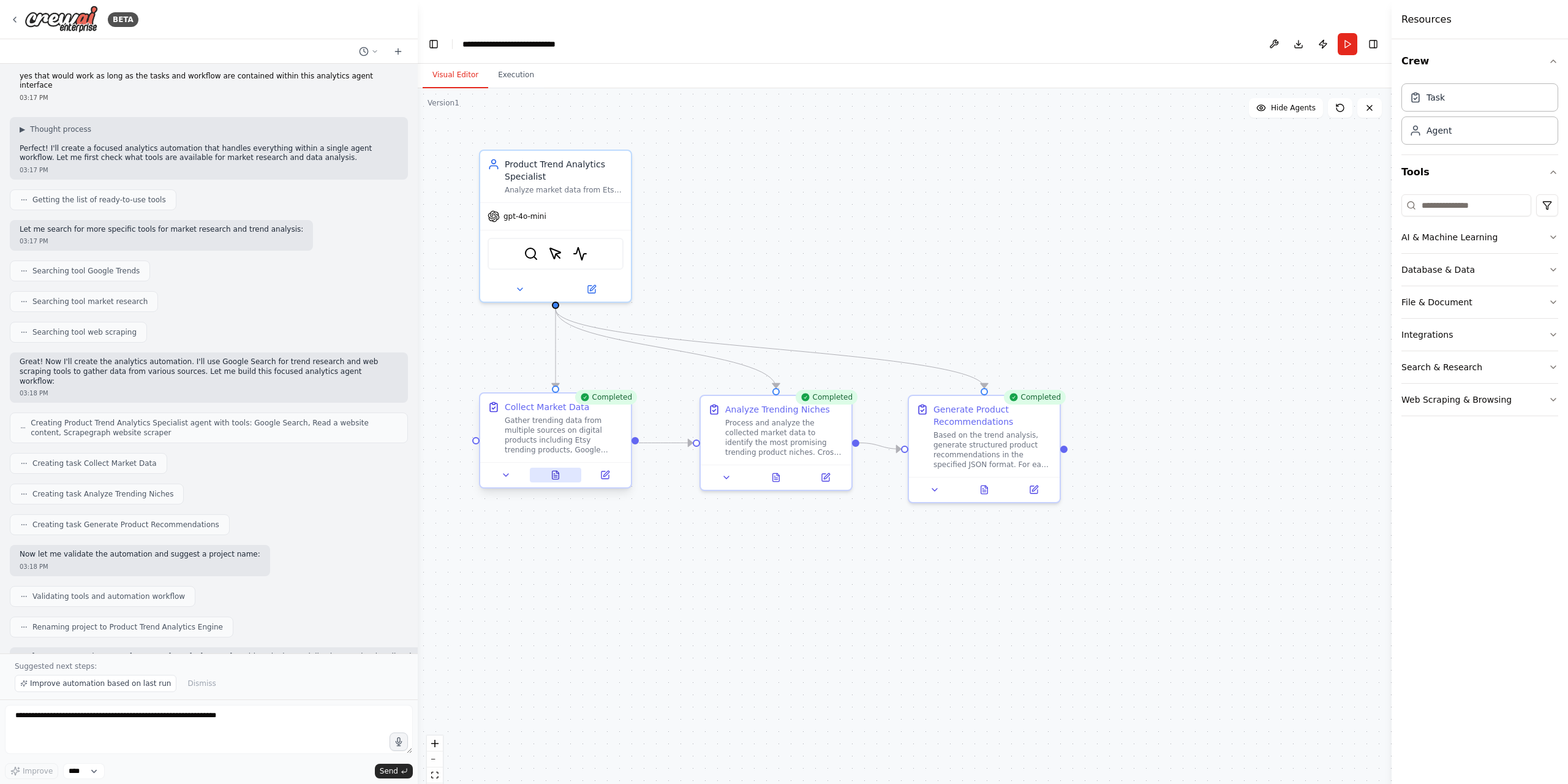
click at [548, 467] on button at bounding box center [555, 474] width 52 height 15
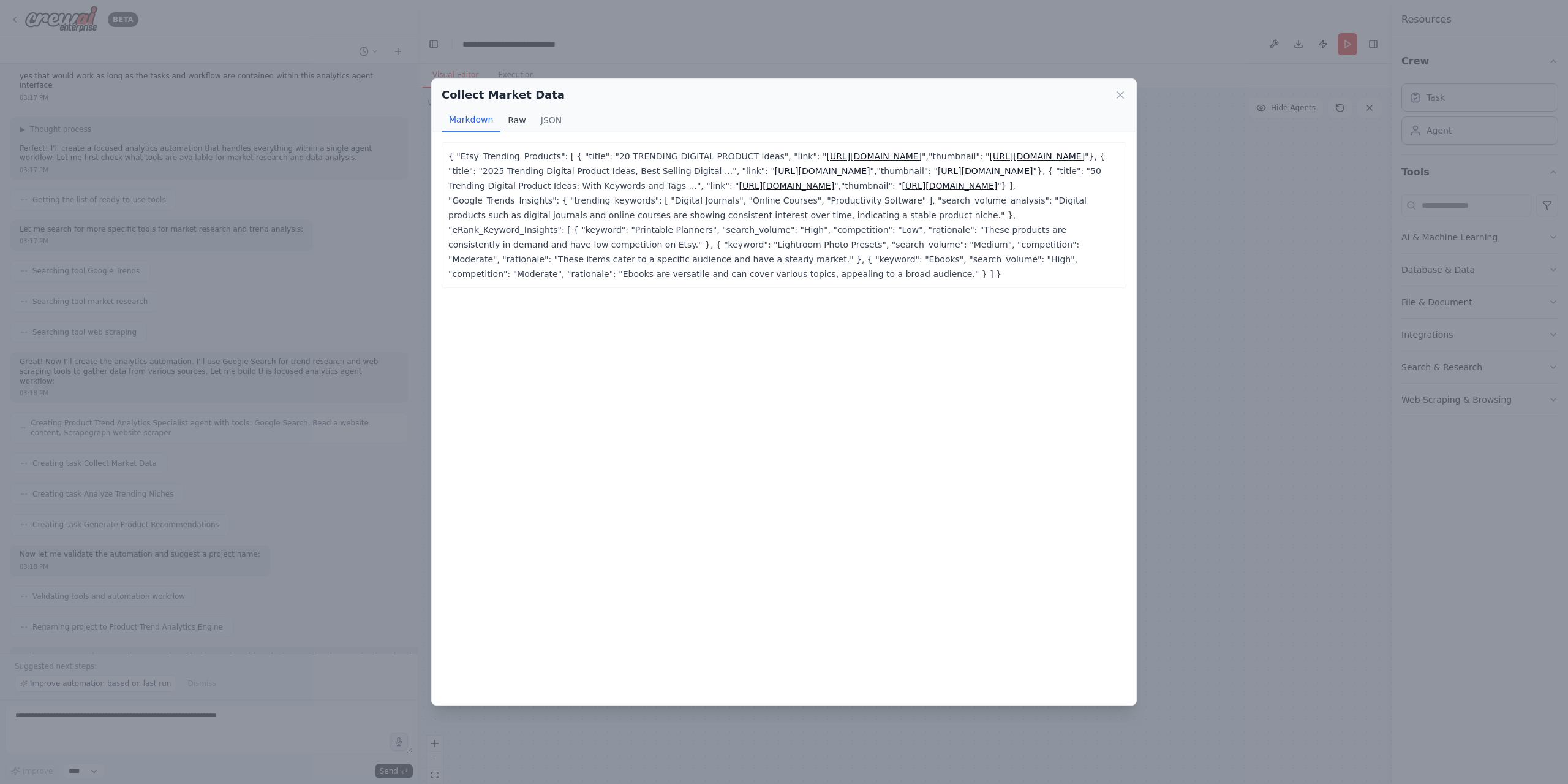
click at [515, 120] on button "Raw" at bounding box center [517, 120] width 32 height 23
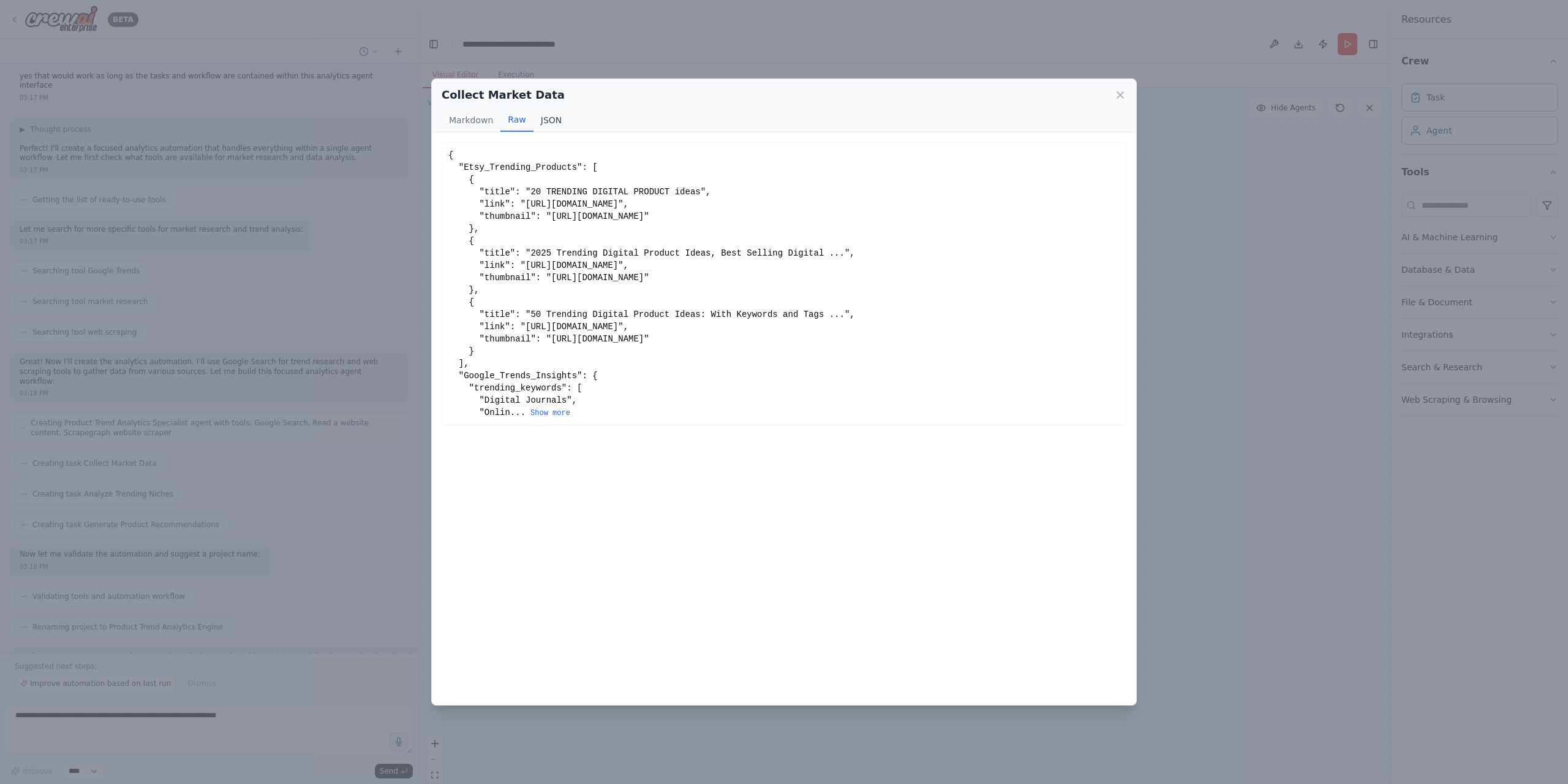
click at [541, 117] on button "JSON" at bounding box center [551, 120] width 36 height 23
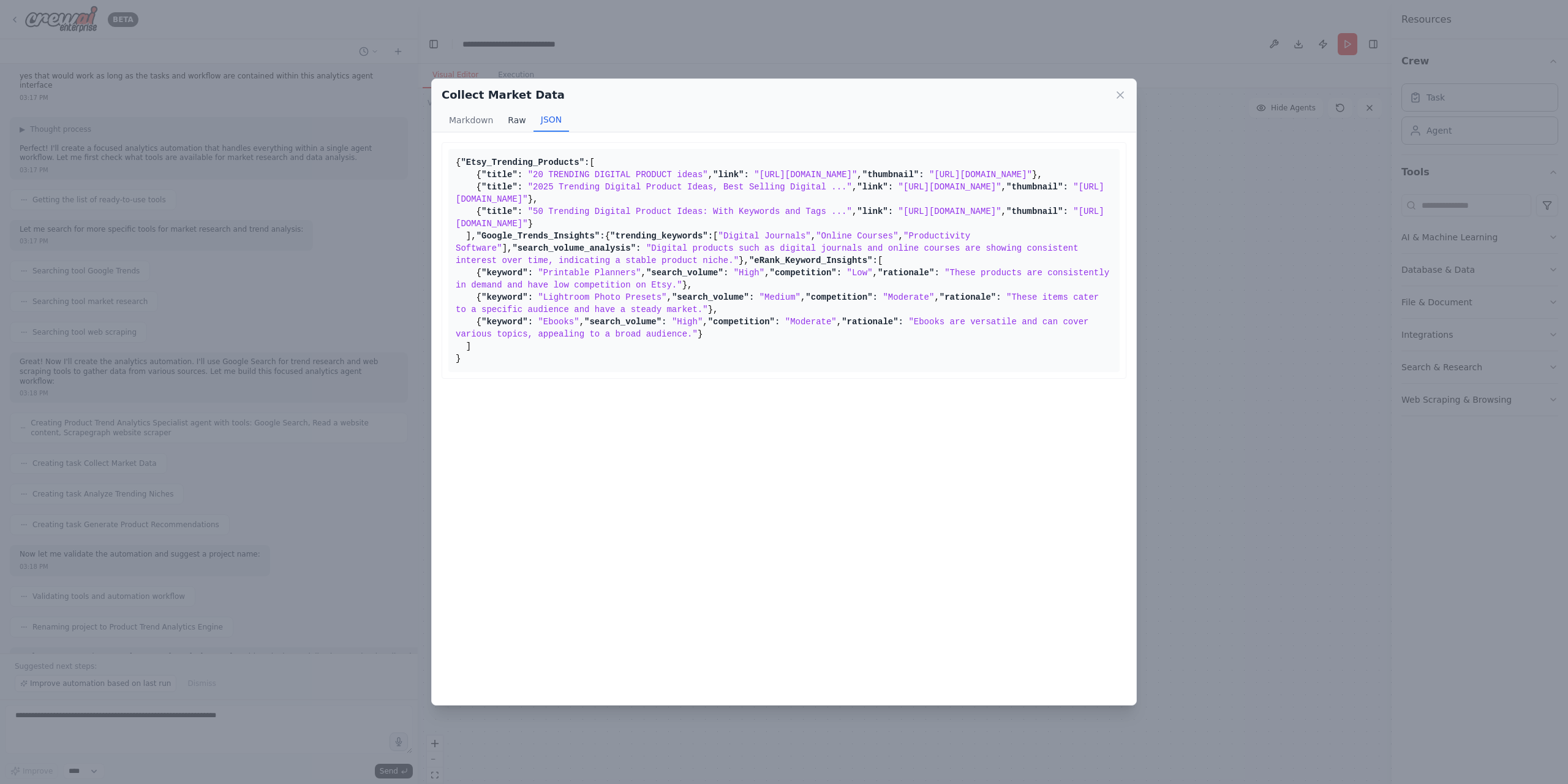
click at [508, 126] on button "Raw" at bounding box center [517, 120] width 32 height 23
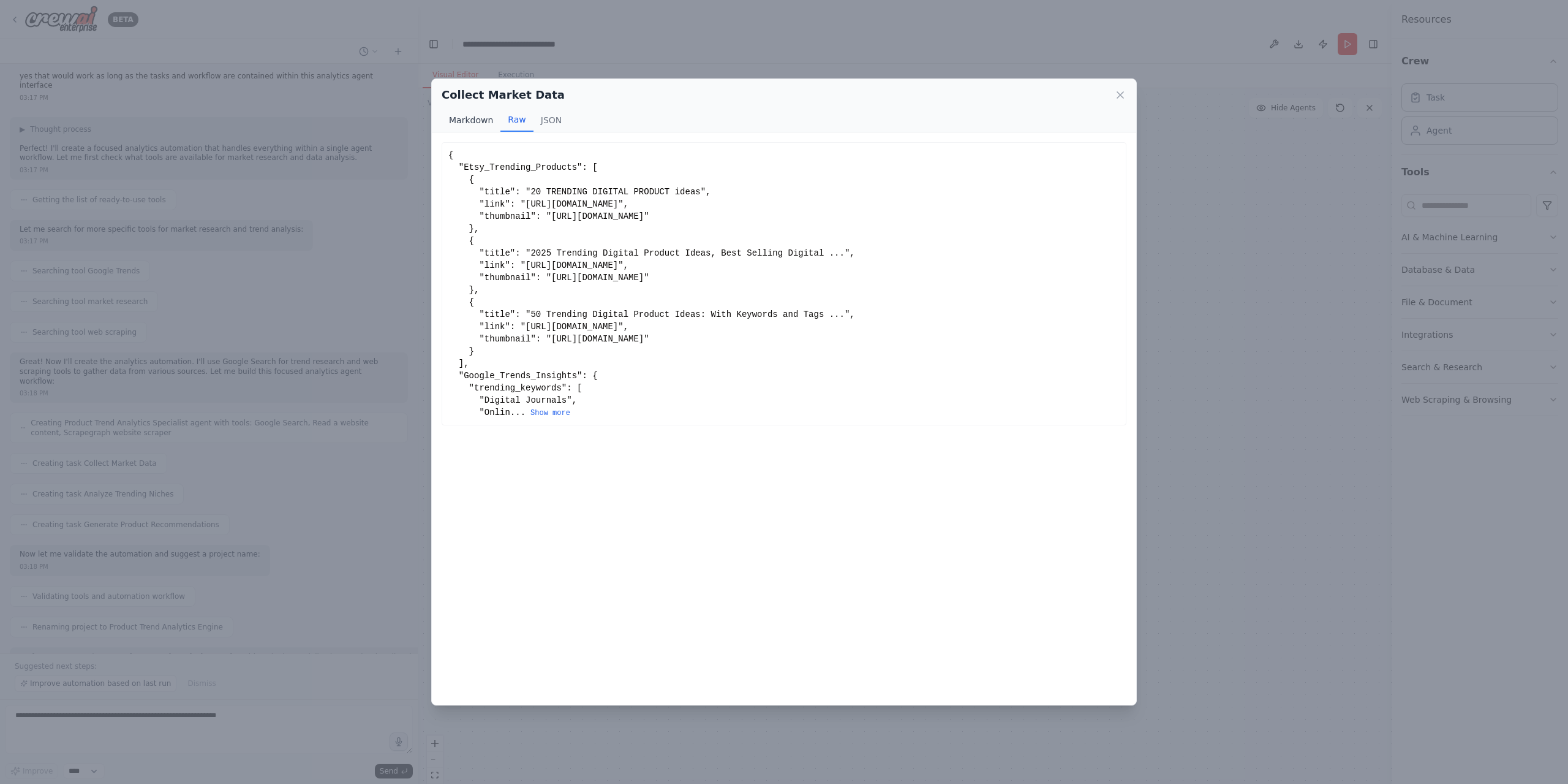
click at [476, 126] on button "Markdown" at bounding box center [470, 120] width 59 height 23
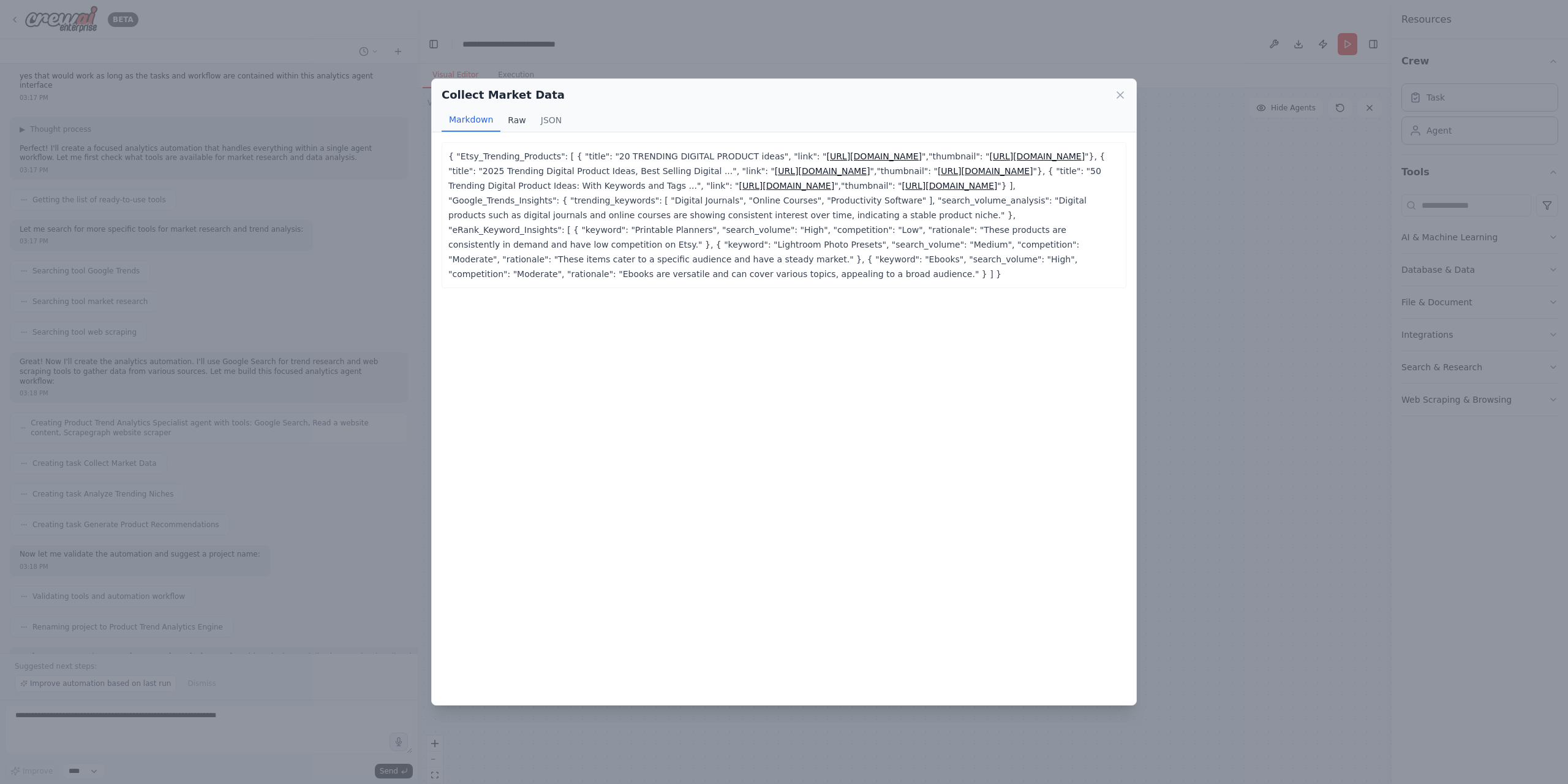
click at [526, 118] on button "Raw" at bounding box center [517, 120] width 32 height 23
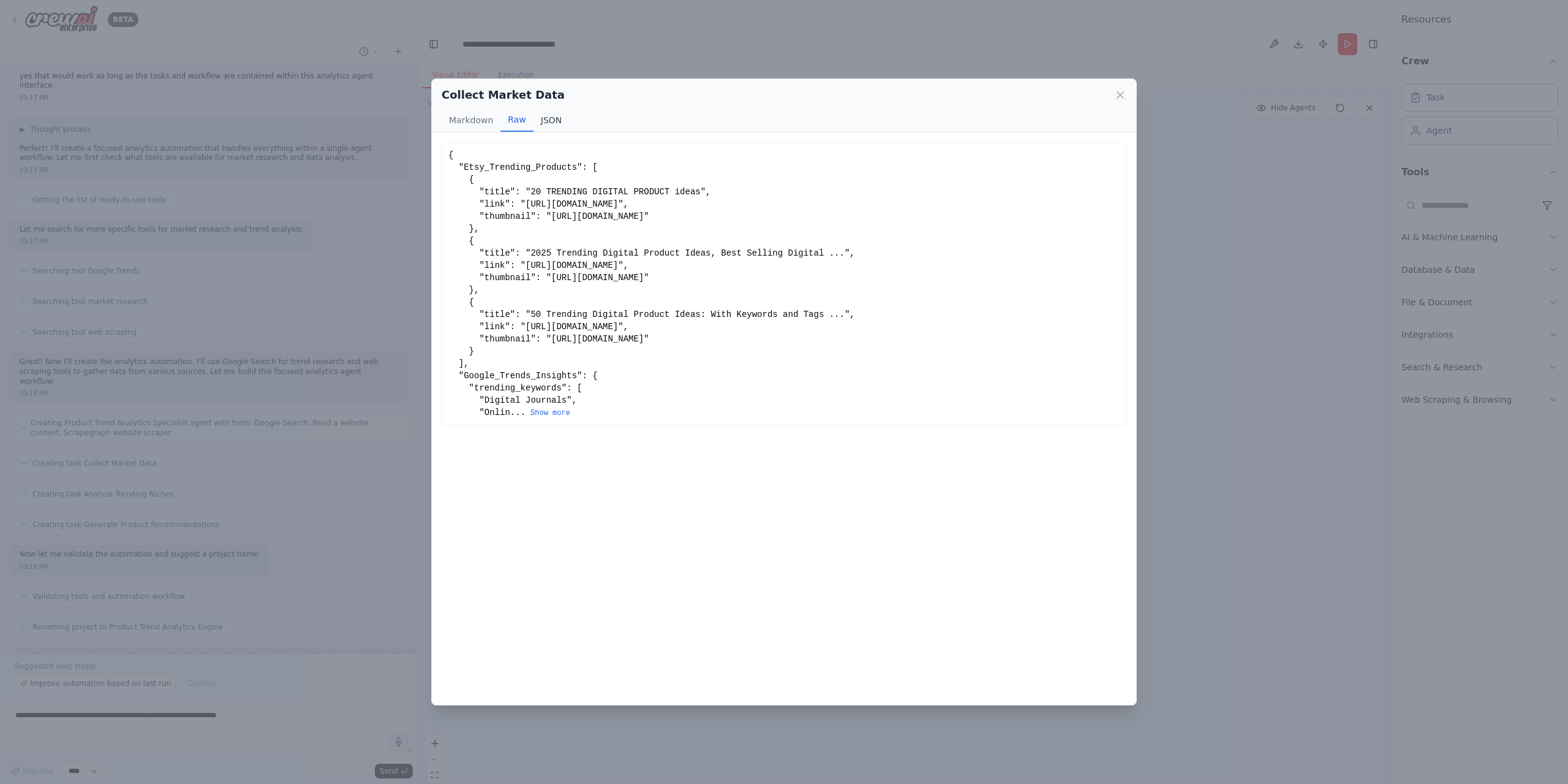
click at [544, 117] on button "JSON" at bounding box center [551, 120] width 36 height 23
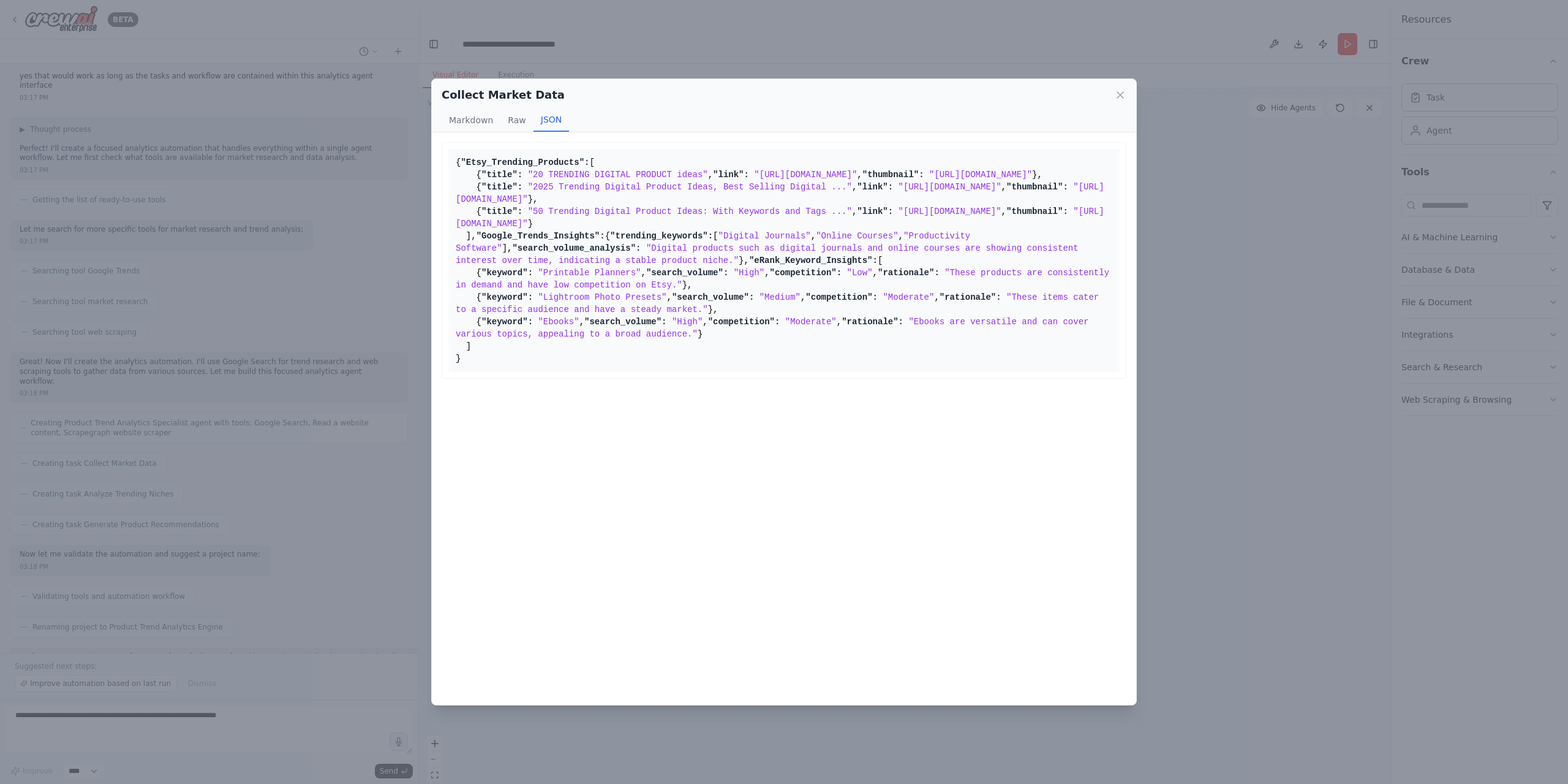
scroll to position [64, 0]
click at [1114, 95] on div "Collect Market Data" at bounding box center [784, 95] width 685 height 17
click at [1118, 95] on icon at bounding box center [1120, 95] width 12 height 12
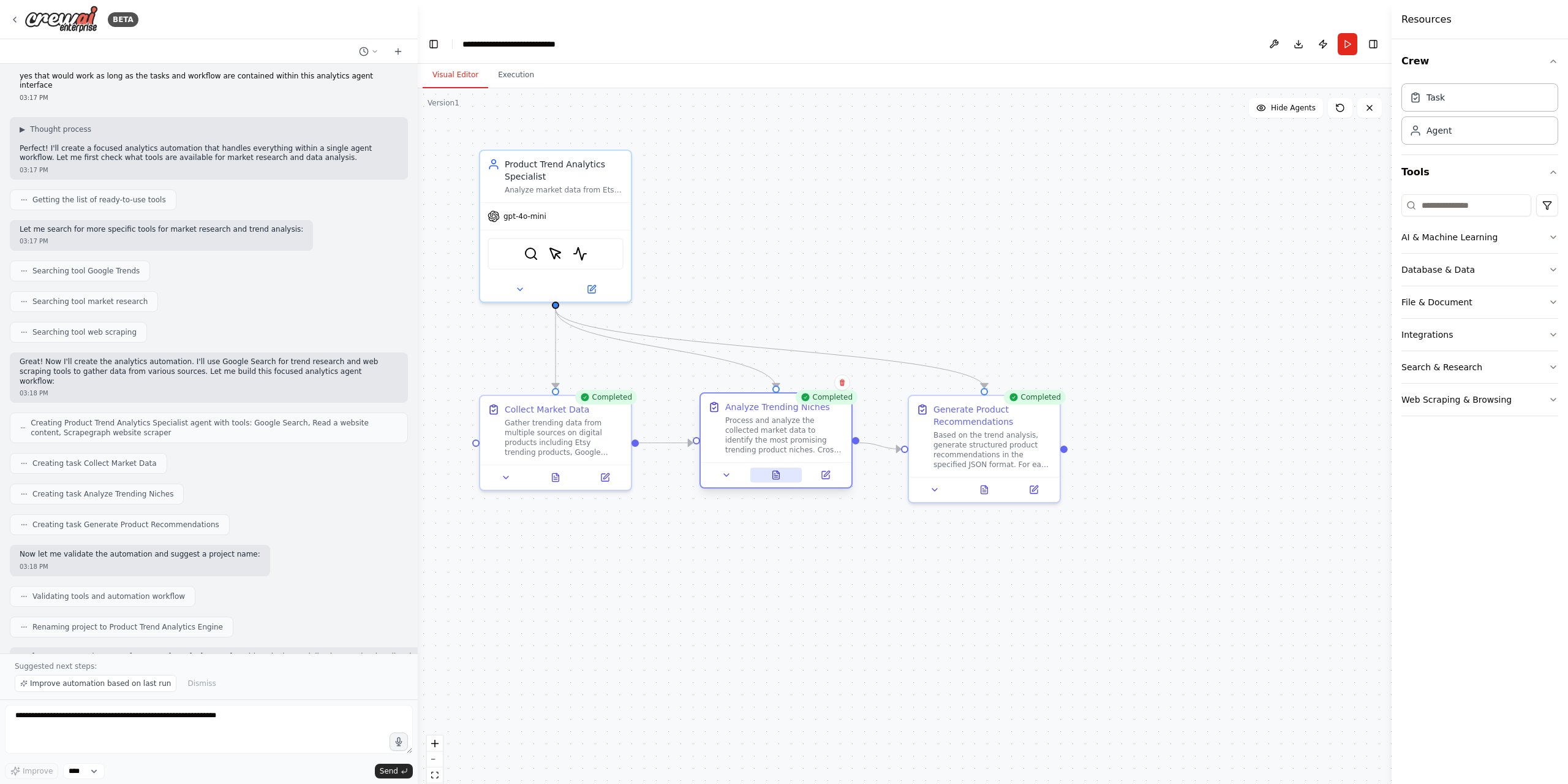
click at [766, 467] on button at bounding box center [776, 474] width 52 height 15
click at [768, 467] on button at bounding box center [776, 474] width 52 height 15
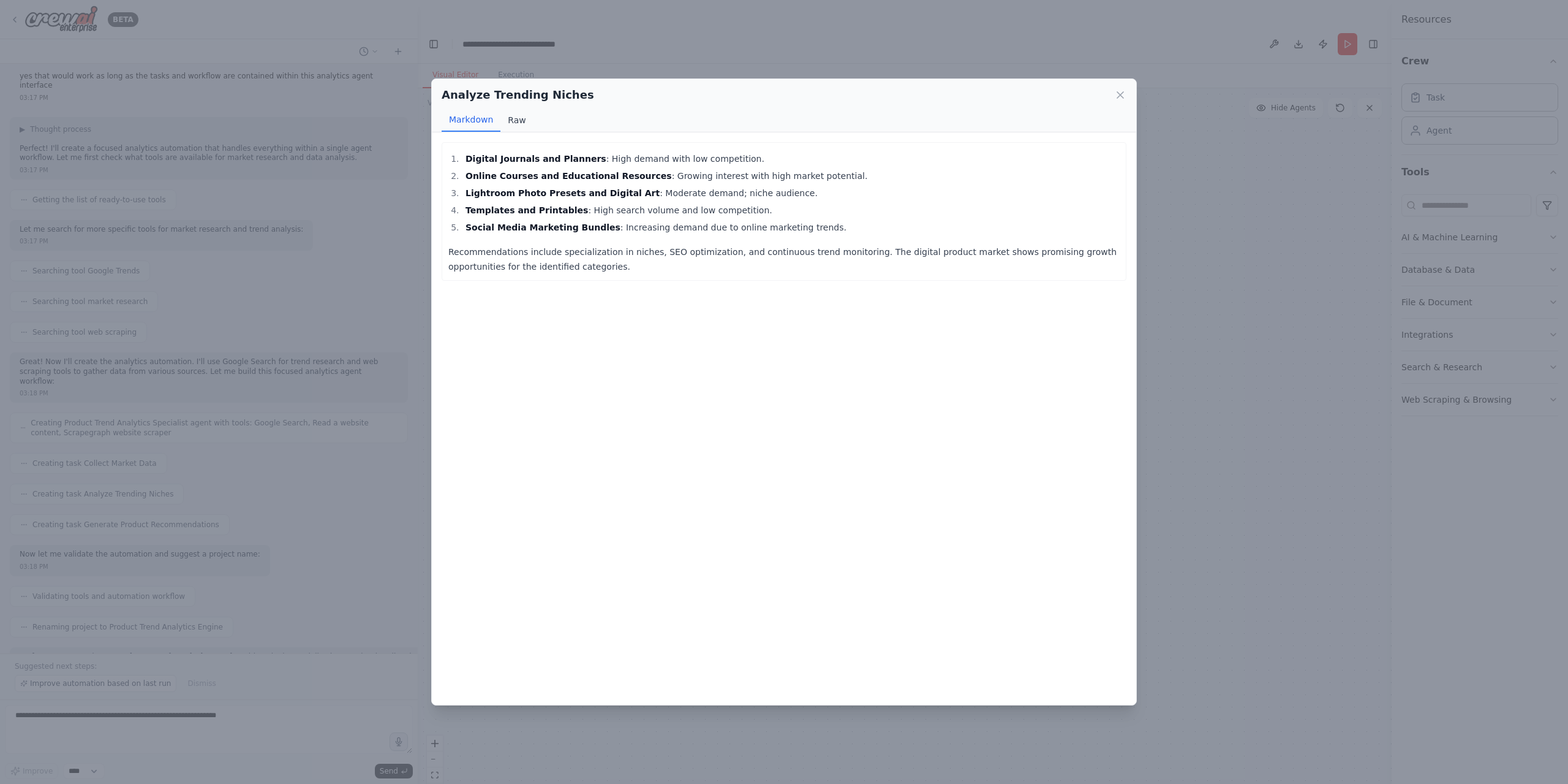
click at [508, 113] on button "Raw" at bounding box center [517, 120] width 32 height 23
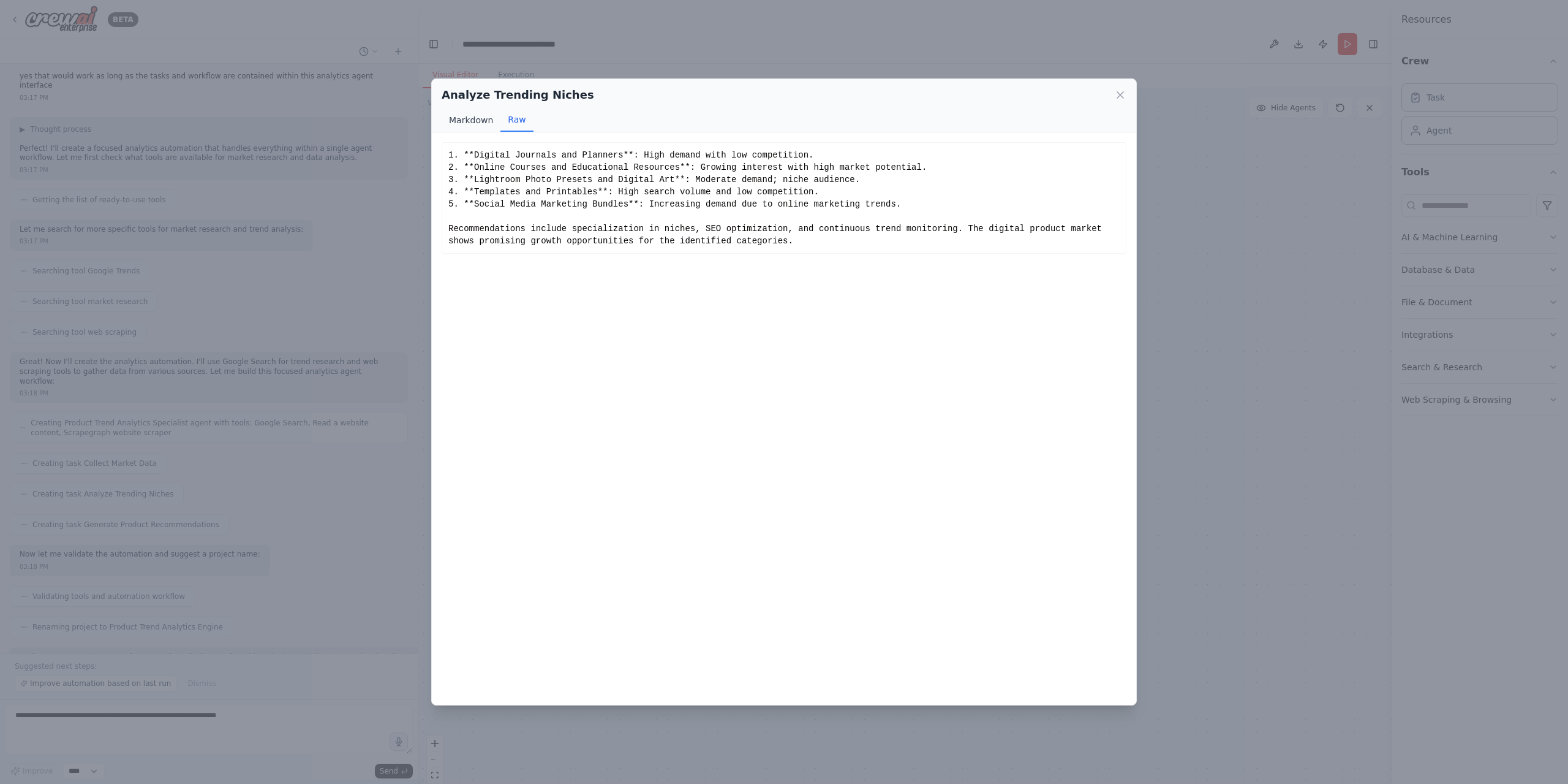
click at [481, 117] on button "Markdown" at bounding box center [470, 120] width 59 height 23
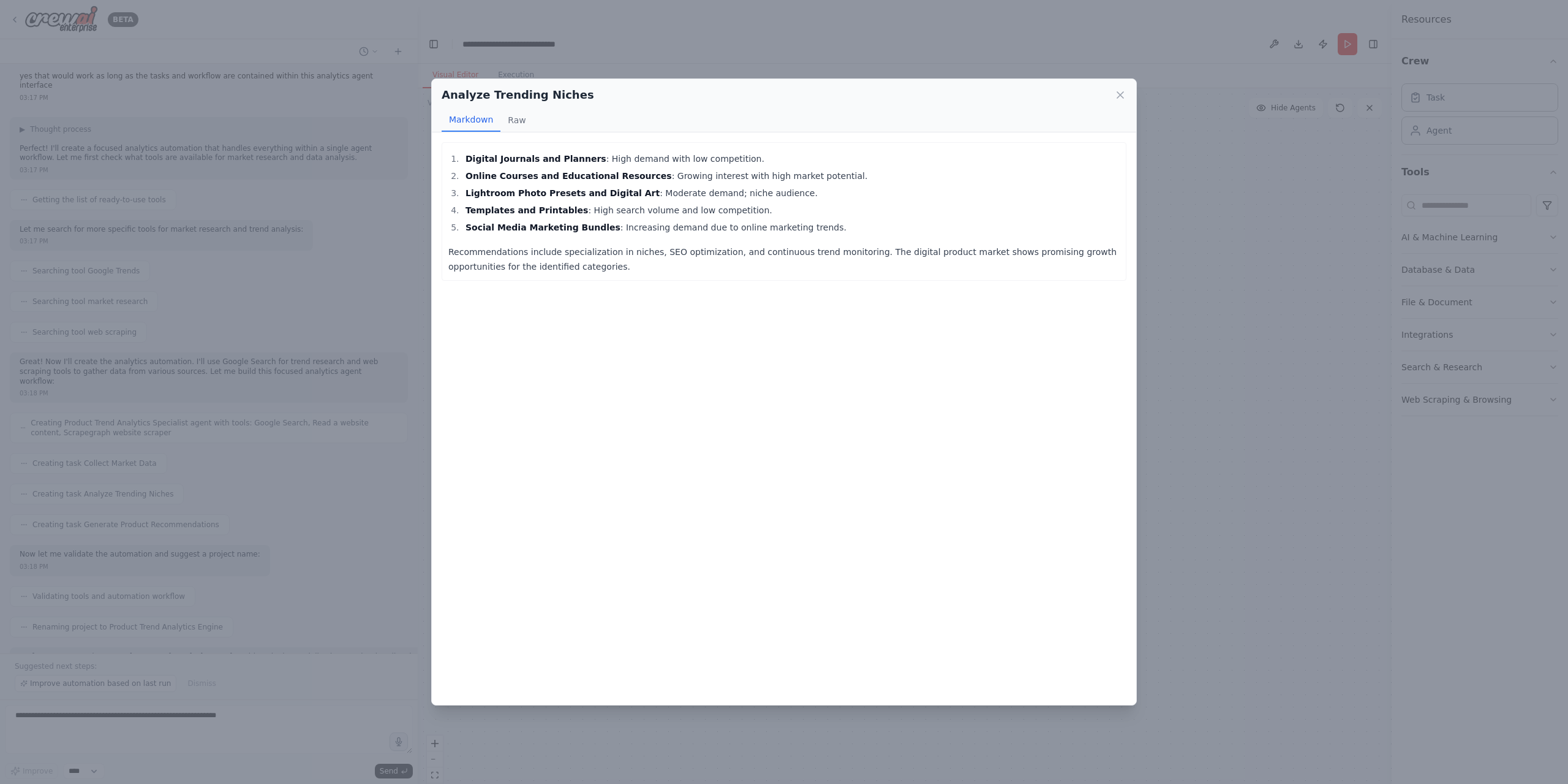
click at [1121, 95] on icon at bounding box center [1120, 95] width 6 height 6
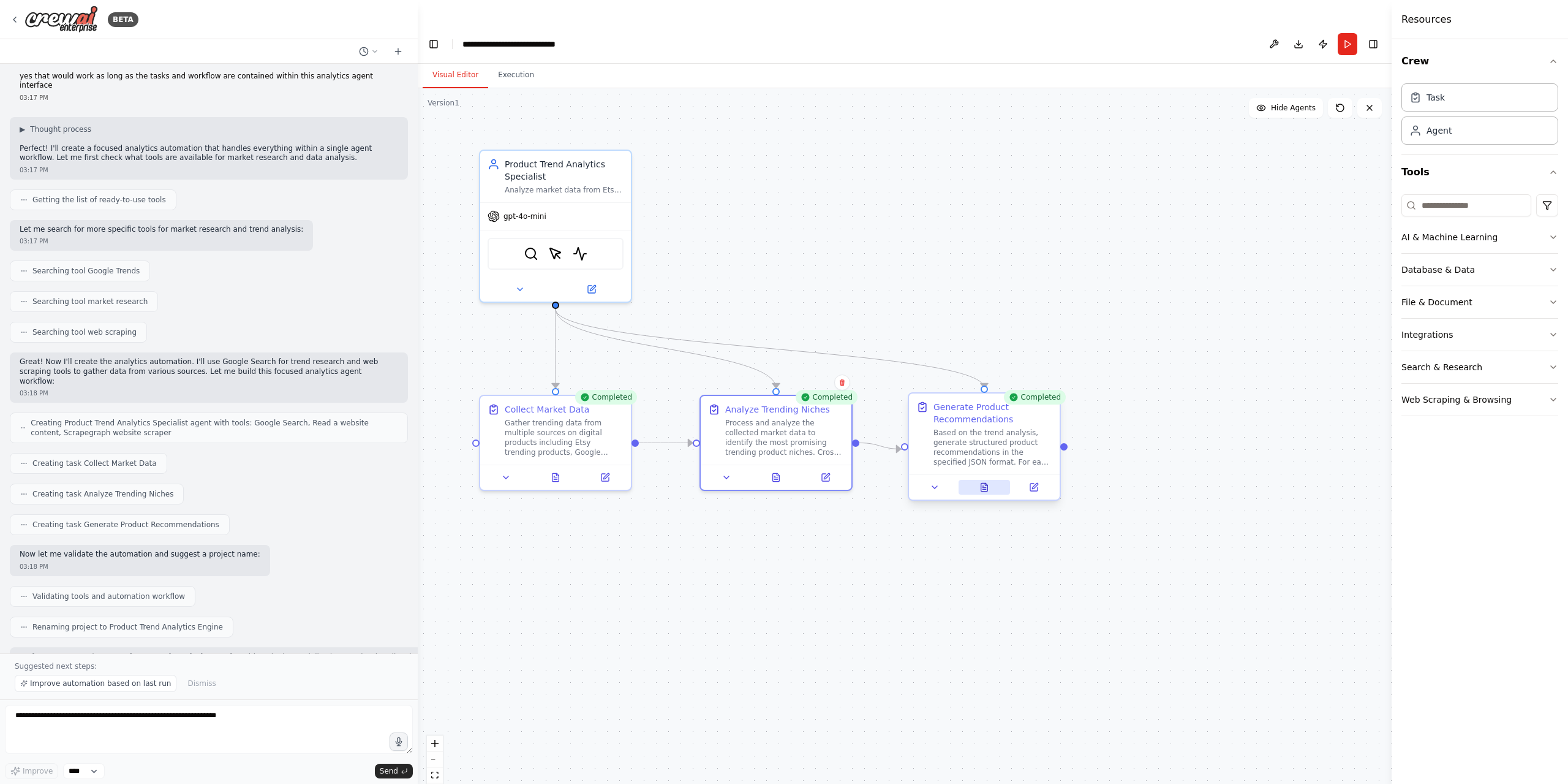
click at [979, 482] on icon at bounding box center [984, 487] width 10 height 10
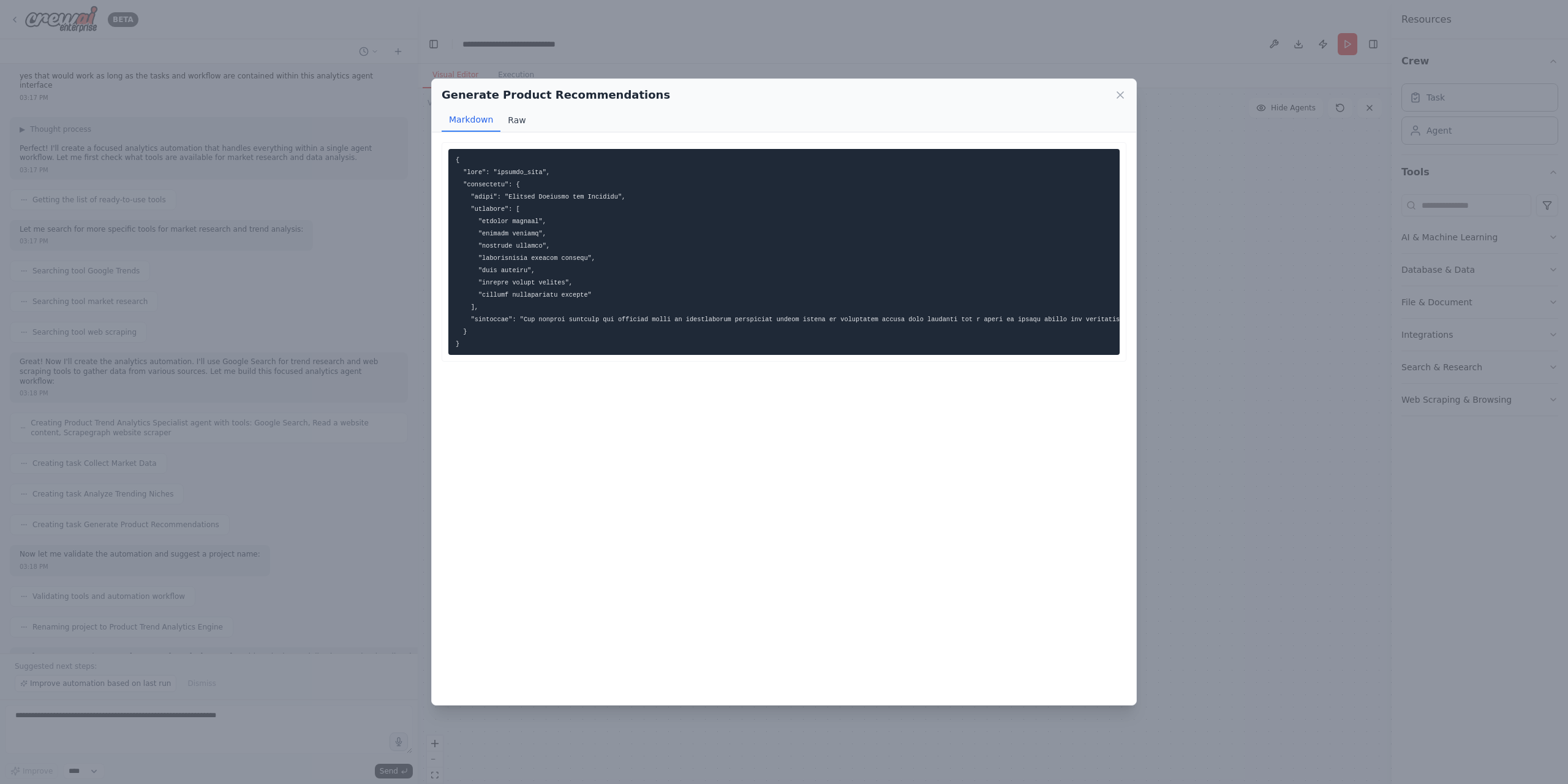
click at [514, 118] on button "Raw" at bounding box center [517, 120] width 32 height 23
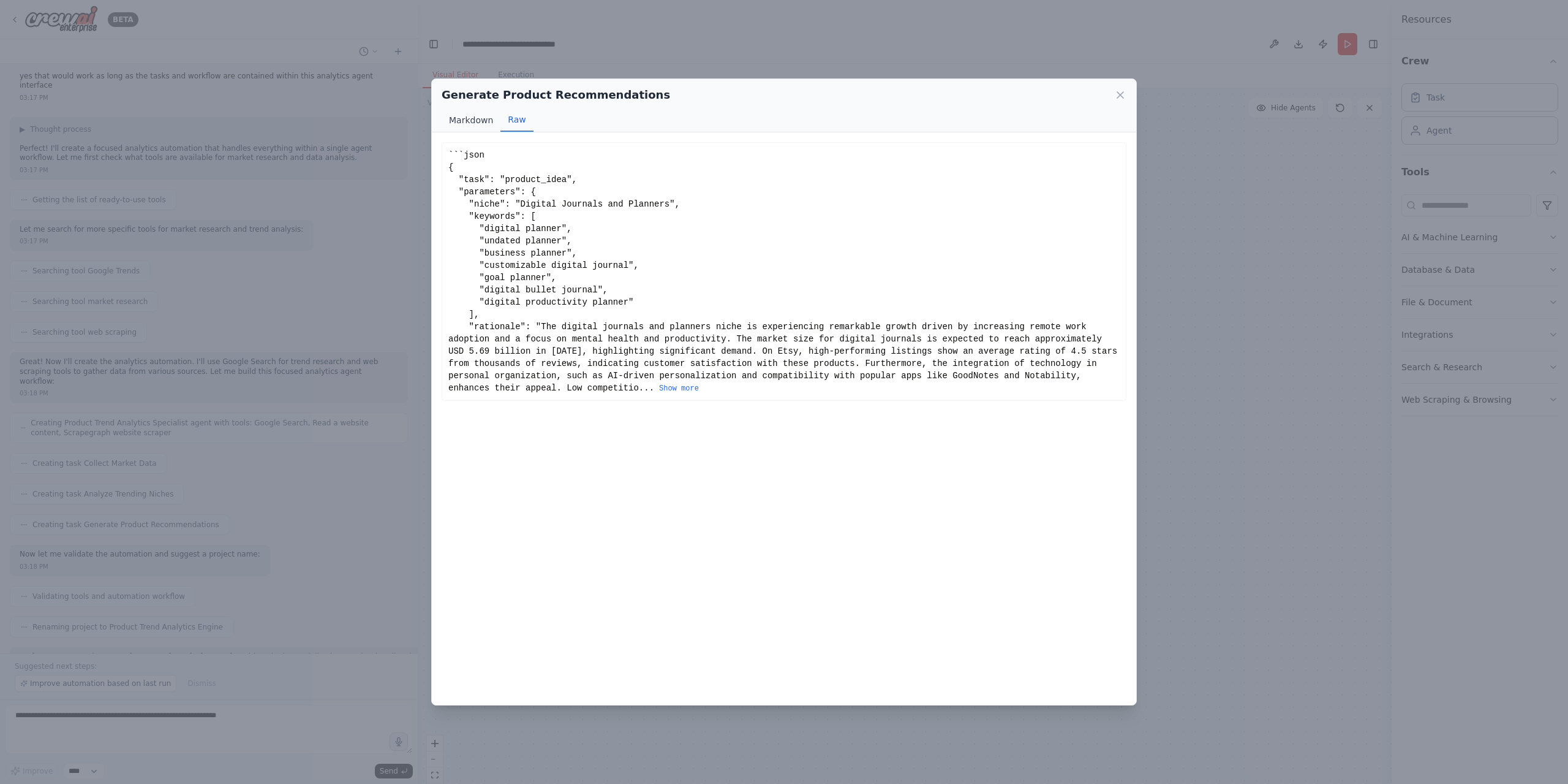
click at [476, 122] on button "Markdown" at bounding box center [470, 120] width 59 height 23
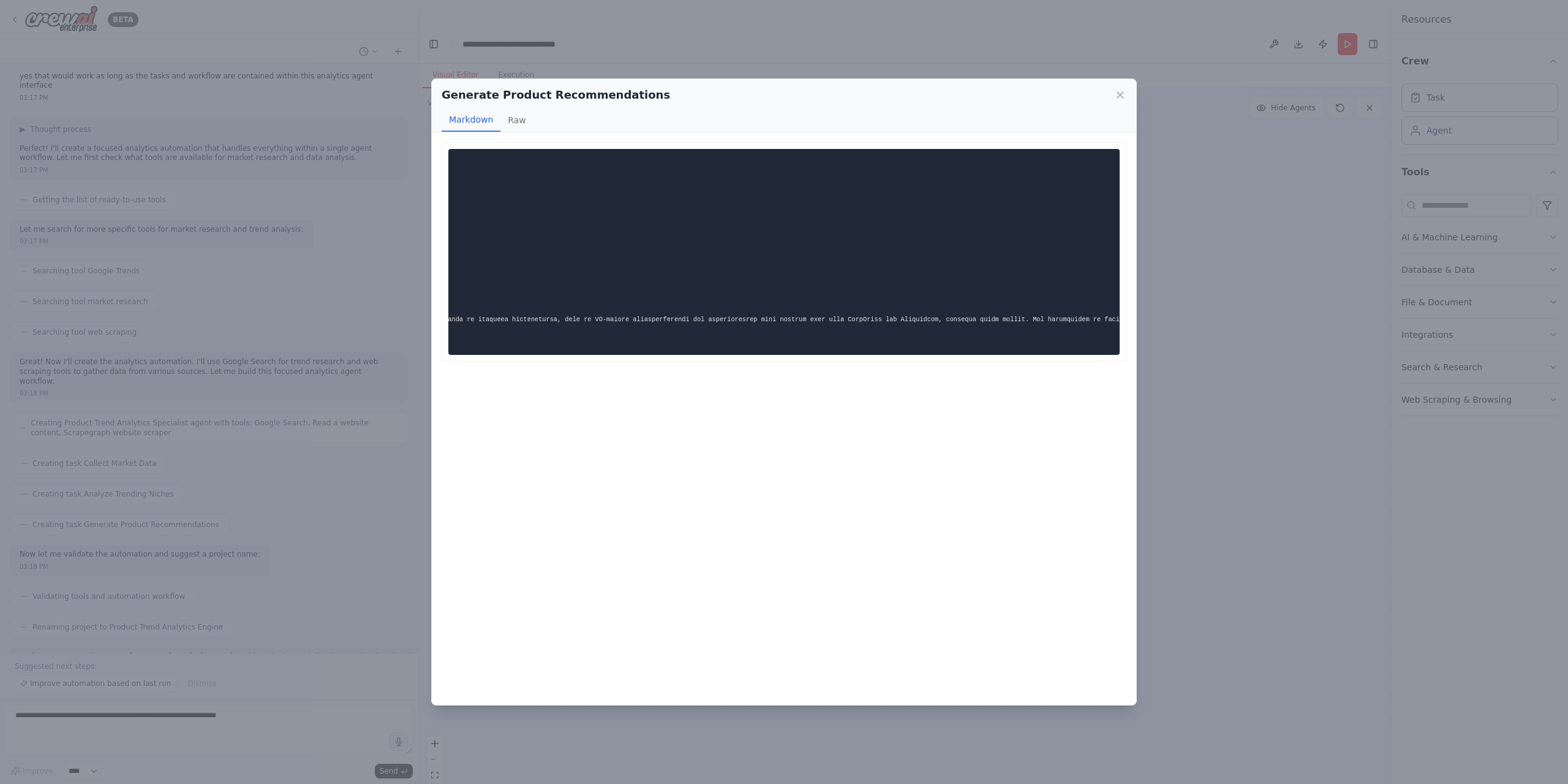
scroll to position [0, 0]
click at [1119, 91] on icon at bounding box center [1120, 95] width 12 height 12
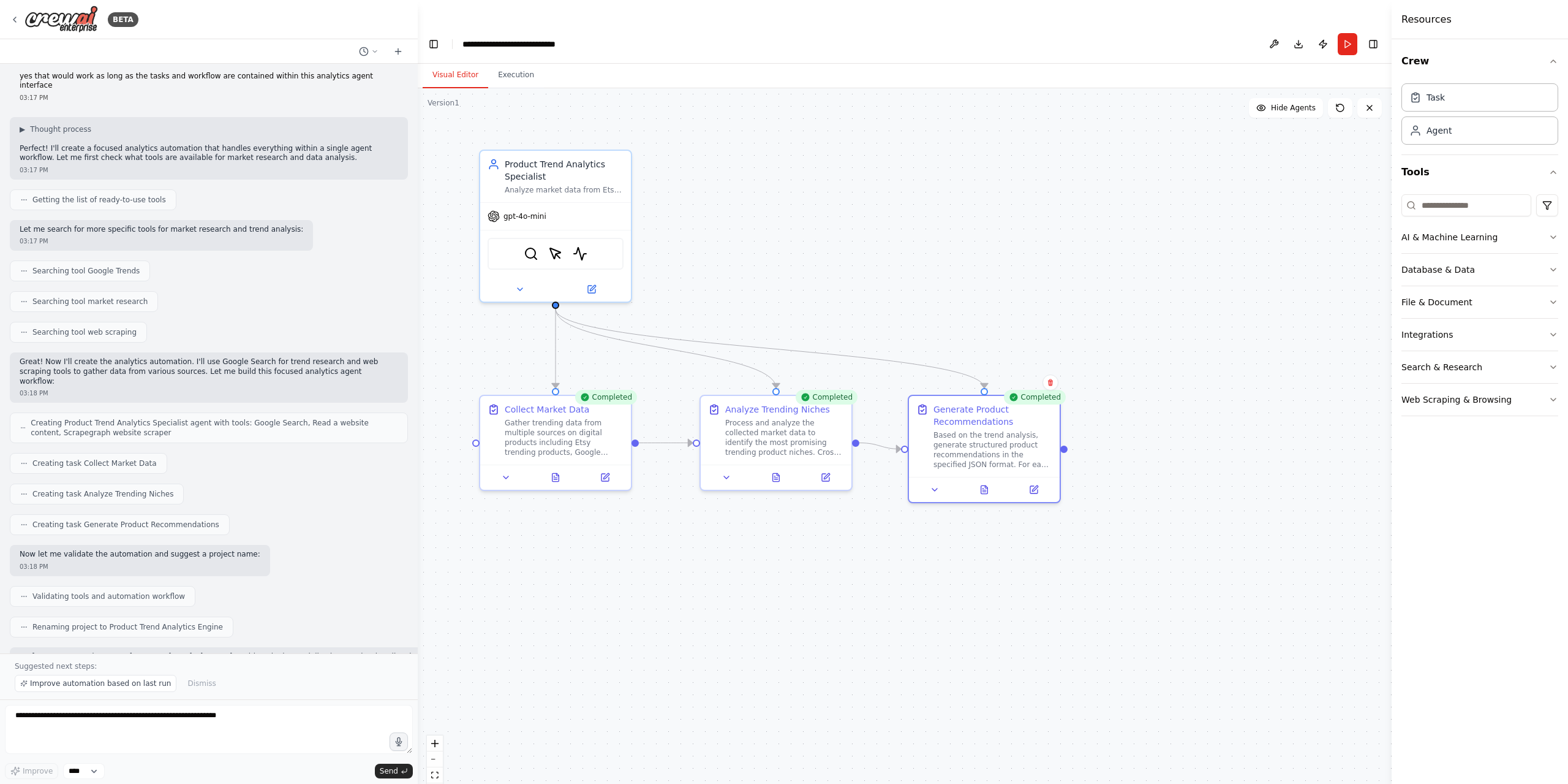
click at [622, 601] on div ".deletable-edge-delete-btn { width: 20px; height: 20px; border: 0px solid #ffff…" at bounding box center [905, 448] width 974 height 720
click at [18, 19] on icon at bounding box center [14, 19] width 10 height 10
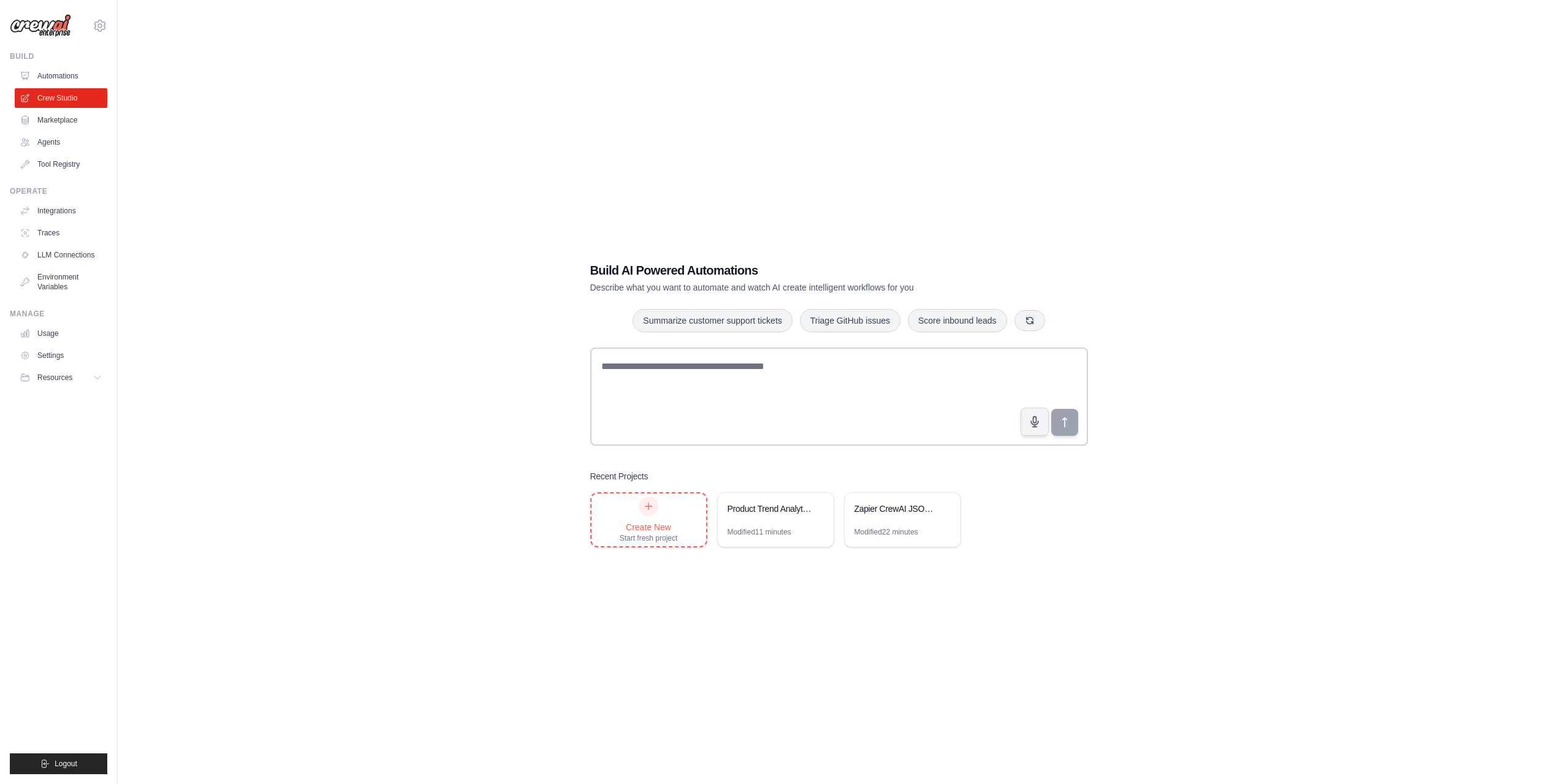
click at [646, 510] on icon at bounding box center [648, 506] width 10 height 10
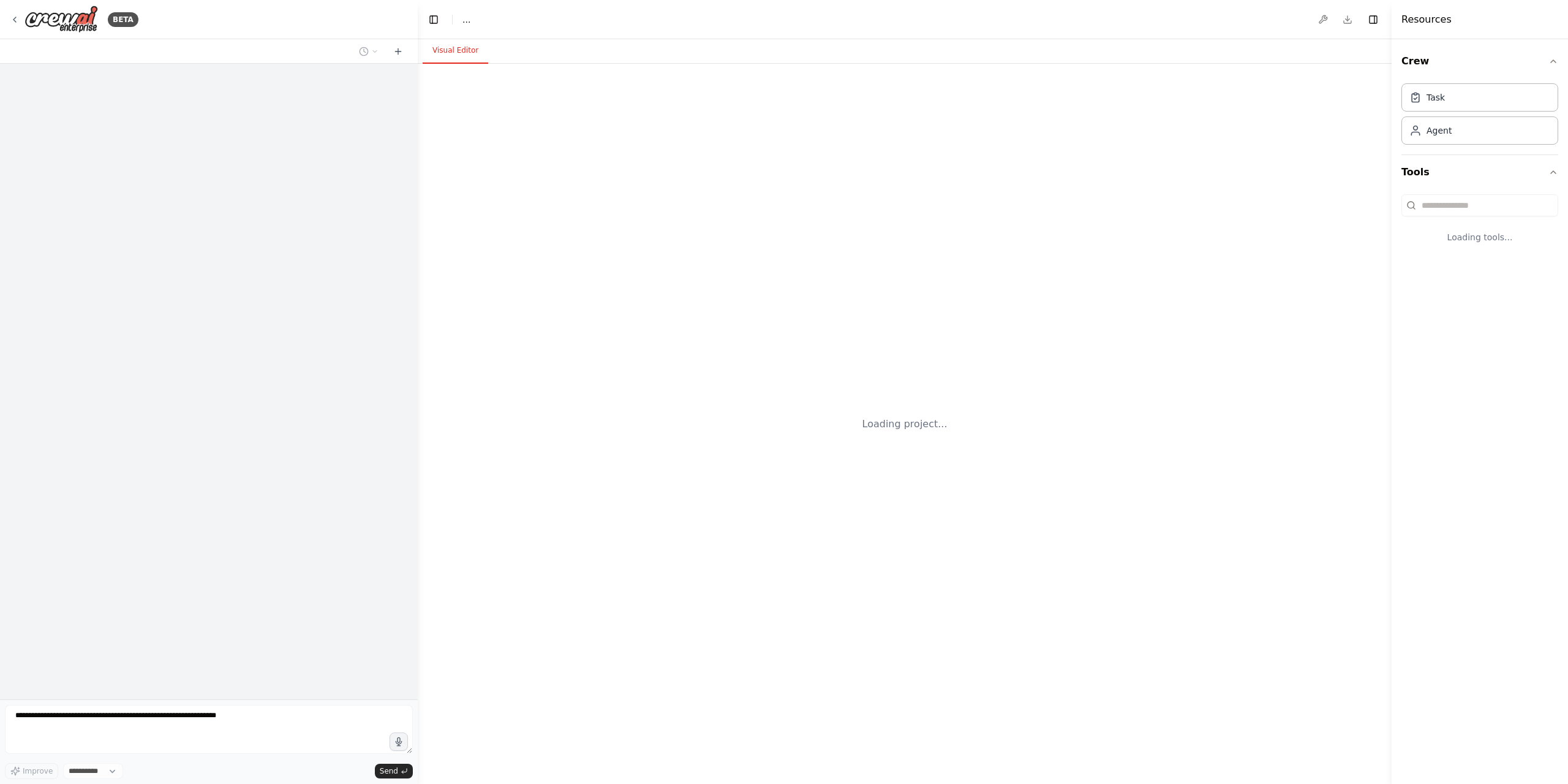
select select "****"
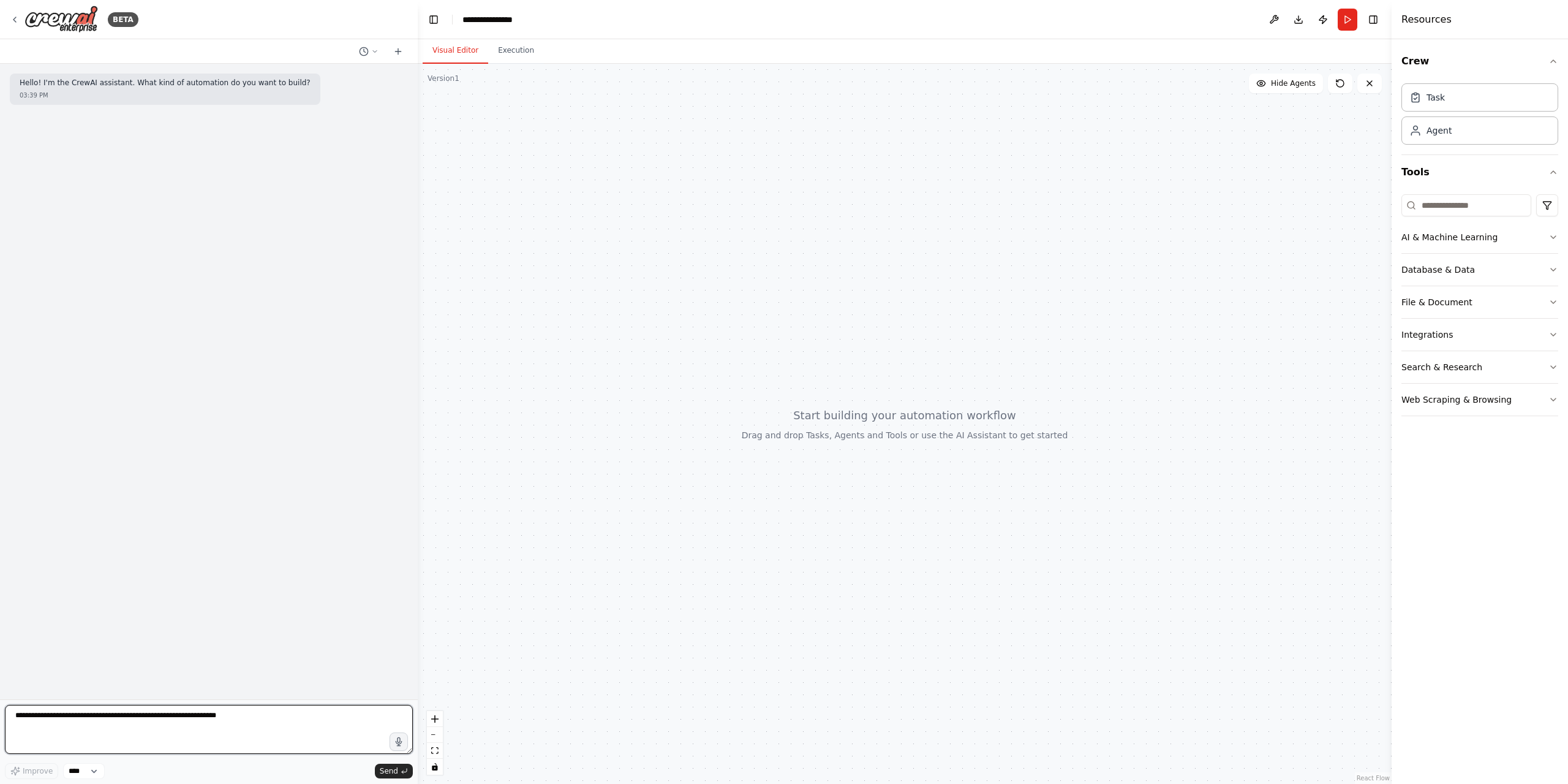
click at [185, 710] on textarea at bounding box center [209, 729] width 408 height 49
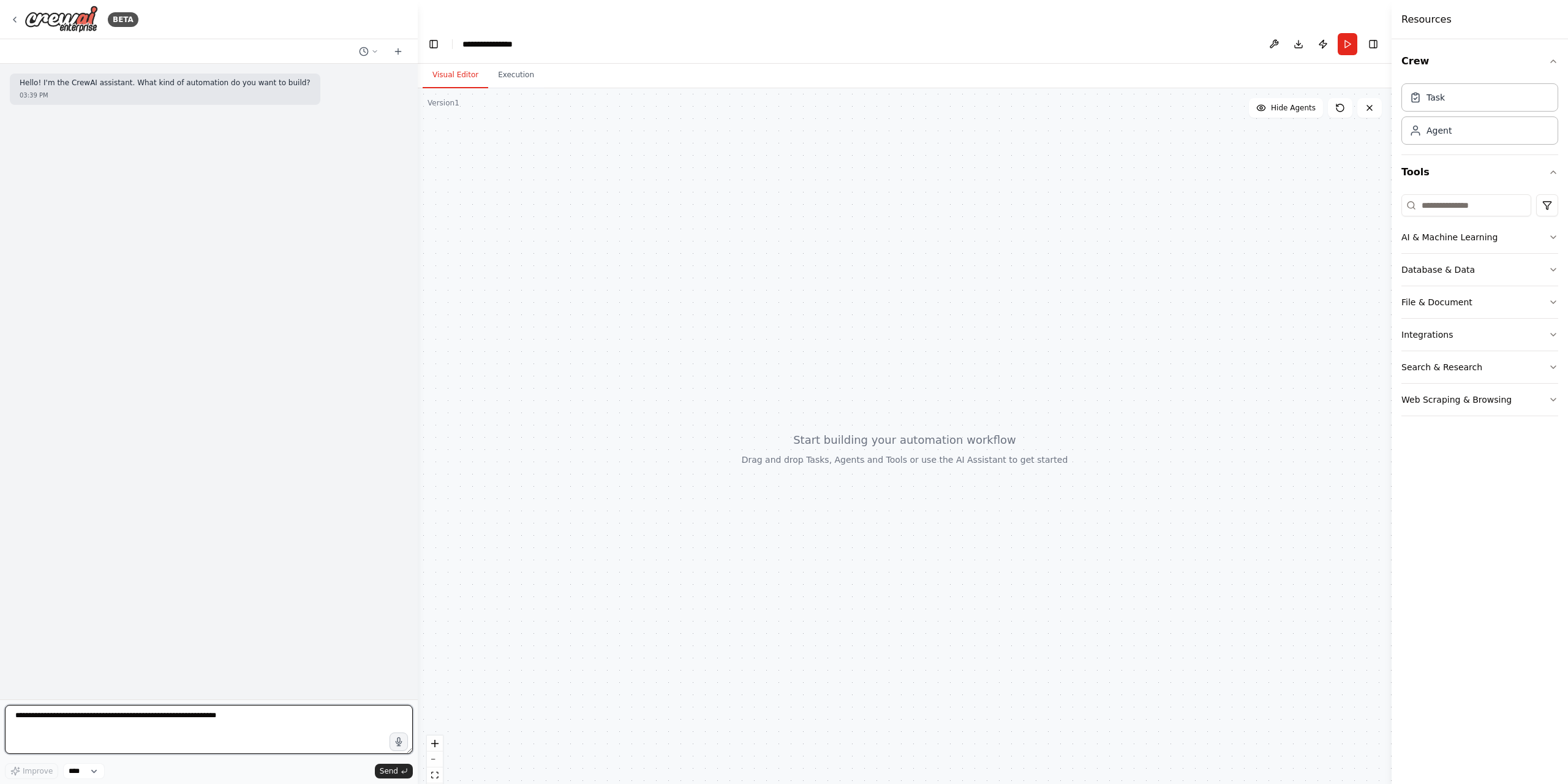
paste textarea "**********"
click at [212, 723] on textarea "**********" at bounding box center [209, 729] width 408 height 49
type textarea "**********"
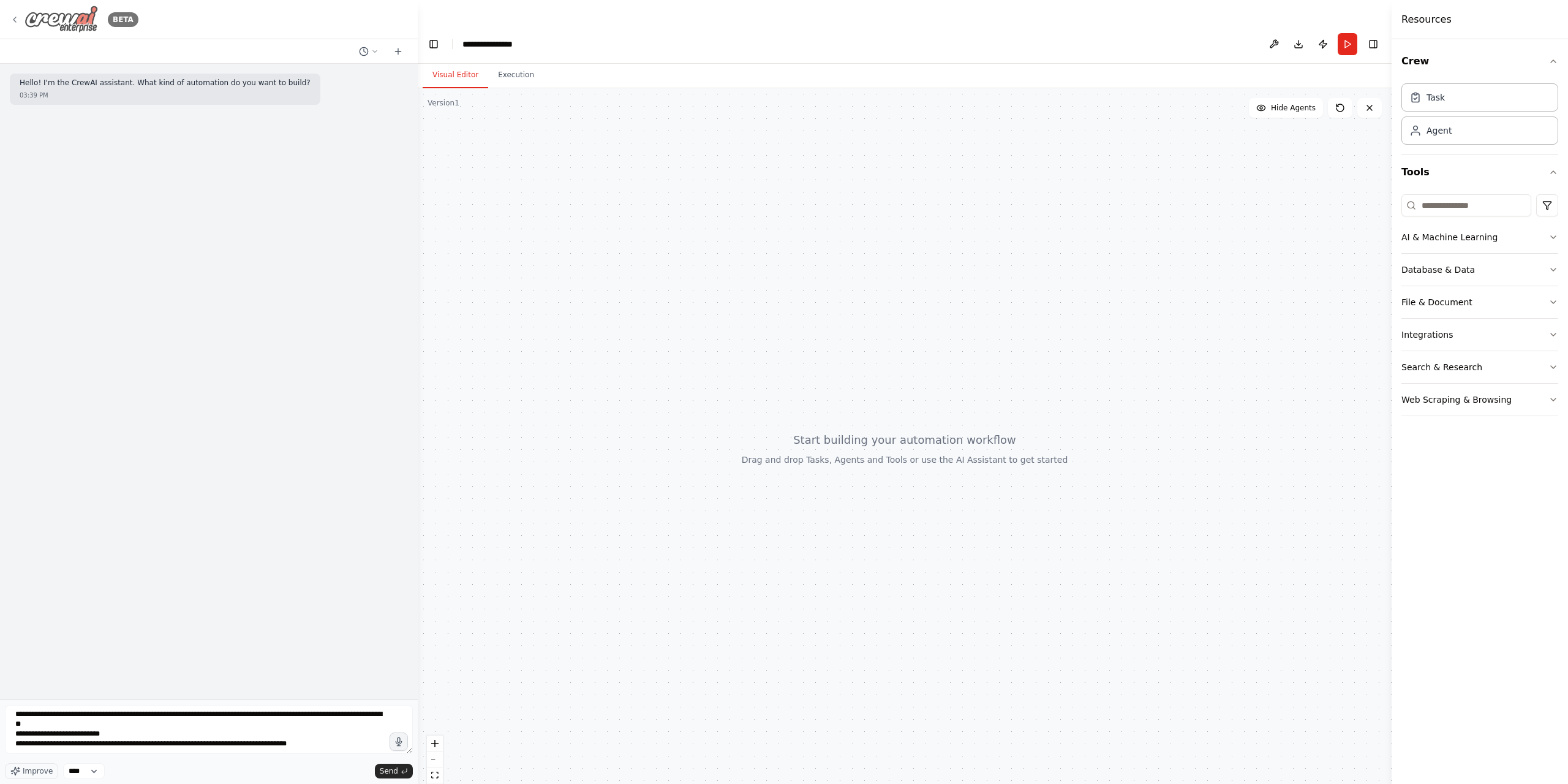
click at [20, 21] on div "BETA" at bounding box center [74, 19] width 129 height 28
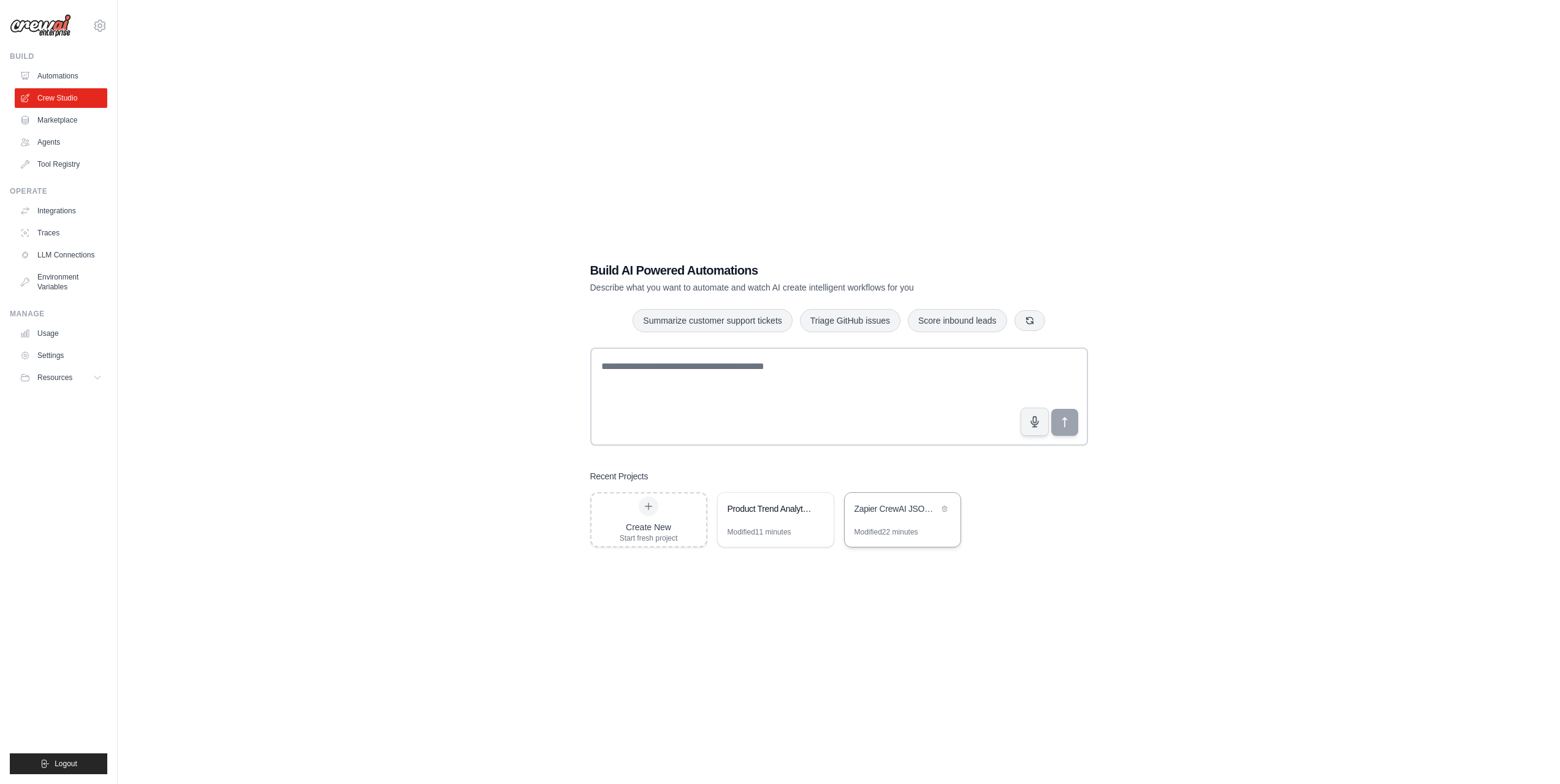
click at [904, 520] on div "Zapier CrewAI JSON Translator" at bounding box center [903, 509] width 116 height 34
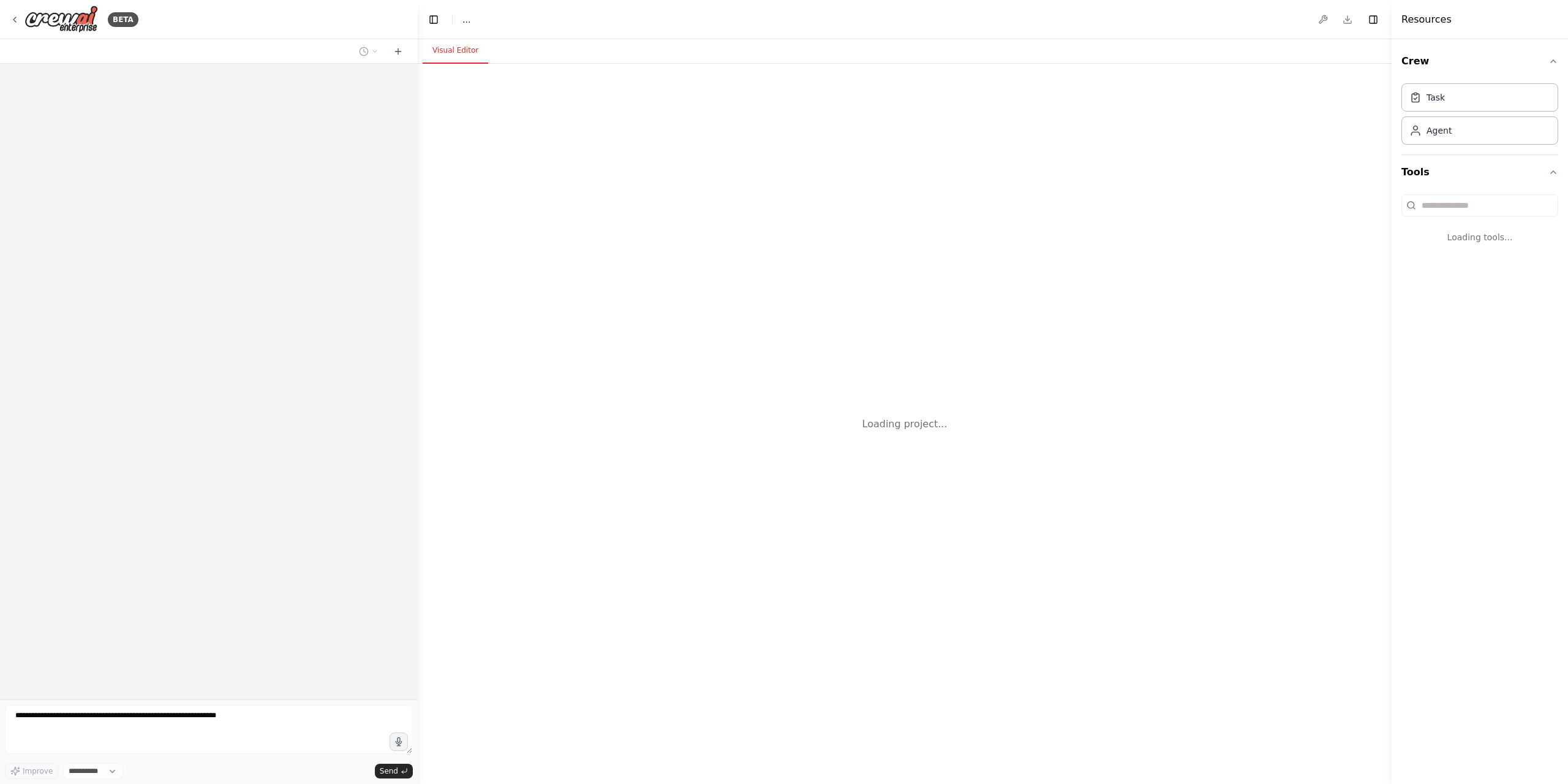
select select "****"
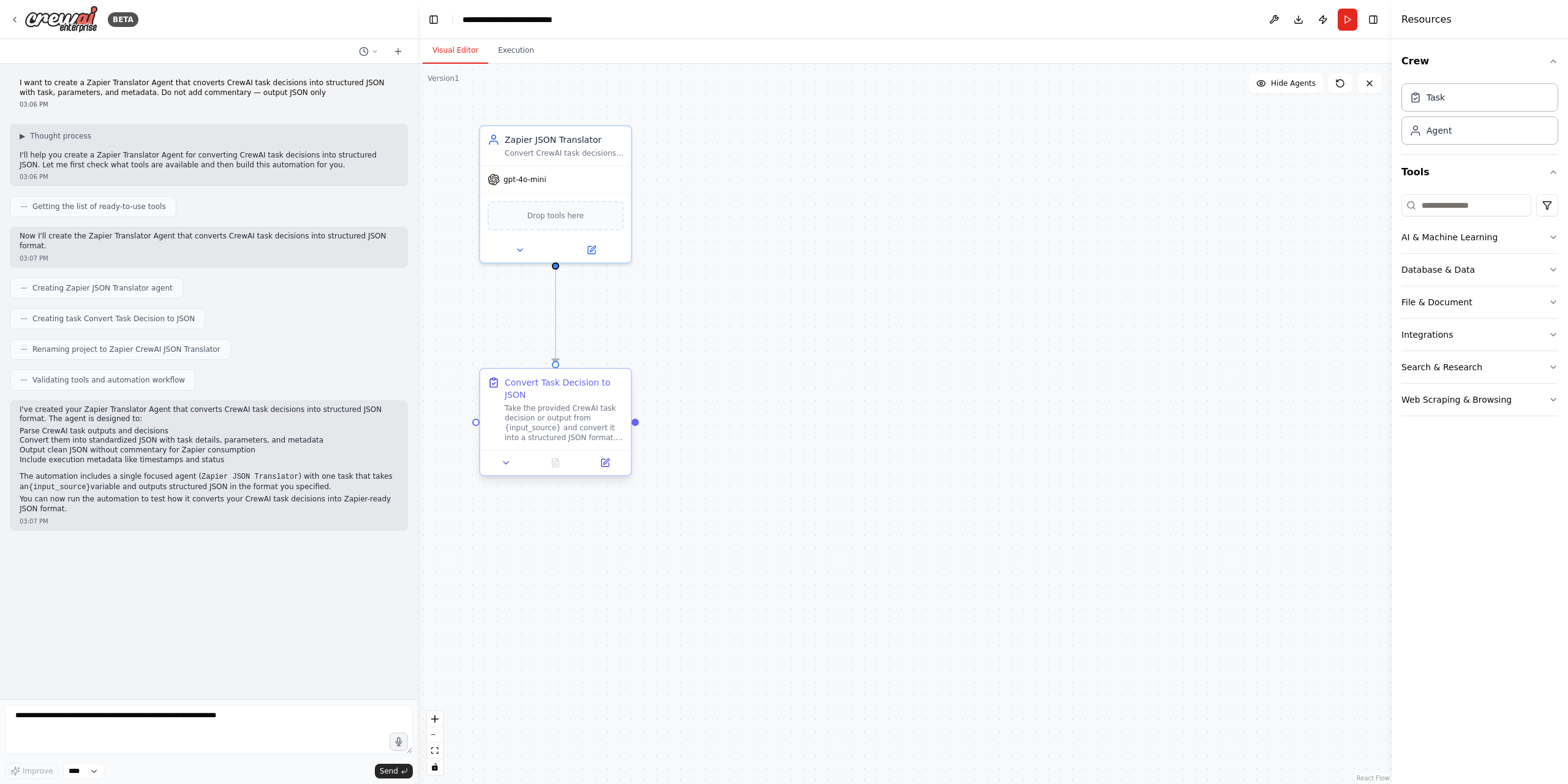
click at [555, 425] on div "Take the provided CrewAI task decision or output from {input_source} and conver…" at bounding box center [564, 422] width 119 height 39
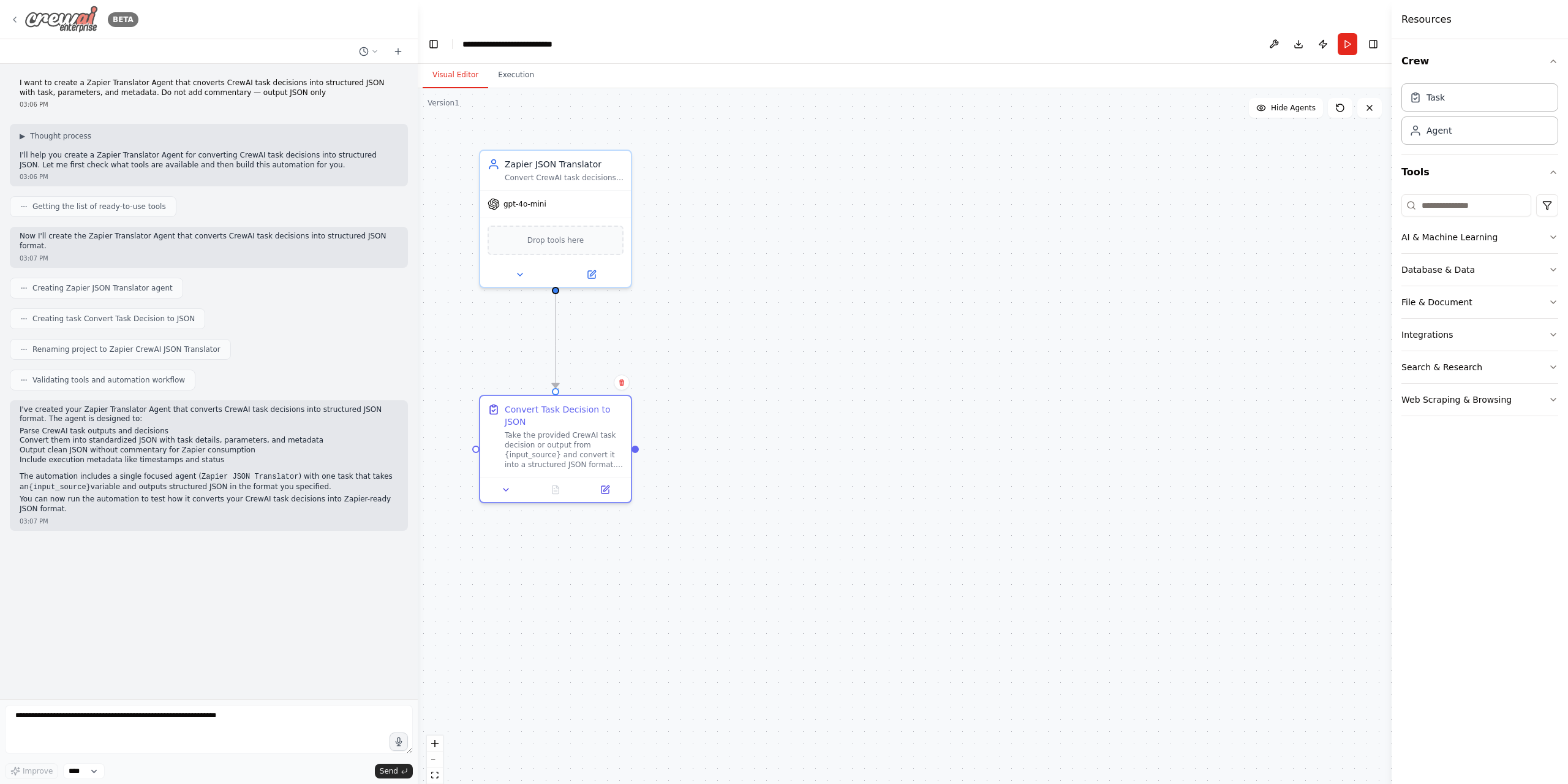
click at [17, 26] on div "BETA" at bounding box center [74, 19] width 129 height 28
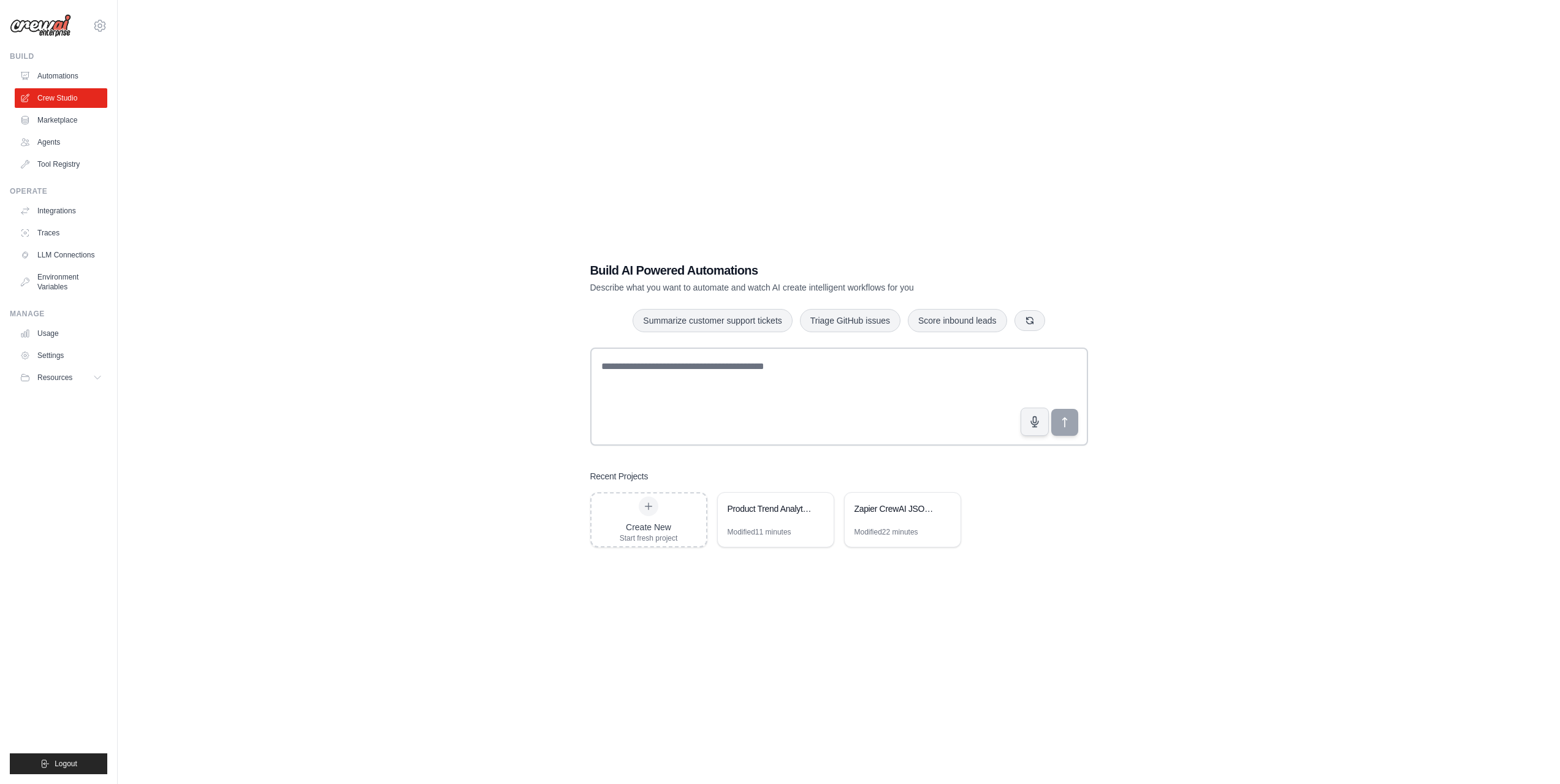
click at [669, 550] on div "Build AI Powered Automations Describe what you want to automate and watch AI cr…" at bounding box center [839, 404] width 527 height 325
click at [679, 521] on div "Create New Start fresh project" at bounding box center [649, 519] width 115 height 53
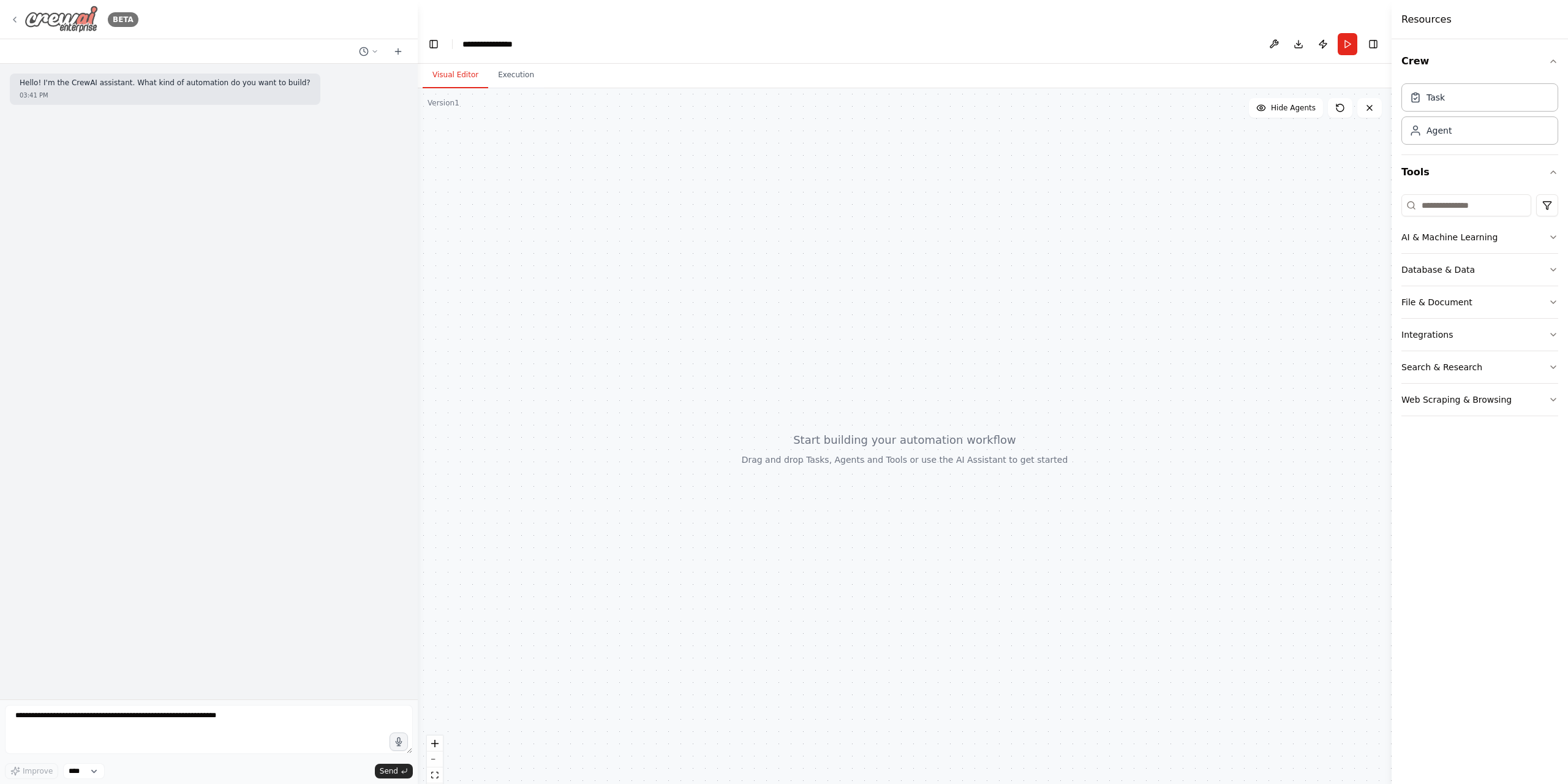
click at [15, 22] on icon at bounding box center [14, 19] width 10 height 10
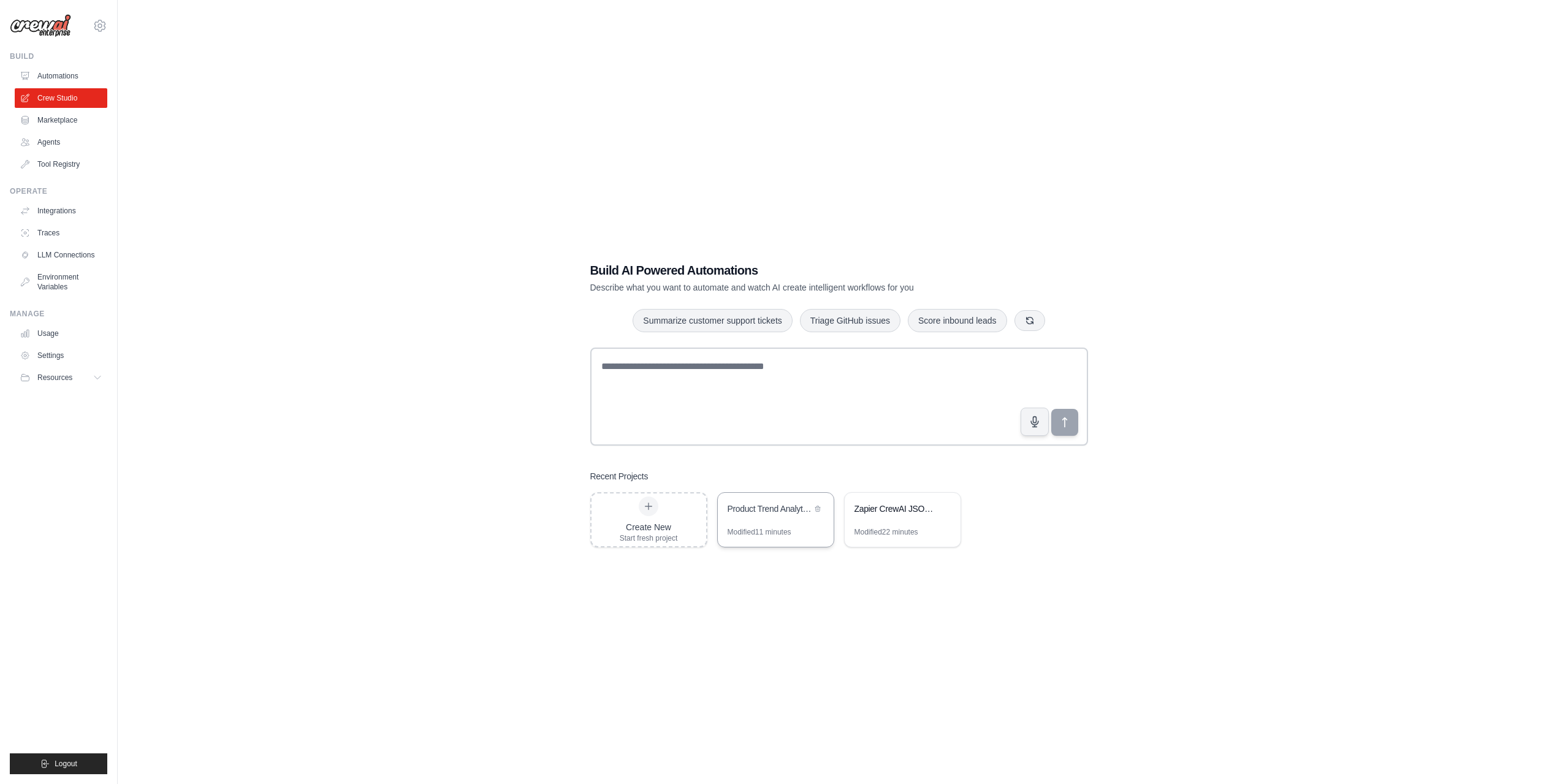
click at [741, 512] on div "Product Trend Analytics Engine" at bounding box center [769, 509] width 84 height 12
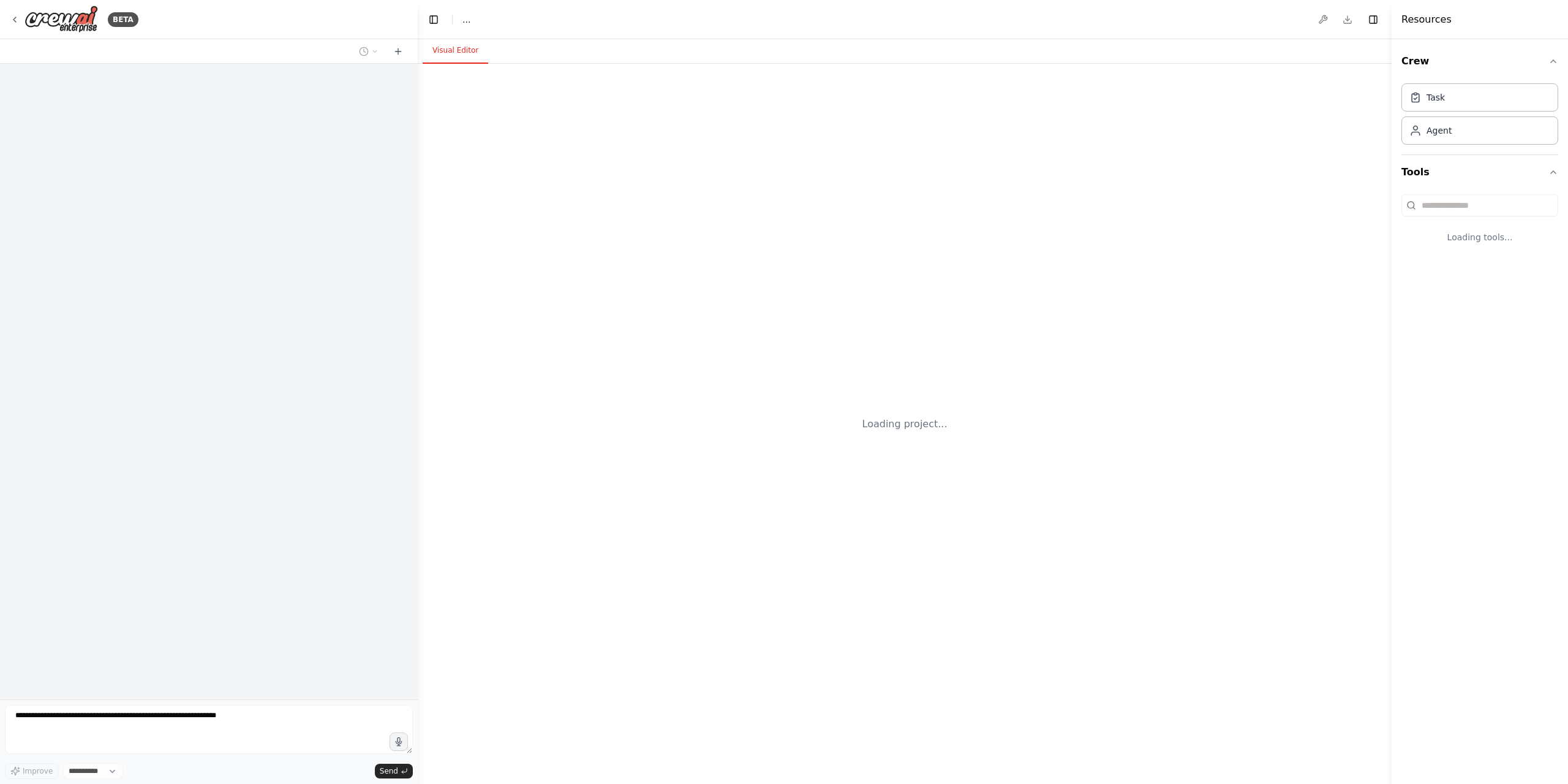
select select "****"
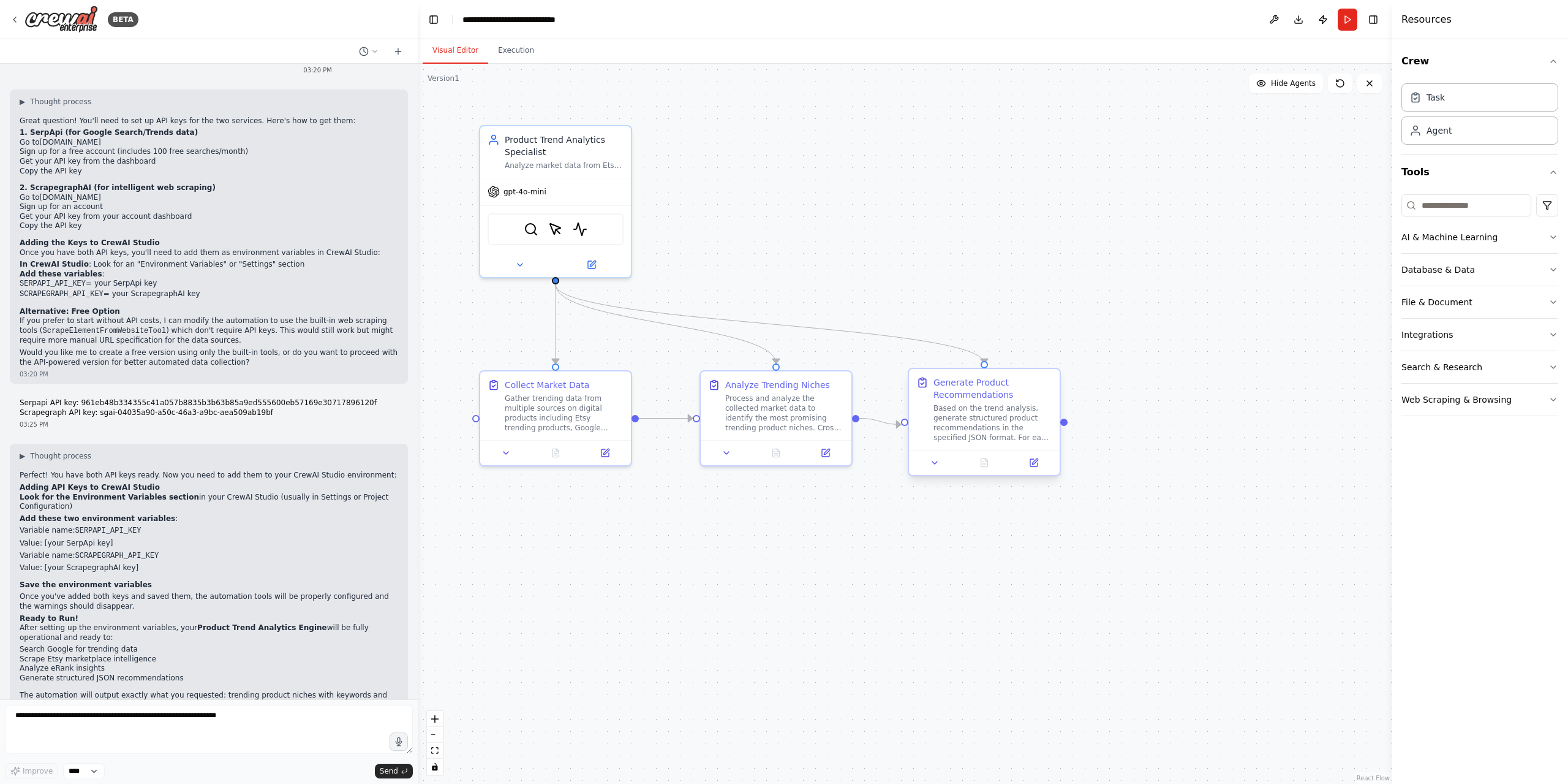
click at [973, 422] on div "Based on the trend analysis, generate structured product recommendations in the…" at bounding box center [993, 422] width 119 height 39
click at [781, 524] on div ".deletable-edge-delete-btn { width: 20px; height: 20px; border: 0px solid #ffff…" at bounding box center [905, 424] width 974 height 720
click at [505, 41] on button "Execution" at bounding box center [516, 51] width 56 height 26
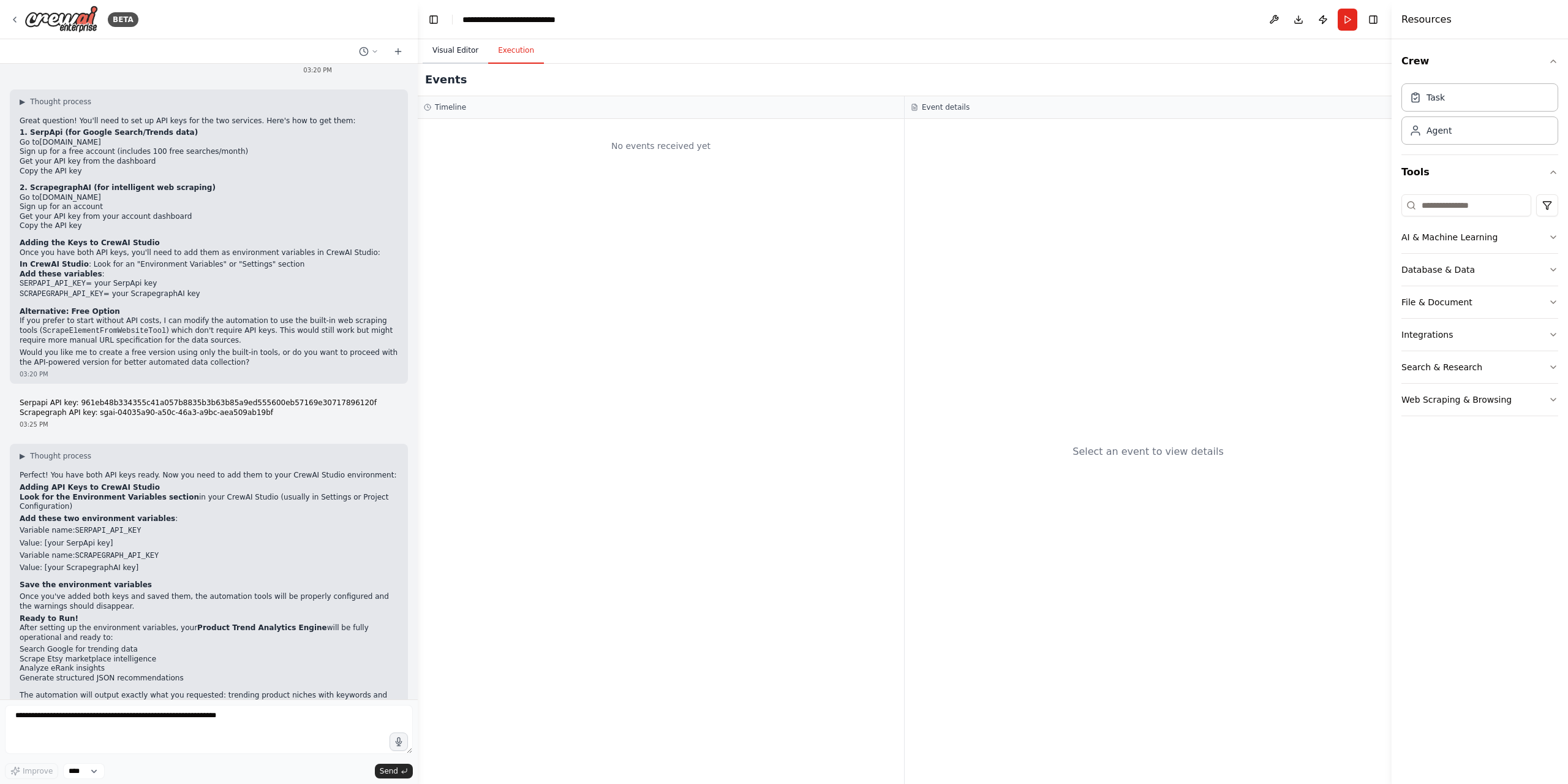
click at [449, 48] on button "Visual Editor" at bounding box center [456, 51] width 66 height 26
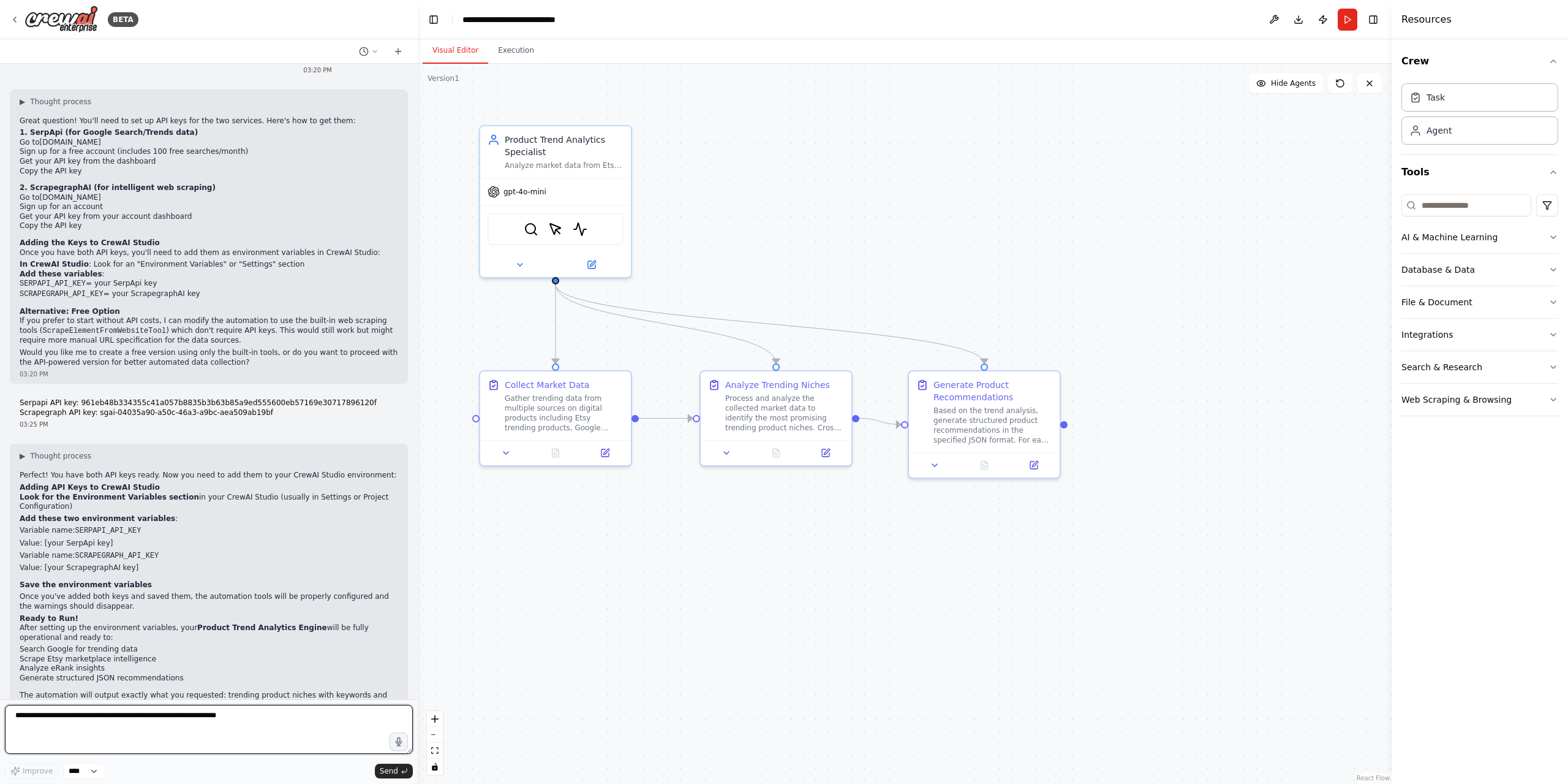
click at [129, 712] on textarea at bounding box center [209, 729] width 408 height 49
type textarea "**********"
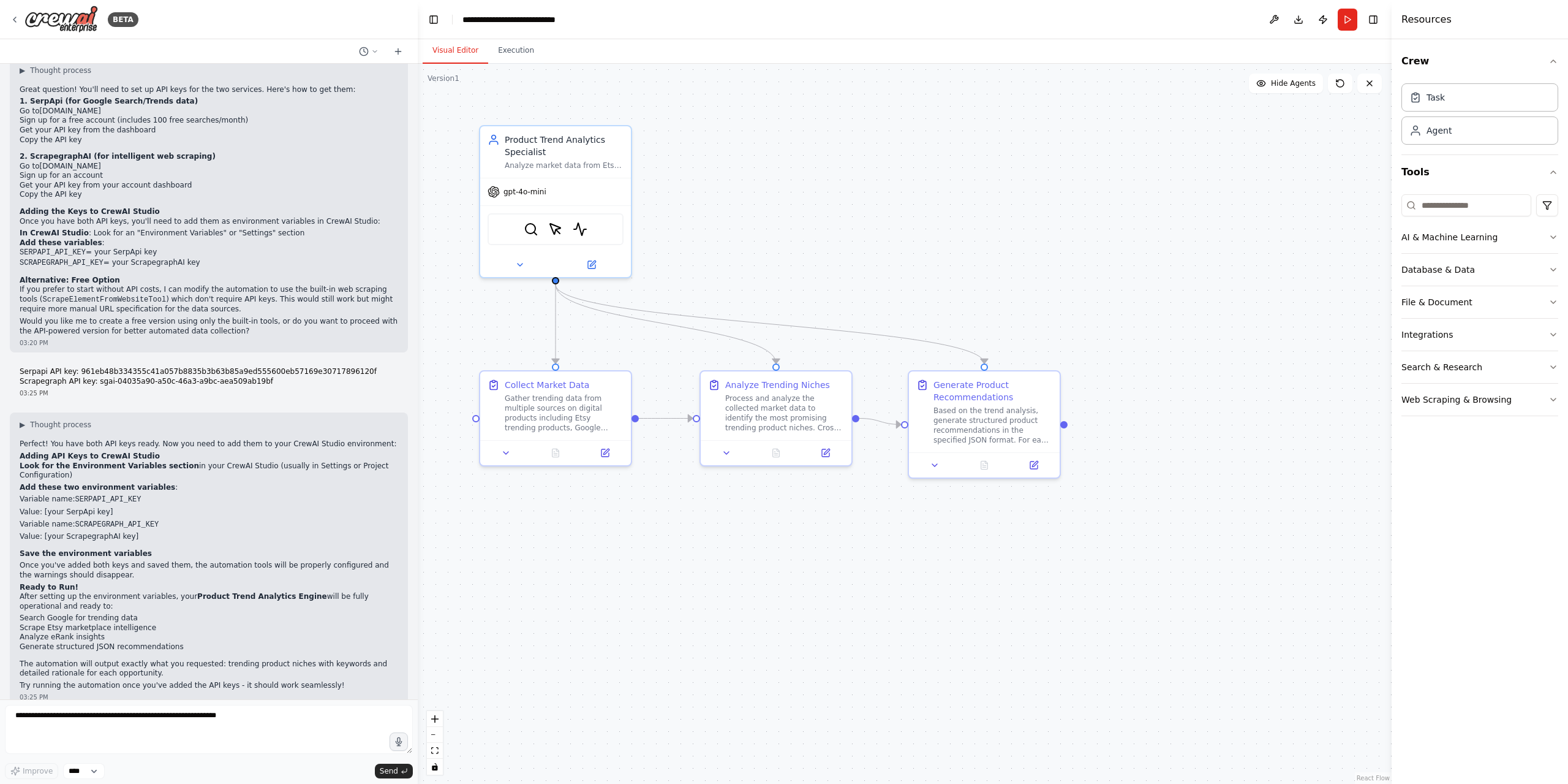
scroll to position [1141, 0]
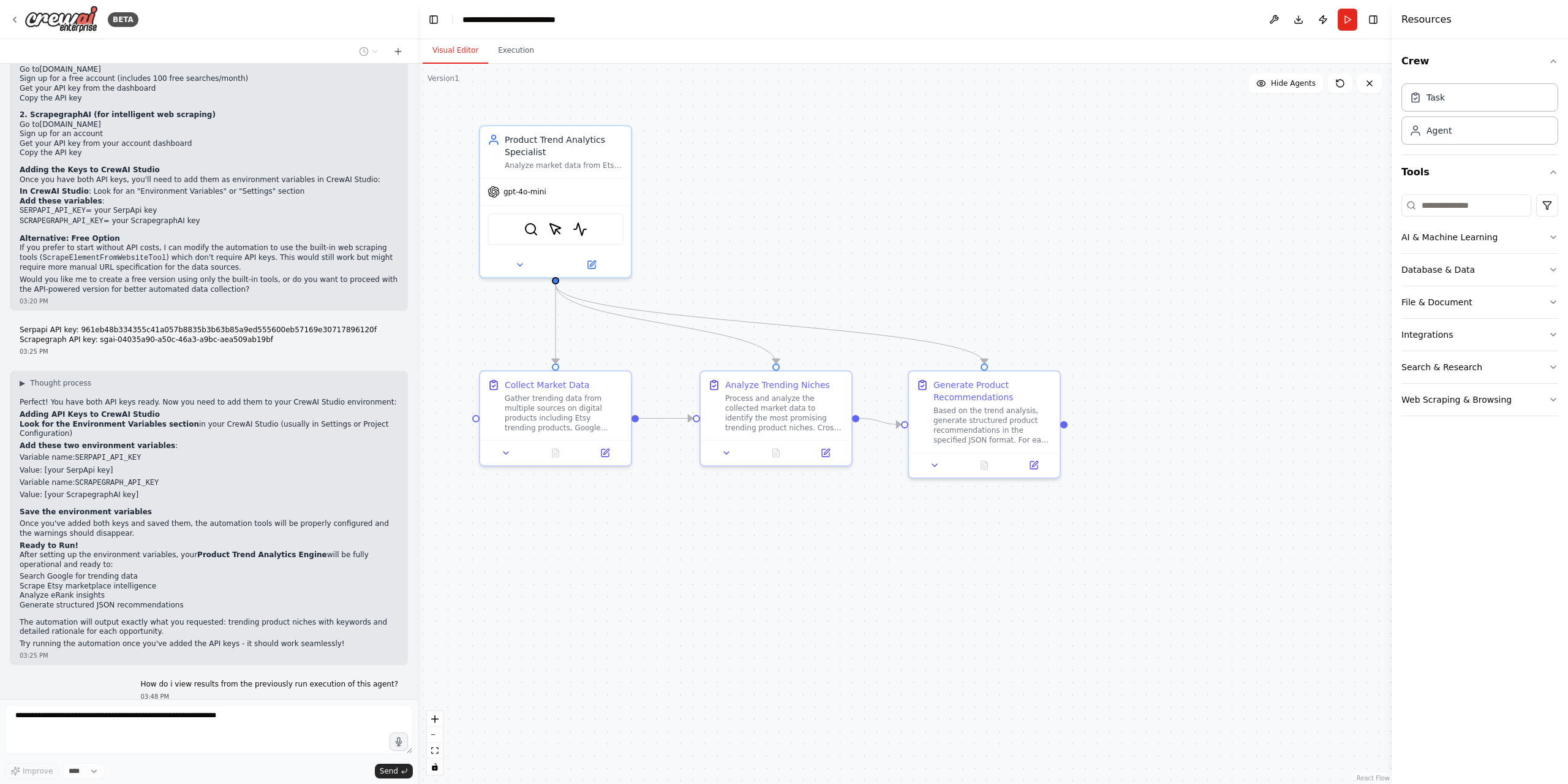
click at [1473, 113] on div "Task Agent" at bounding box center [1480, 111] width 157 height 66
click at [1473, 101] on div "Task" at bounding box center [1480, 97] width 157 height 28
click at [1468, 138] on div "Agent" at bounding box center [1480, 130] width 157 height 28
click at [1472, 99] on div "Task" at bounding box center [1480, 97] width 157 height 28
click at [1554, 64] on icon "button" at bounding box center [1553, 61] width 10 height 10
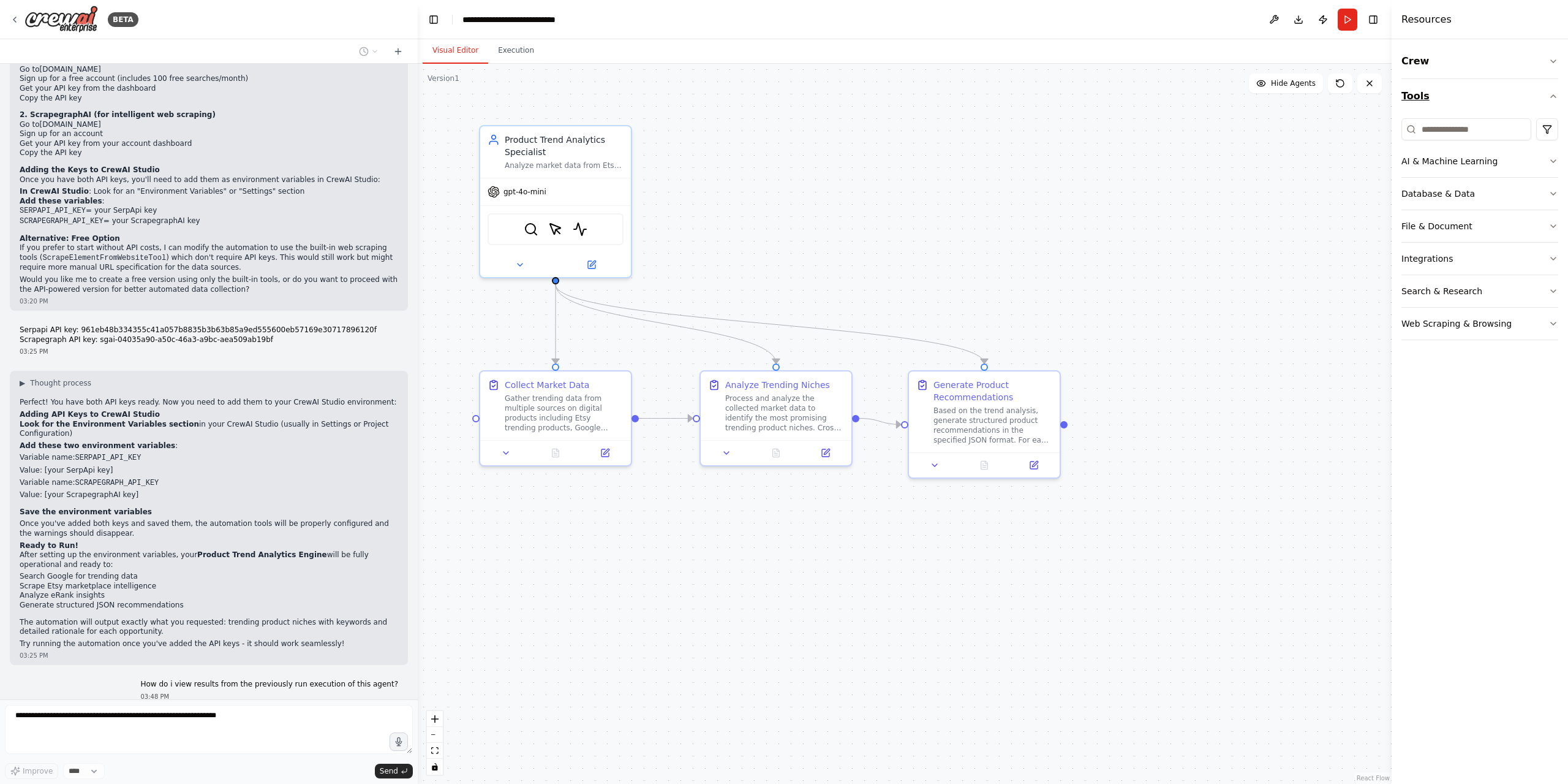
click at [1547, 94] on button "Tools" at bounding box center [1480, 96] width 157 height 34
click at [1412, 24] on h4 "Resources" at bounding box center [1426, 19] width 50 height 15
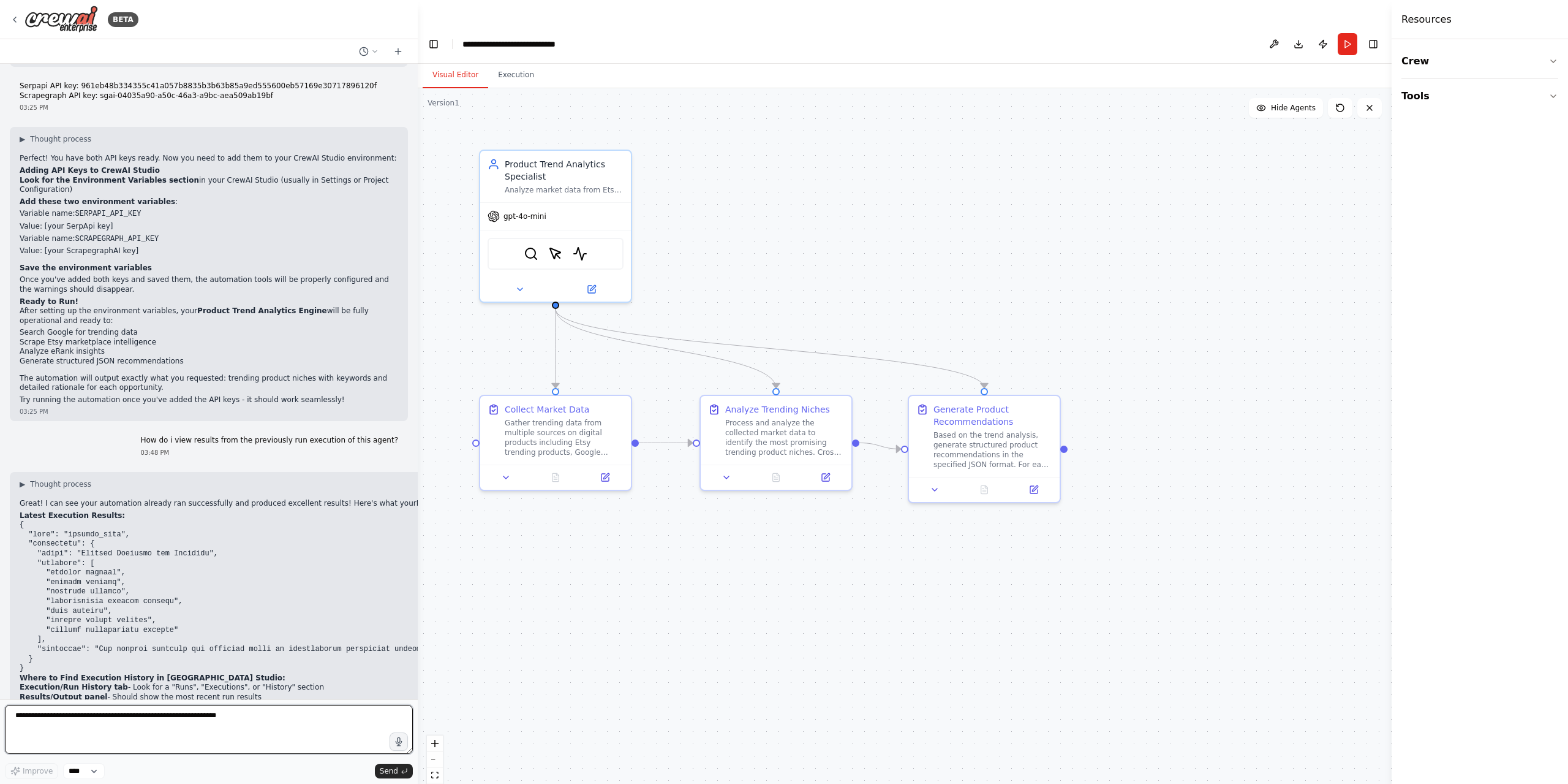
scroll to position [1397, 0]
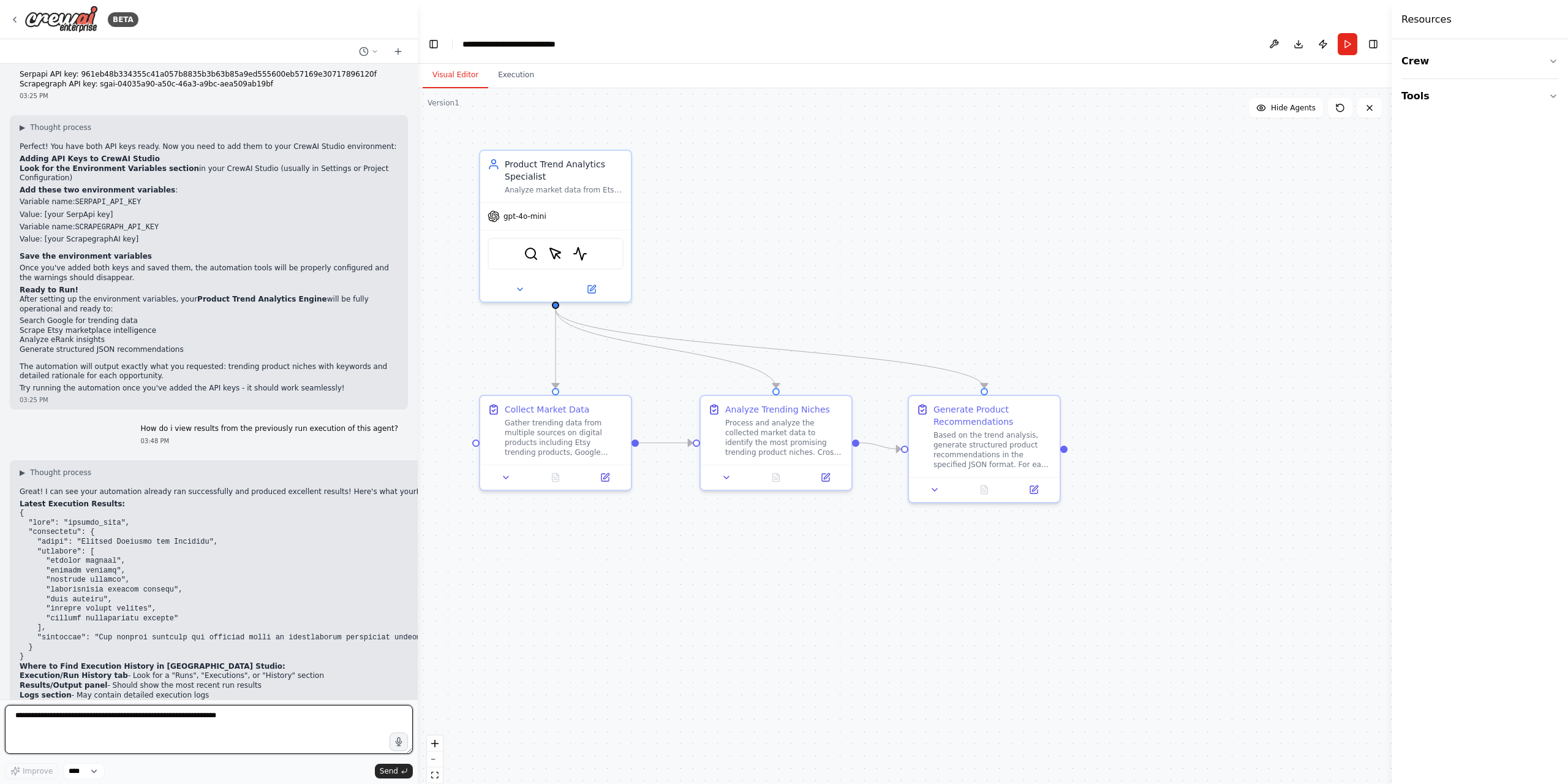
click at [248, 715] on textarea at bounding box center [209, 729] width 408 height 49
type textarea "**********"
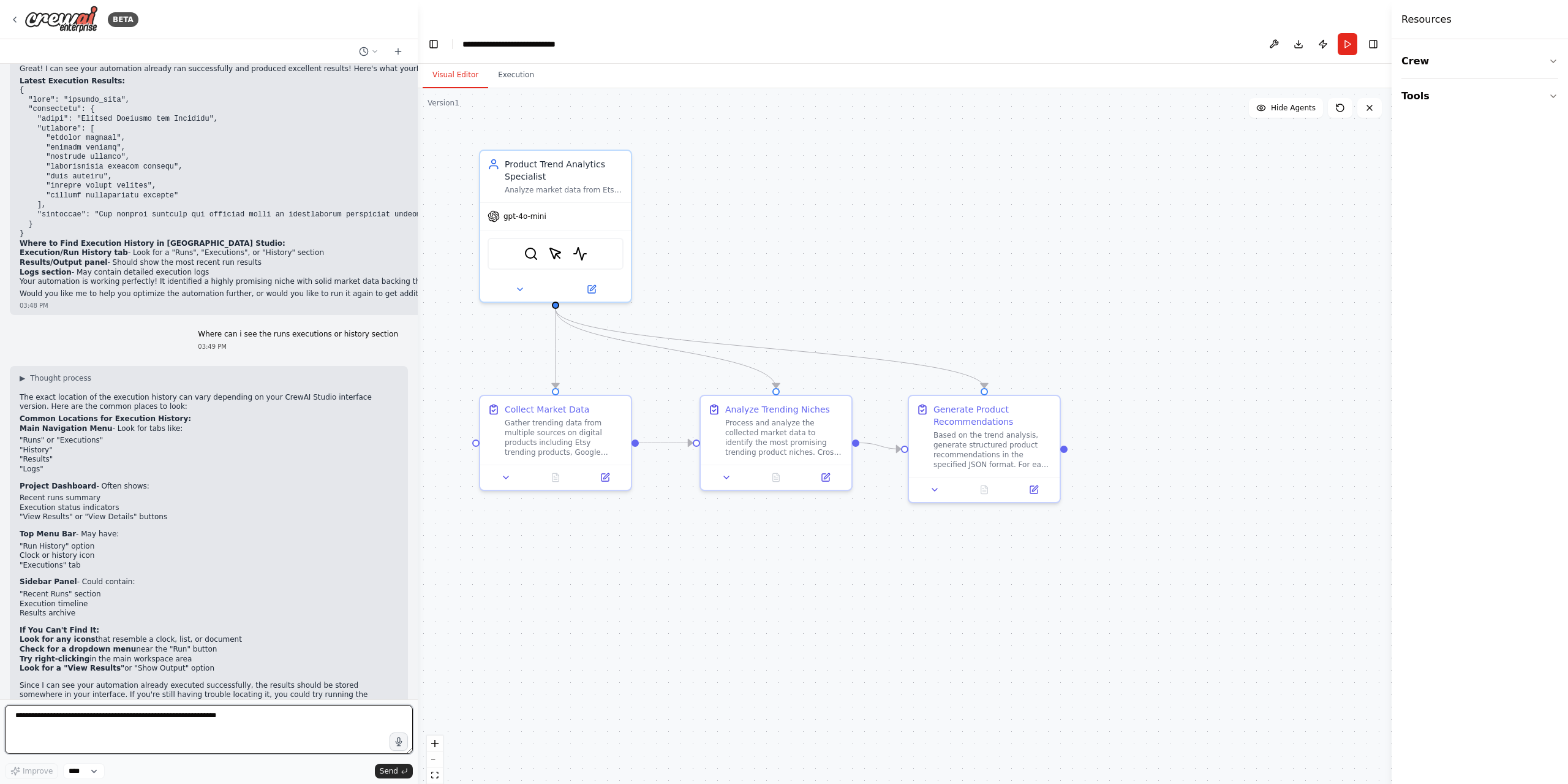
scroll to position [1830, 0]
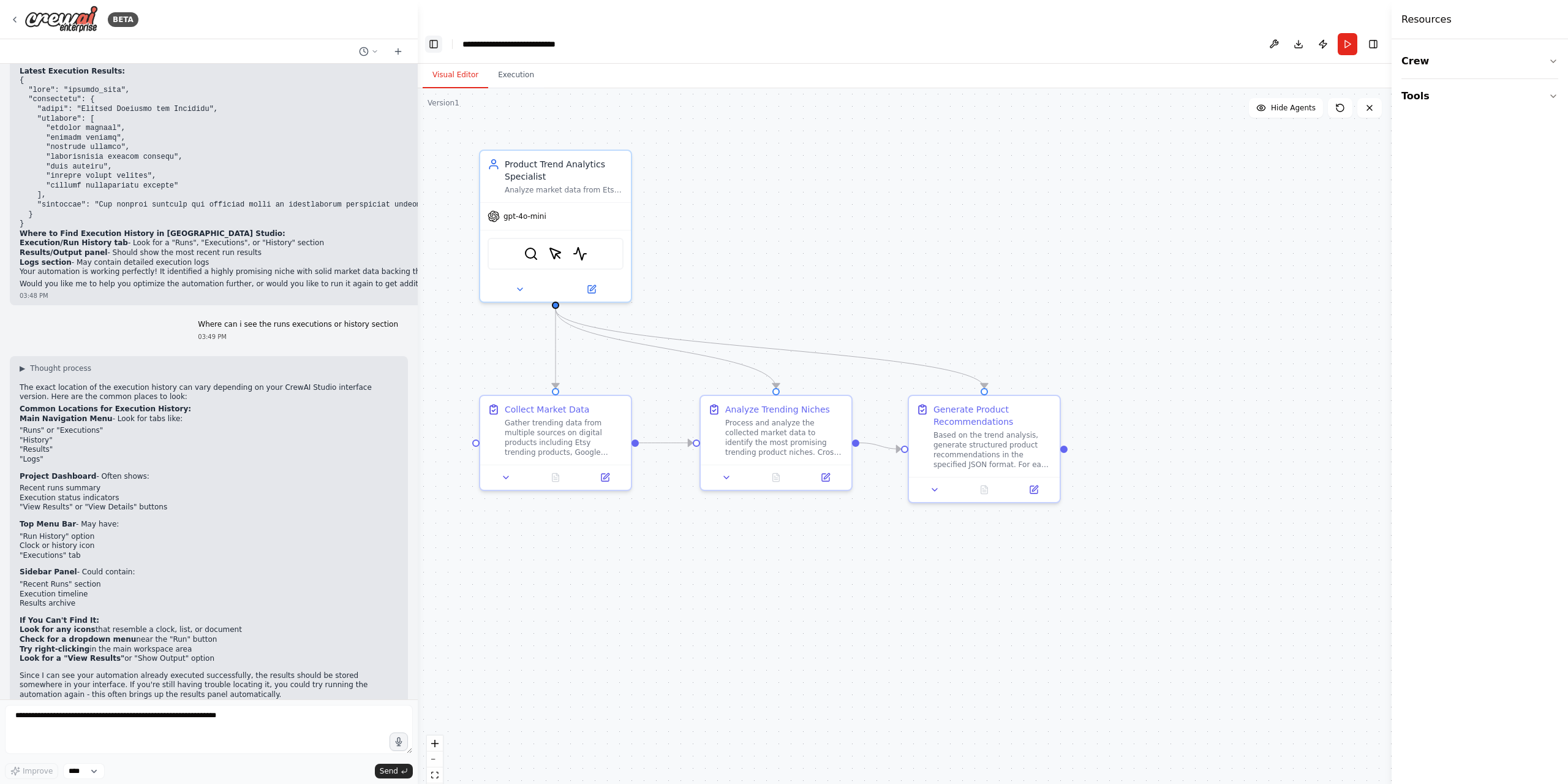
click at [436, 35] on button "Toggle Left Sidebar" at bounding box center [434, 44] width 17 height 17
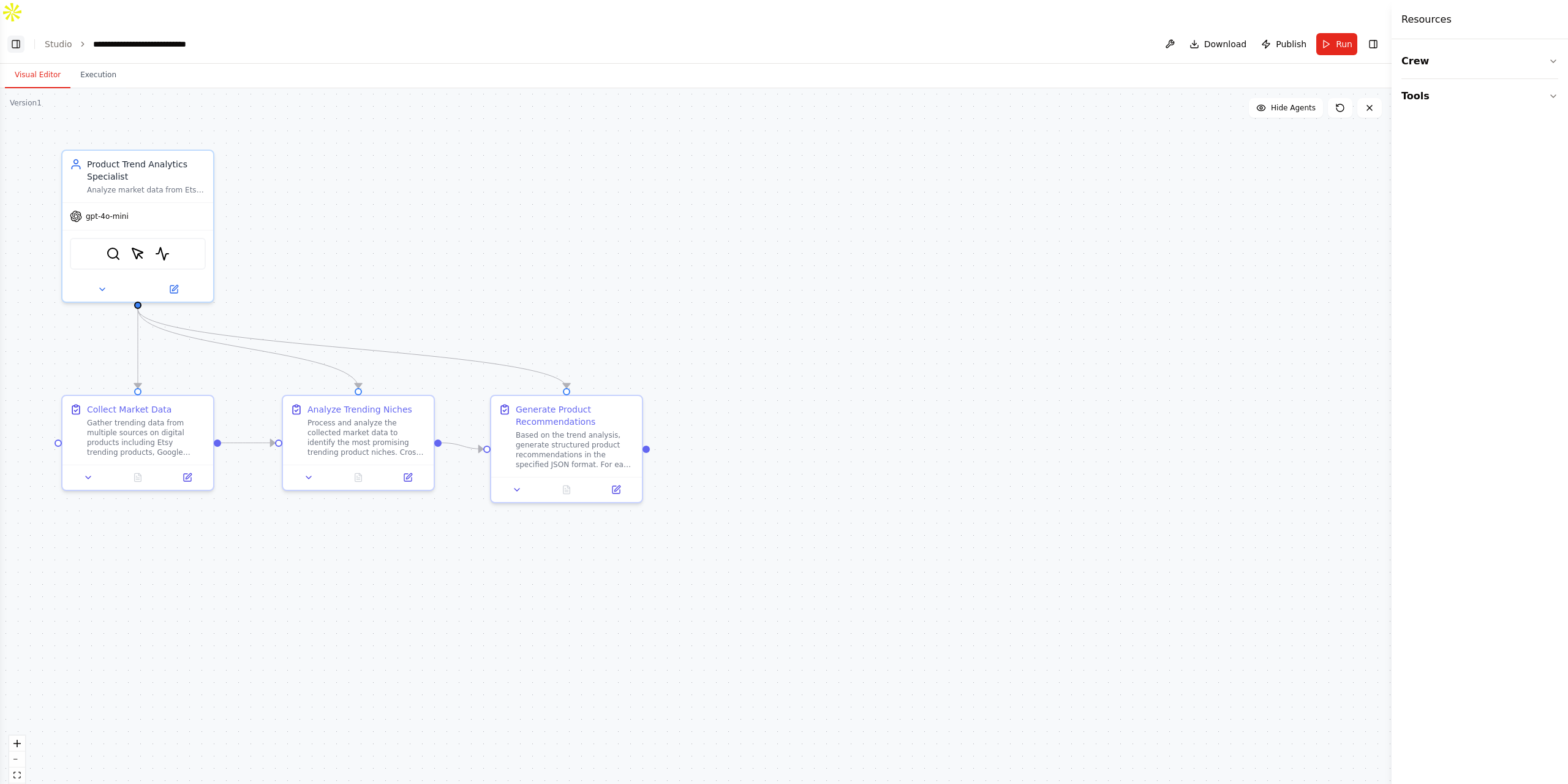
click at [19, 35] on button "Toggle Left Sidebar" at bounding box center [15, 44] width 17 height 17
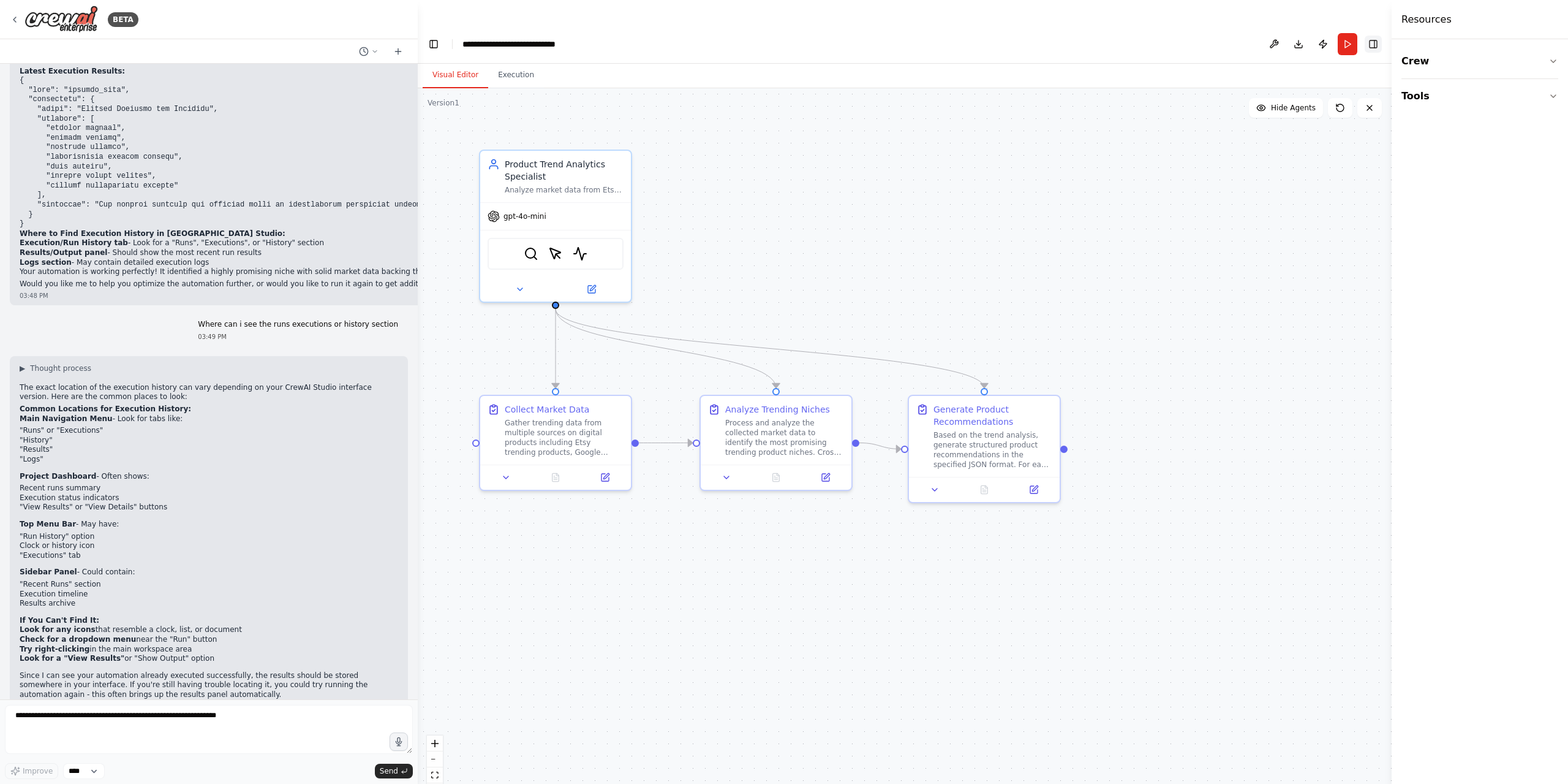
click at [1374, 35] on button "Toggle Right Sidebar" at bounding box center [1373, 44] width 17 height 17
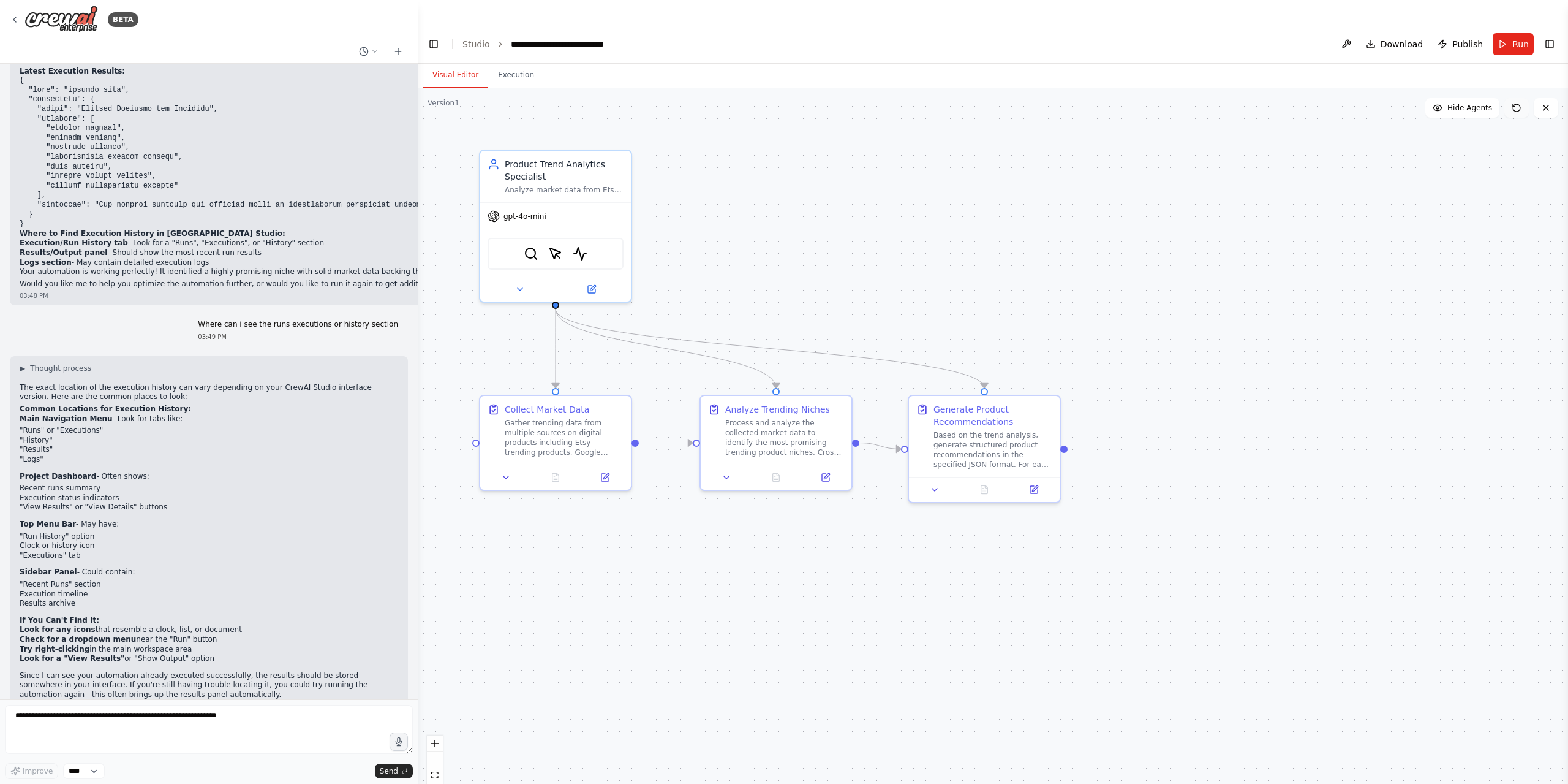
click at [1516, 103] on icon at bounding box center [1516, 107] width 10 height 10
click at [1356, 33] on button at bounding box center [1346, 44] width 19 height 22
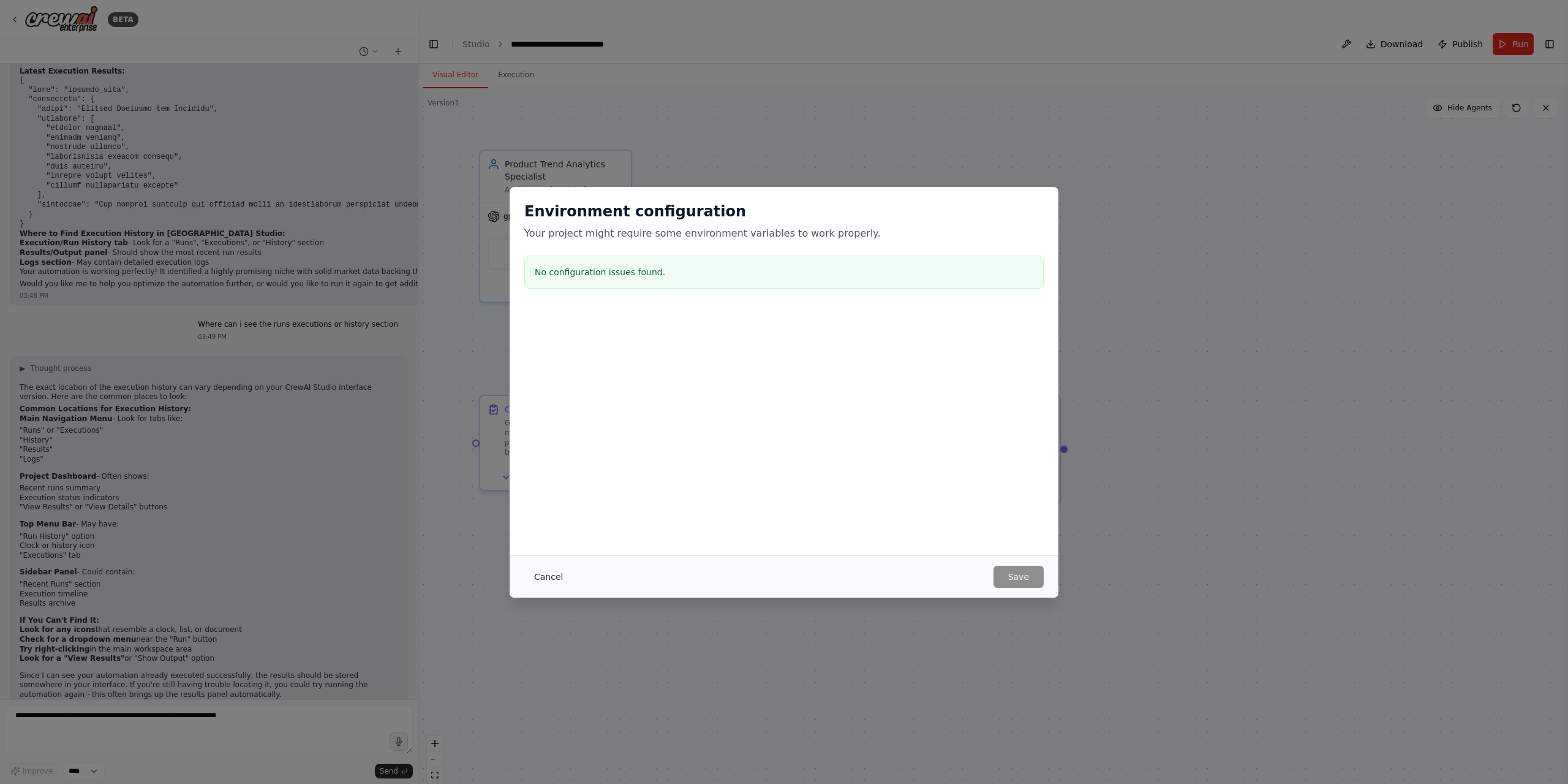
click at [566, 575] on button "Cancel" at bounding box center [548, 577] width 48 height 22
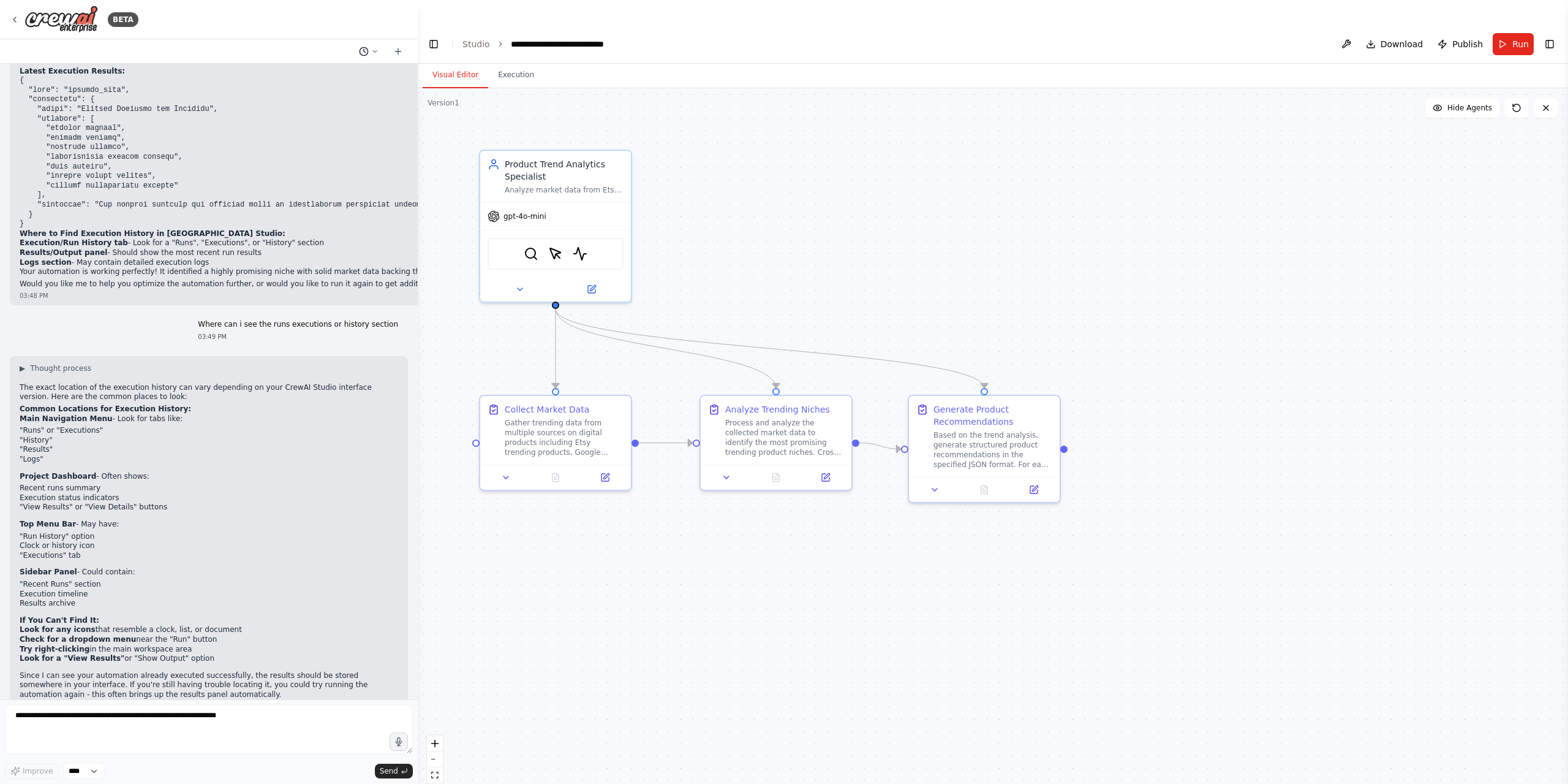
click at [367, 51] on circle at bounding box center [364, 51] width 8 height 8
click at [371, 49] on div at bounding box center [208, 392] width 418 height 784
click at [398, 54] on icon at bounding box center [398, 51] width 10 height 10
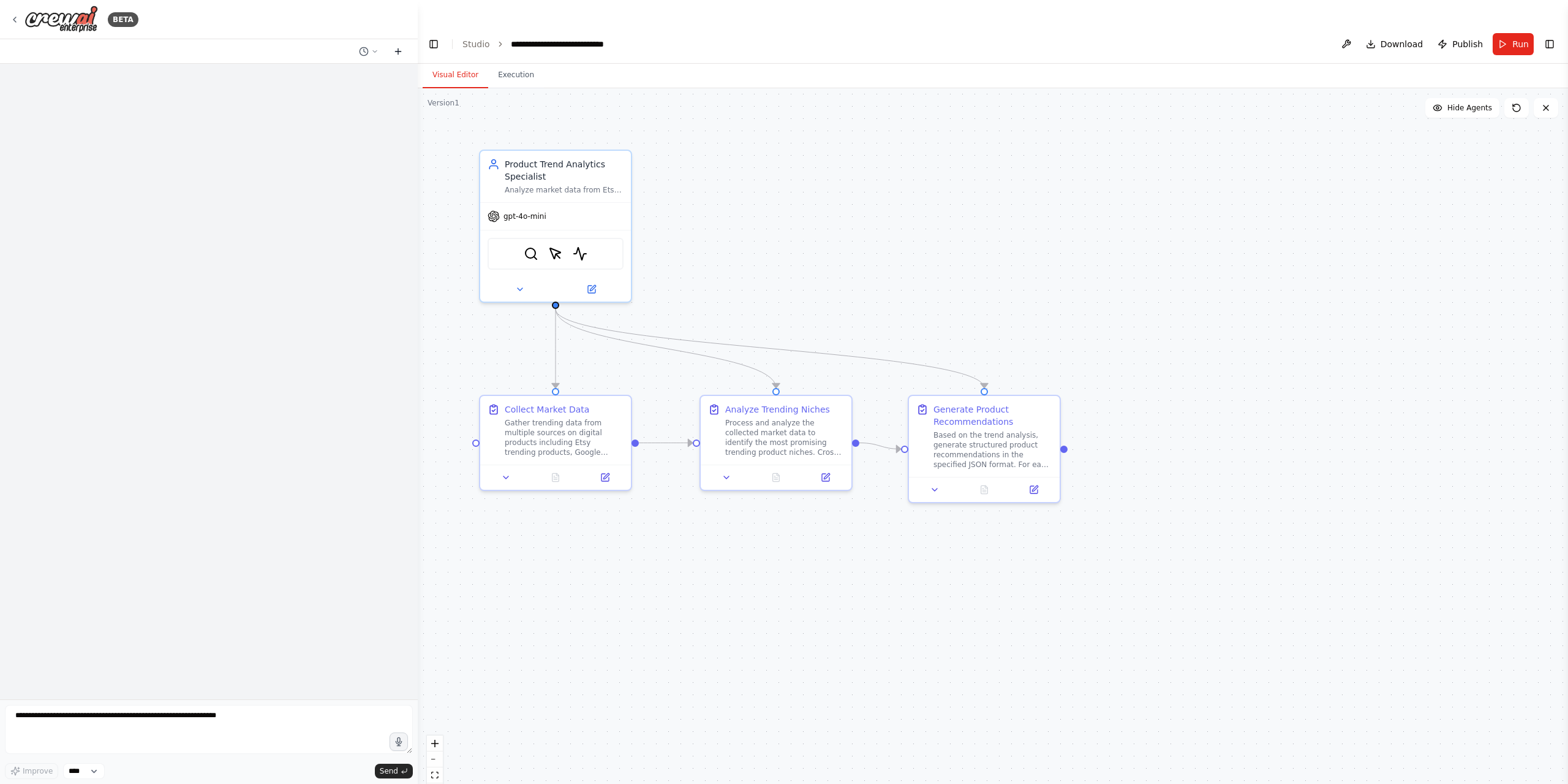
scroll to position [0, 0]
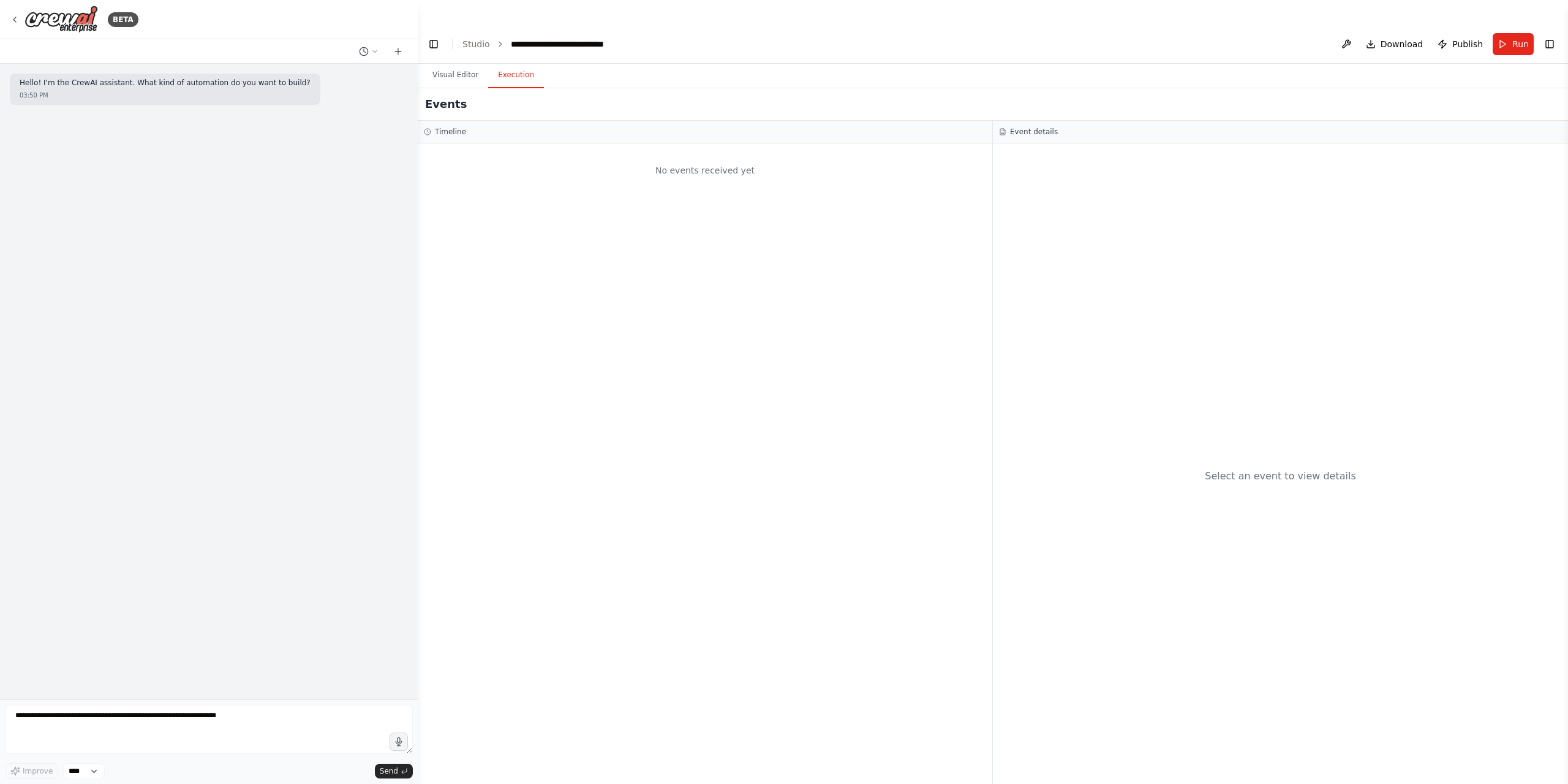
click at [502, 62] on button "Execution" at bounding box center [516, 75] width 56 height 26
click at [1488, 33] on button "Publish" at bounding box center [1461, 44] width 55 height 22
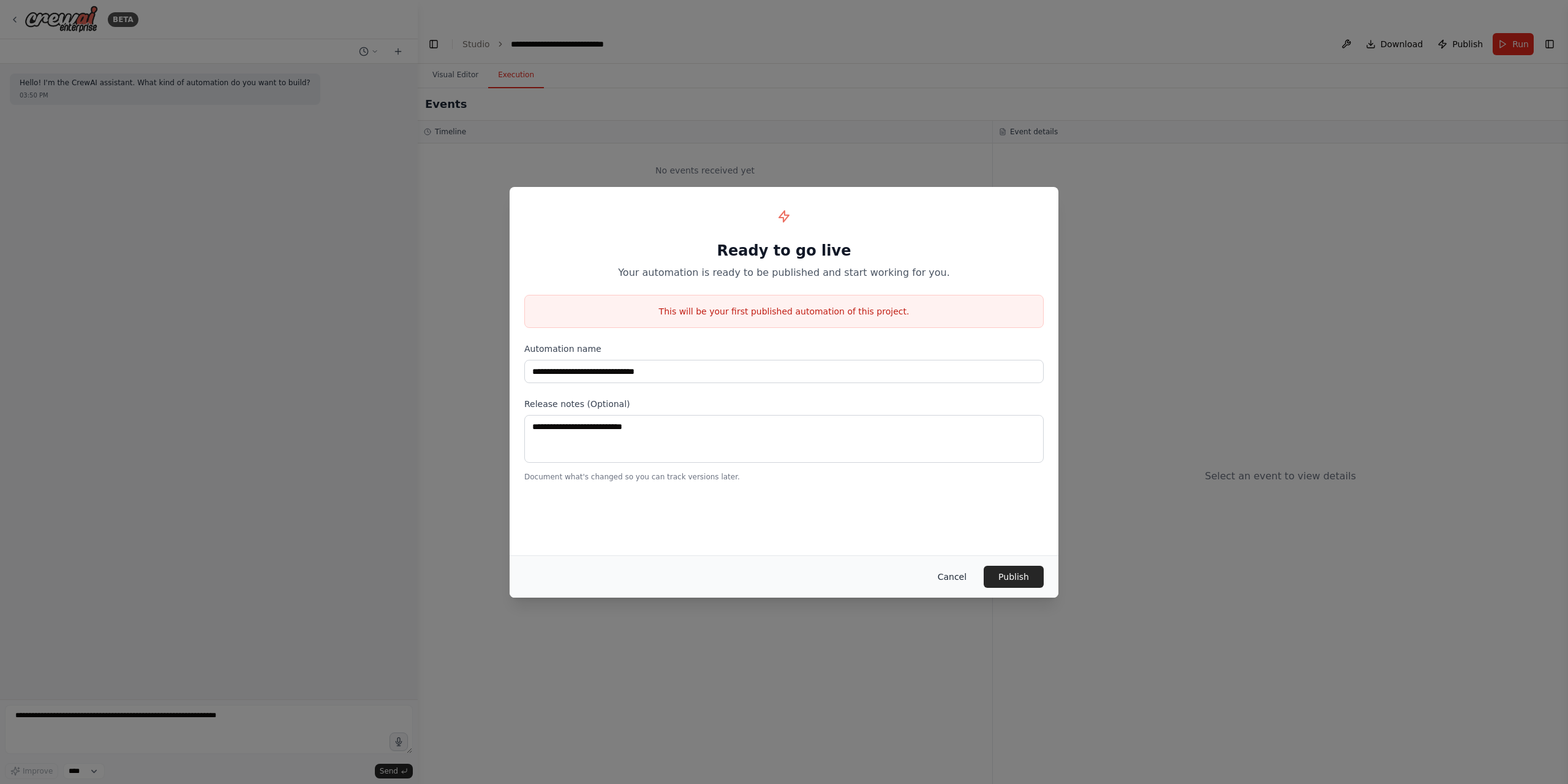
click at [956, 576] on button "Cancel" at bounding box center [952, 577] width 48 height 22
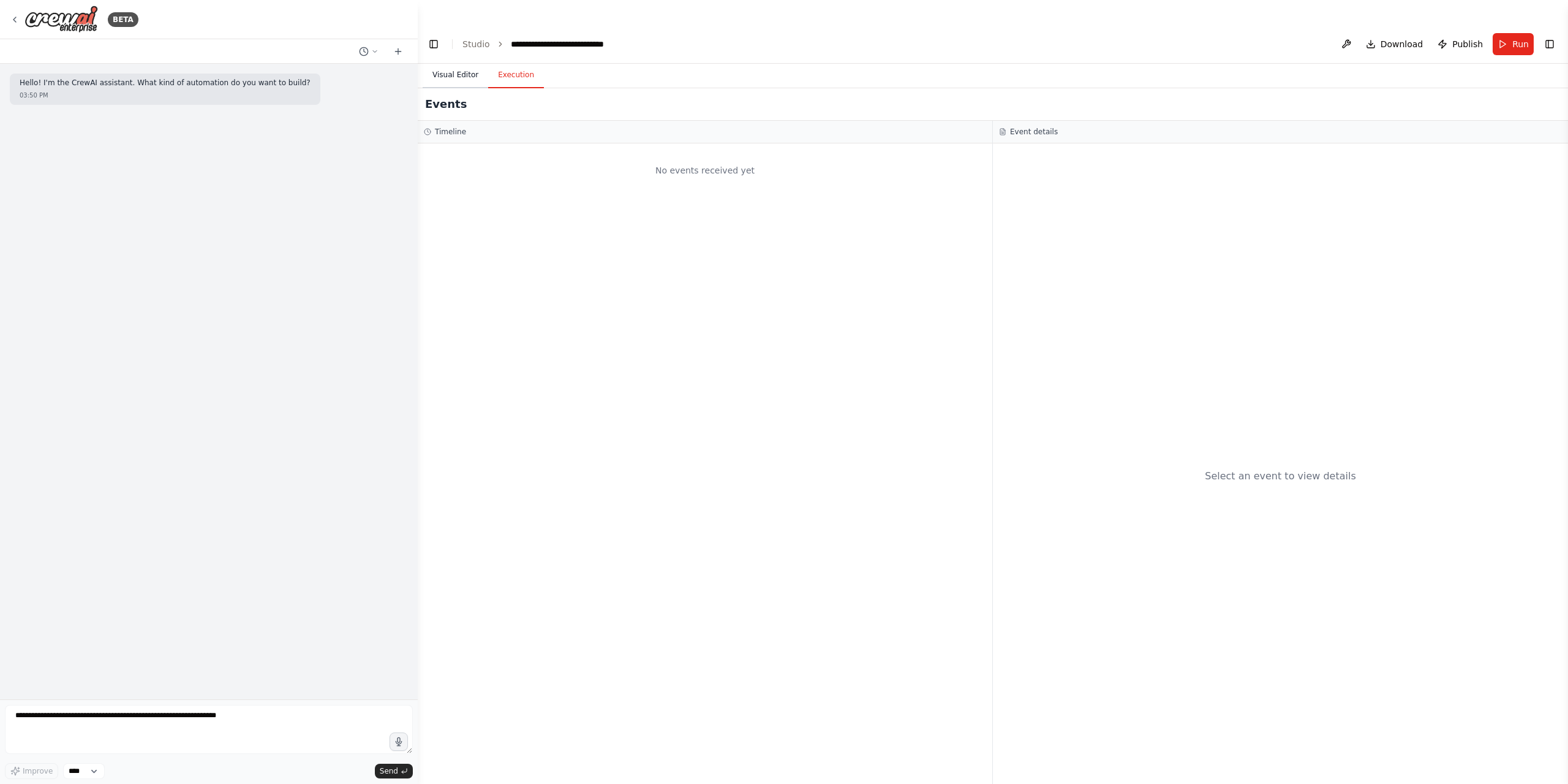
click at [449, 62] on button "Visual Editor" at bounding box center [456, 75] width 66 height 26
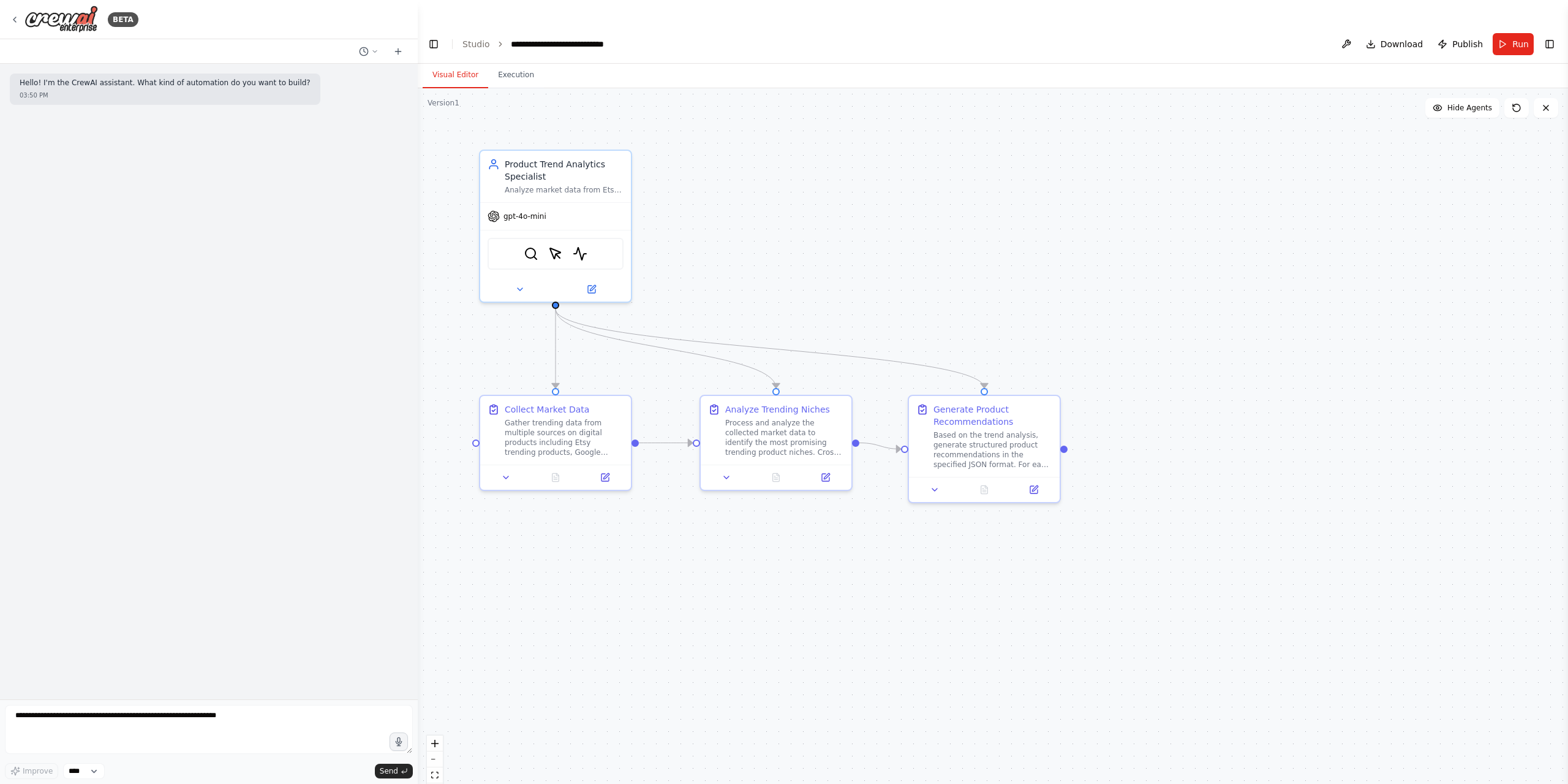
click at [286, 203] on div "Hello! I'm the CrewAI assistant. What kind of automation do you want to build? …" at bounding box center [208, 381] width 418 height 635
click at [371, 44] on button at bounding box center [369, 51] width 30 height 15
click at [315, 82] on button "Untitled Today 03:50 PM" at bounding box center [344, 77] width 146 height 19
click at [370, 53] on button at bounding box center [369, 51] width 30 height 15
click at [355, 91] on span "Where can i see the runs executions or history section" at bounding box center [316, 96] width 80 height 10
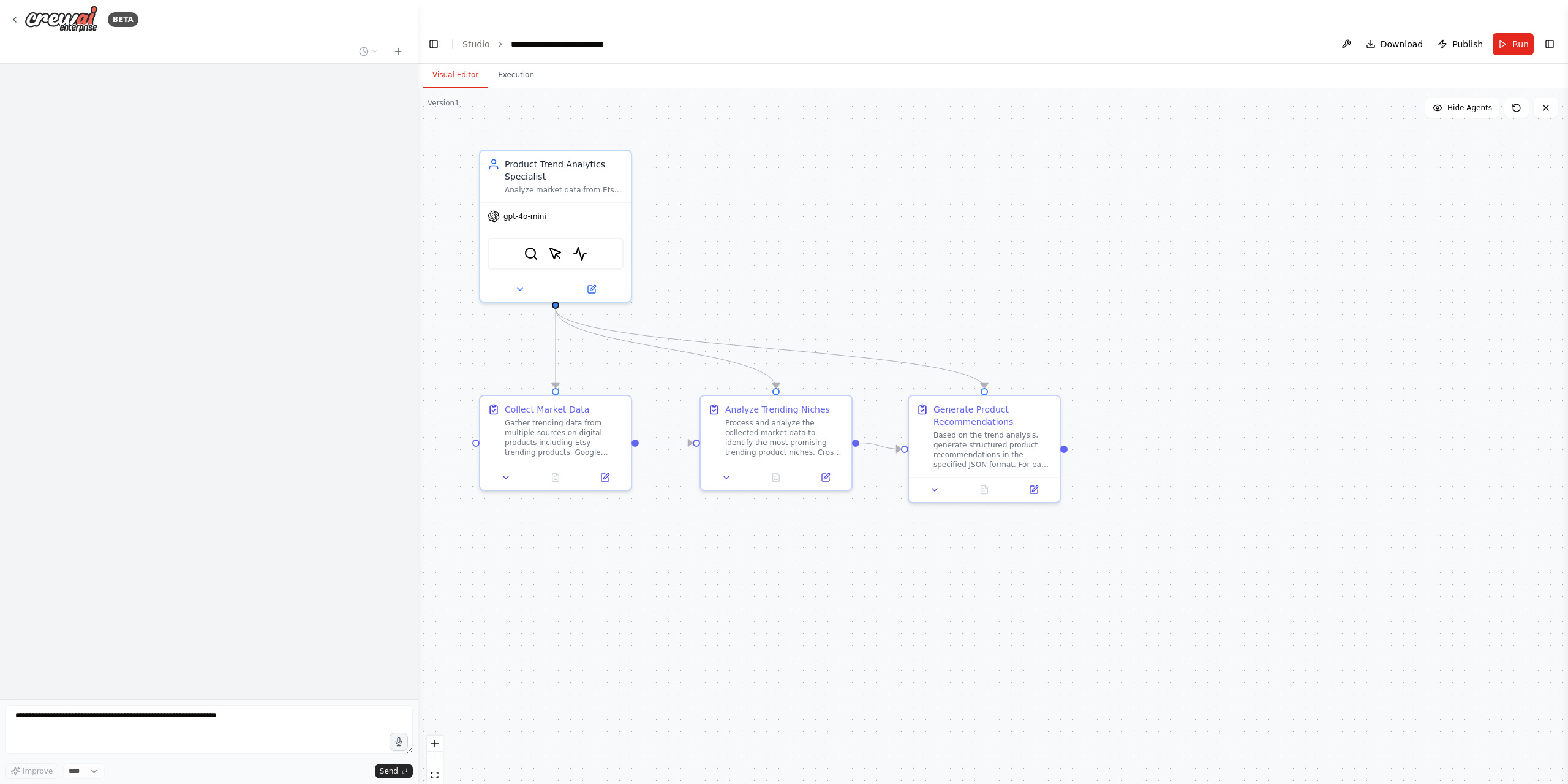
scroll to position [1830, 0]
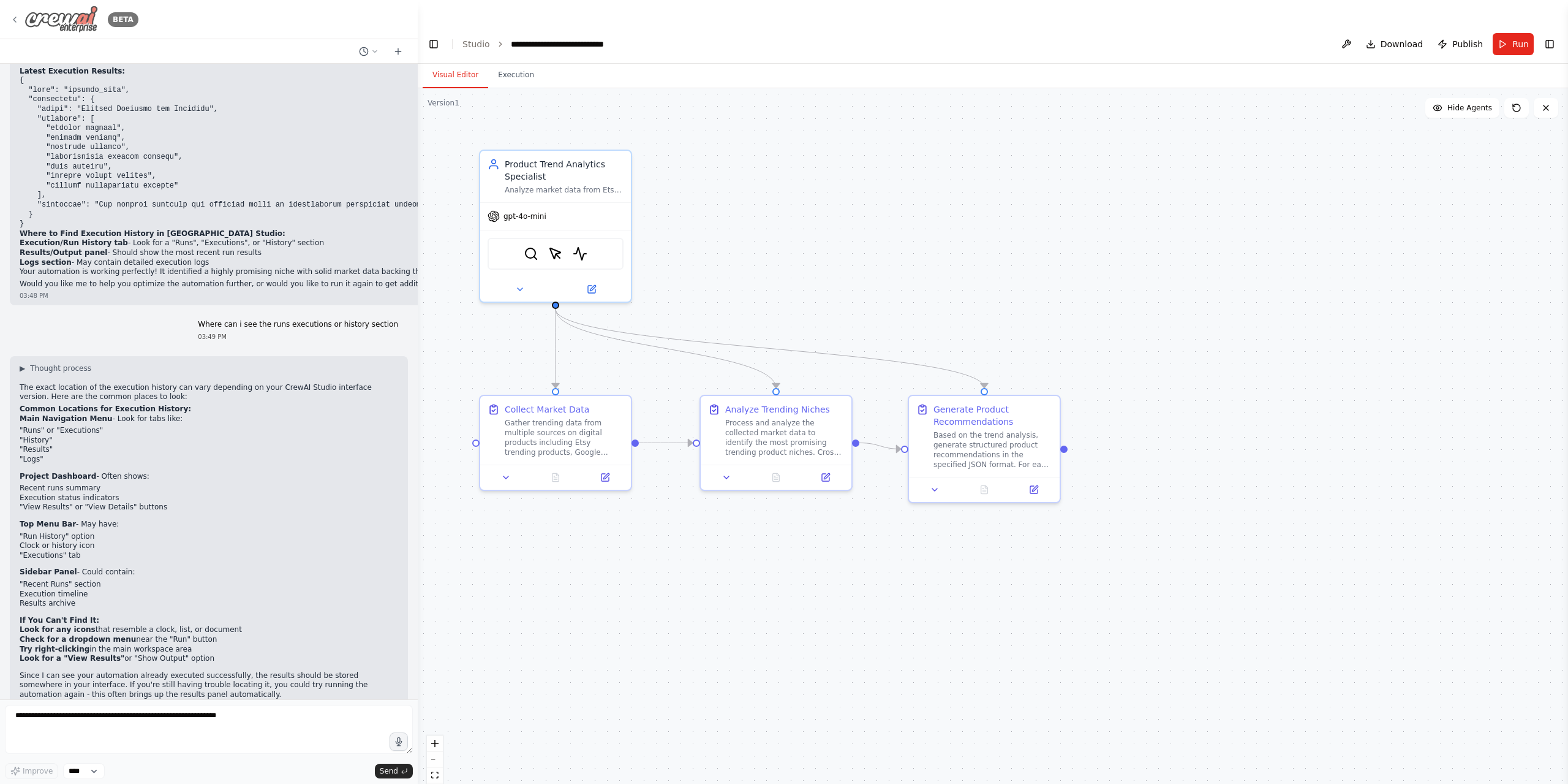
click at [14, 19] on icon at bounding box center [14, 19] width 10 height 10
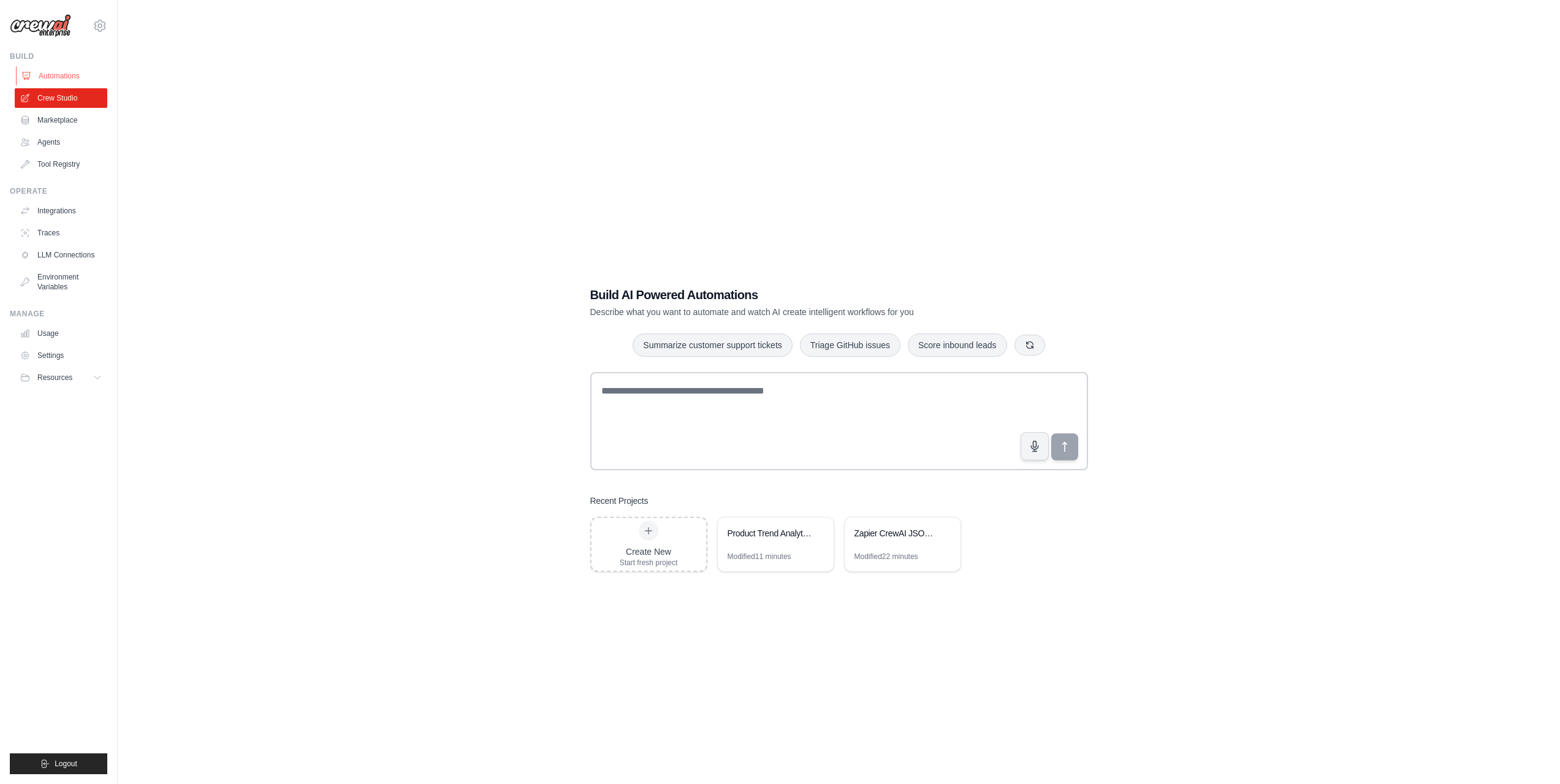
click at [55, 75] on link "Automations" at bounding box center [62, 76] width 93 height 19
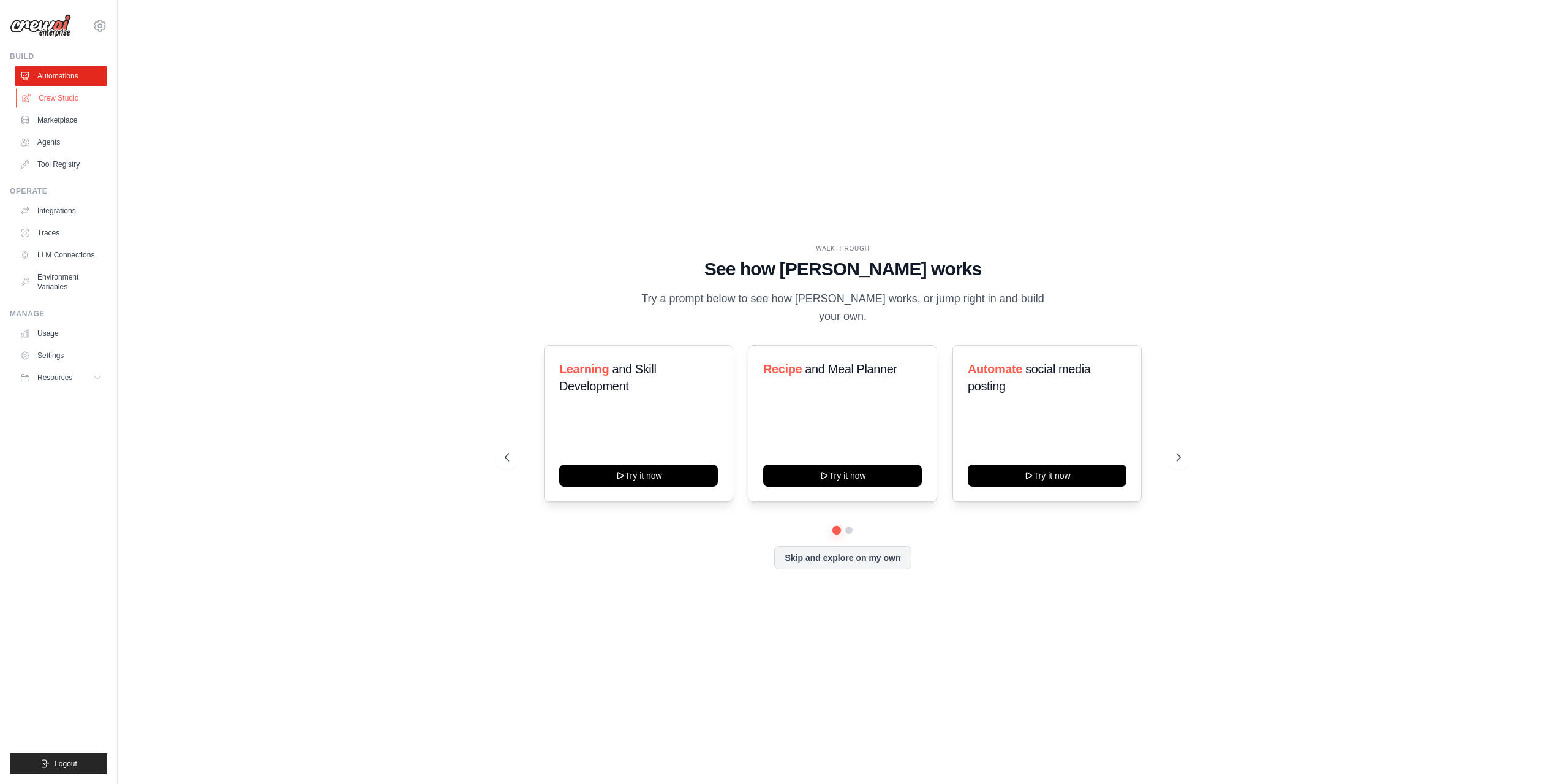
click at [61, 95] on link "Crew Studio" at bounding box center [62, 98] width 93 height 19
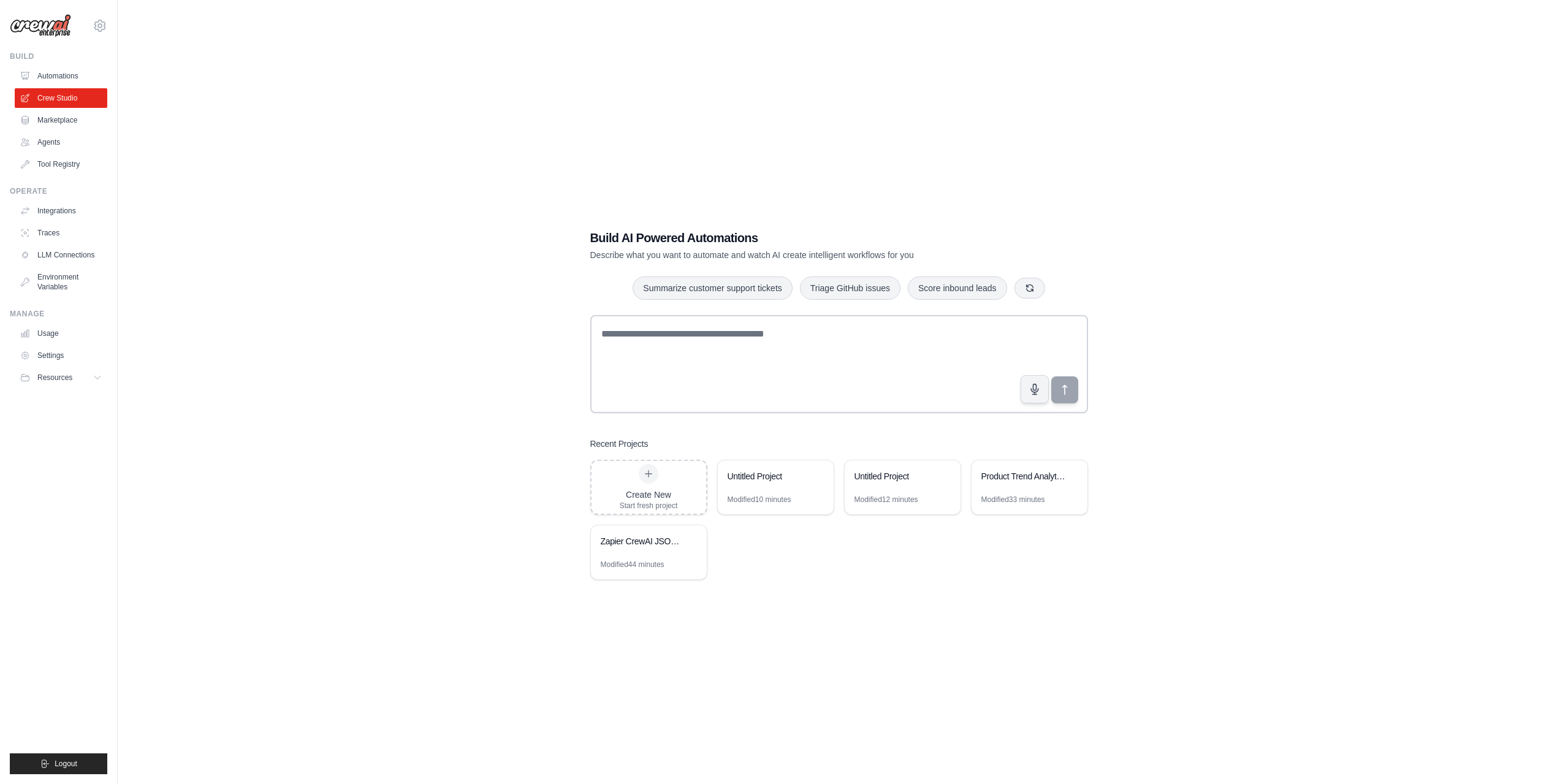
click at [56, 122] on link "Marketplace" at bounding box center [61, 120] width 93 height 19
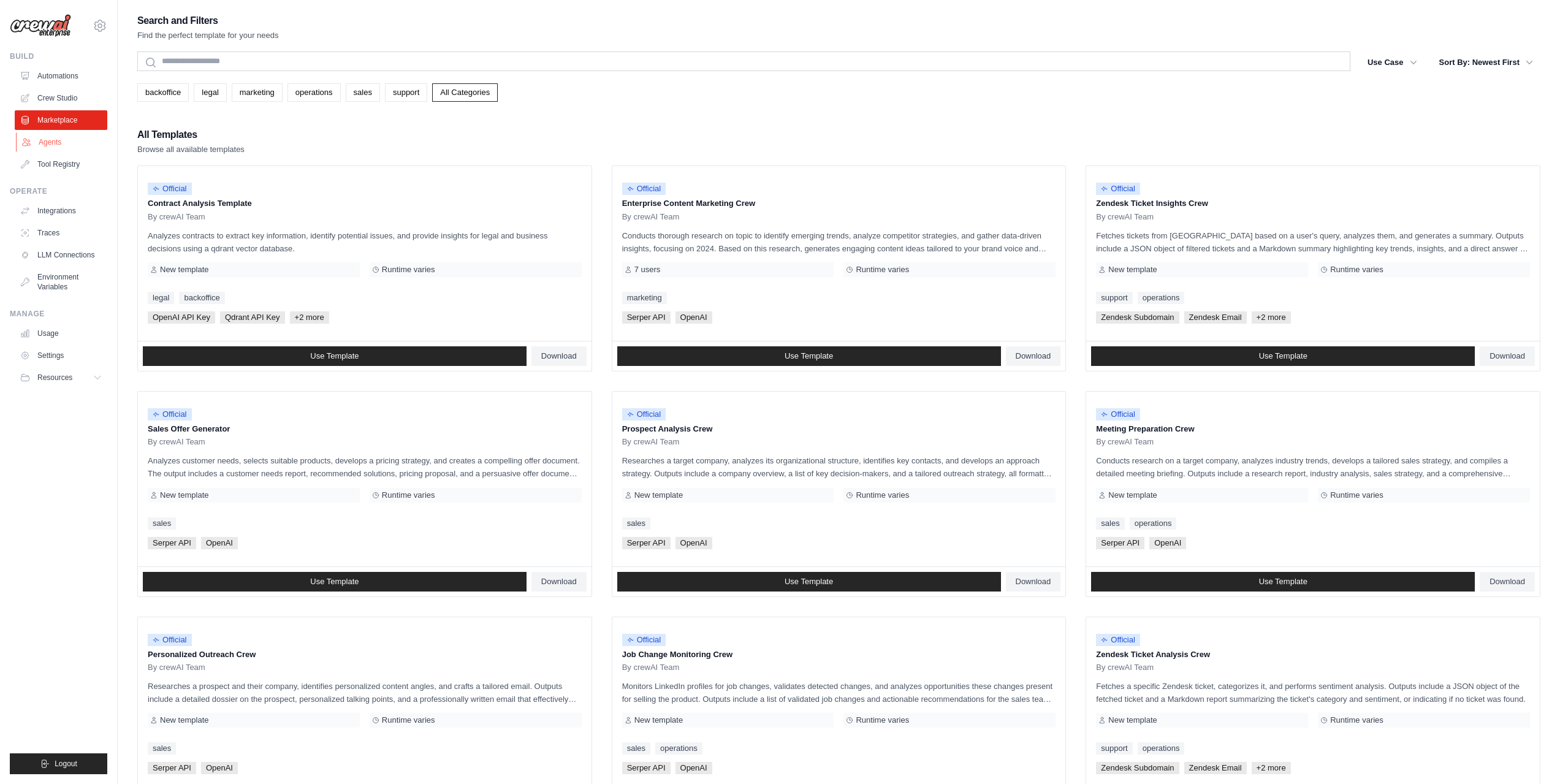
click at [51, 145] on link "Agents" at bounding box center [62, 142] width 93 height 19
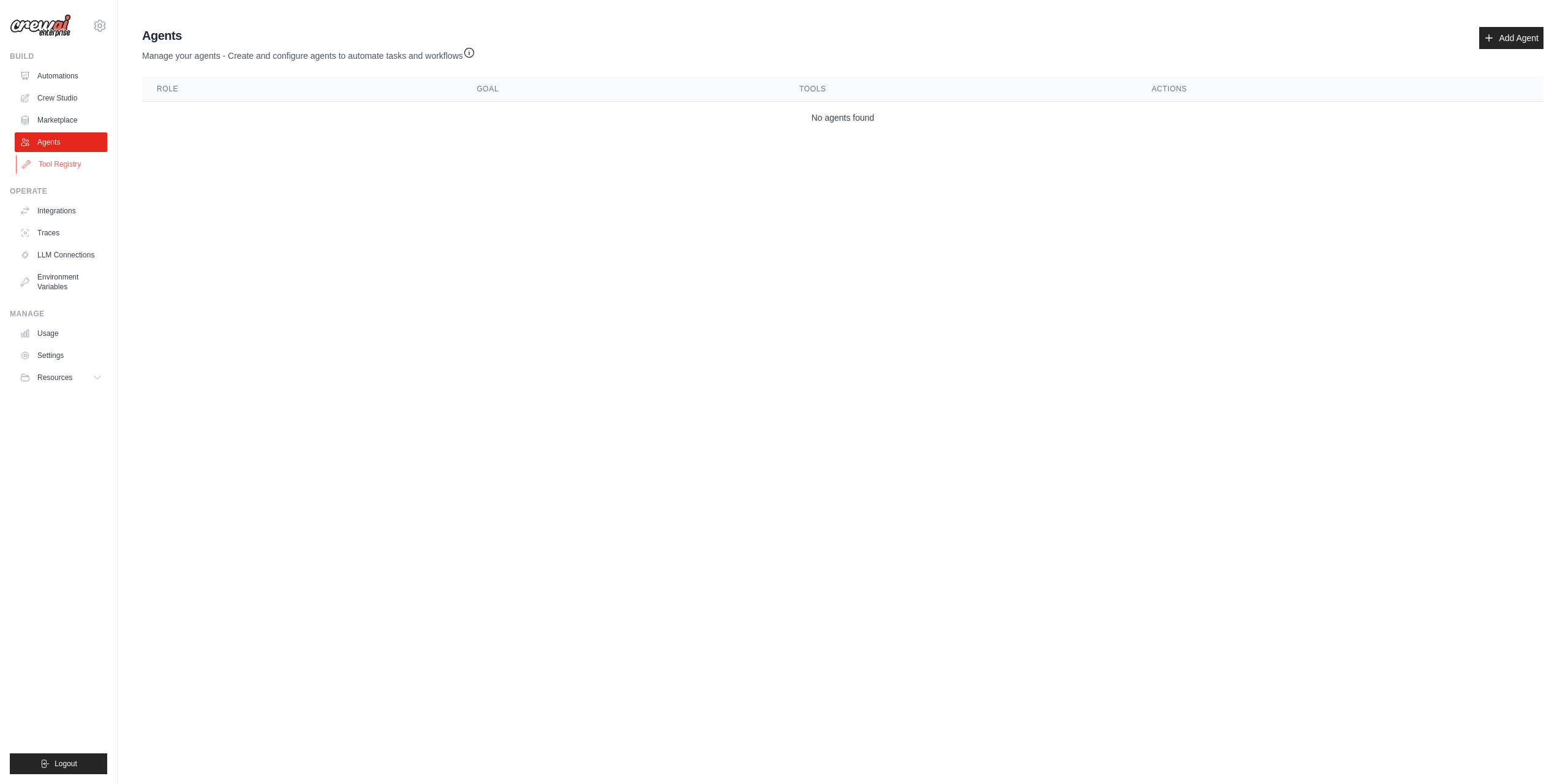
click at [51, 160] on link "Tool Registry" at bounding box center [62, 164] width 93 height 19
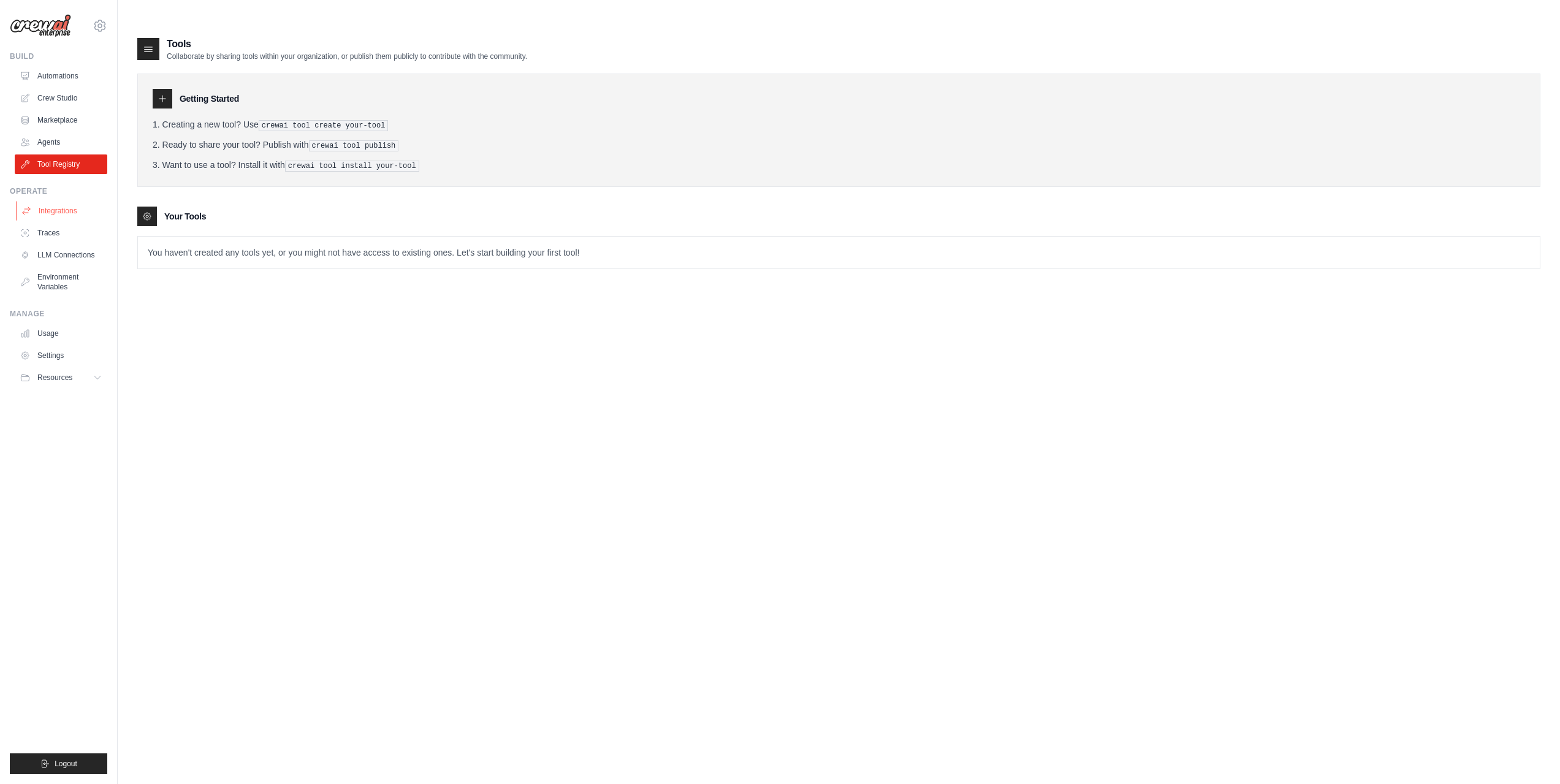
click at [58, 210] on link "Integrations" at bounding box center [62, 210] width 93 height 19
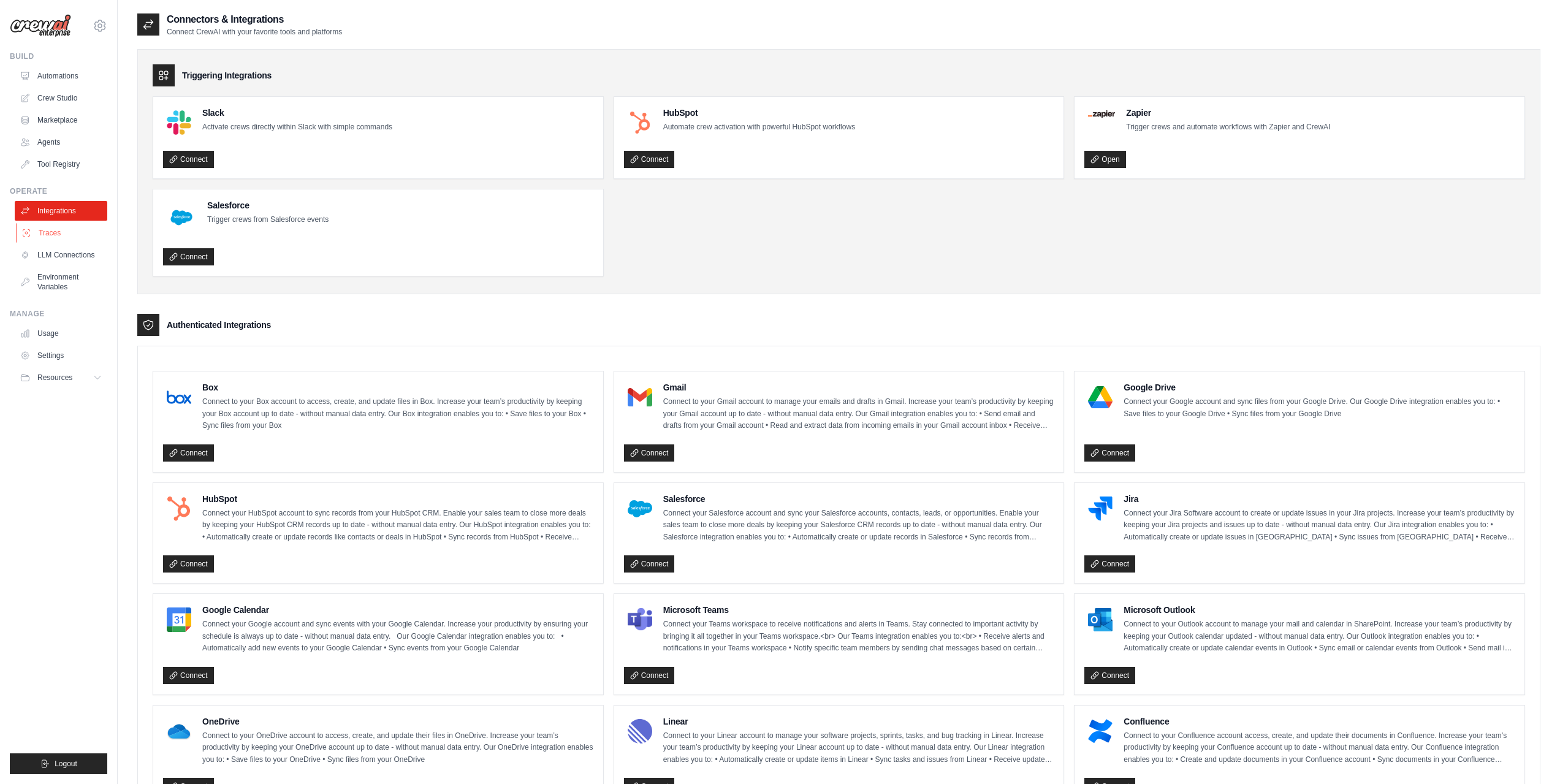
click at [47, 232] on link "Traces" at bounding box center [62, 233] width 93 height 19
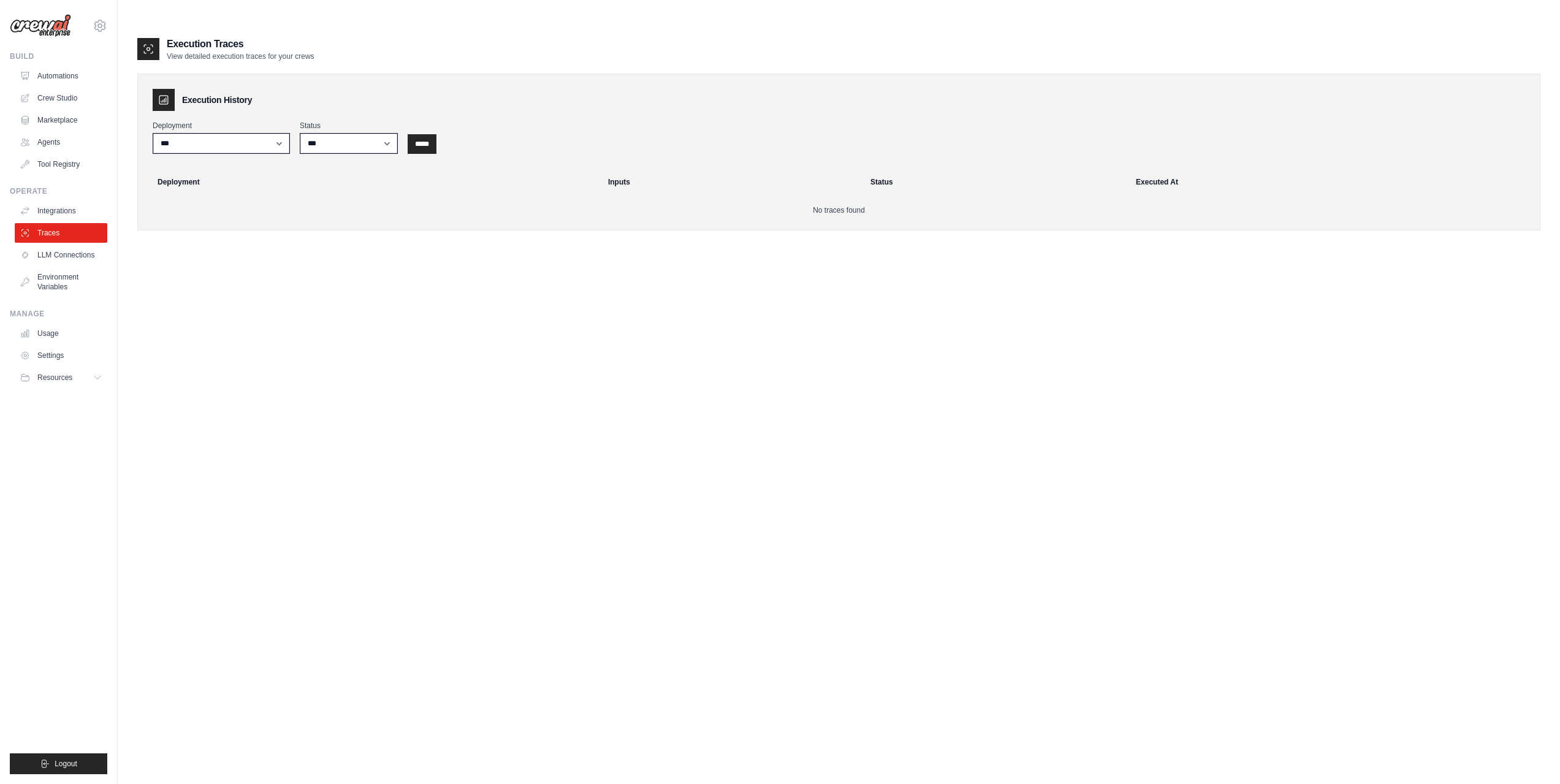
click at [60, 266] on ul "Integrations Traces LLM Connections Environment Variables" at bounding box center [61, 248] width 93 height 96
click at [61, 274] on link "Environment Variables" at bounding box center [62, 282] width 93 height 30
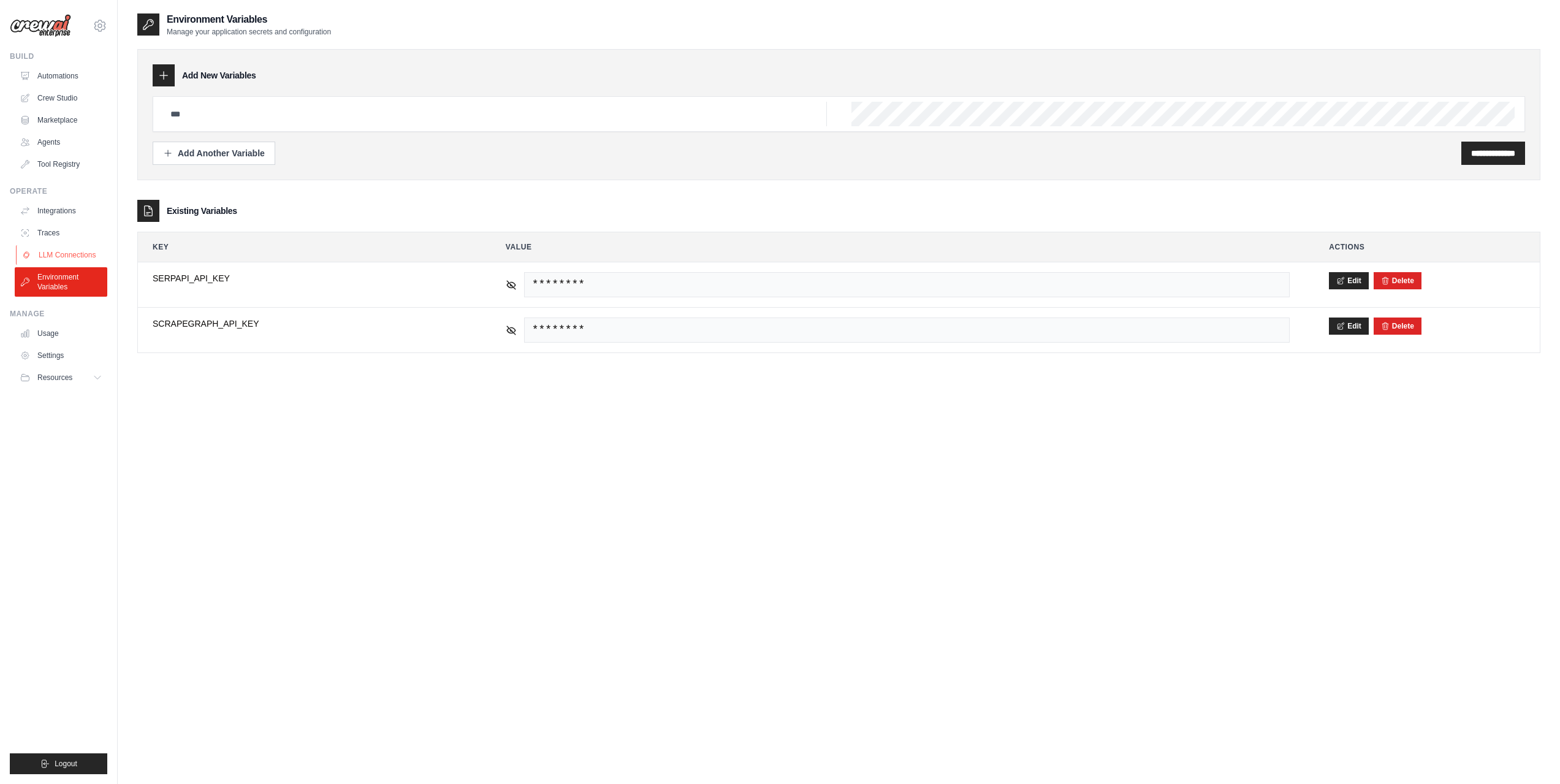
click at [67, 248] on link "LLM Connections" at bounding box center [62, 255] width 93 height 19
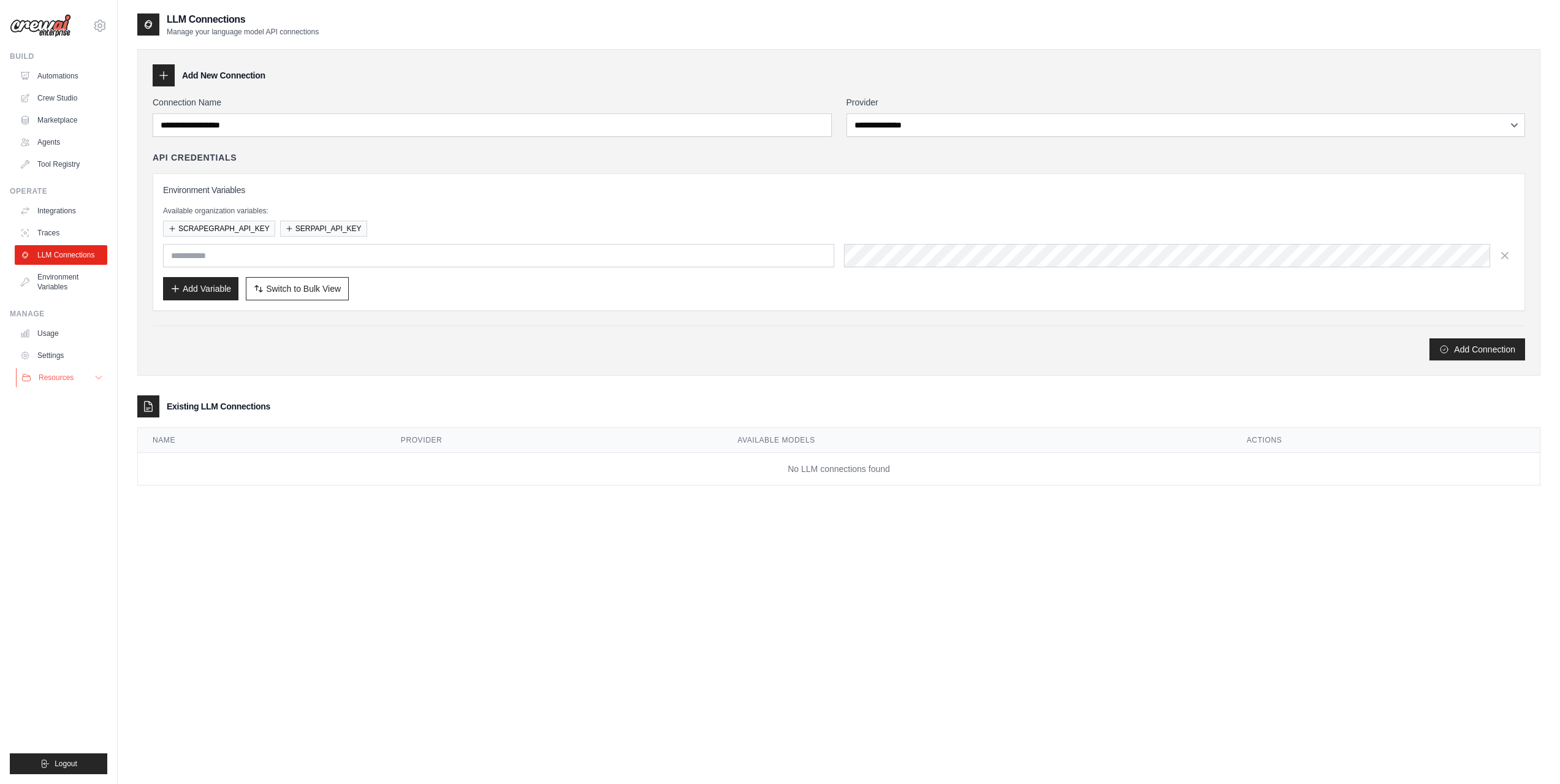
click at [88, 373] on button "Resources" at bounding box center [62, 377] width 93 height 19
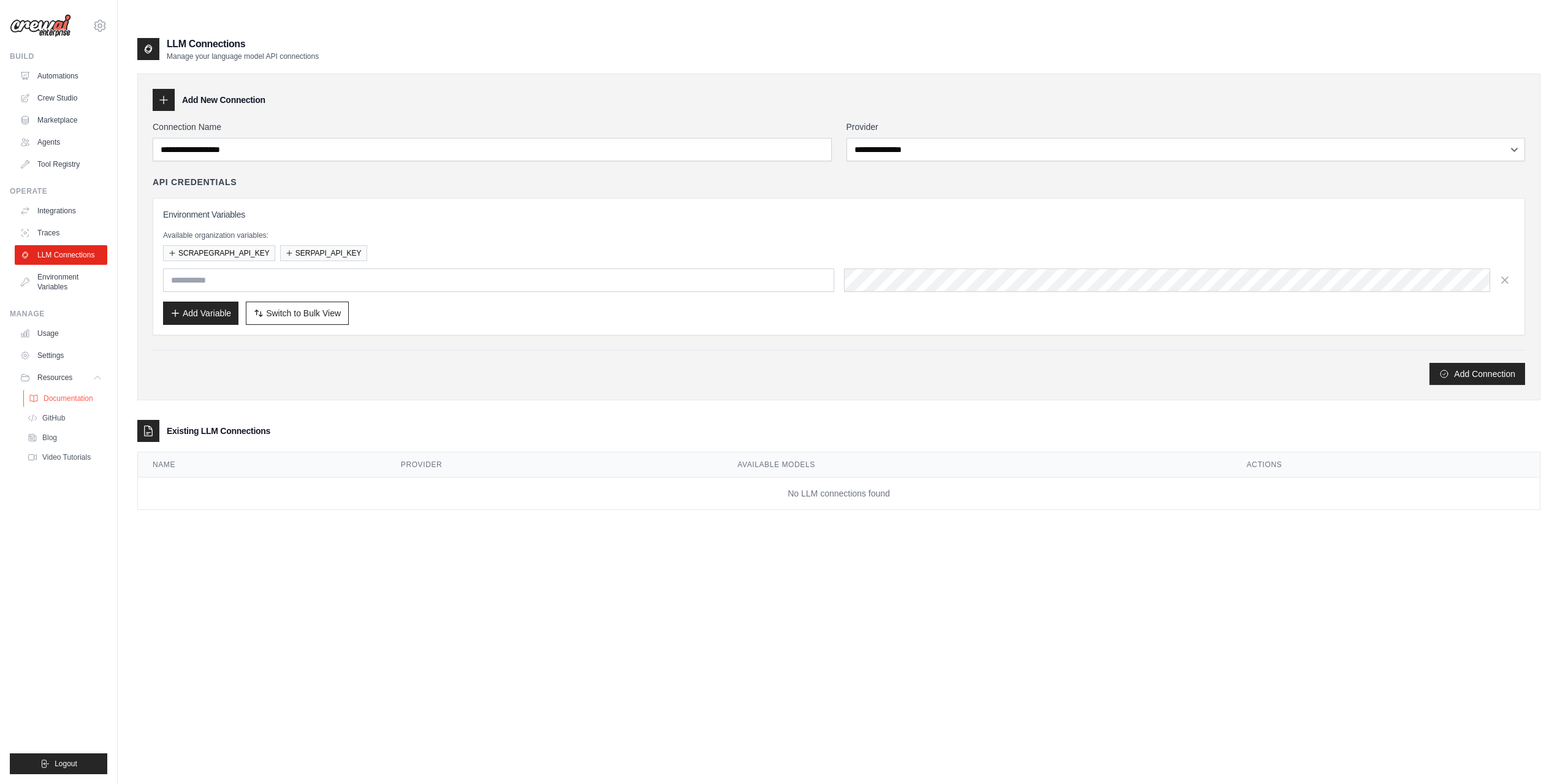
click at [62, 399] on span "Documentation" at bounding box center [68, 398] width 50 height 10
click at [59, 121] on link "Marketplace" at bounding box center [62, 120] width 93 height 19
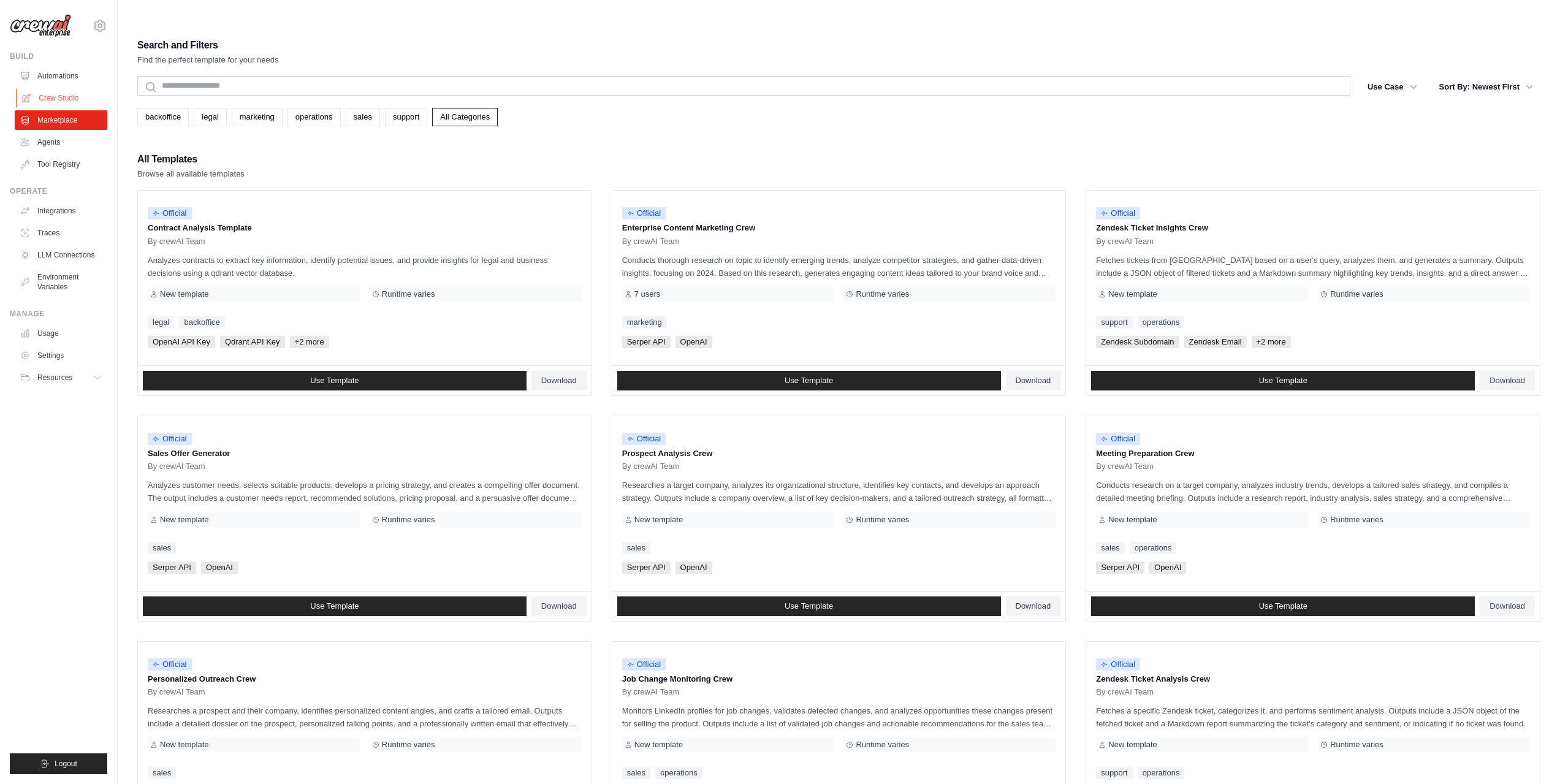
click at [58, 102] on link "Crew Studio" at bounding box center [62, 98] width 93 height 19
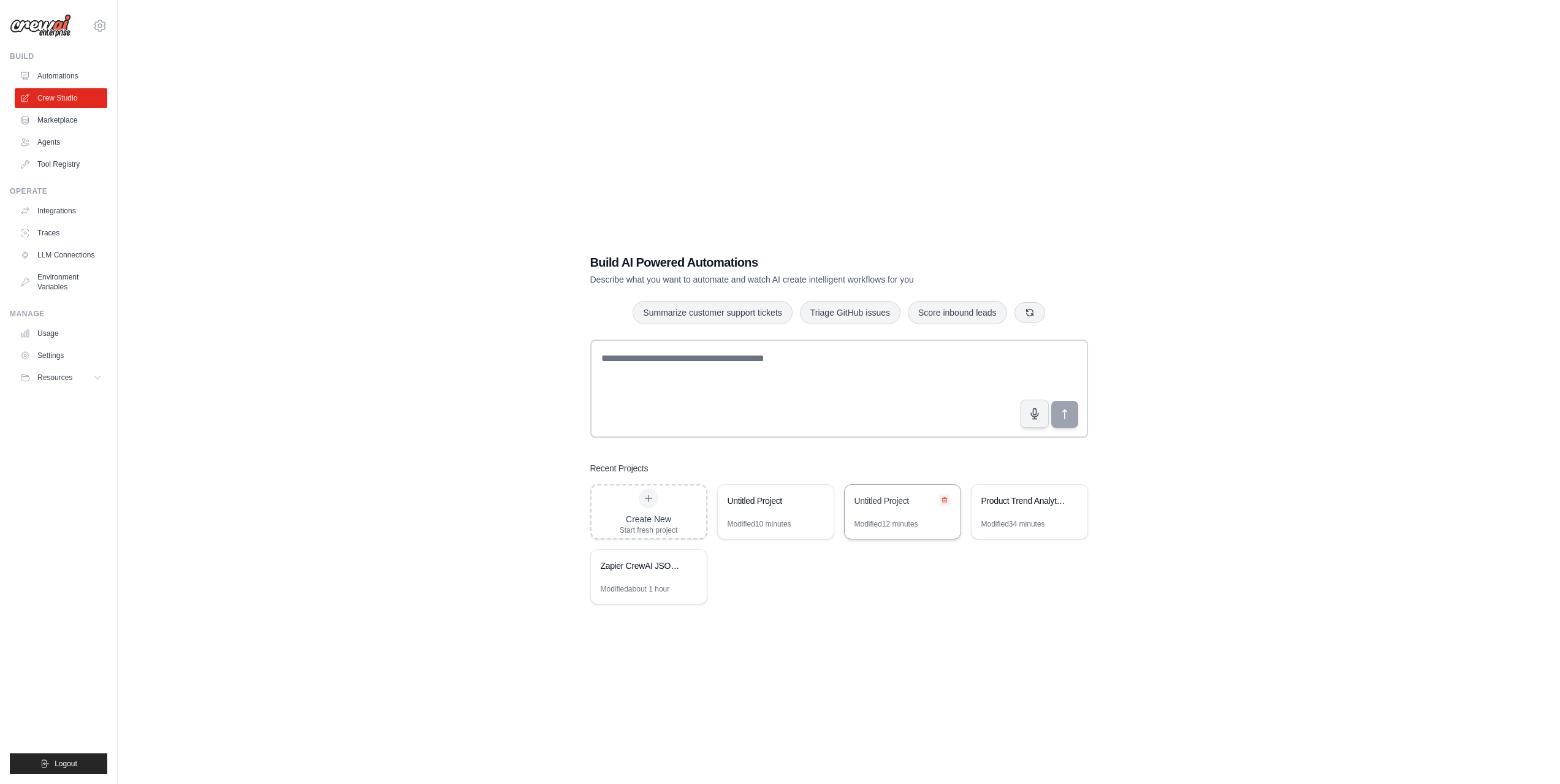
click at [944, 497] on icon at bounding box center [944, 499] width 5 height 6
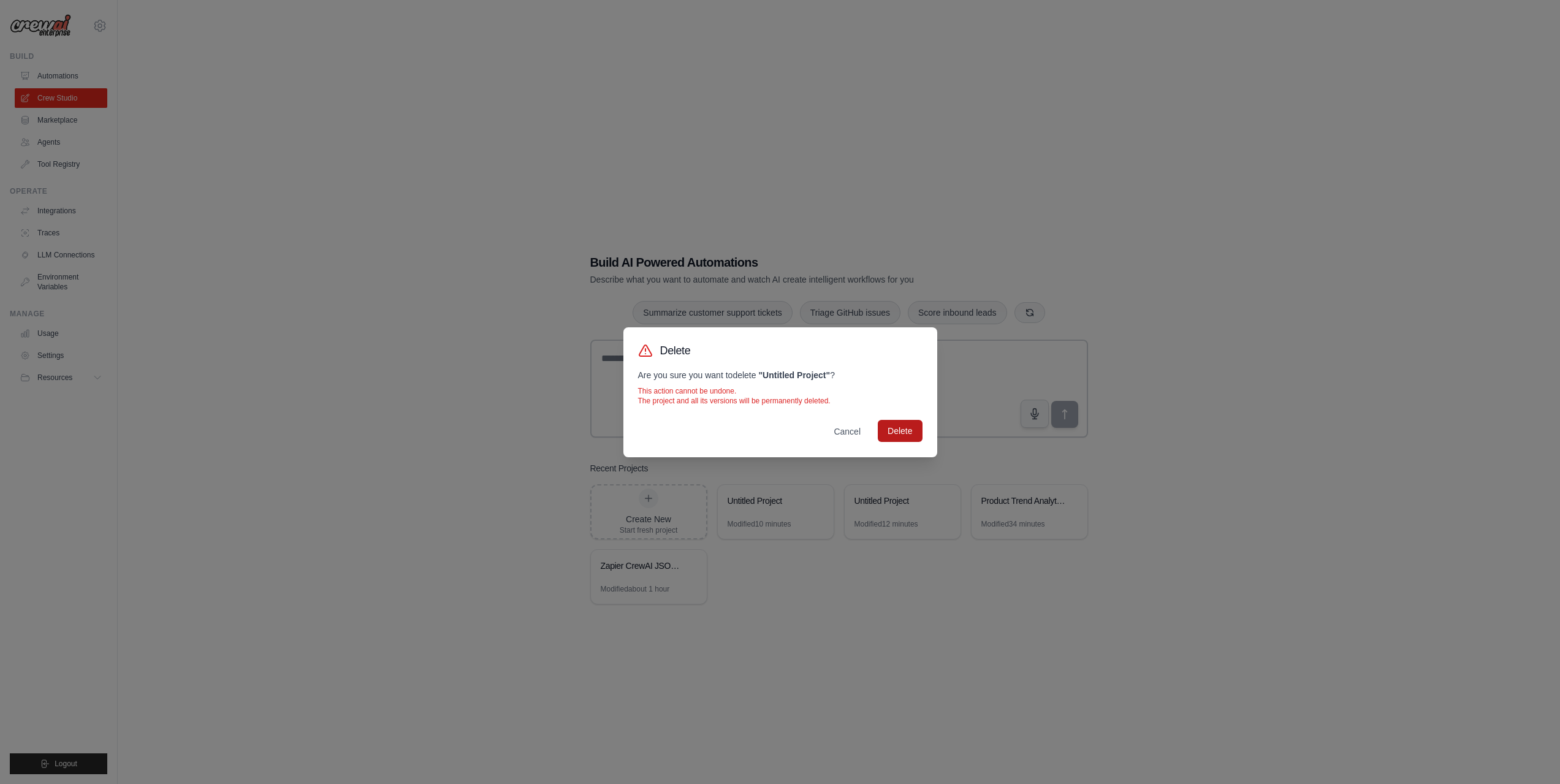
click at [889, 437] on button "Delete" at bounding box center [899, 431] width 44 height 22
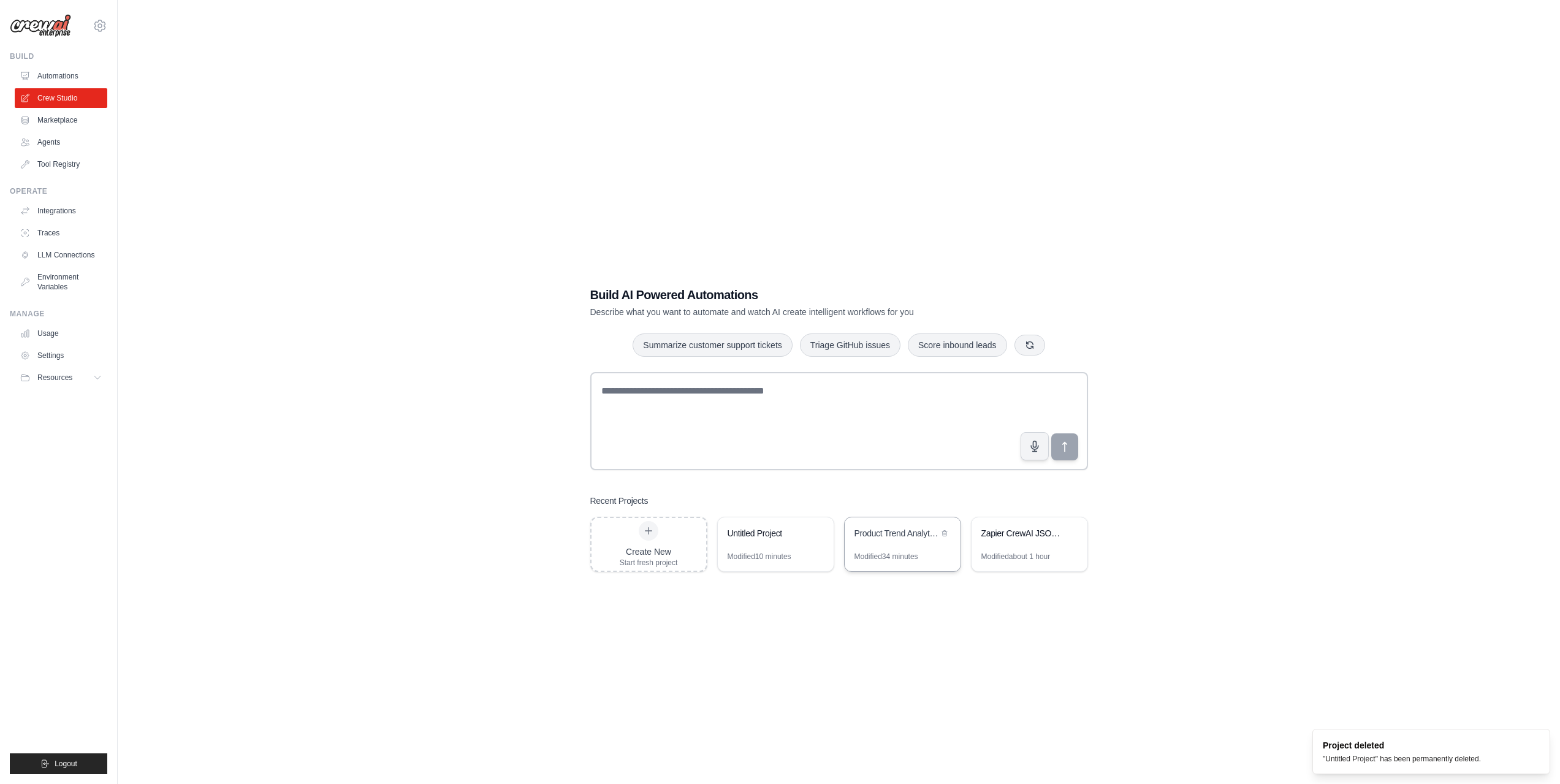
click at [875, 552] on div "Modified 34 minutes" at bounding box center [903, 561] width 116 height 19
click at [1011, 519] on div "Zapier CrewAI JSON Translator" at bounding box center [1029, 534] width 116 height 34
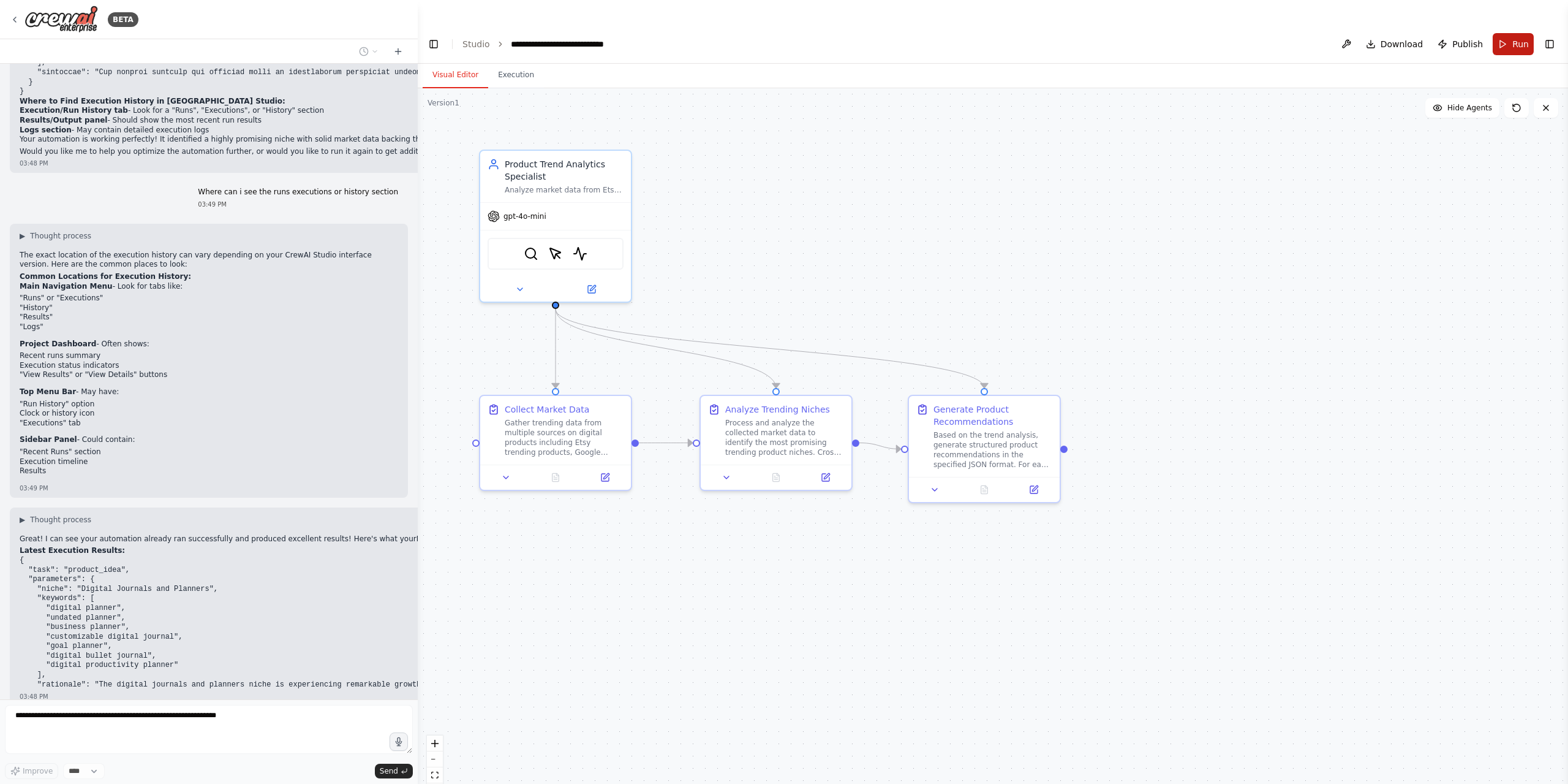
click at [1522, 33] on button "Run" at bounding box center [1513, 44] width 41 height 22
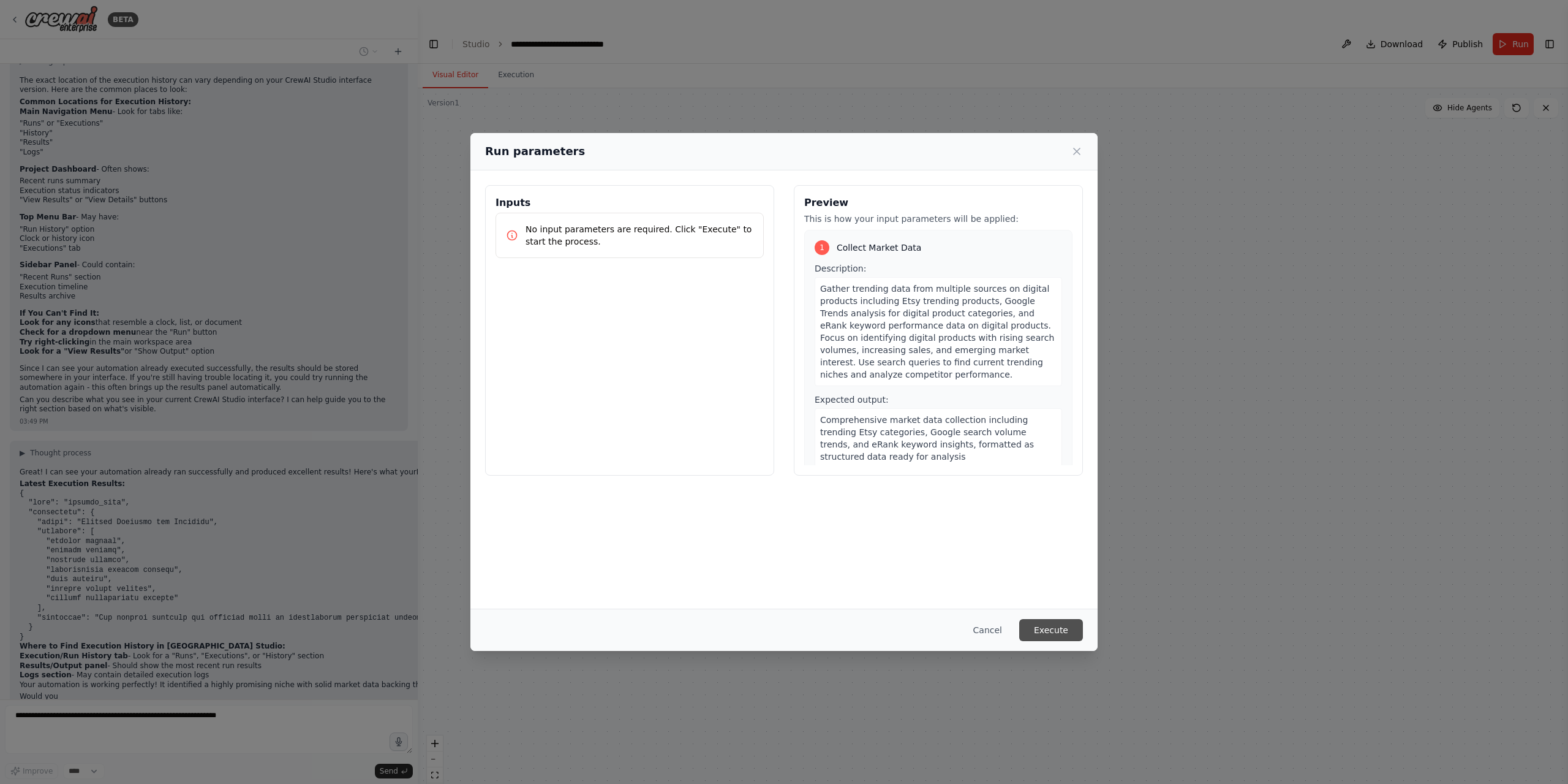
scroll to position [2149, 0]
click at [1052, 634] on button "Execute" at bounding box center [1051, 630] width 64 height 22
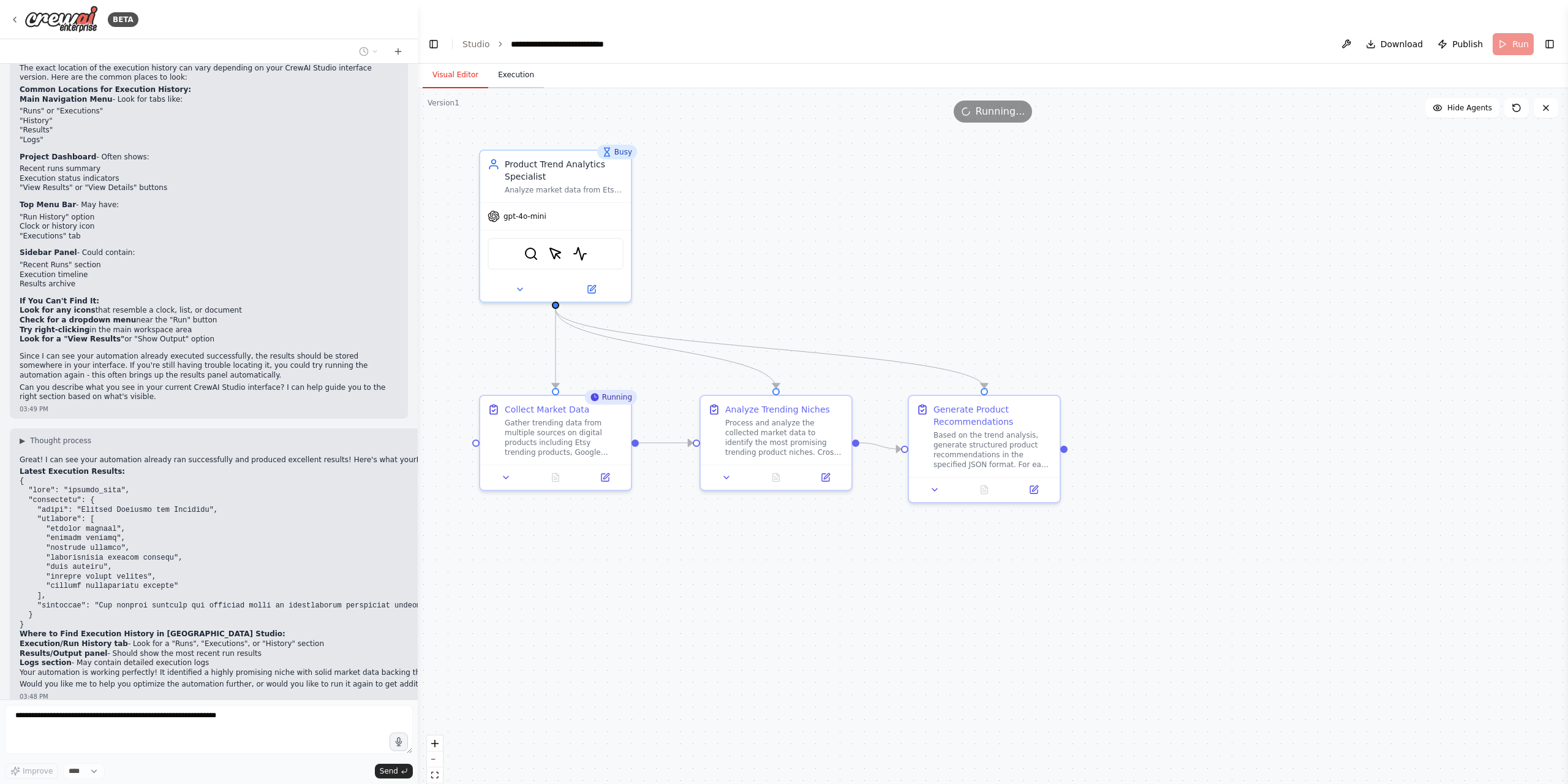
click at [506, 62] on button "Execution" at bounding box center [516, 75] width 56 height 26
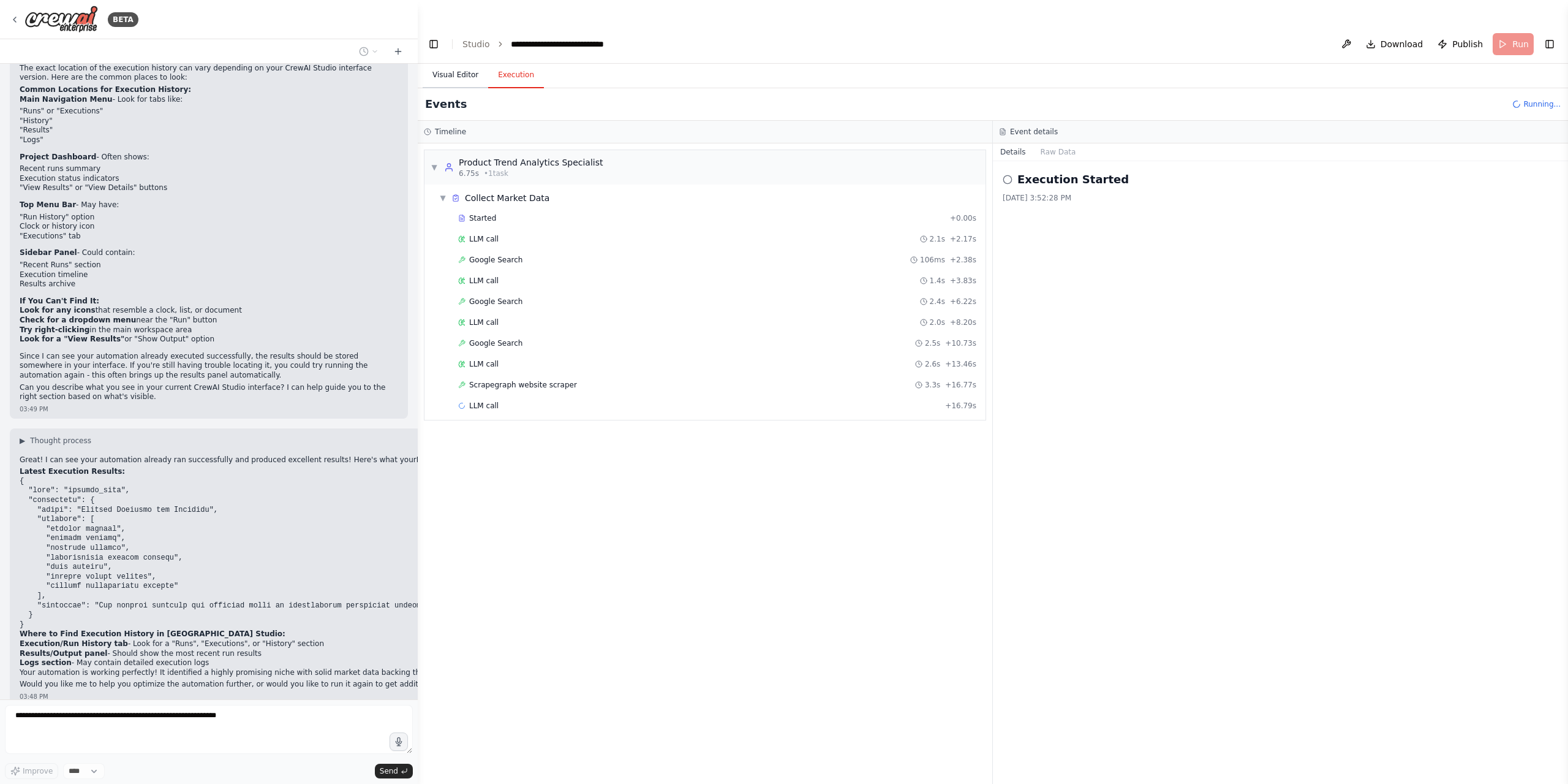
click at [468, 62] on button "Visual Editor" at bounding box center [456, 75] width 66 height 26
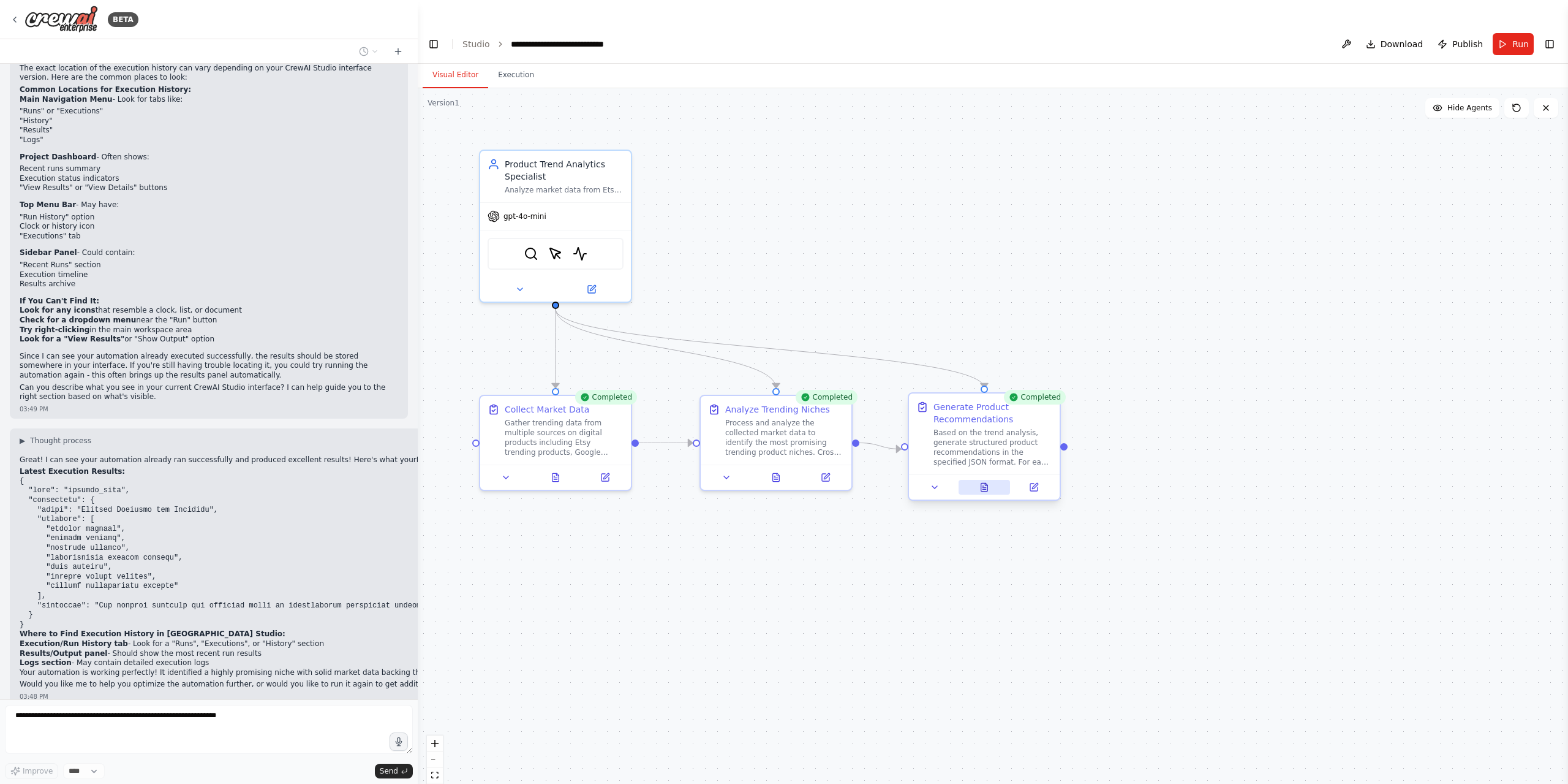
click at [988, 482] on icon at bounding box center [984, 487] width 10 height 10
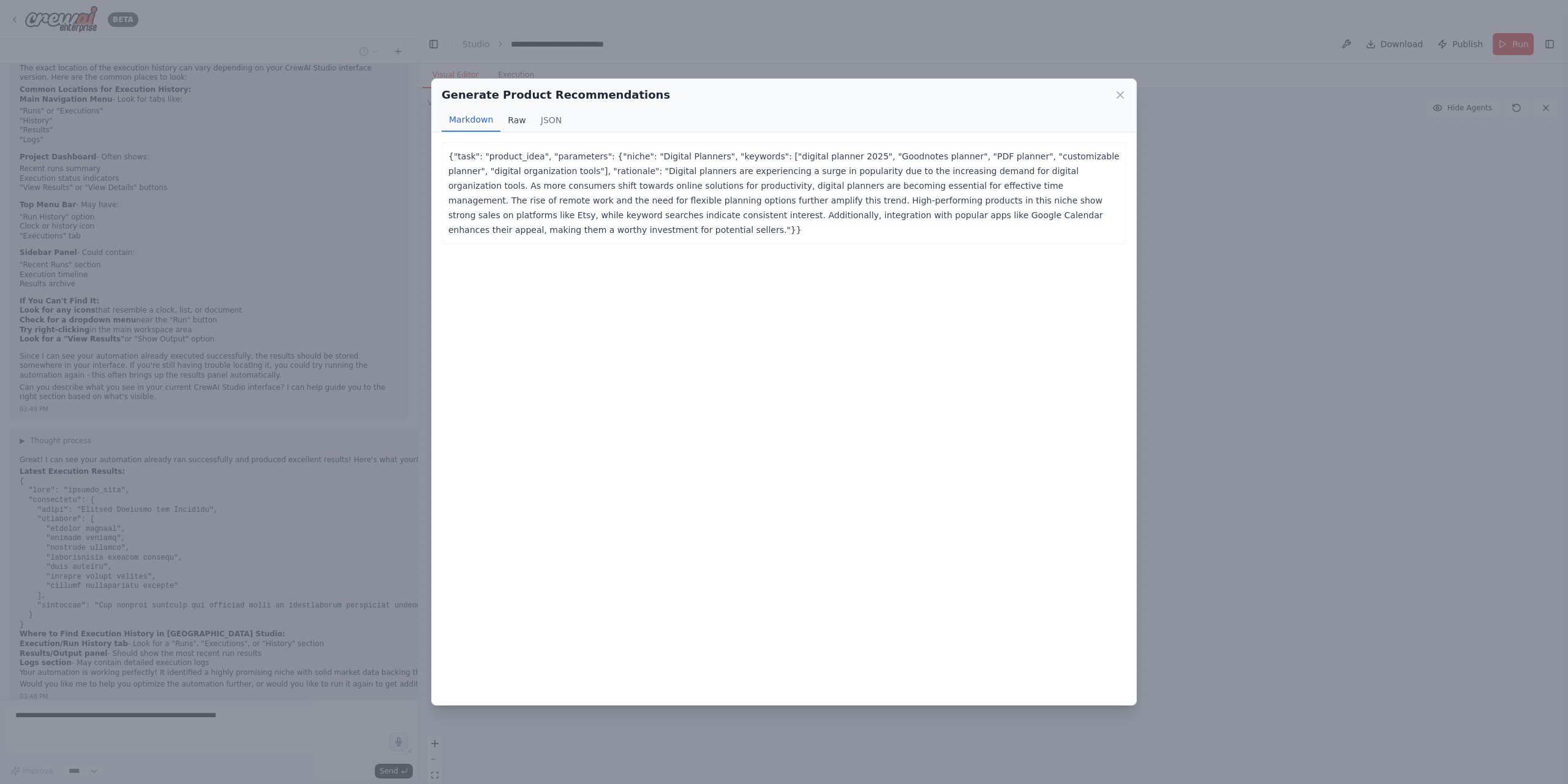
click at [519, 113] on button "Raw" at bounding box center [517, 120] width 32 height 23
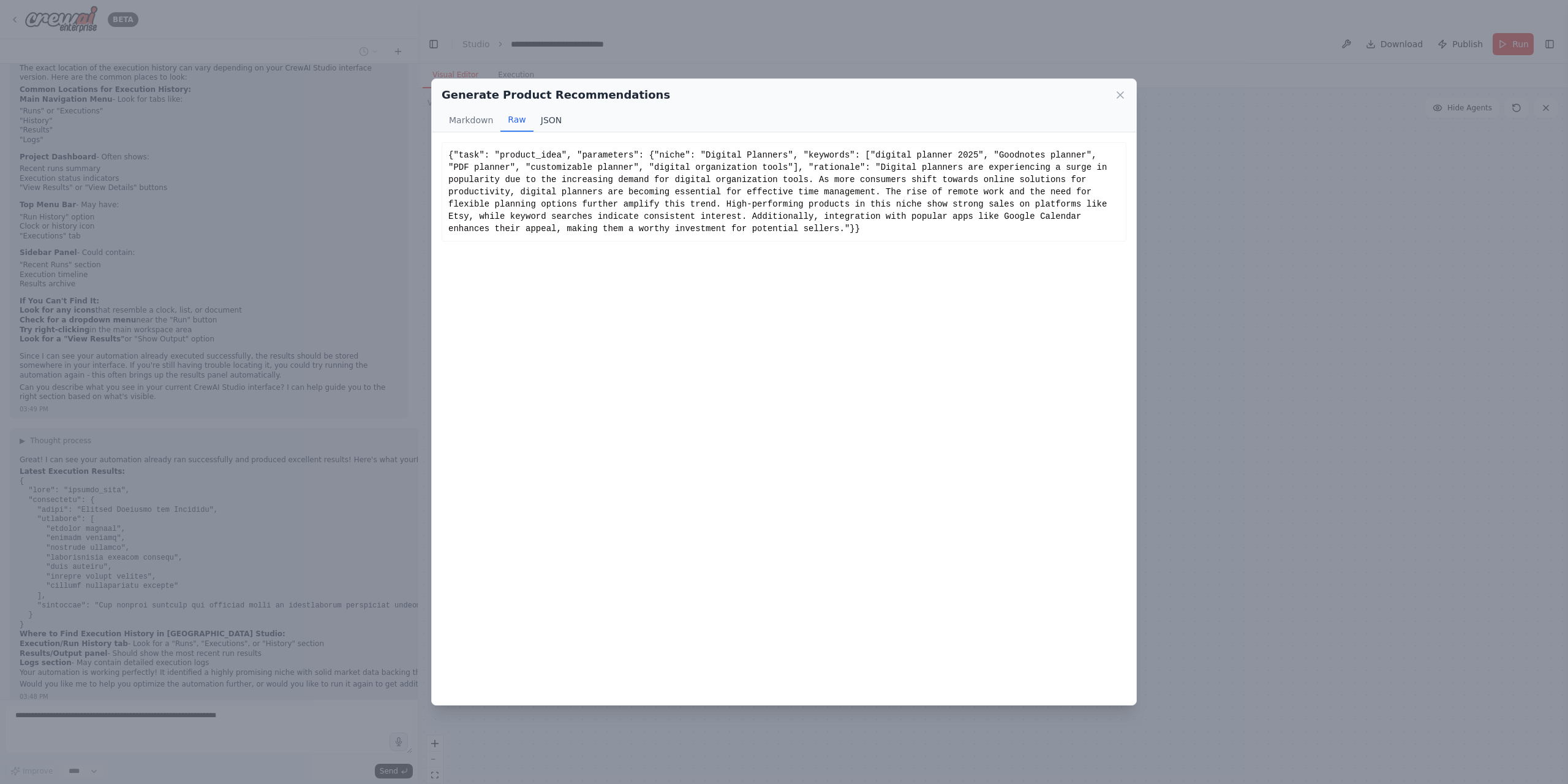
click at [555, 118] on button "JSON" at bounding box center [551, 120] width 36 height 23
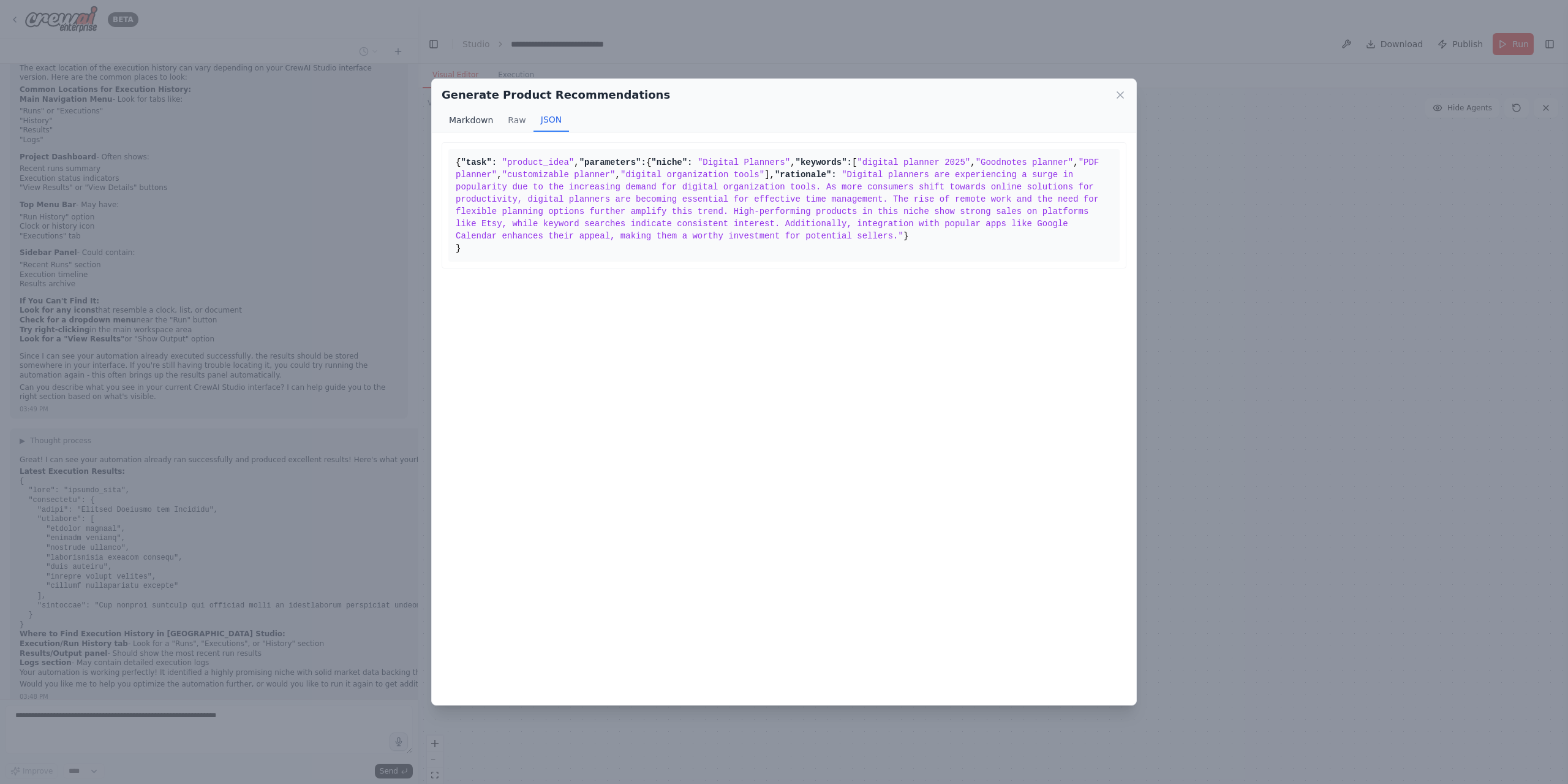
click at [461, 112] on button "Markdown" at bounding box center [470, 120] width 59 height 23
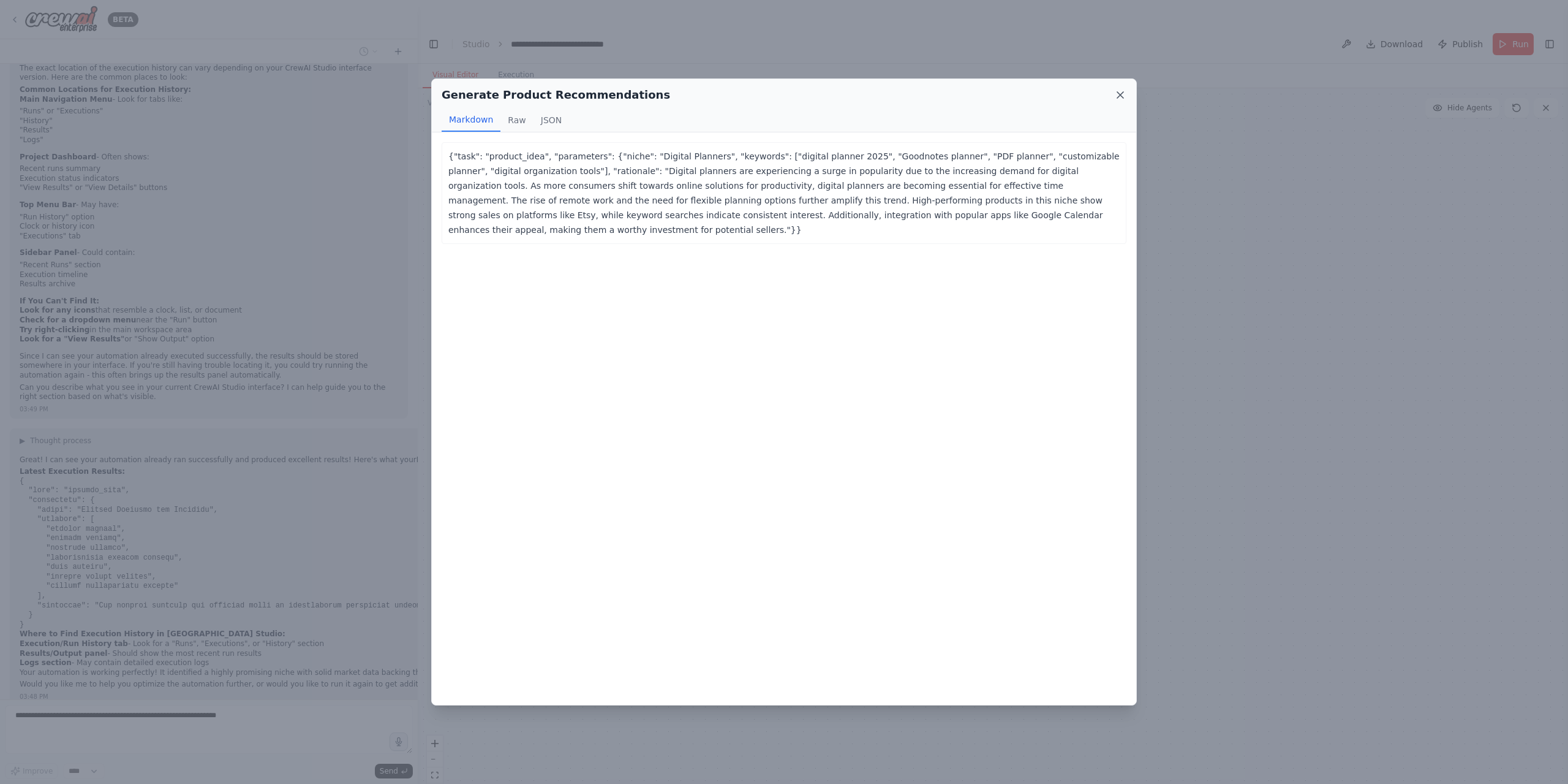
click at [1118, 91] on icon at bounding box center [1120, 95] width 12 height 12
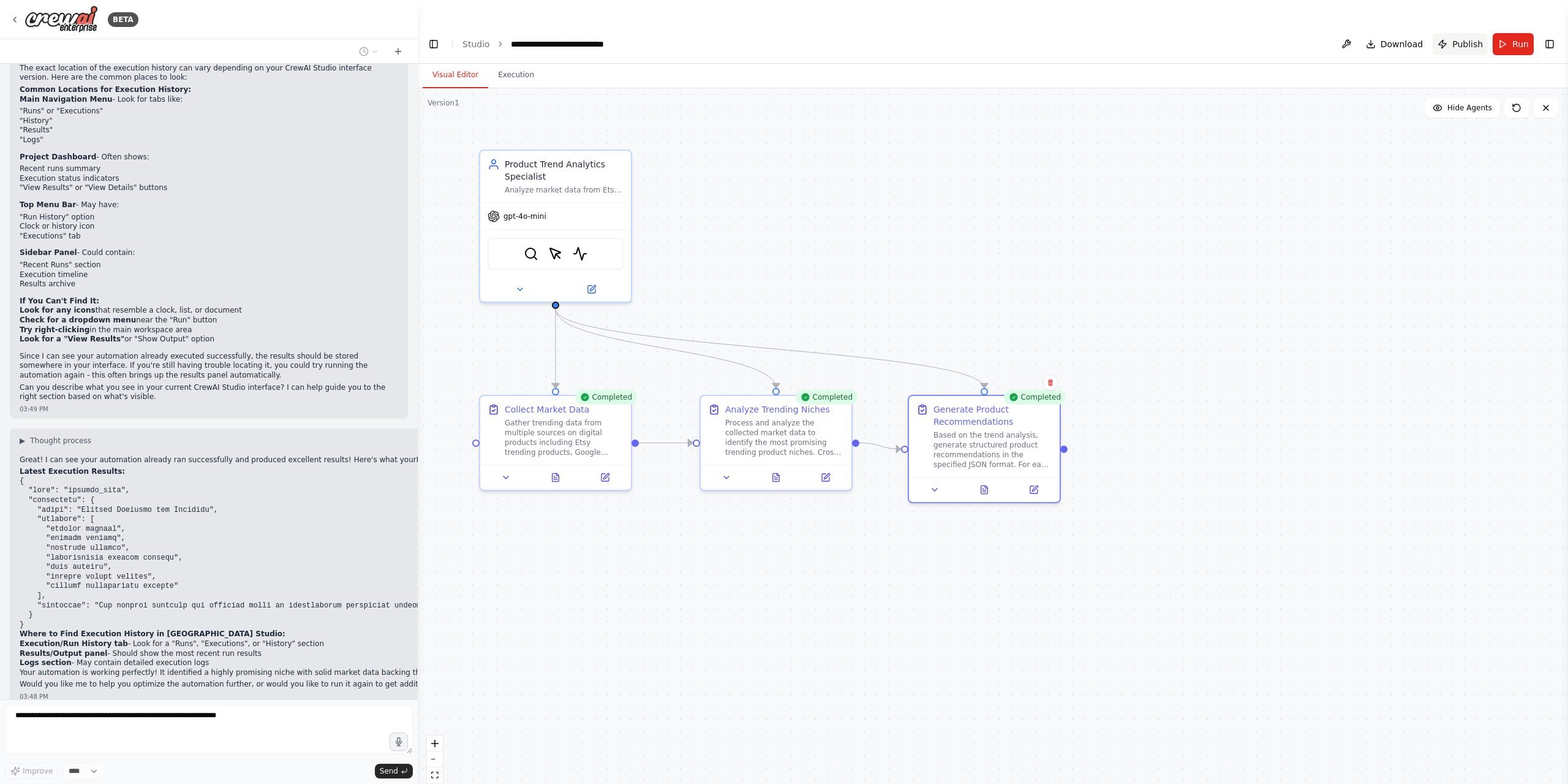
click at [1488, 33] on button "Publish" at bounding box center [1461, 44] width 55 height 22
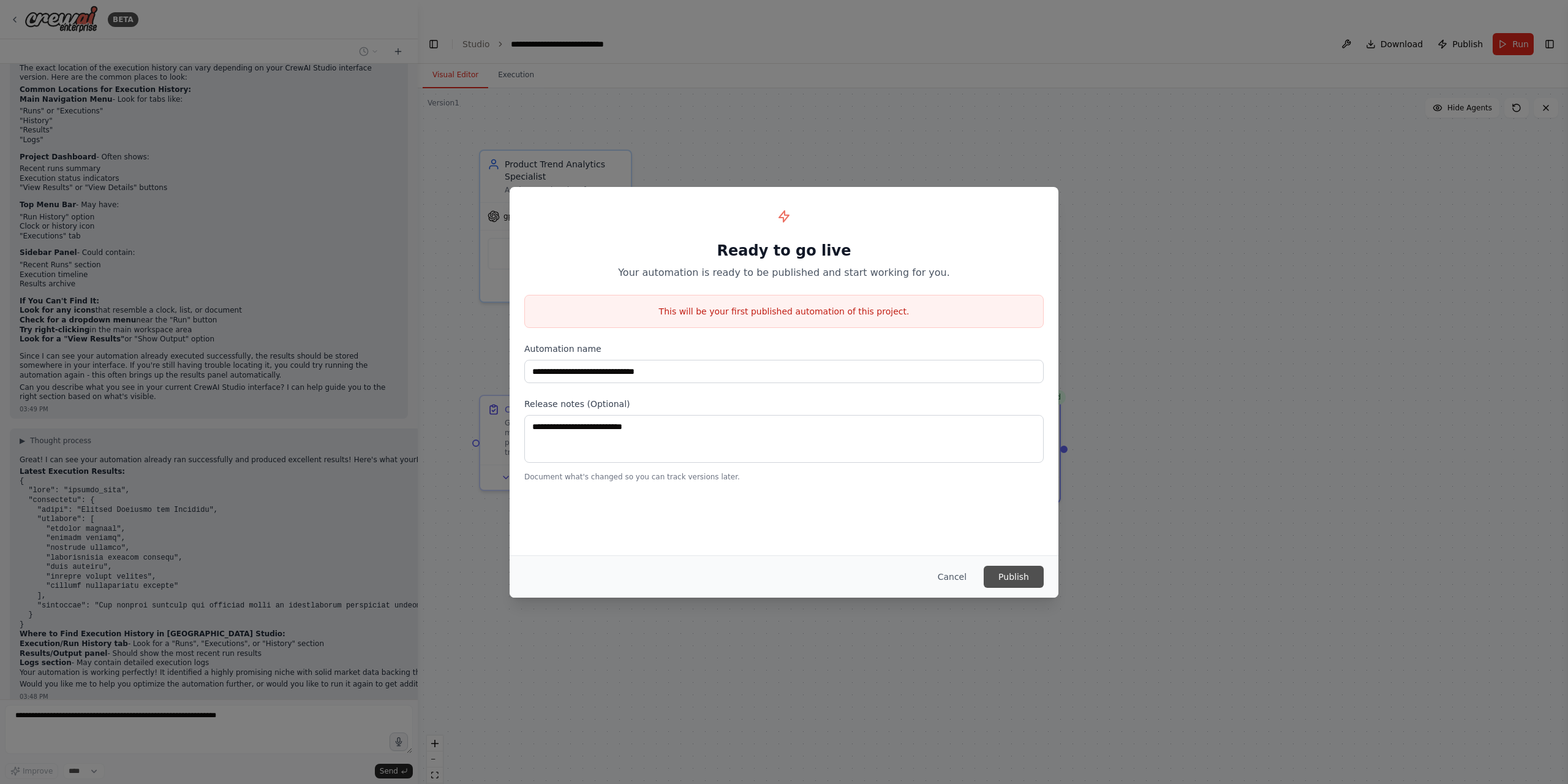
click at [988, 575] on button "Publish" at bounding box center [1013, 577] width 60 height 22
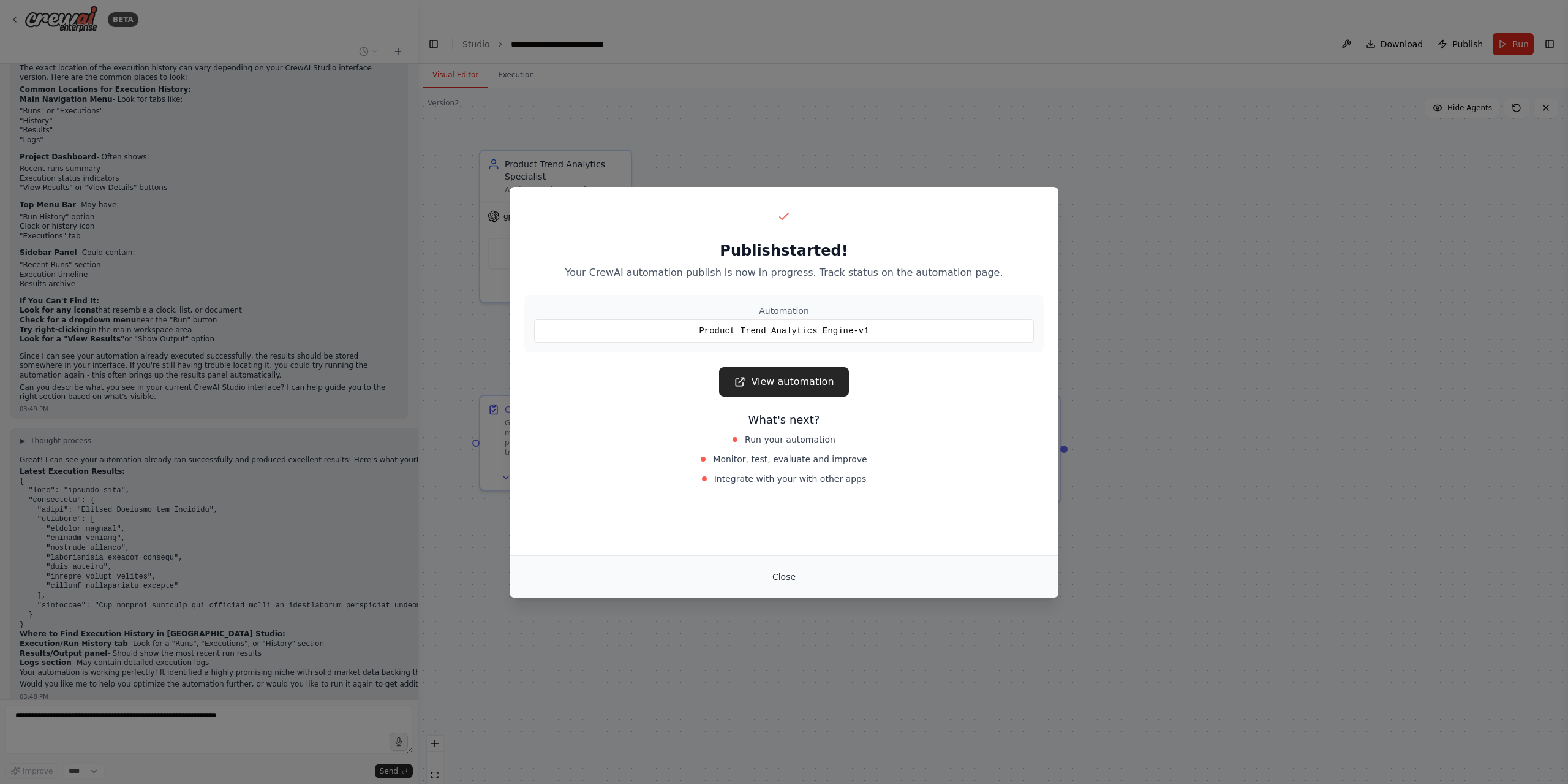
click at [791, 574] on button "Close" at bounding box center [784, 577] width 43 height 22
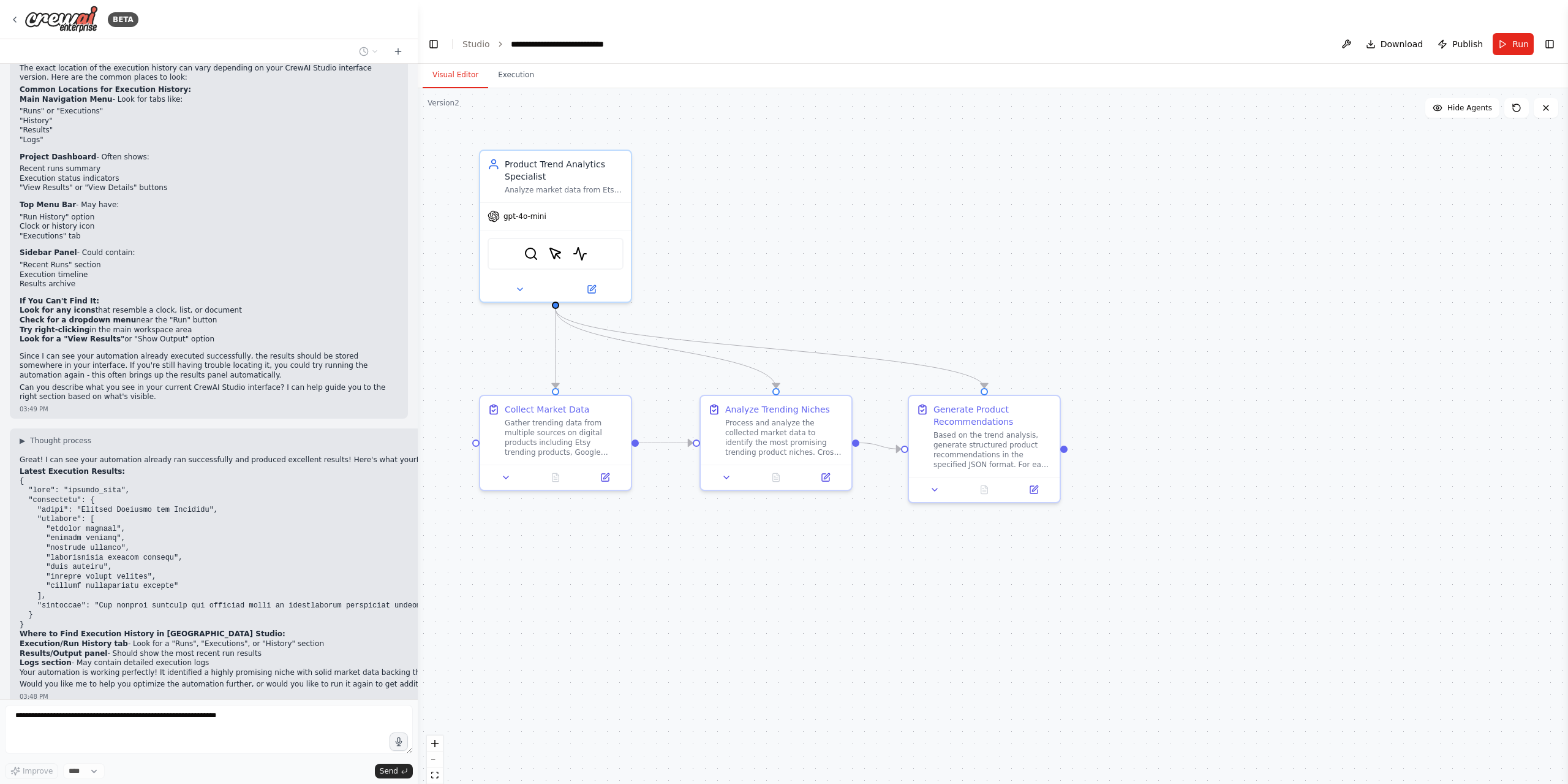
click at [561, 64] on div "Visual Editor Execution" at bounding box center [993, 76] width 1150 height 24
click at [522, 62] on button "Execution" at bounding box center [516, 75] width 56 height 26
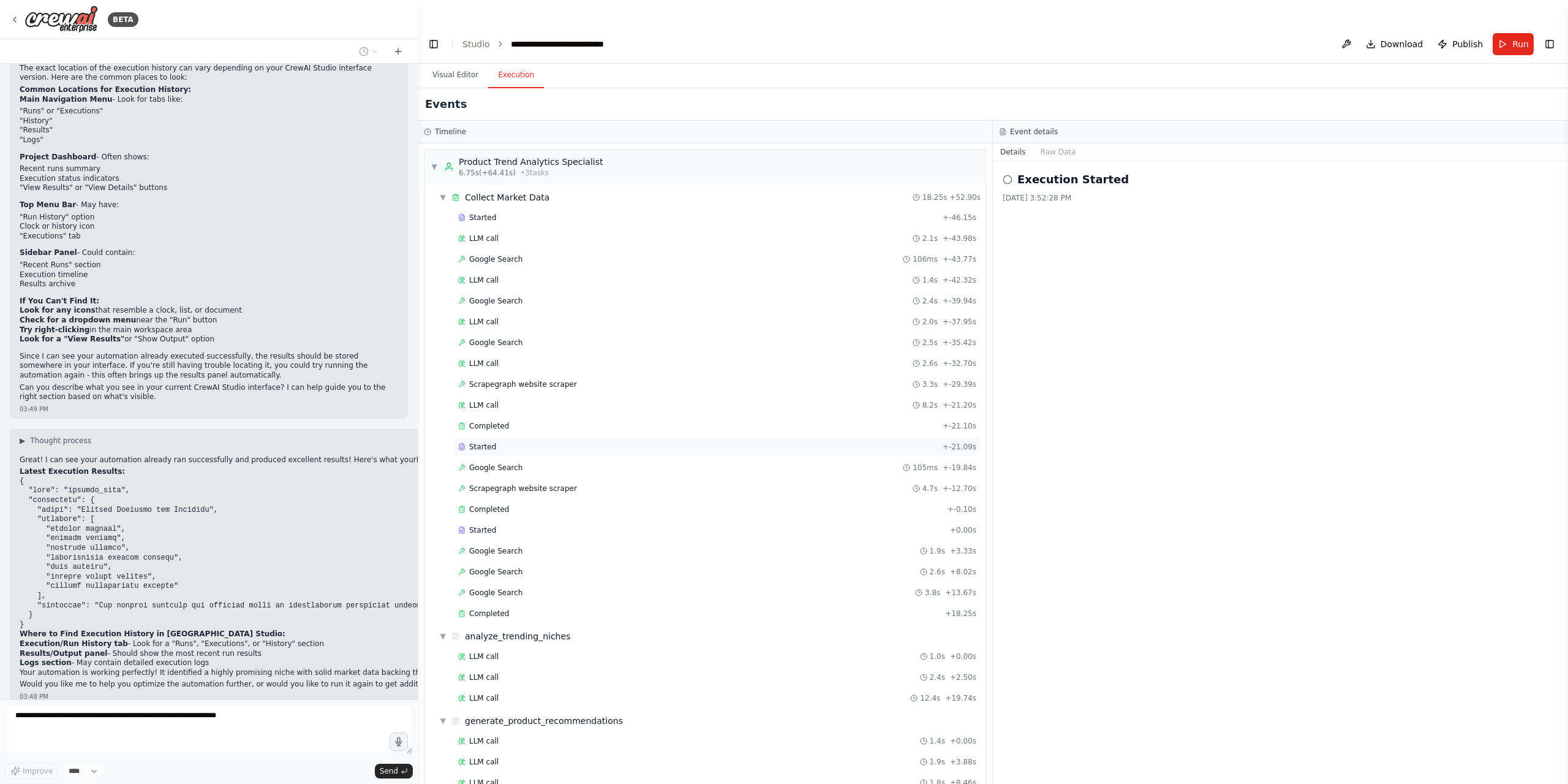
scroll to position [0, 0]
click at [21, 20] on div "BETA" at bounding box center [74, 19] width 129 height 28
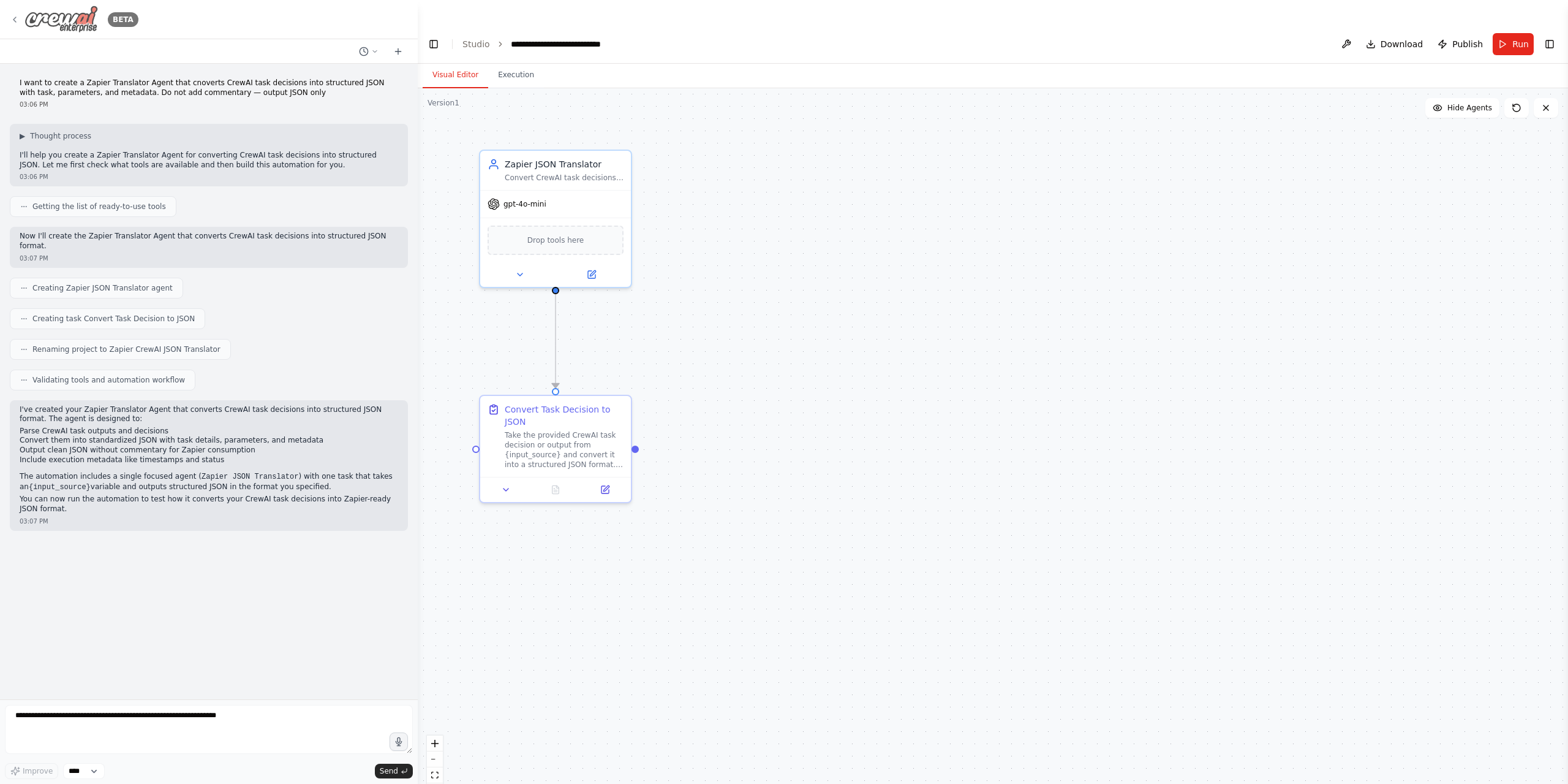
click at [16, 24] on icon at bounding box center [14, 19] width 10 height 10
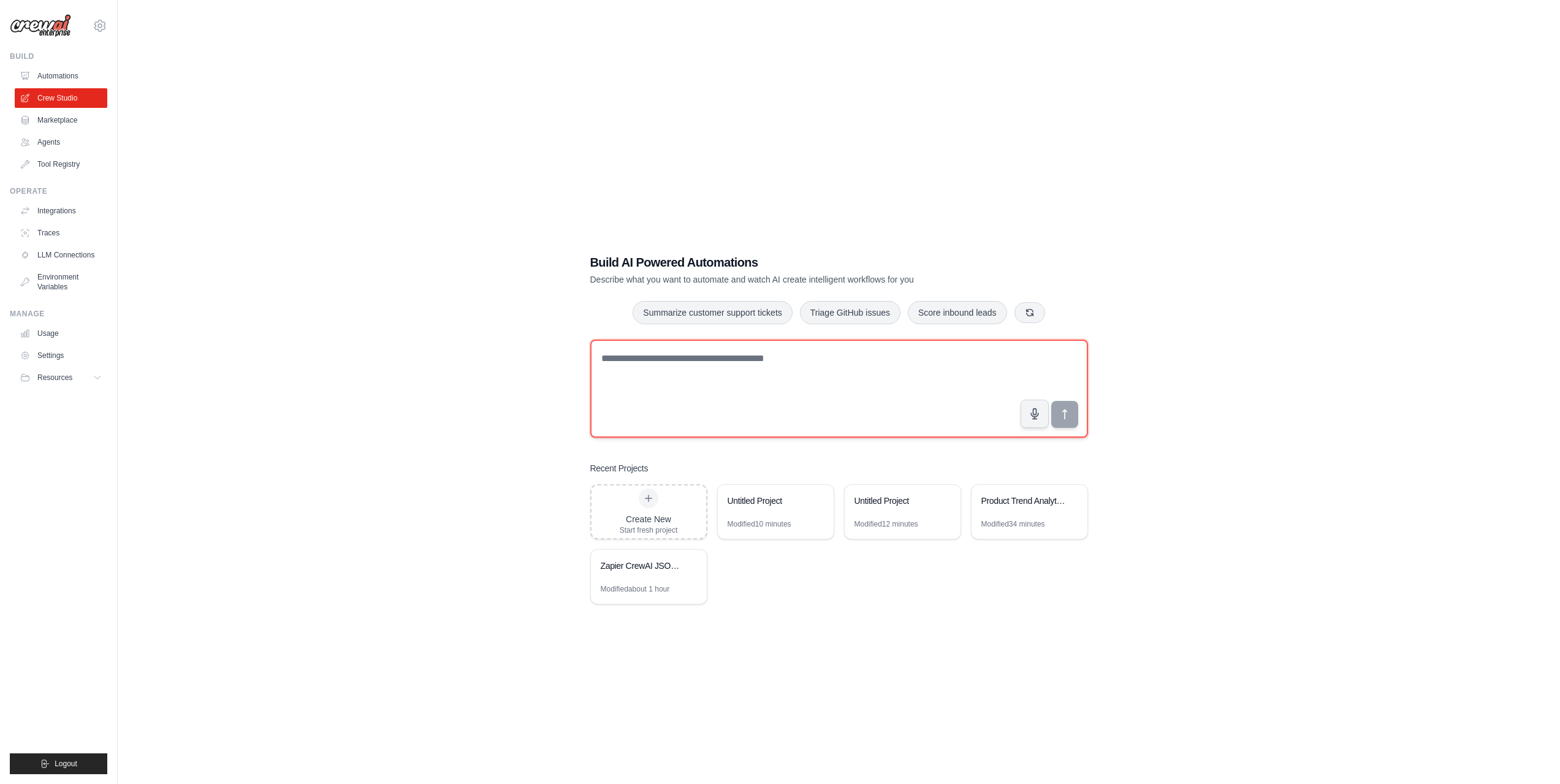
click at [757, 342] on textarea at bounding box center [839, 388] width 498 height 98
paste textarea "**********"
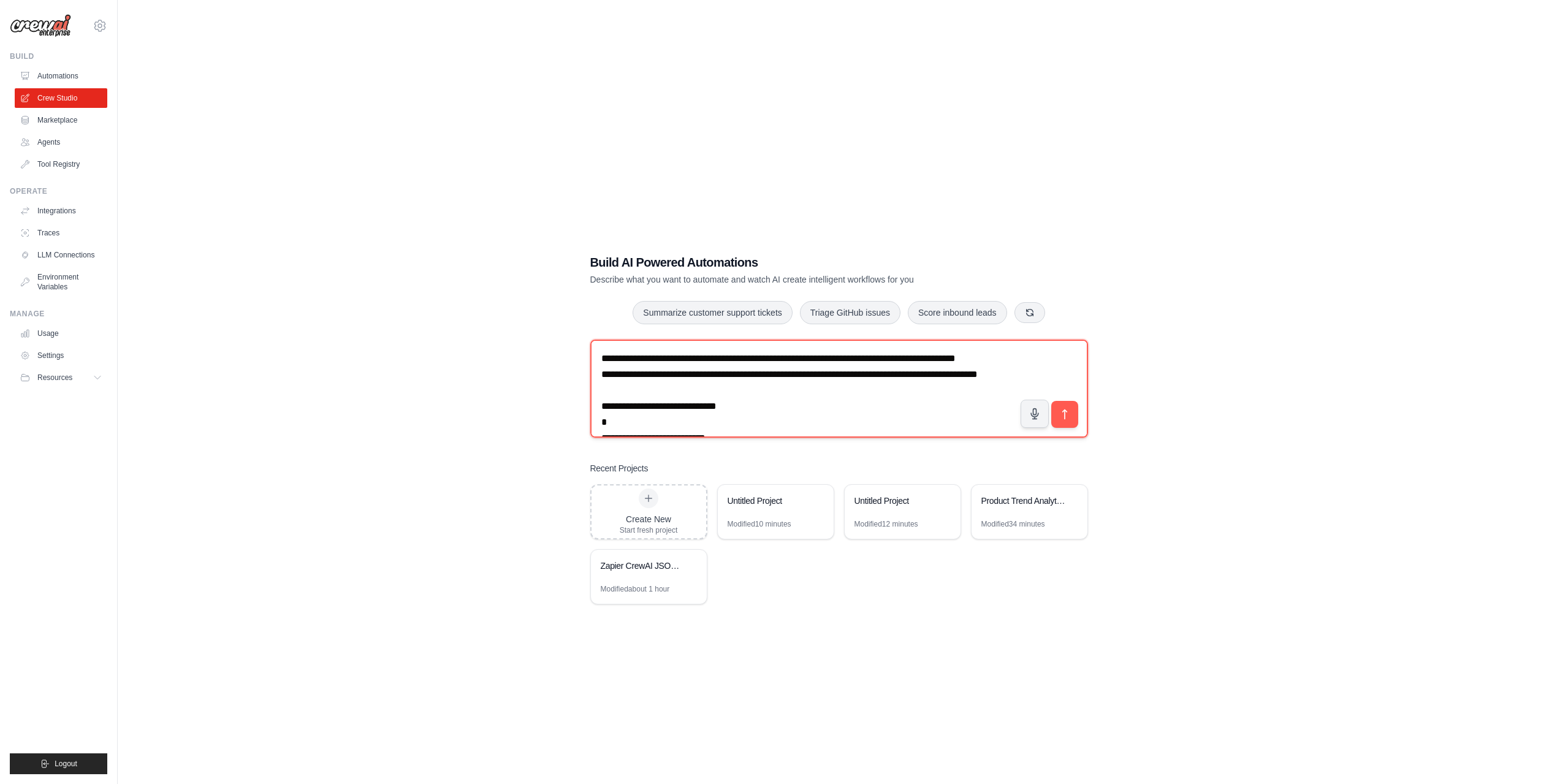
drag, startPoint x: 655, startPoint y: 335, endPoint x: 838, endPoint y: 360, distance: 184.7
click at [656, 339] on textarea "**********" at bounding box center [839, 388] width 498 height 98
click at [810, 339] on textarea "**********" at bounding box center [839, 388] width 498 height 98
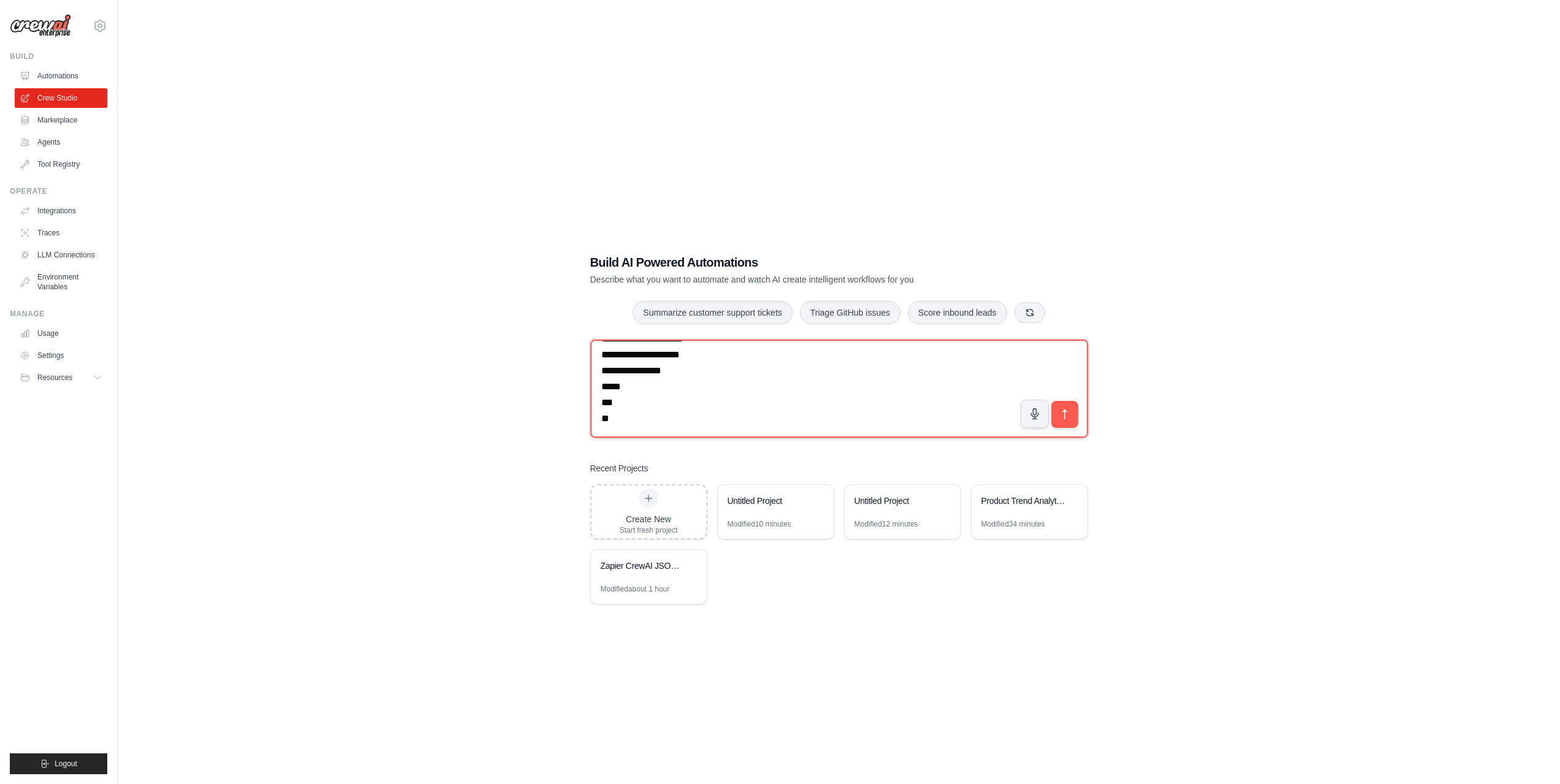
scroll to position [259, 0]
type textarea "**********"
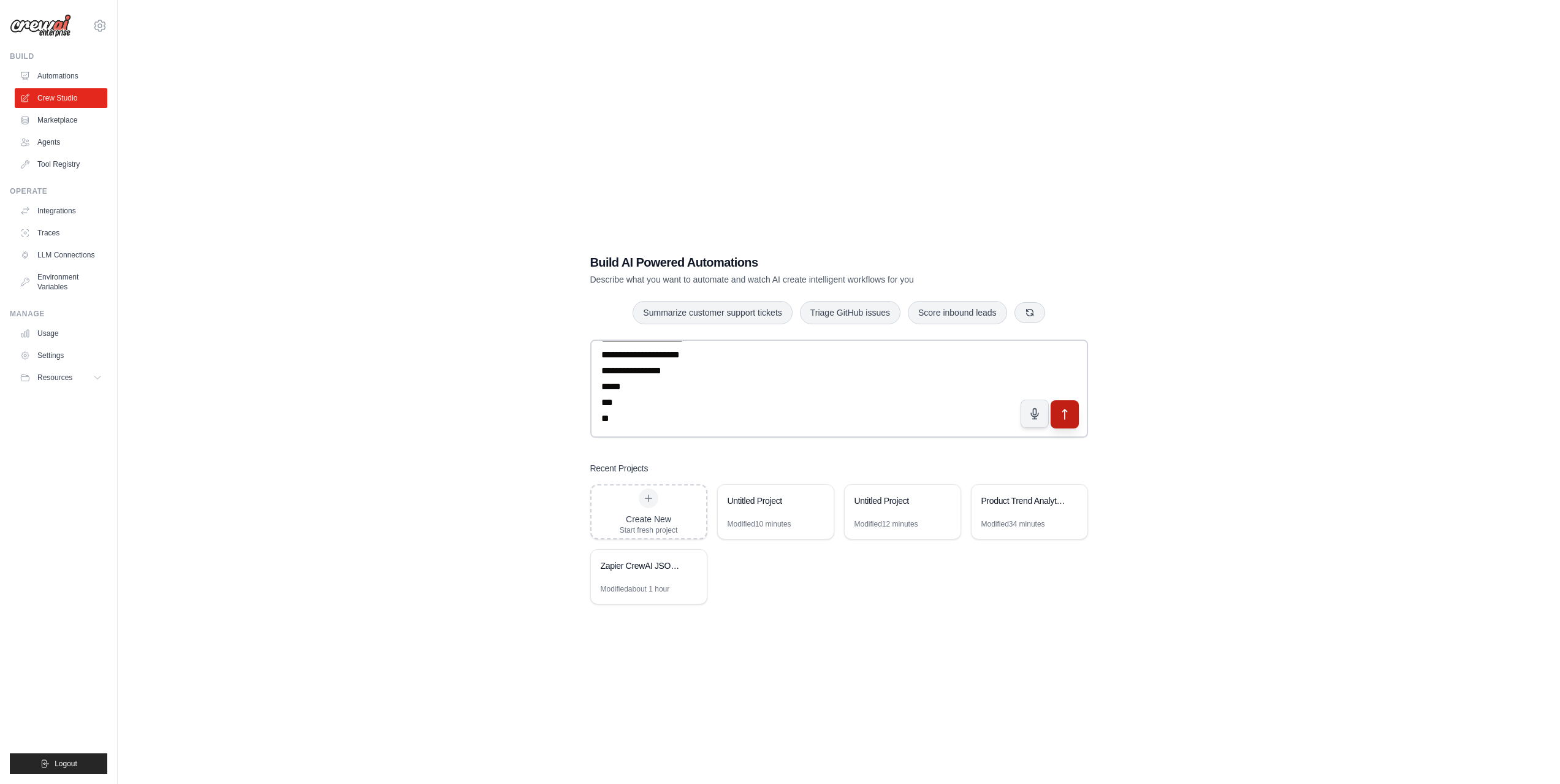
click at [1060, 407] on icon "submit" at bounding box center [1064, 414] width 13 height 13
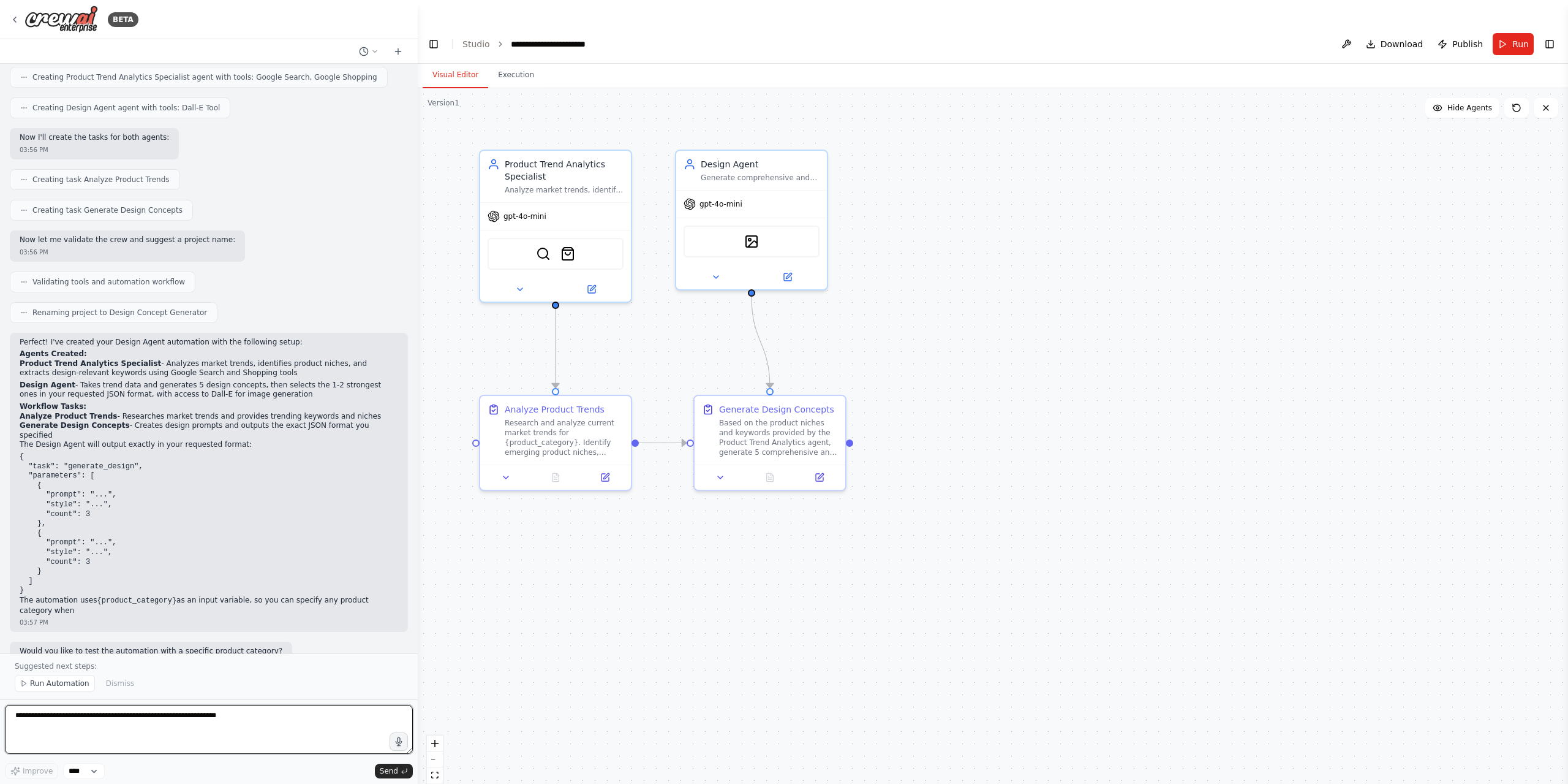
scroll to position [516, 0]
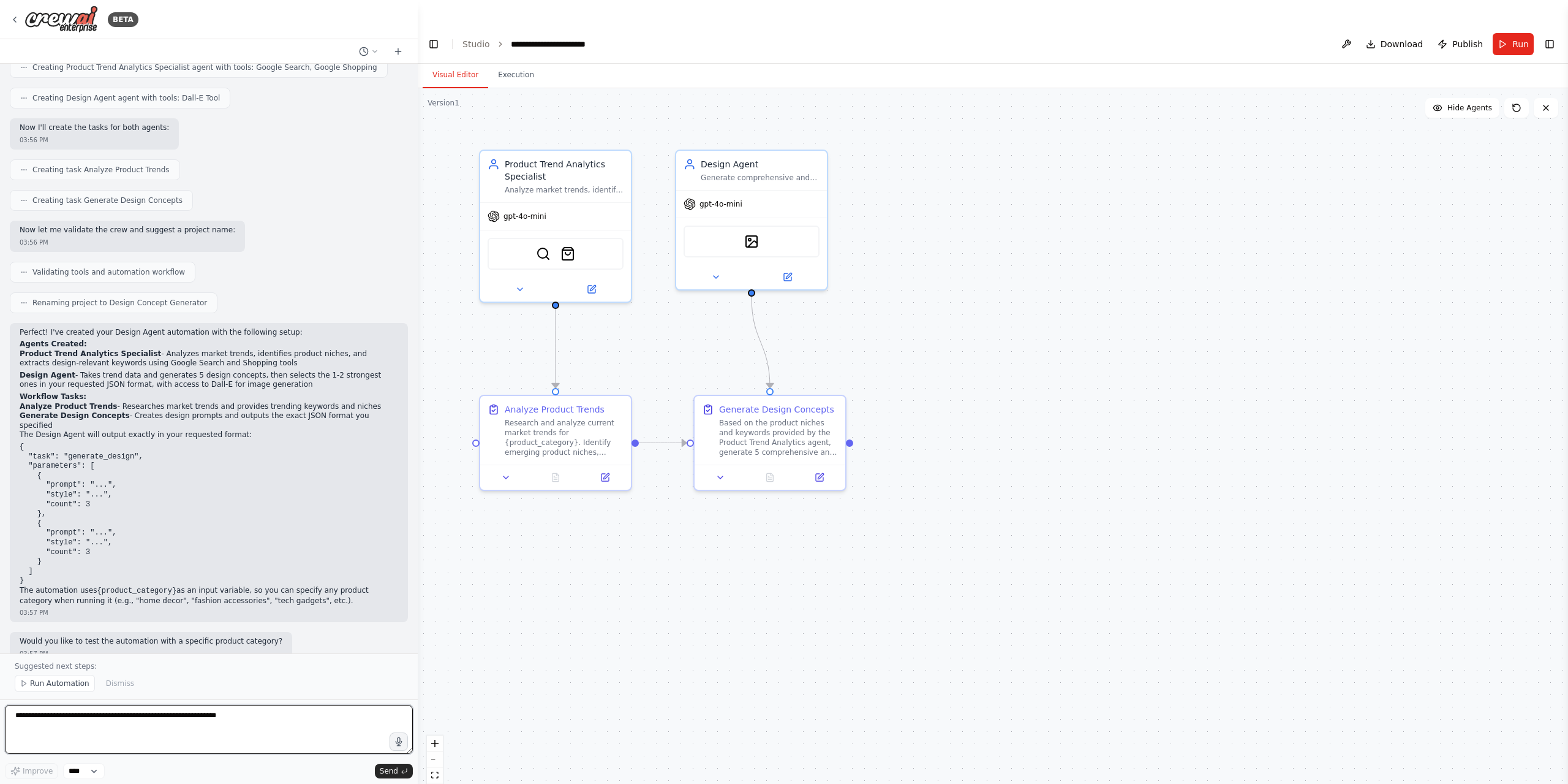
click at [305, 736] on textarea at bounding box center [209, 729] width 408 height 49
type textarea "**********"
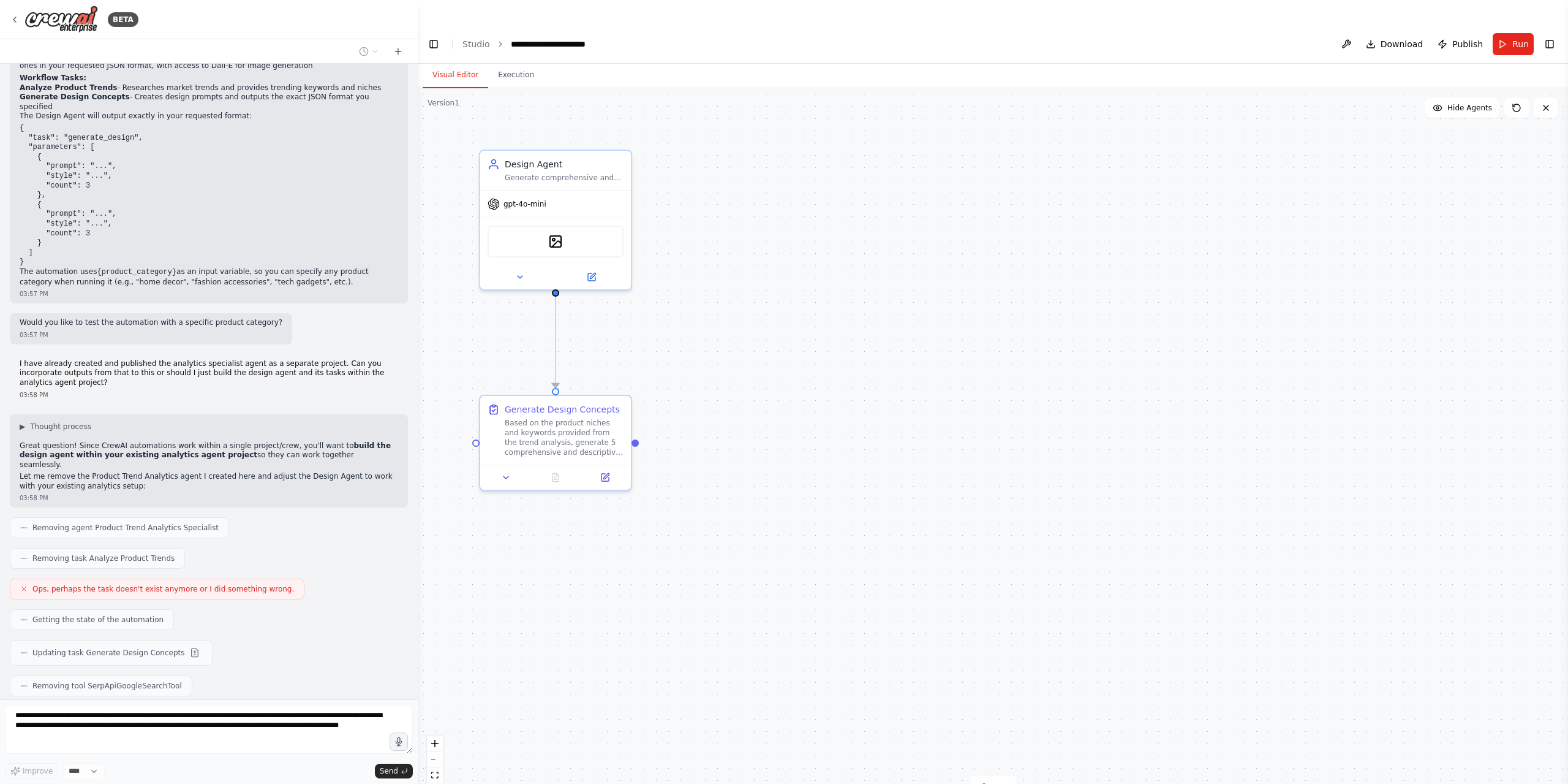
scroll to position [864, 0]
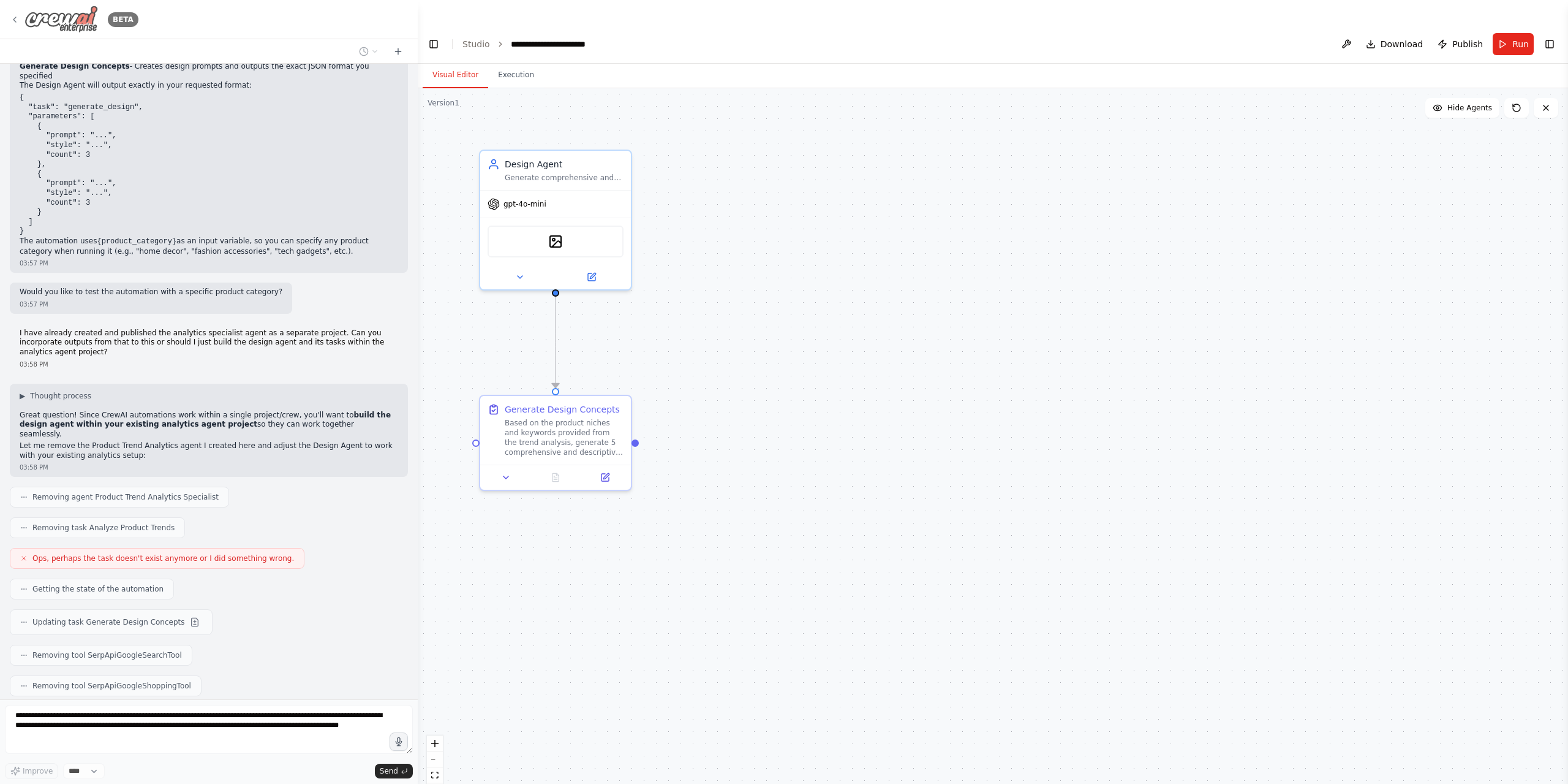
click at [12, 21] on icon at bounding box center [14, 19] width 10 height 10
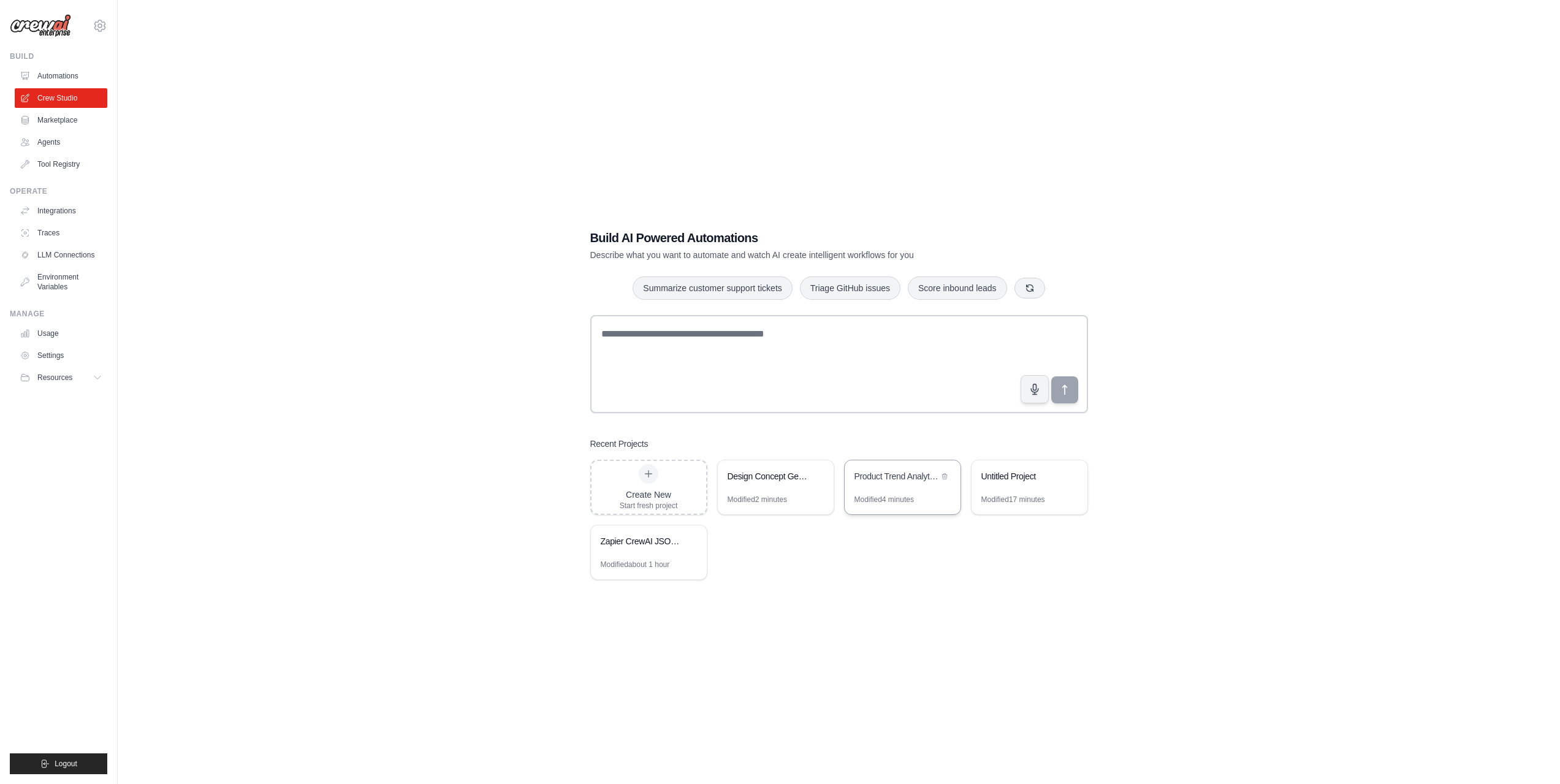
click at [920, 500] on div "Modified 4 minutes" at bounding box center [903, 504] width 116 height 19
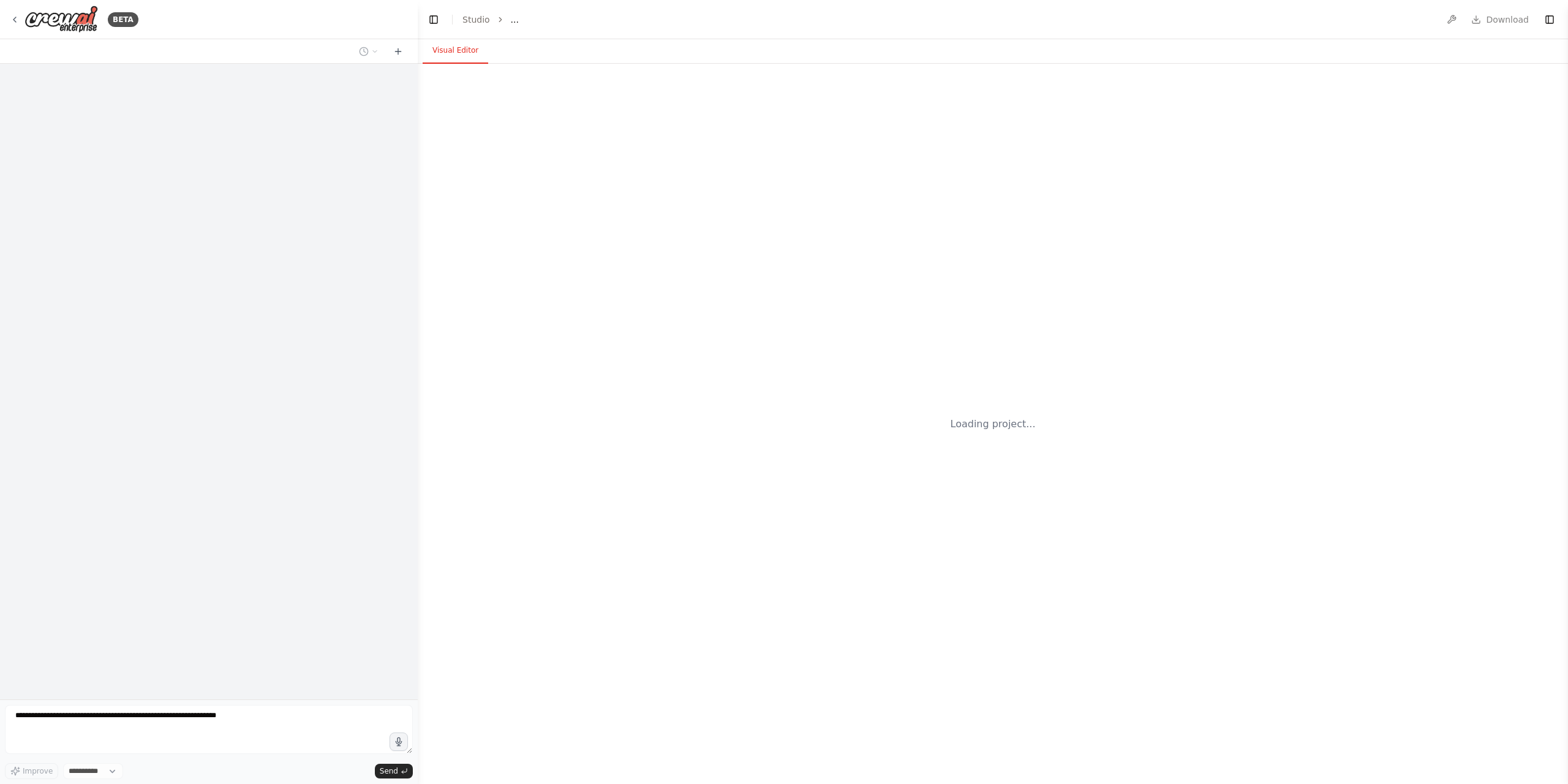
select select "****"
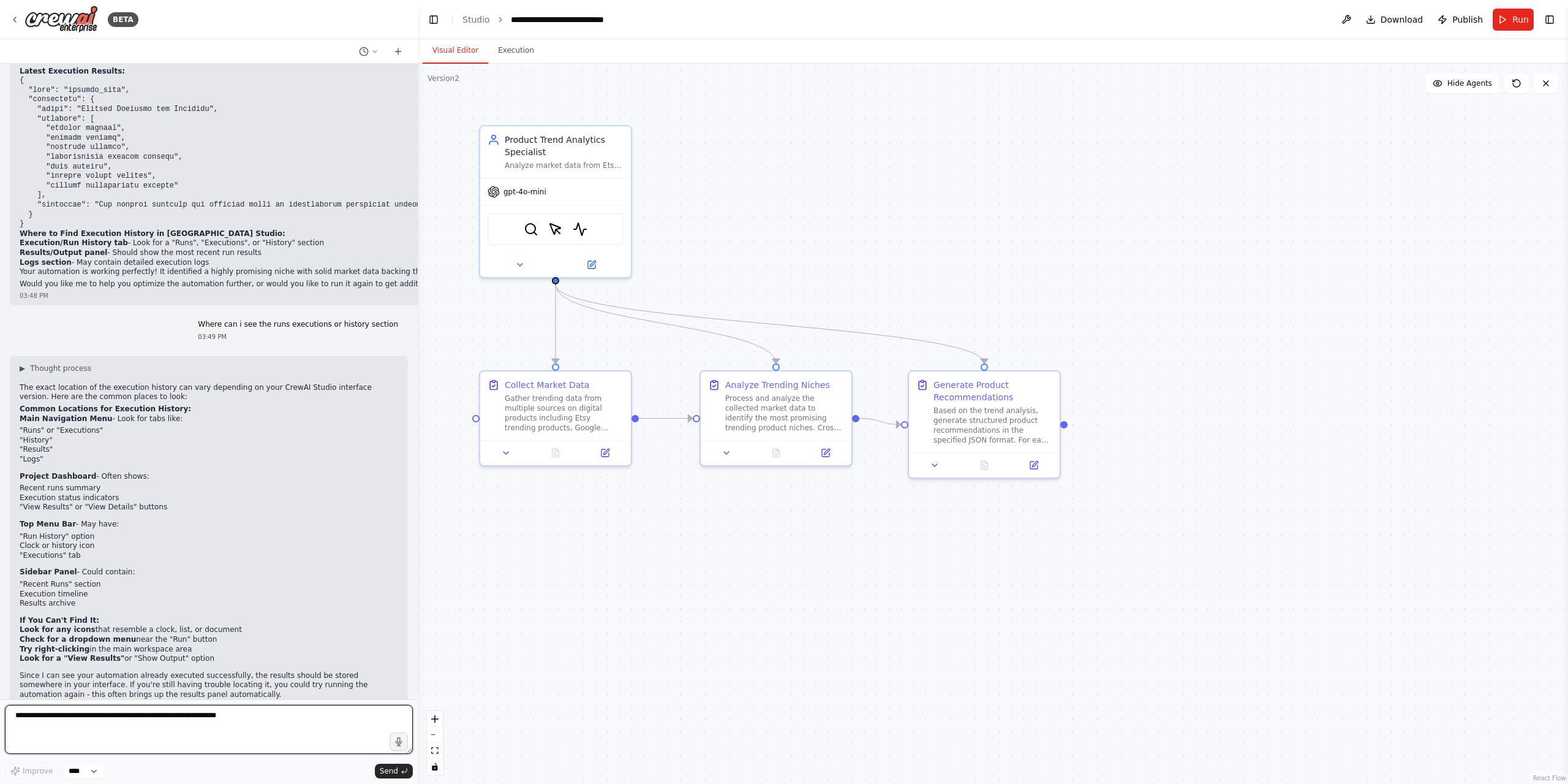
click at [178, 725] on textarea at bounding box center [209, 729] width 408 height 49
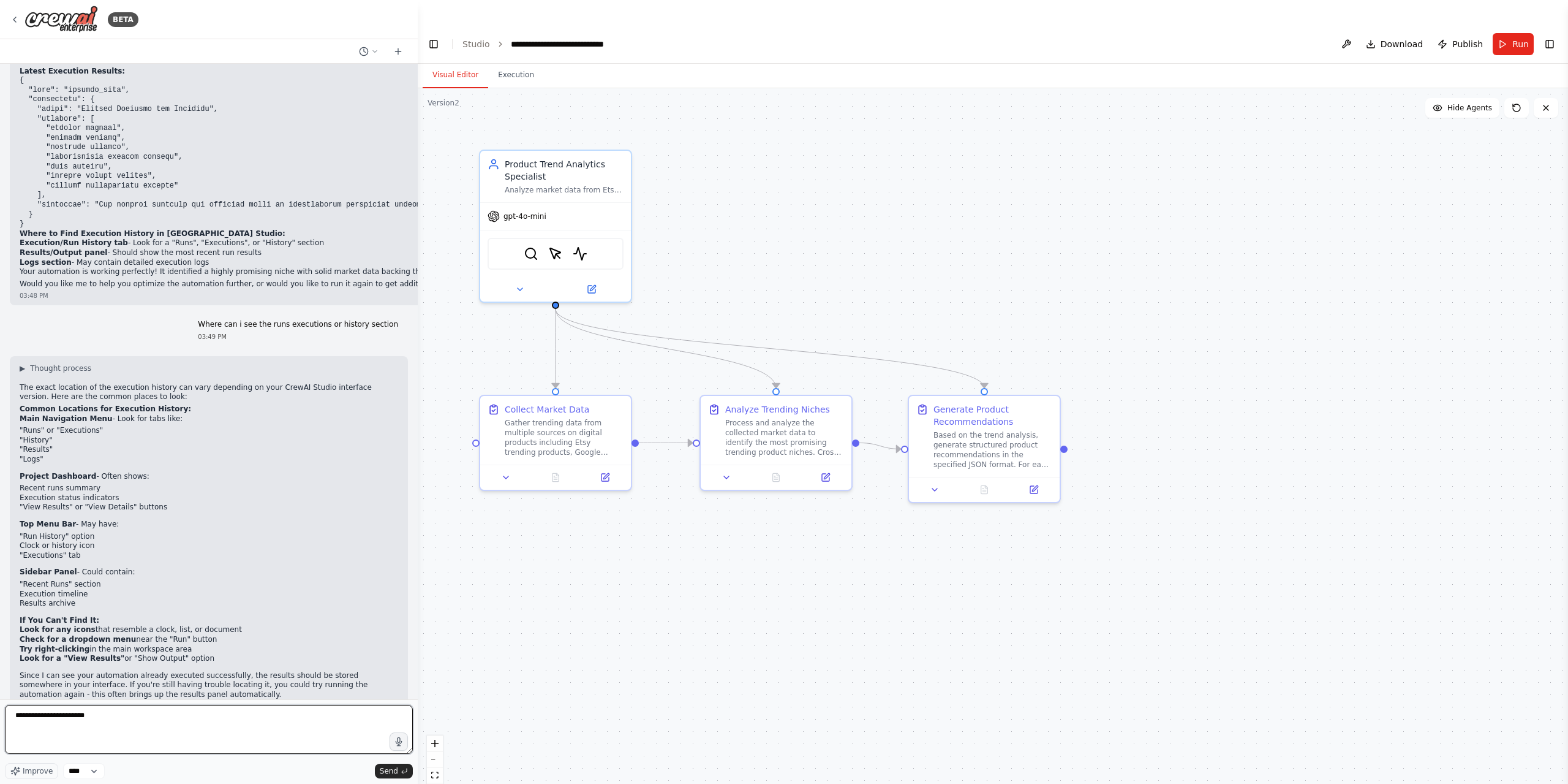
click at [171, 727] on textarea "**********" at bounding box center [209, 729] width 408 height 49
paste textarea "**********"
type textarea "**********"
